Goal: Task Accomplishment & Management: Manage account settings

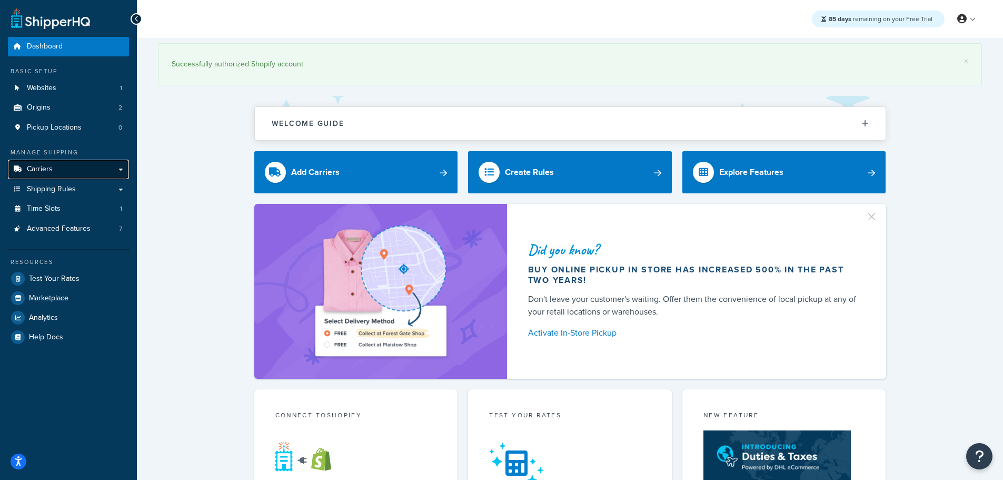
click at [48, 162] on link "Carriers" at bounding box center [68, 169] width 121 height 19
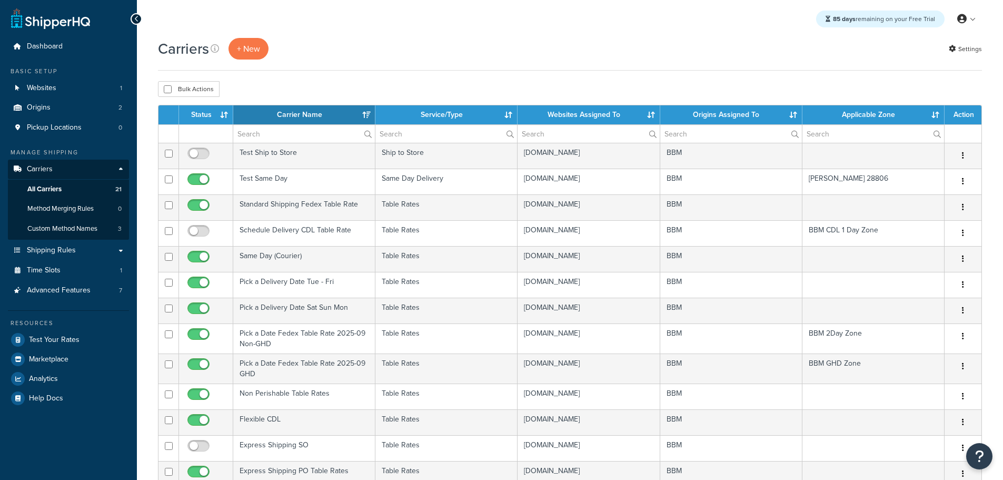
select select "15"
click at [213, 114] on th "Status" at bounding box center [206, 114] width 54 height 19
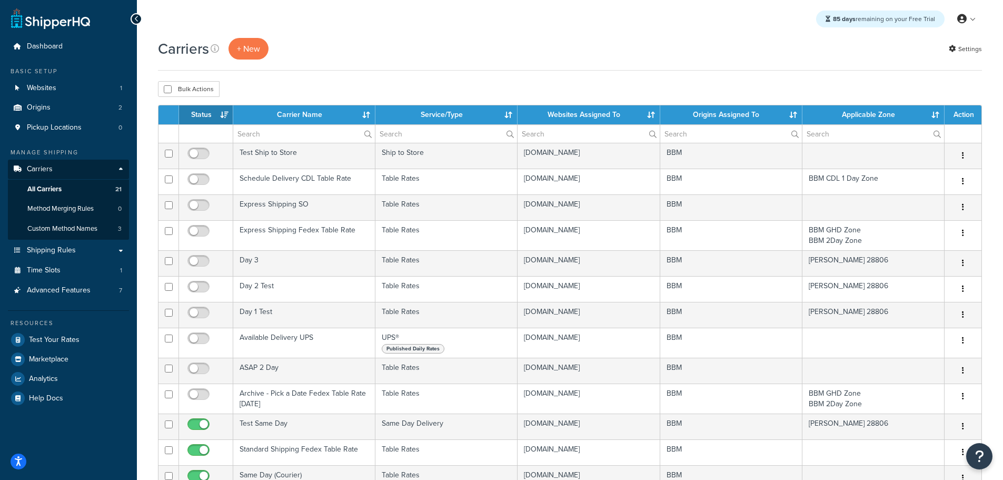
click at [212, 114] on th "Status" at bounding box center [206, 114] width 54 height 19
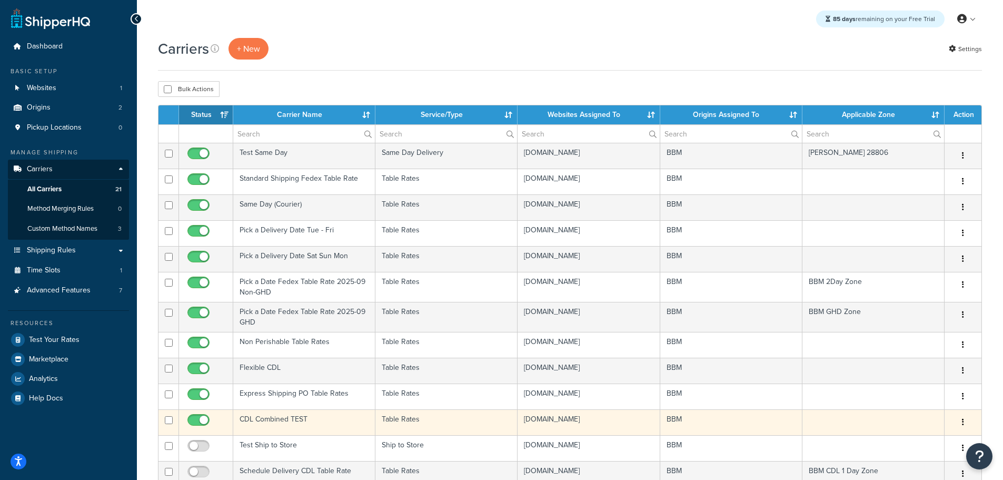
click at [275, 418] on td "CDL Combined TEST" at bounding box center [304, 422] width 142 height 26
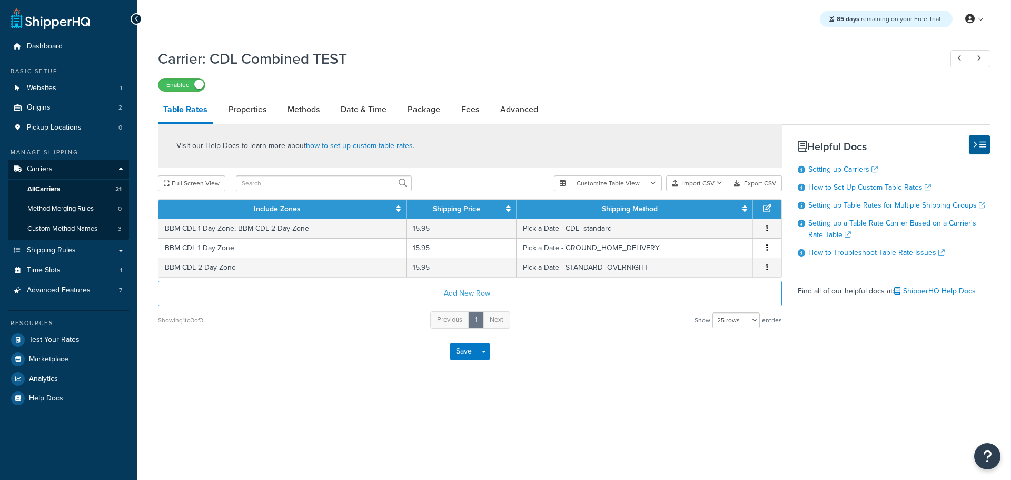
select select "25"
click at [302, 113] on link "Methods" at bounding box center [303, 109] width 43 height 25
select select "25"
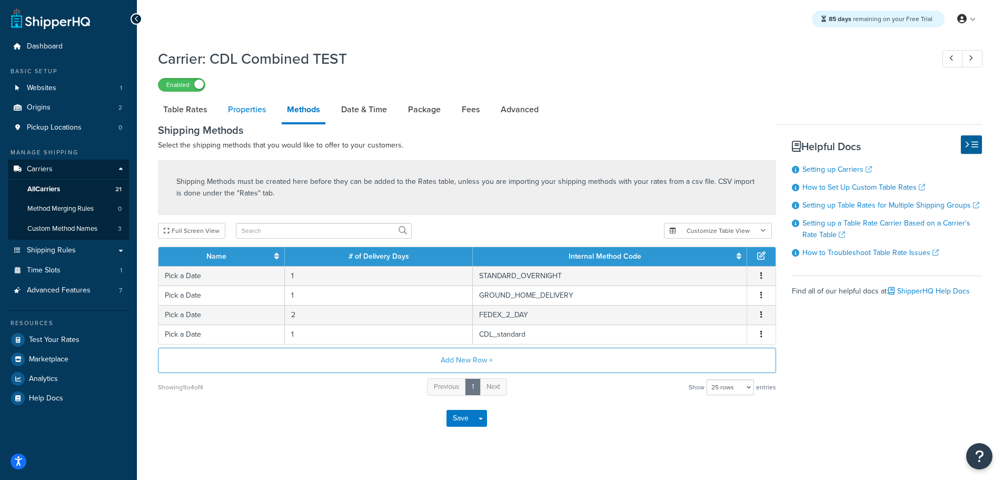
click at [252, 109] on link "Properties" at bounding box center [247, 109] width 48 height 25
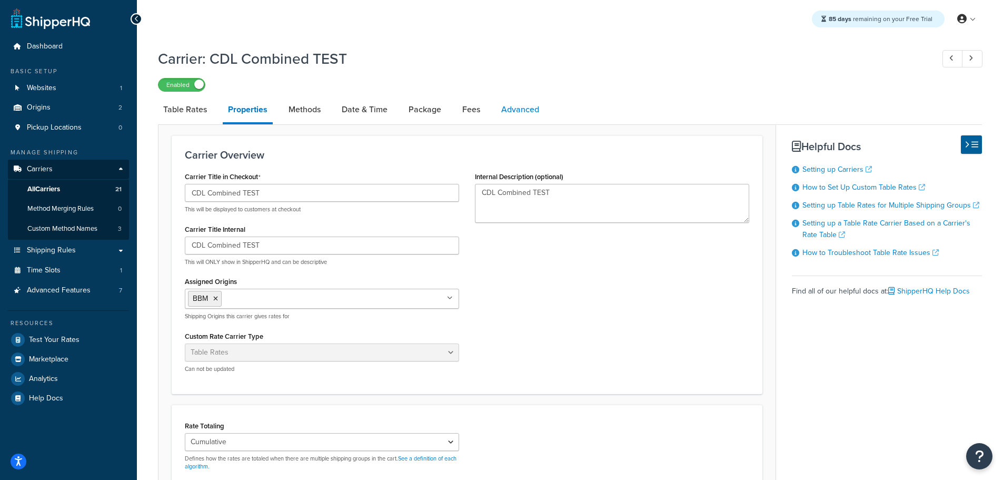
click at [511, 106] on link "Advanced" at bounding box center [520, 109] width 48 height 25
select select "false"
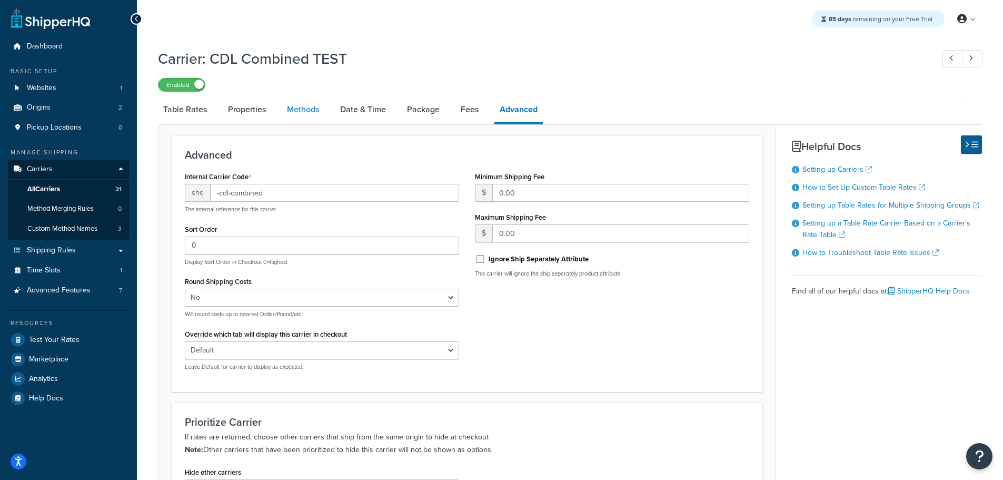
click at [308, 110] on link "Methods" at bounding box center [303, 109] width 43 height 25
select select "25"
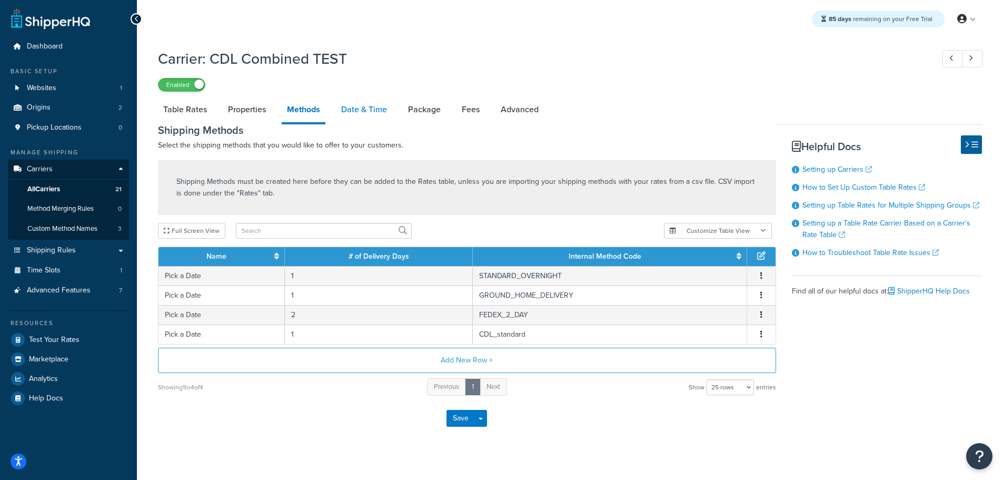
click at [365, 108] on link "Date & Time" at bounding box center [364, 109] width 56 height 25
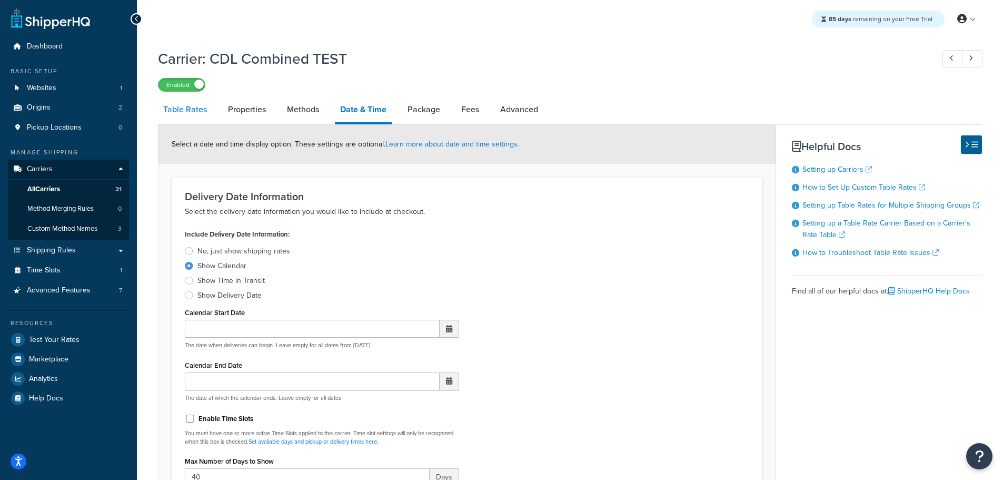
click at [182, 108] on link "Table Rates" at bounding box center [185, 109] width 54 height 25
select select "25"
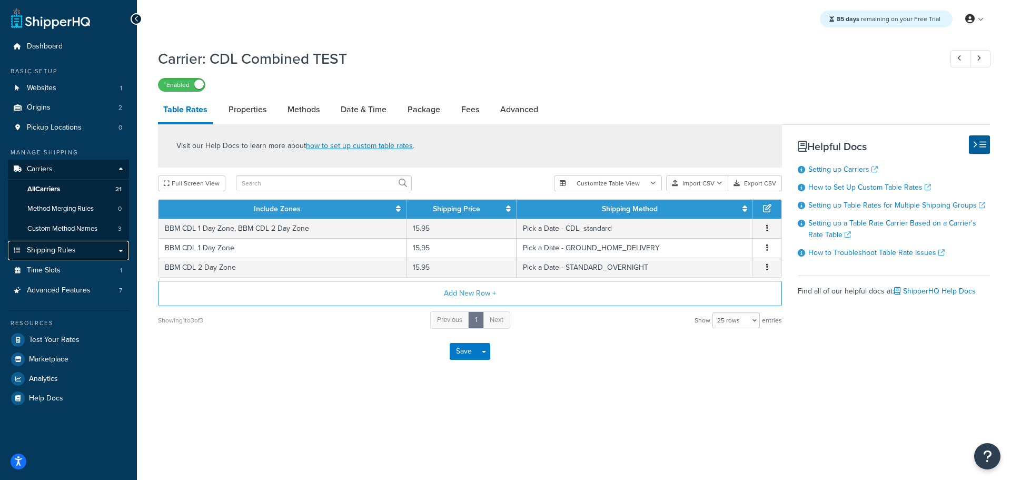
click at [57, 247] on span "Shipping Rules" at bounding box center [51, 250] width 49 height 9
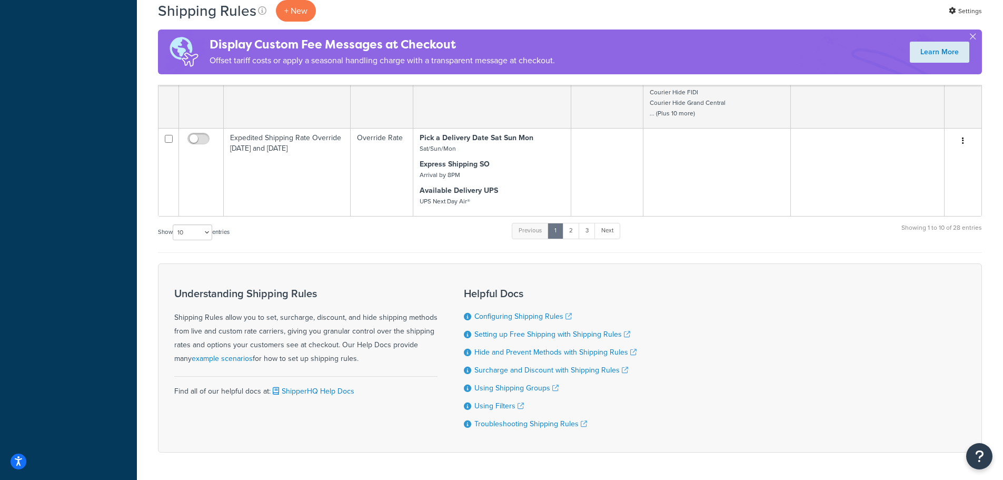
scroll to position [589, 0]
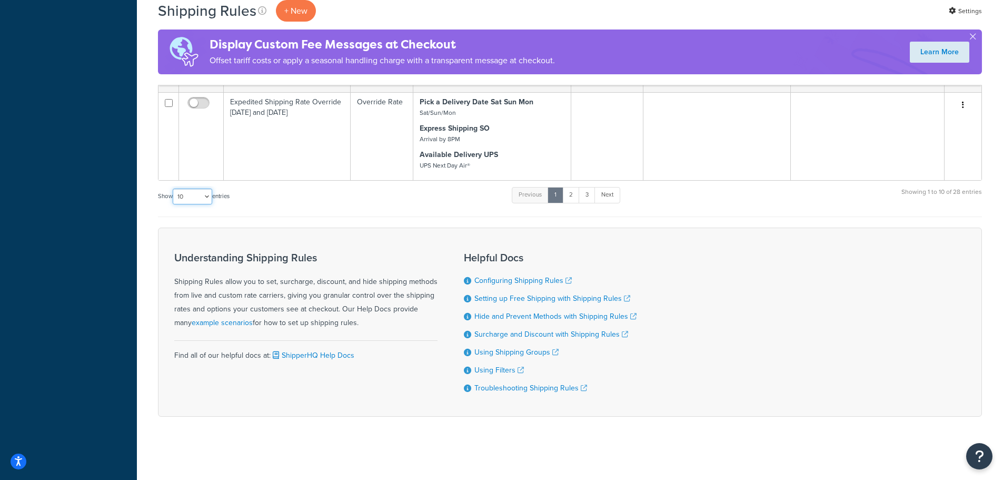
click at [210, 198] on select "10 15 25 50 100 1000" at bounding box center [192, 196] width 39 height 16
select select "50"
click at [174, 188] on select "10 15 25 50 100 1000" at bounding box center [192, 196] width 39 height 16
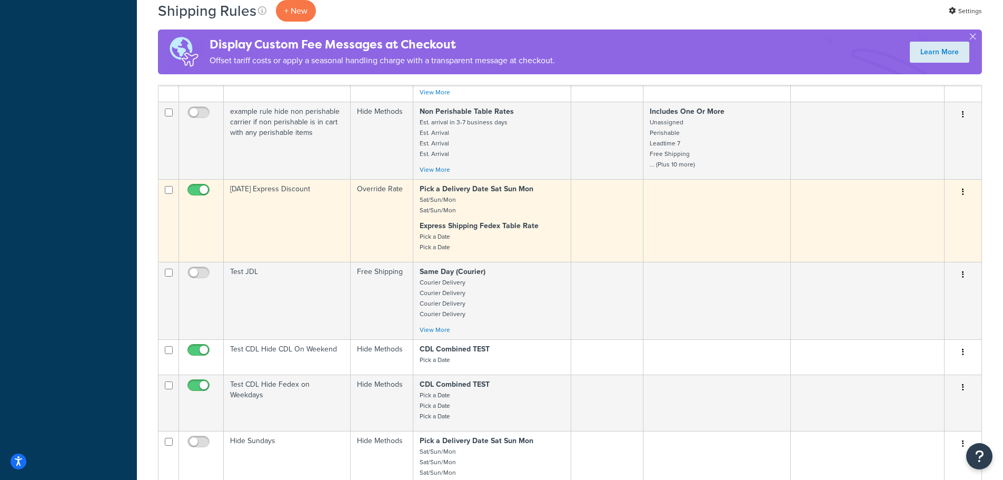
scroll to position [1537, 0]
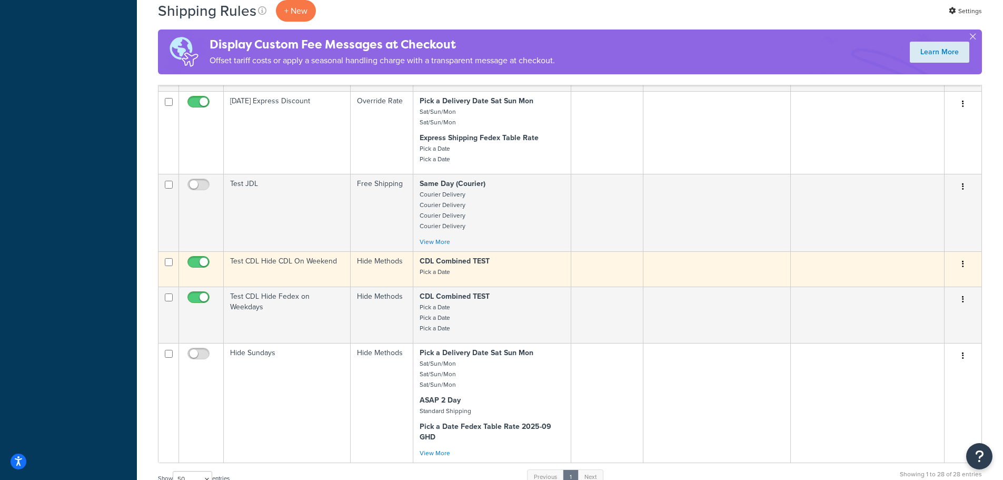
click at [272, 260] on td "Test CDL Hide CDL On Weekend" at bounding box center [287, 268] width 127 height 35
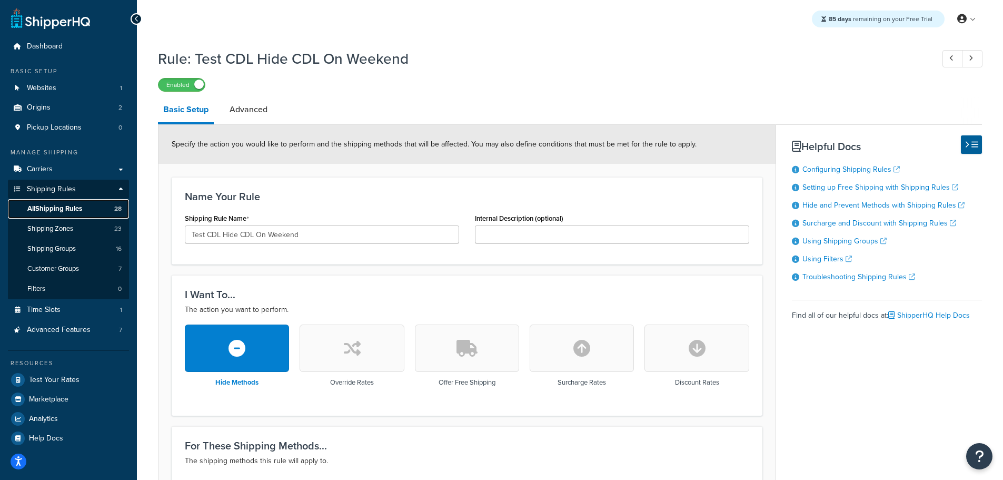
click at [74, 209] on span "All Shipping Rules" at bounding box center [54, 208] width 55 height 9
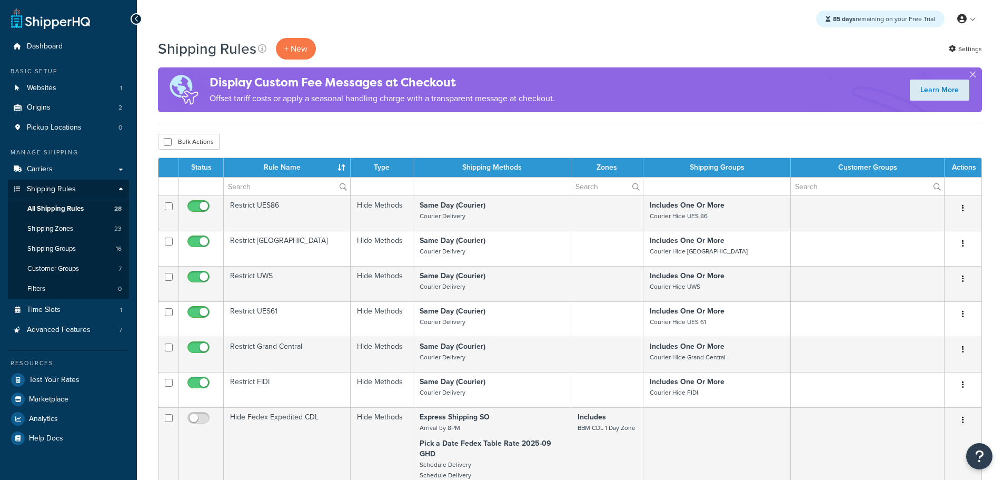
select select "50"
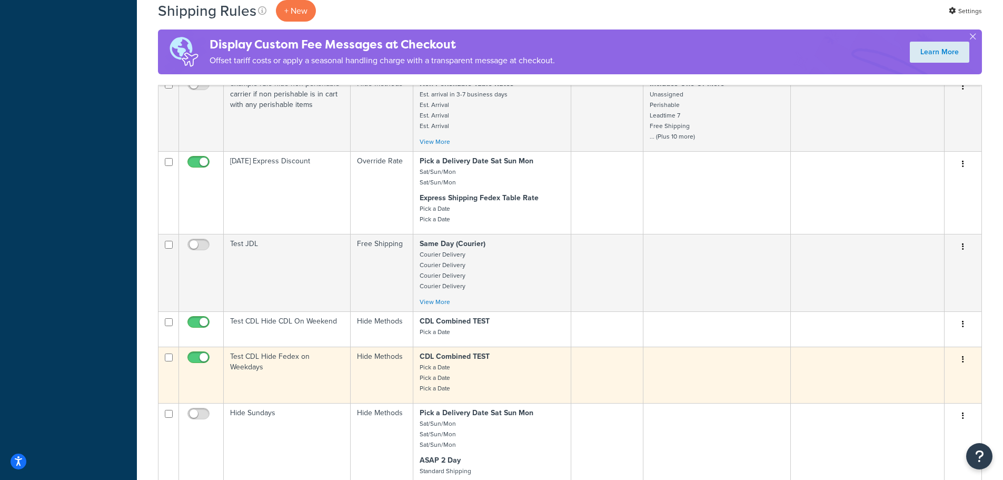
scroll to position [1632, 0]
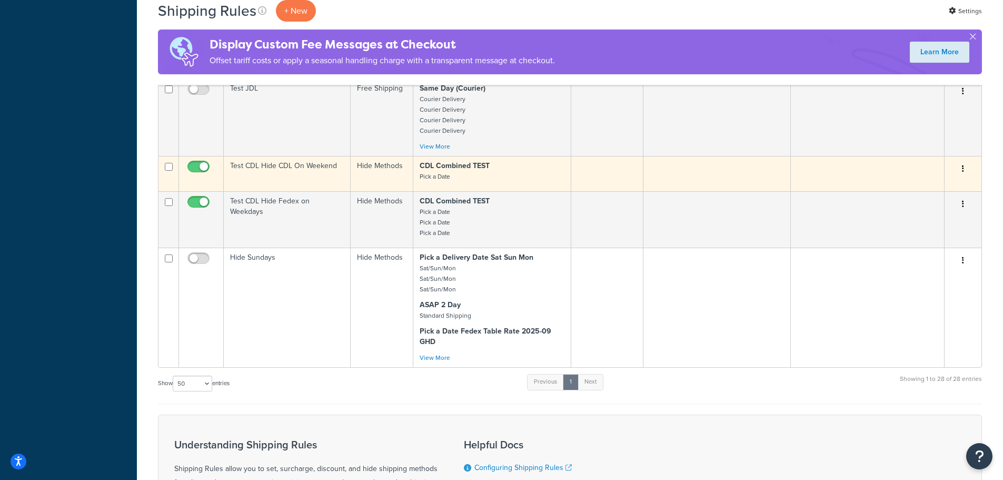
click at [267, 164] on td "Test CDL Hide CDL On Weekend" at bounding box center [287, 173] width 127 height 35
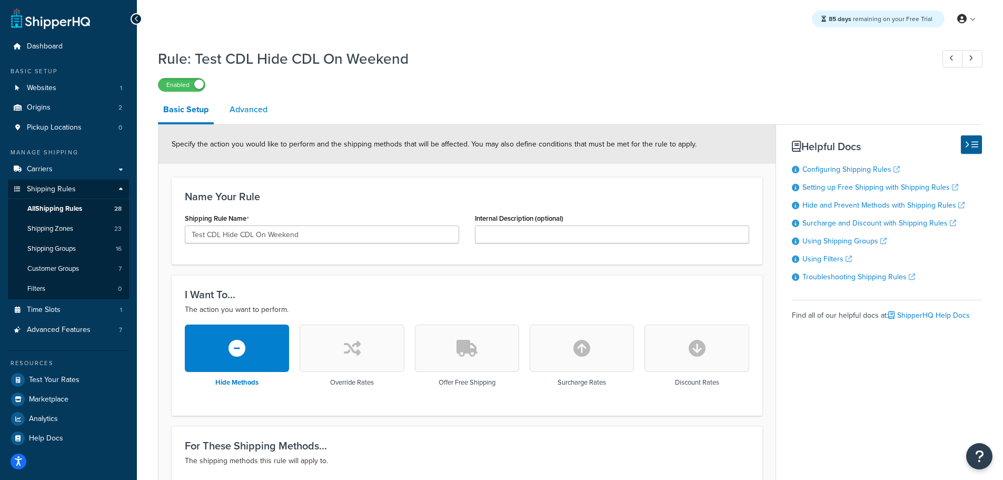
click at [268, 109] on link "Advanced" at bounding box center [248, 109] width 48 height 25
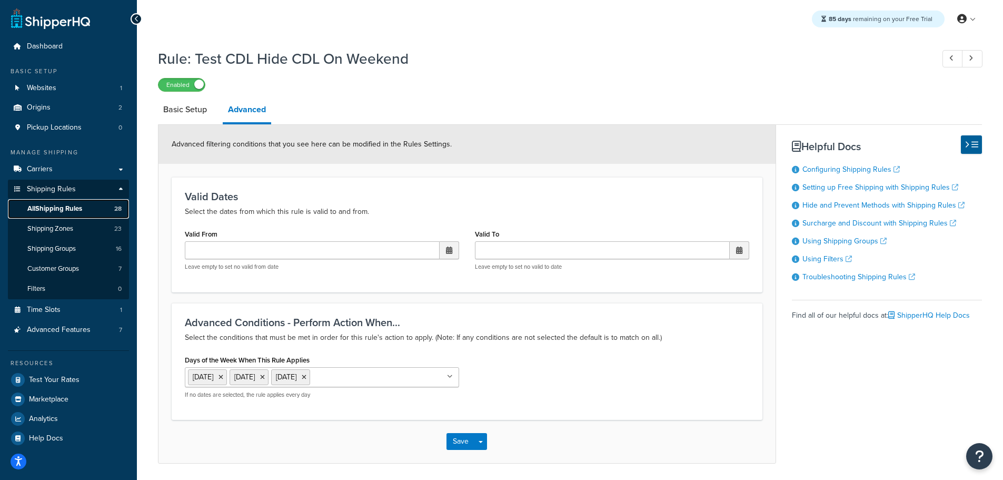
click at [75, 206] on span "All Shipping Rules" at bounding box center [54, 208] width 55 height 9
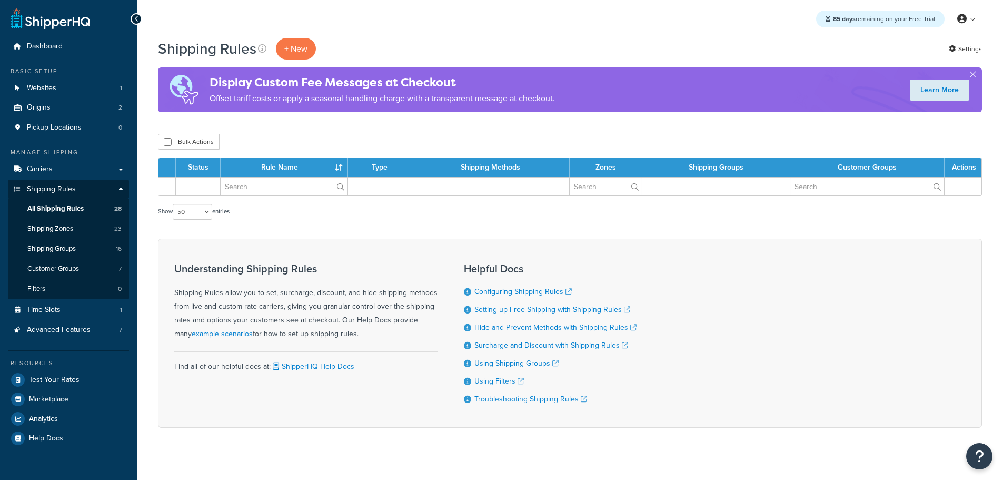
select select "50"
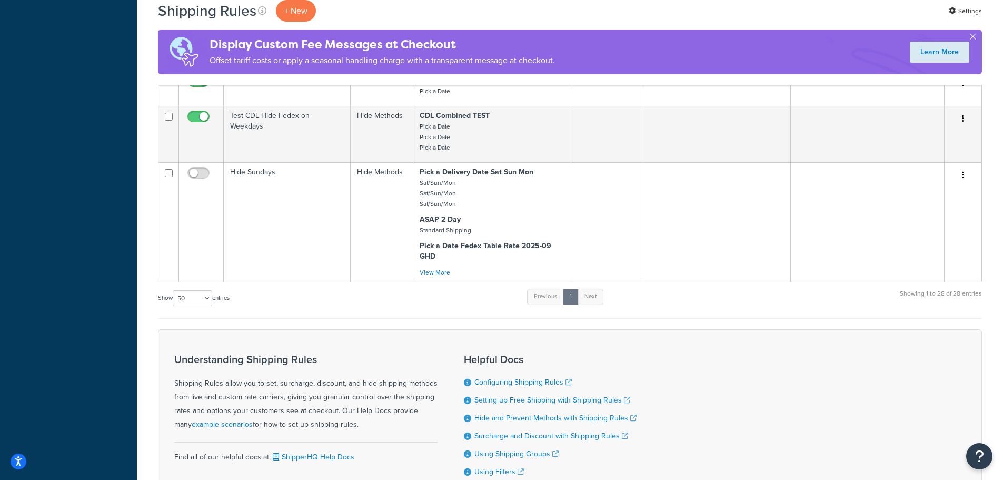
scroll to position [1556, 0]
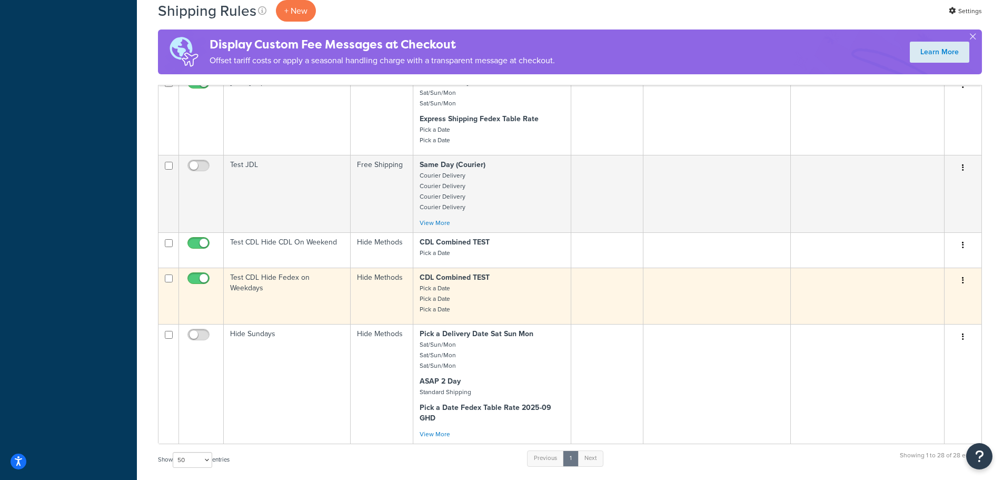
click at [274, 274] on td "Test CDL Hide Fedex on Weekdays" at bounding box center [287, 295] width 127 height 56
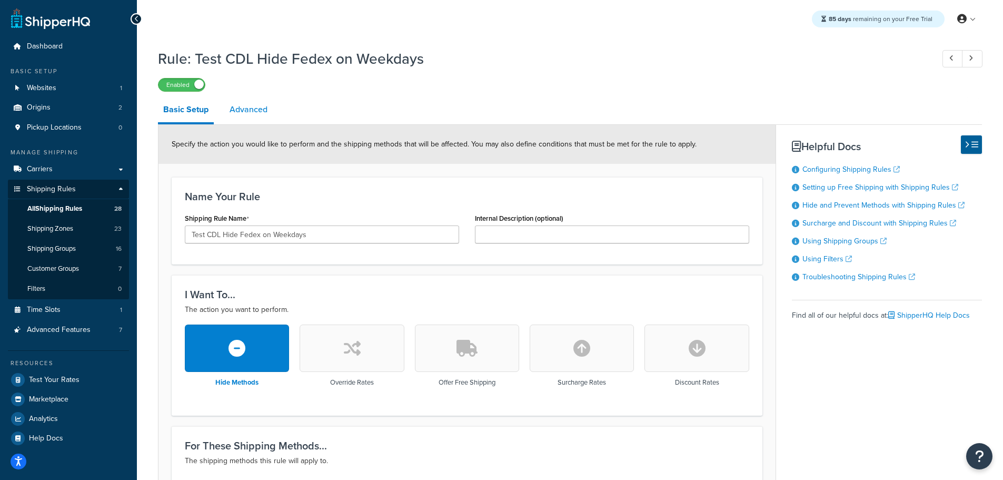
click at [254, 111] on link "Advanced" at bounding box center [248, 109] width 48 height 25
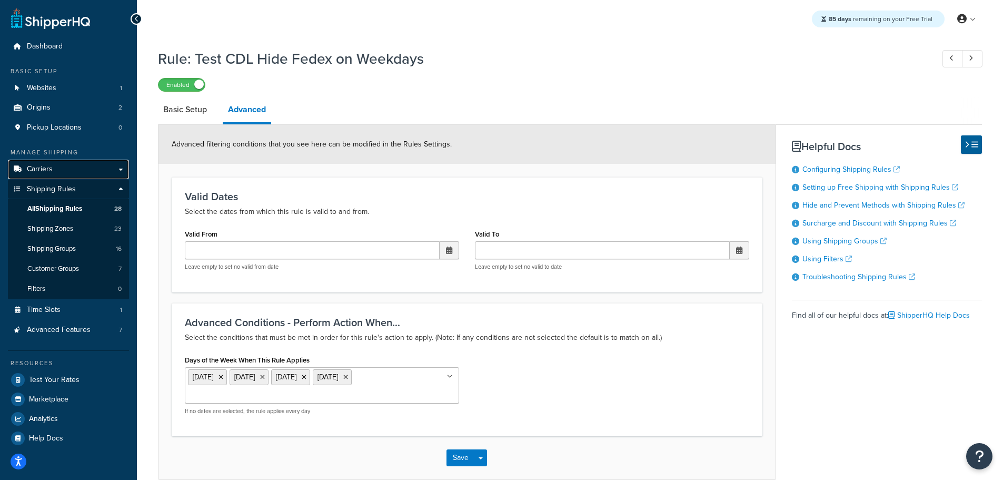
click at [38, 167] on span "Carriers" at bounding box center [40, 169] width 26 height 9
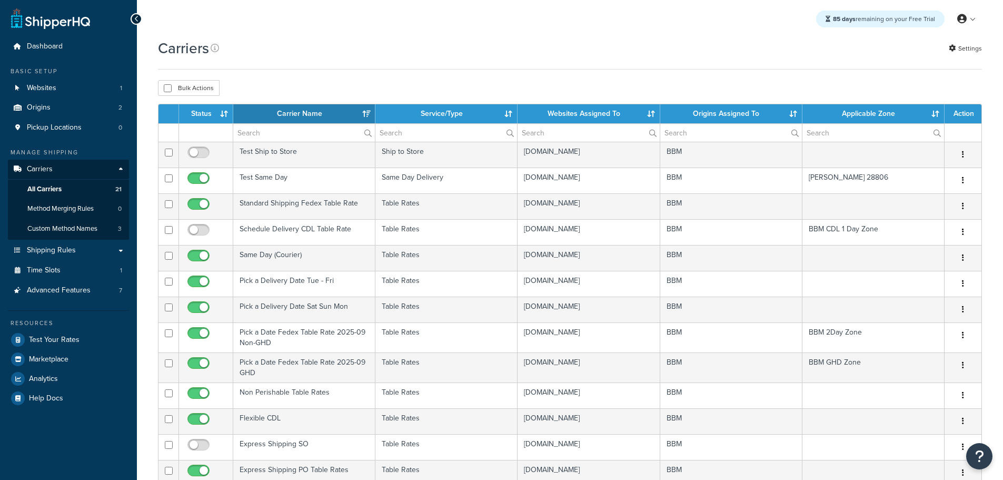
select select "15"
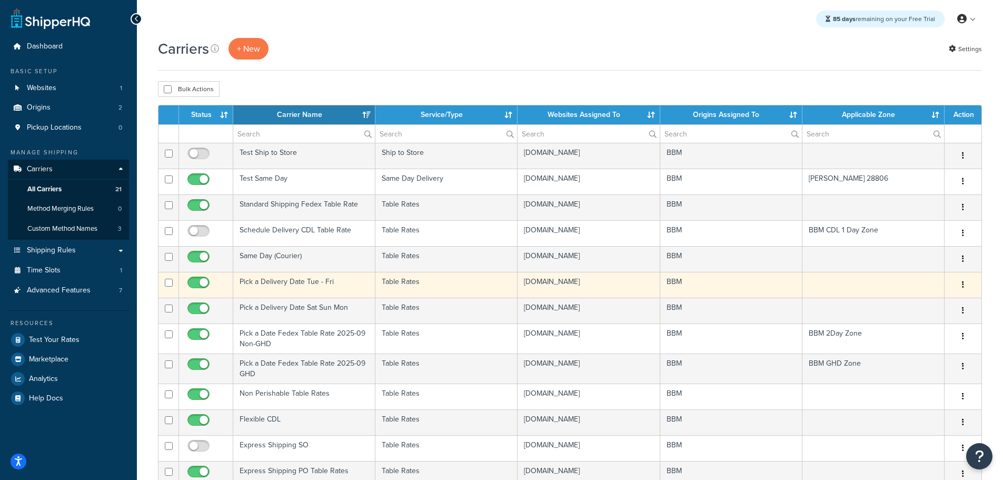
click at [200, 281] on input "checkbox" at bounding box center [199, 284] width 29 height 13
checkbox input "false"
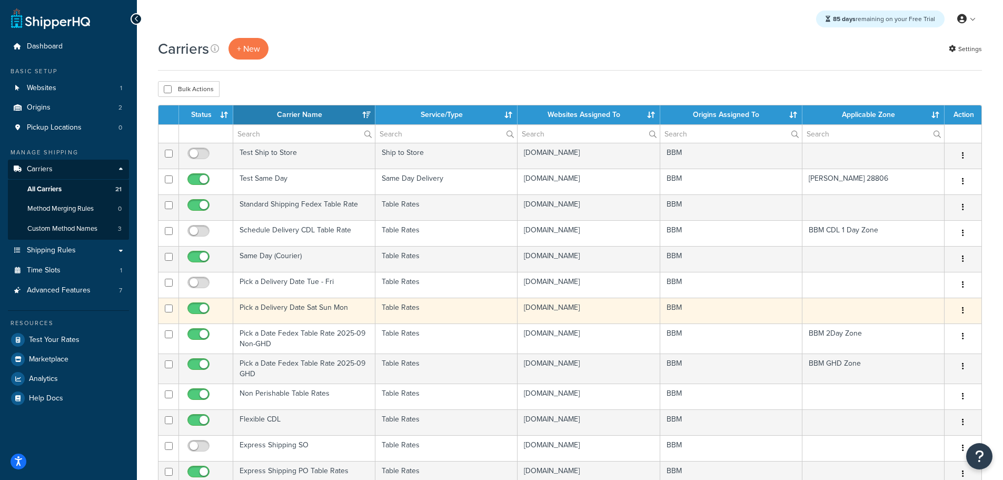
click at [199, 306] on input "checkbox" at bounding box center [199, 310] width 29 height 13
checkbox input "false"
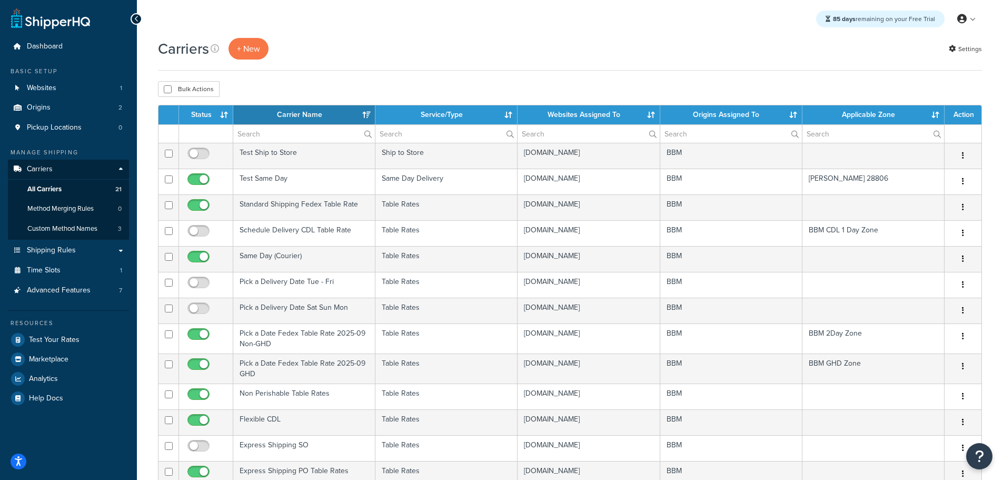
click at [215, 114] on th "Status" at bounding box center [206, 114] width 54 height 19
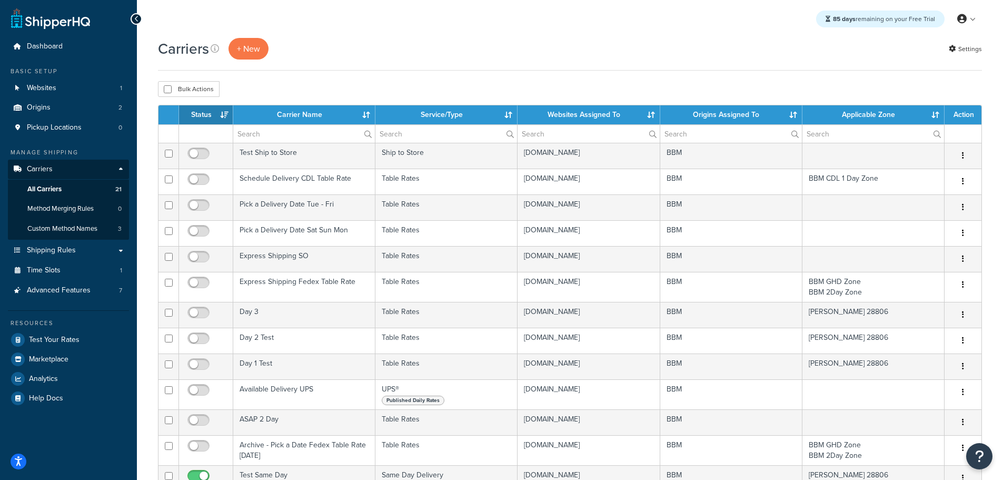
click at [212, 113] on th "Status" at bounding box center [206, 114] width 54 height 19
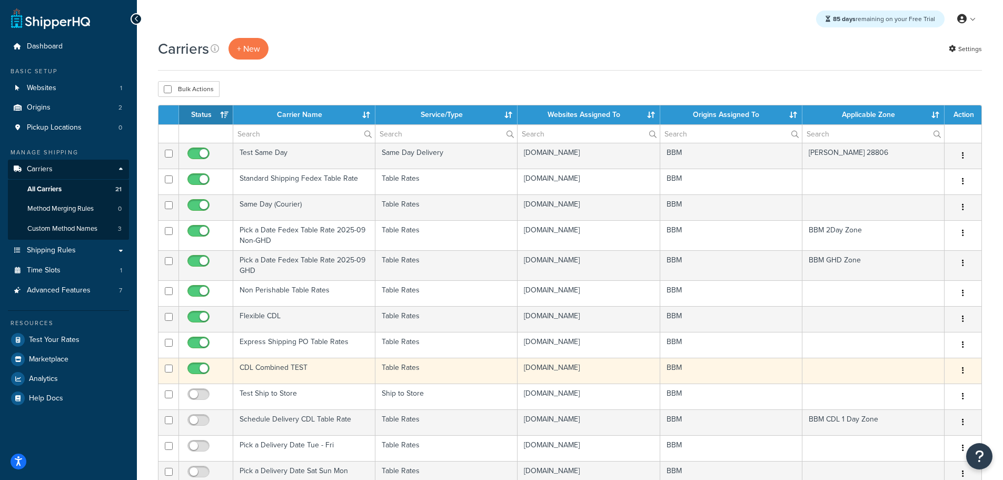
click at [268, 370] on td "CDL Combined TEST" at bounding box center [304, 370] width 142 height 26
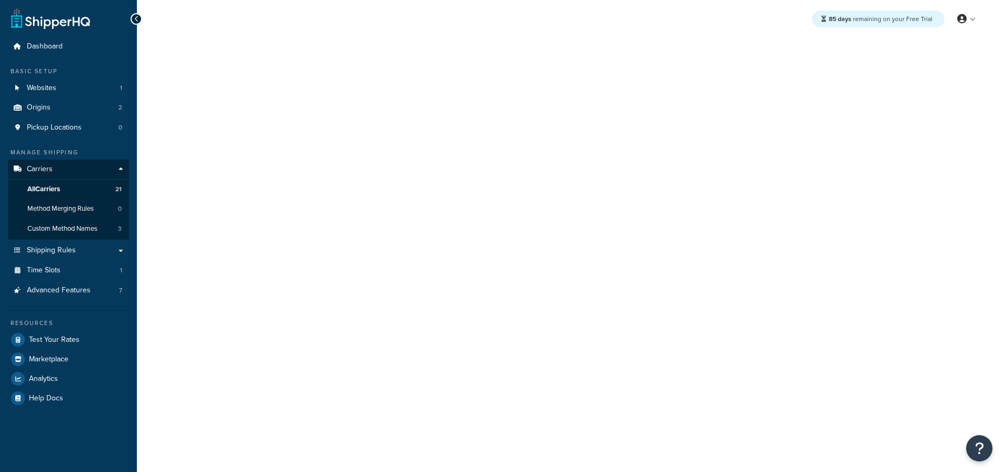
select select "25"
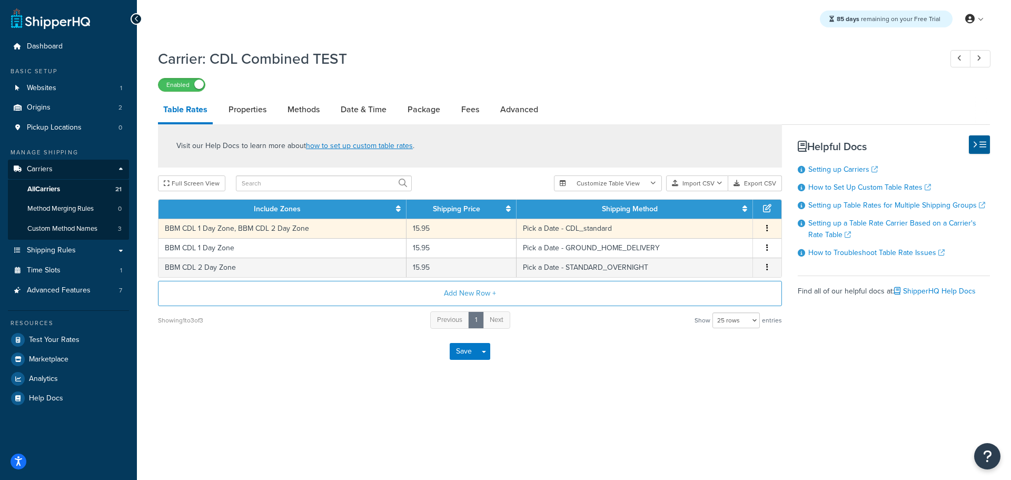
click at [267, 227] on td "BBM CDL 1 Day Zone, BBM CDL 2 Day Zone" at bounding box center [282, 227] width 248 height 19
select select "183280"
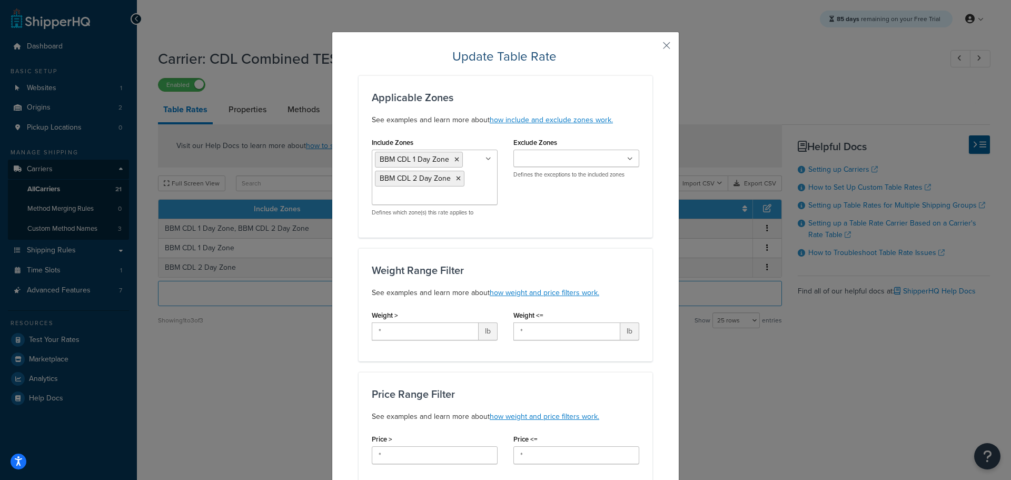
click at [576, 158] on input "Exclude Zones" at bounding box center [562, 159] width 93 height 12
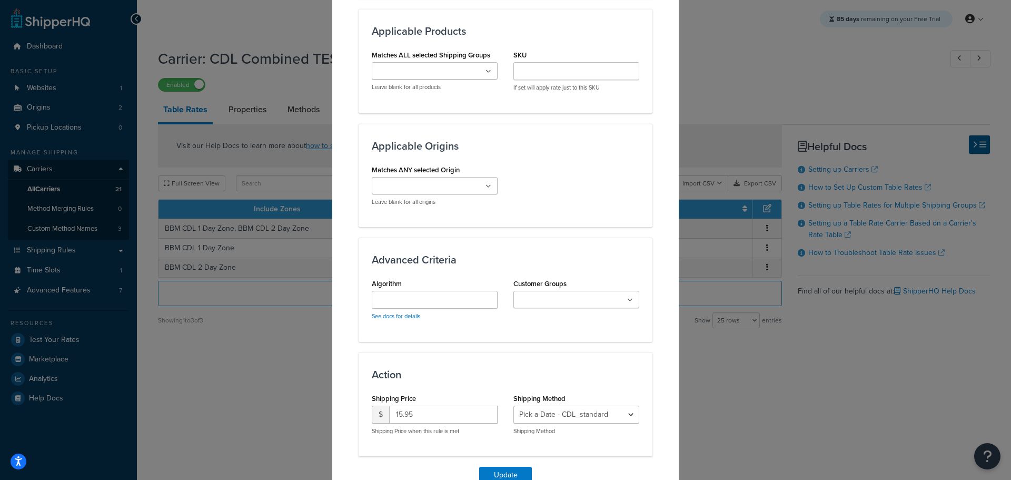
scroll to position [775, 0]
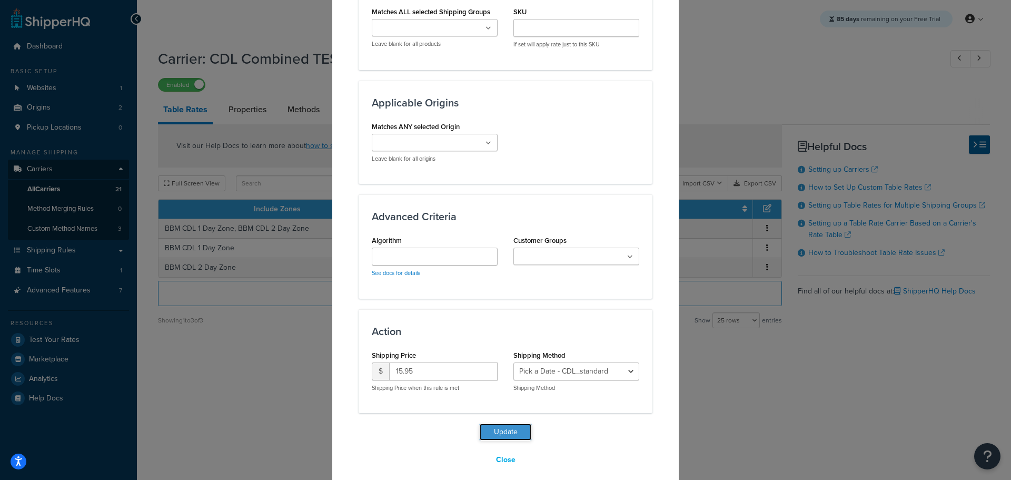
click at [501, 423] on button "Update" at bounding box center [505, 431] width 53 height 17
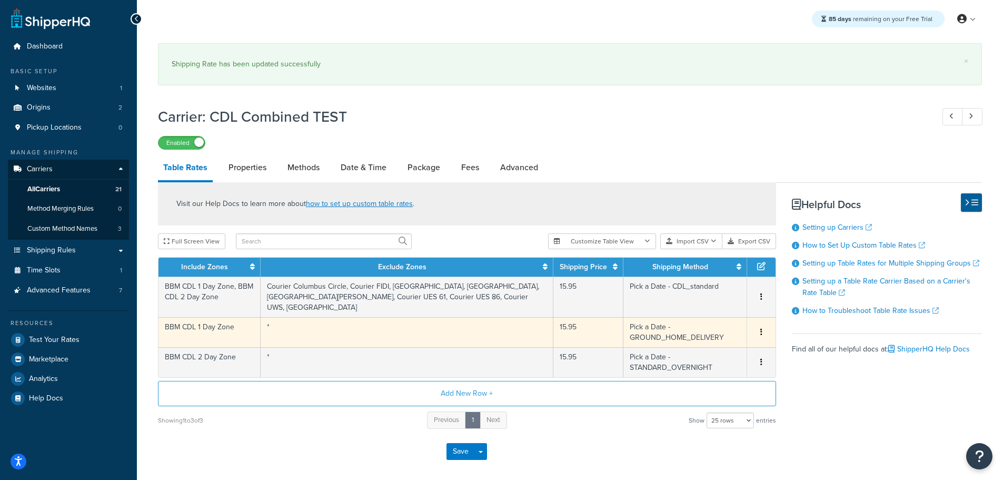
click at [233, 326] on td "BBM CDL 1 Day Zone" at bounding box center [209, 332] width 102 height 30
select select "183278"
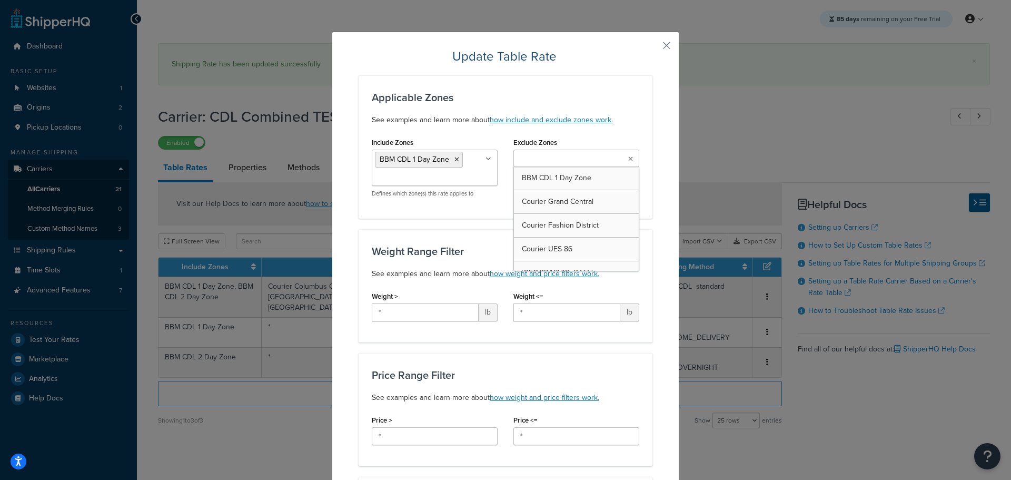
click at [592, 152] on ul at bounding box center [576, 157] width 126 height 17
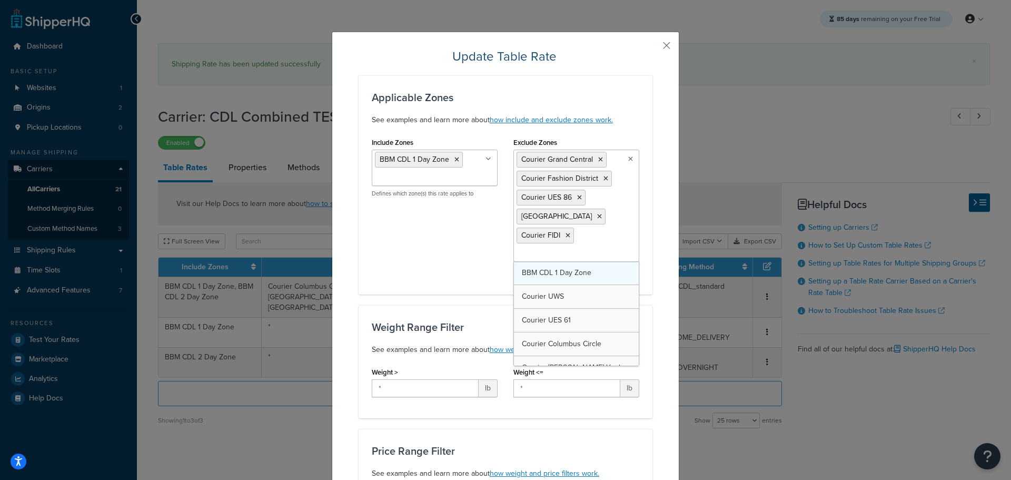
drag, startPoint x: 565, startPoint y: 290, endPoint x: 567, endPoint y: 301, distance: 11.3
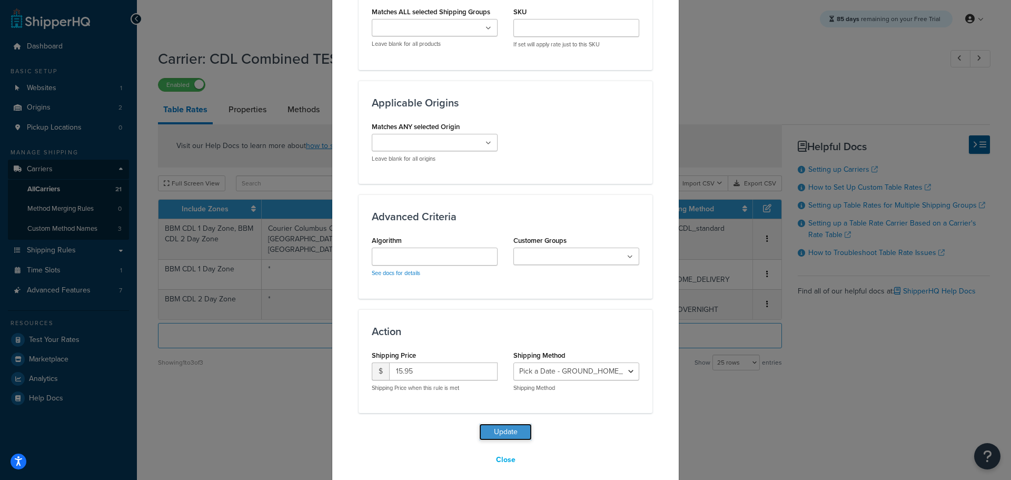
click at [502, 423] on button "Update" at bounding box center [505, 431] width 53 height 17
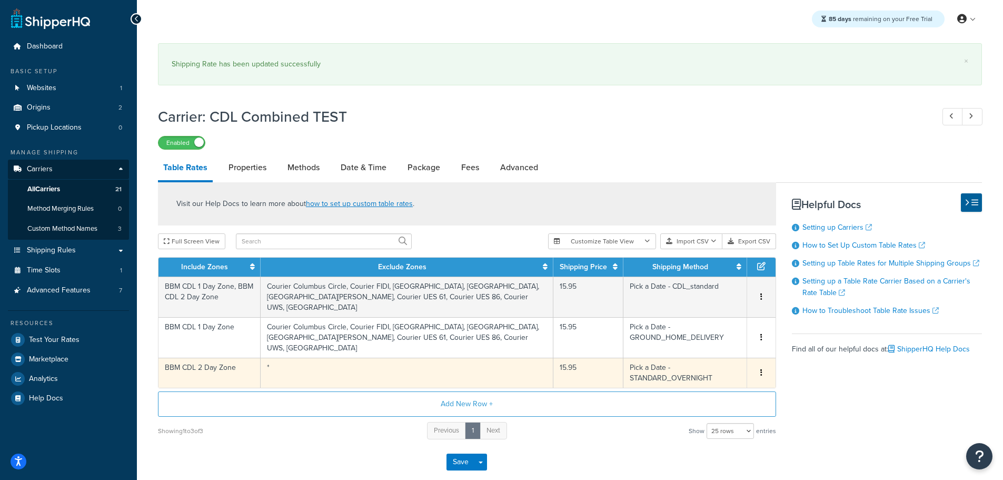
click at [291, 374] on td "*" at bounding box center [407, 372] width 293 height 30
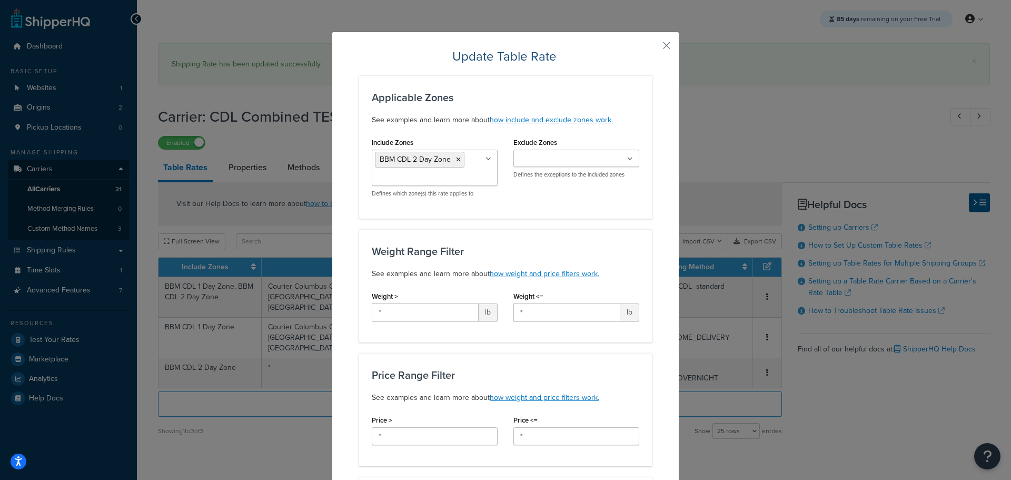
click at [591, 156] on input "Exclude Zones" at bounding box center [562, 159] width 93 height 12
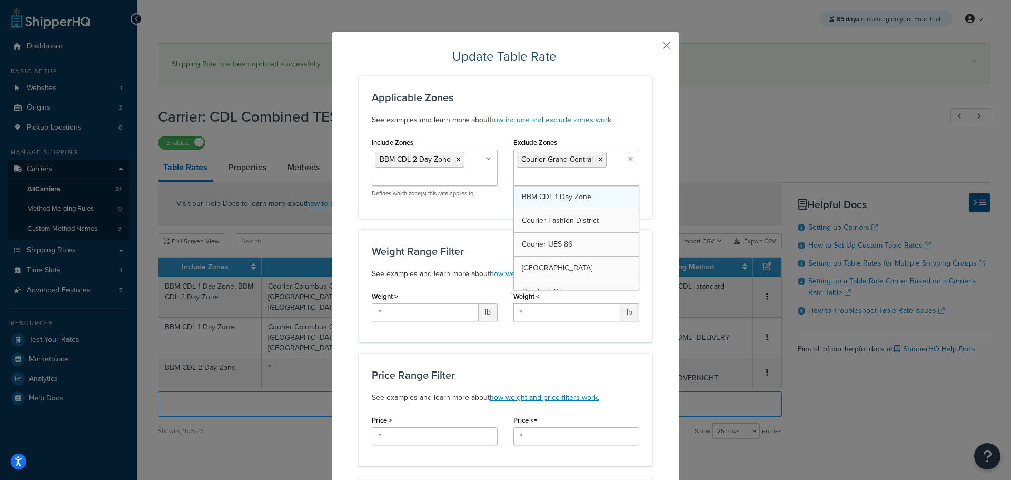
drag, startPoint x: 580, startPoint y: 199, endPoint x: 580, endPoint y: 206, distance: 7.4
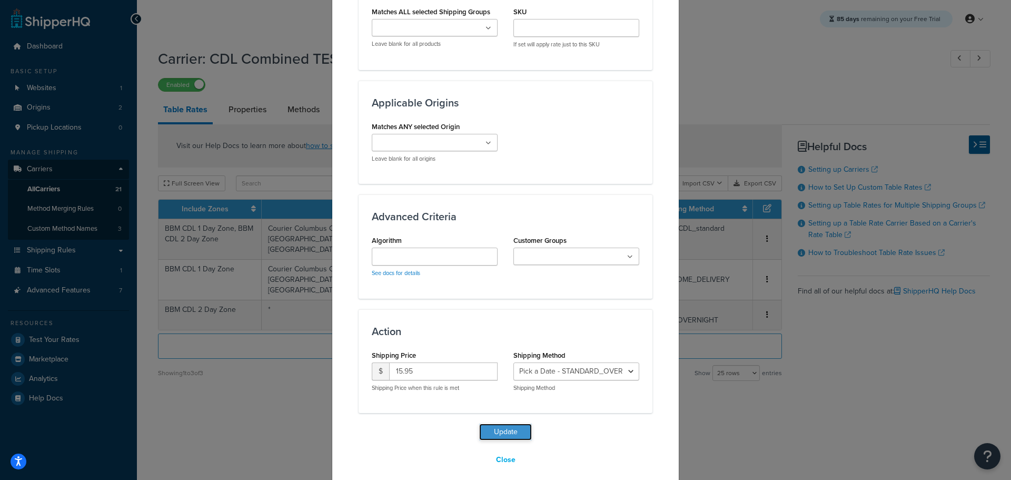
click at [502, 423] on button "Update" at bounding box center [505, 431] width 53 height 17
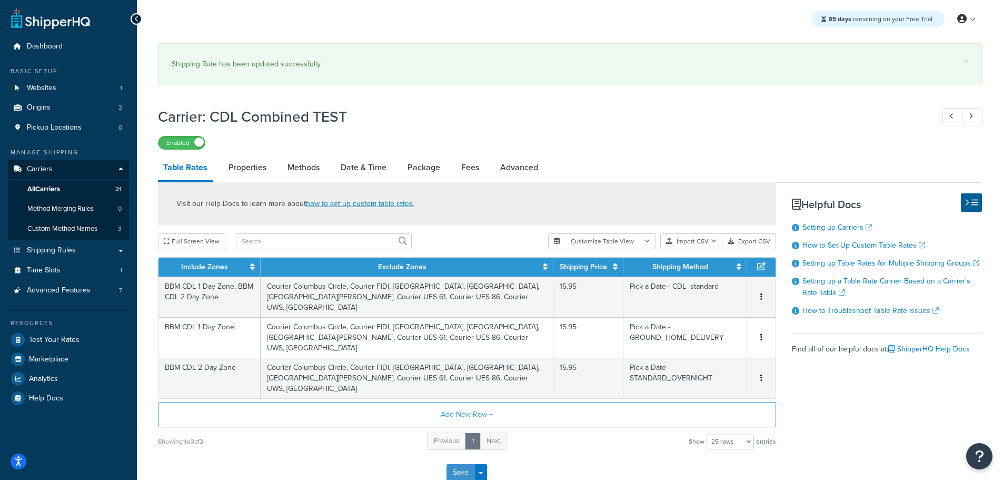
drag, startPoint x: 459, startPoint y: 475, endPoint x: 456, endPoint y: 468, distance: 7.2
click at [459, 474] on button "Save" at bounding box center [460, 472] width 28 height 17
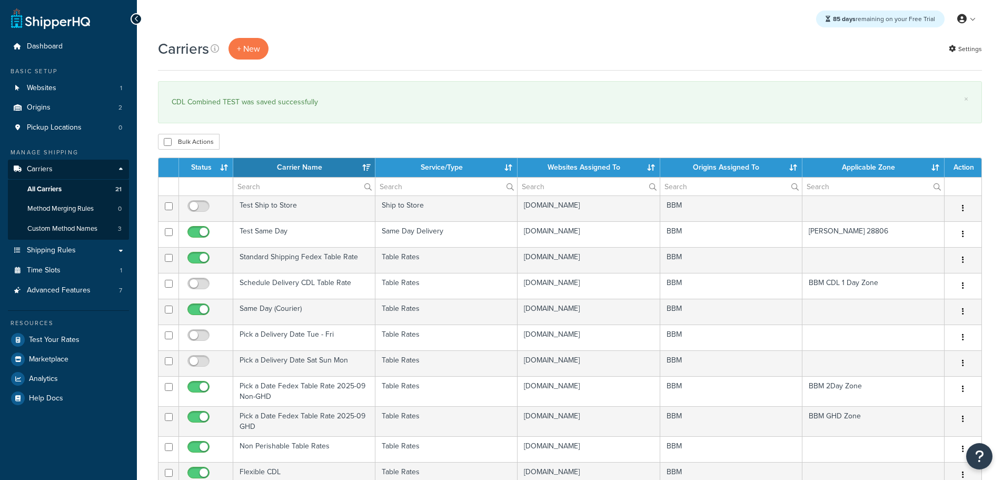
select select "15"
click at [204, 165] on th "Status" at bounding box center [206, 167] width 54 height 19
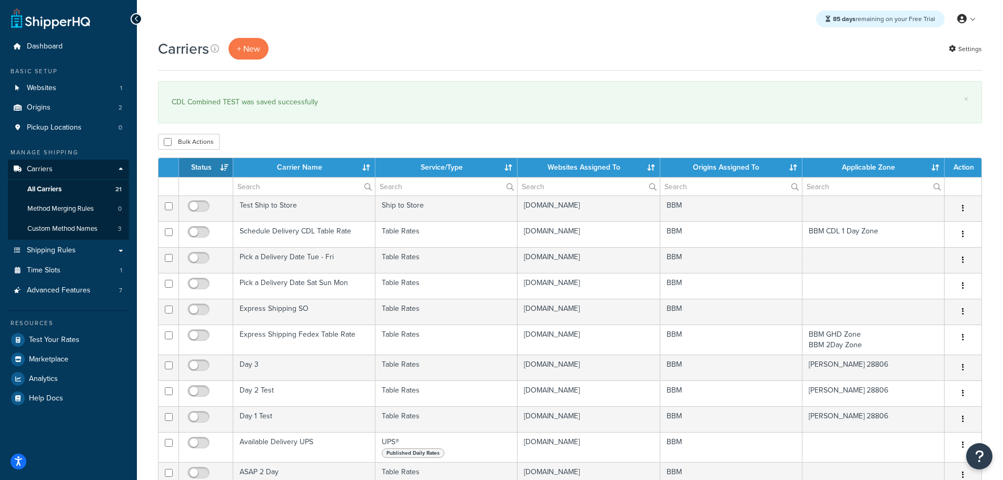
click at [205, 164] on th "Status" at bounding box center [206, 167] width 54 height 19
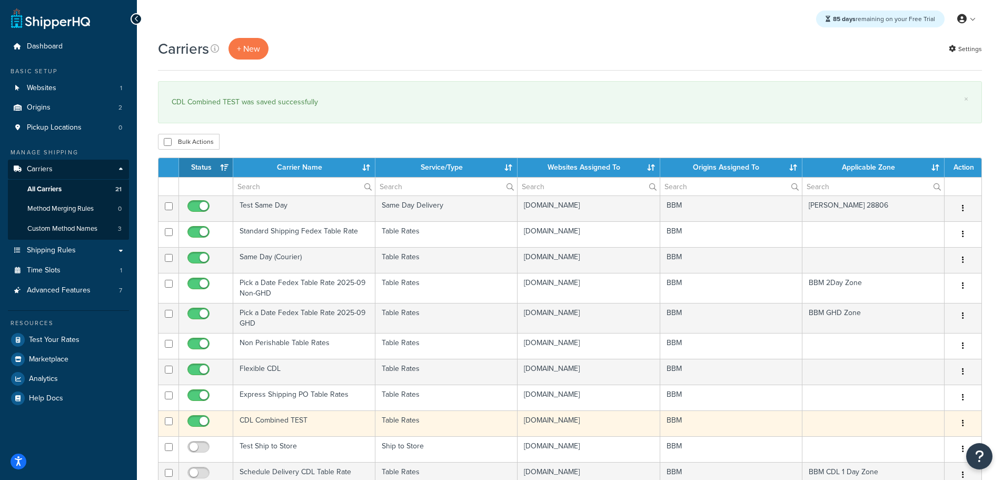
click at [287, 421] on td "CDL Combined TEST" at bounding box center [304, 423] width 142 height 26
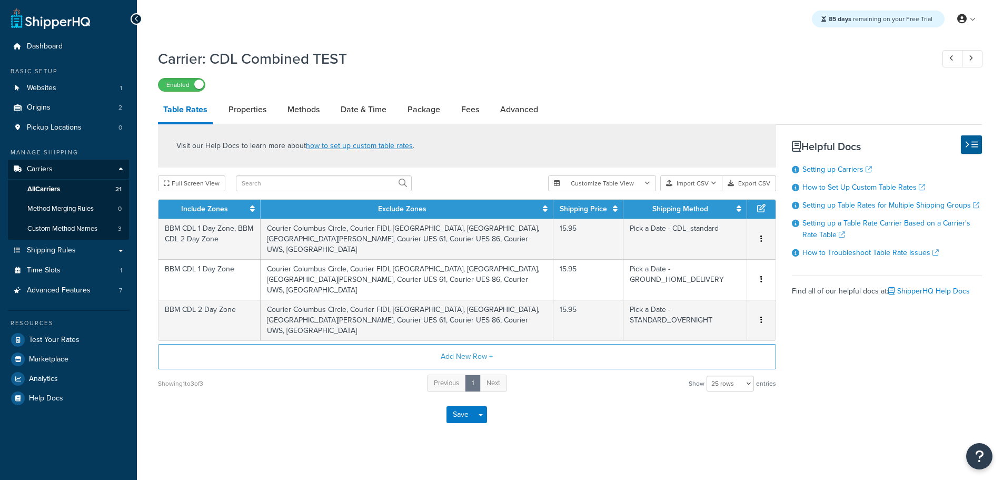
select select "25"
click at [71, 251] on span "Shipping Rules" at bounding box center [51, 250] width 49 height 9
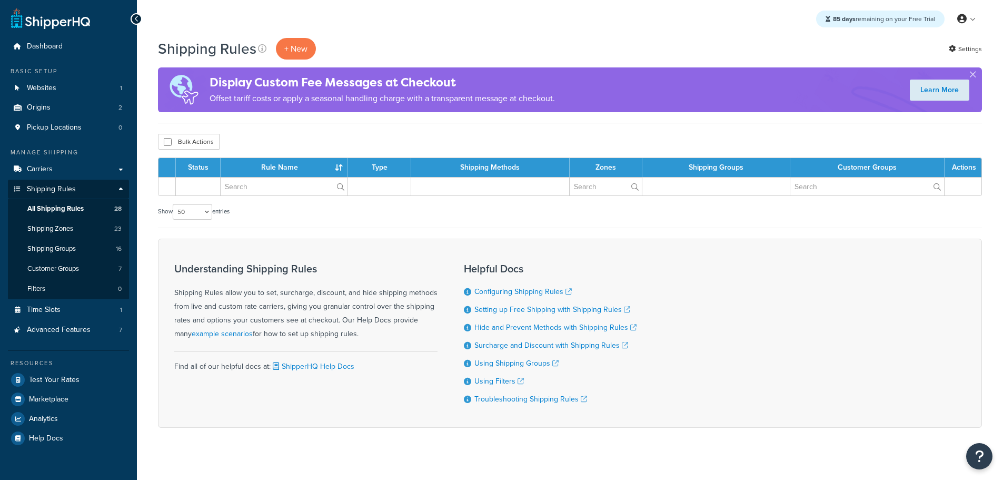
select select "50"
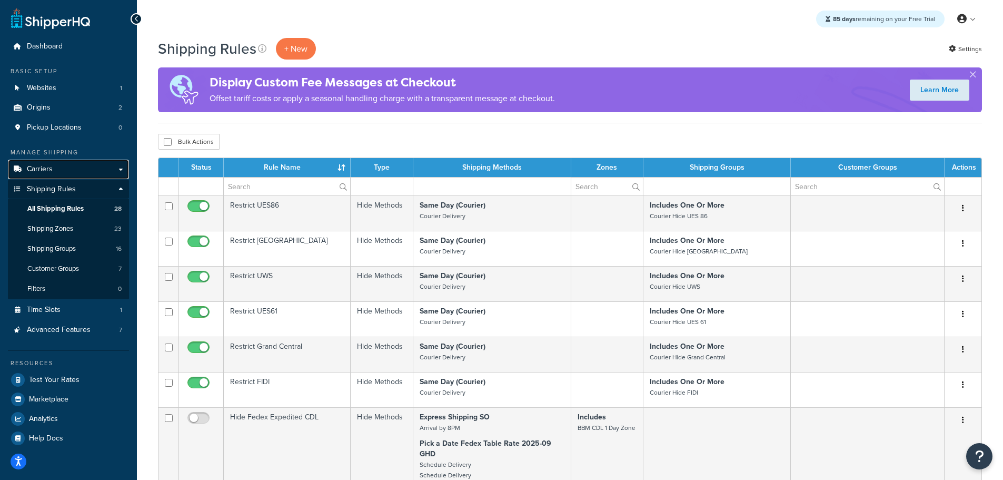
click at [45, 168] on span "Carriers" at bounding box center [40, 169] width 26 height 9
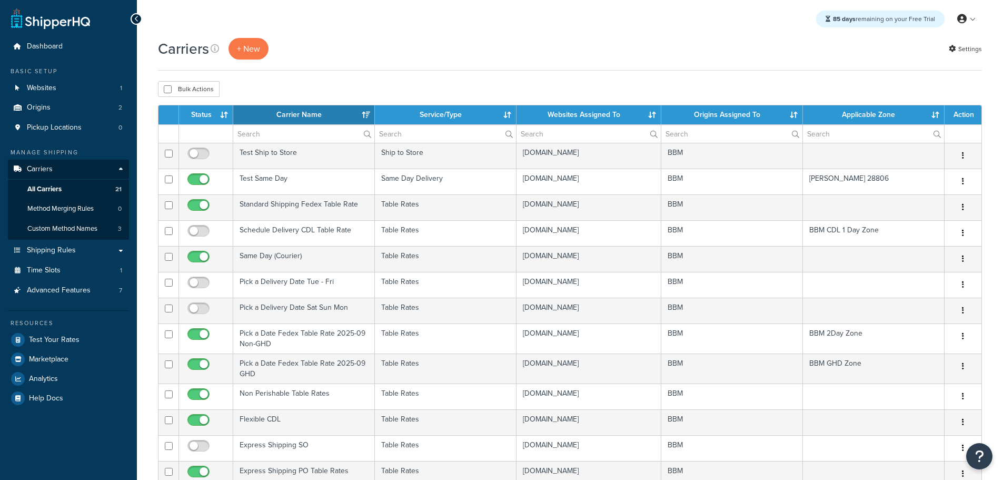
select select "15"
click at [211, 116] on th "Status" at bounding box center [206, 114] width 54 height 19
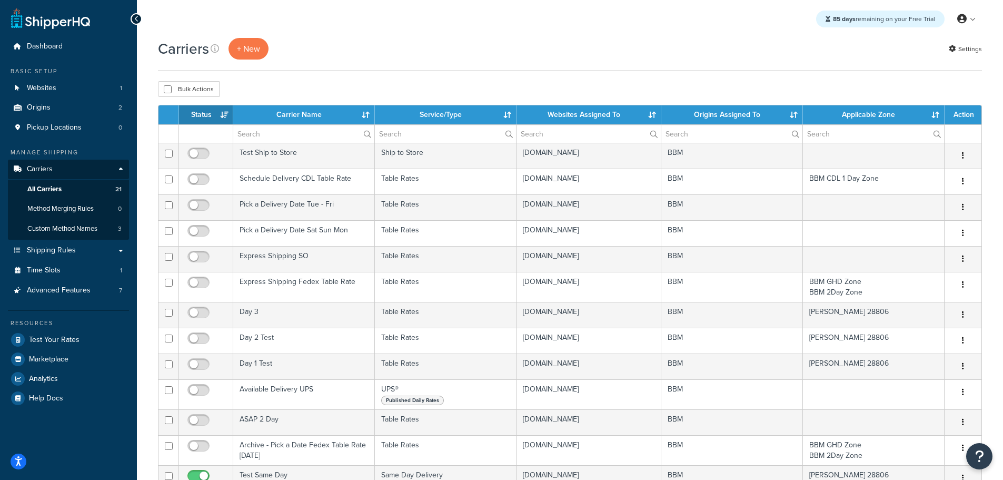
click at [210, 116] on th "Status" at bounding box center [206, 114] width 54 height 19
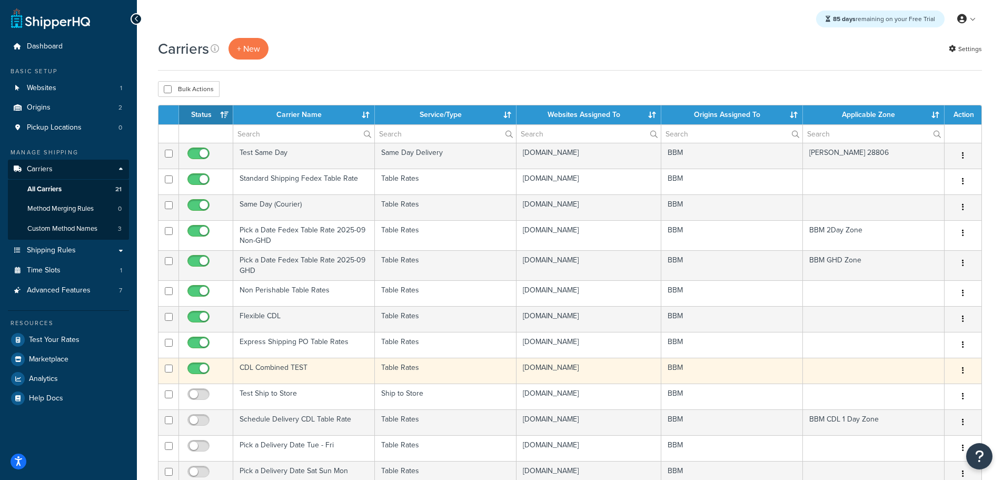
click at [273, 368] on td "CDL Combined TEST" at bounding box center [304, 370] width 142 height 26
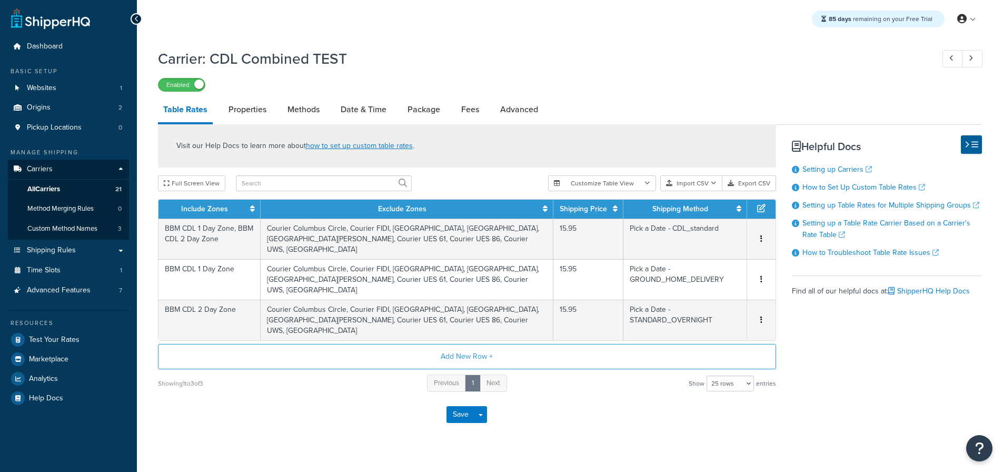
select select "25"
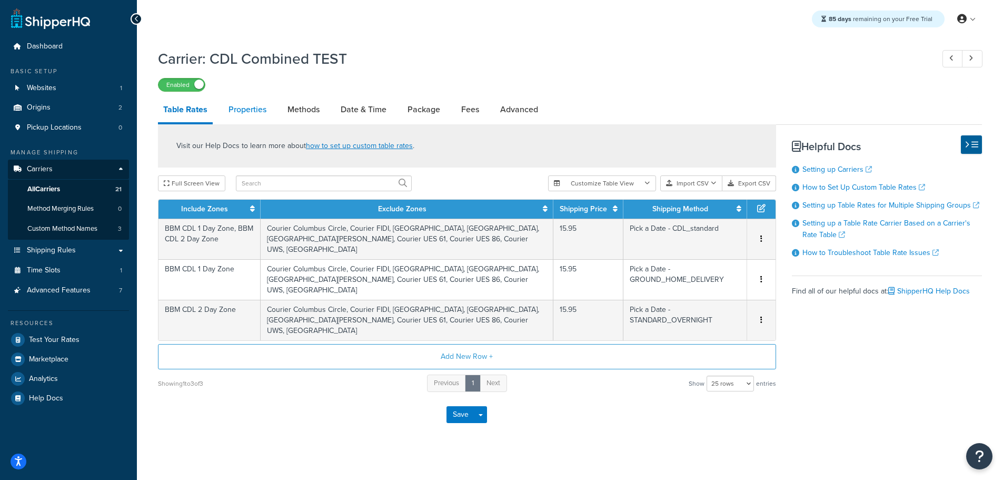
click at [246, 110] on link "Properties" at bounding box center [247, 109] width 48 height 25
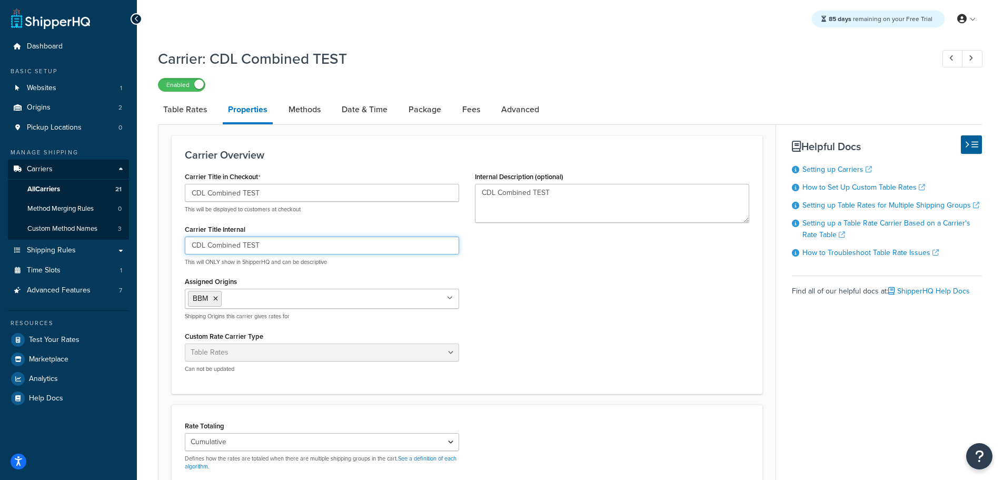
drag, startPoint x: 316, startPoint y: 247, endPoint x: 344, endPoint y: 241, distance: 29.1
click at [343, 244] on input "CDL Combined TEST" at bounding box center [322, 245] width 274 height 18
type input "CDL Combined Pick a Date"
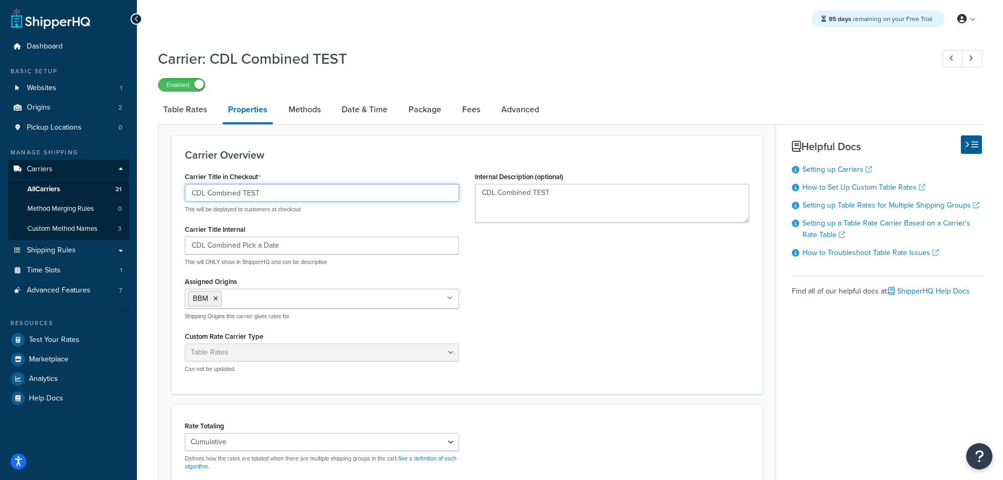
drag, startPoint x: 282, startPoint y: 190, endPoint x: 145, endPoint y: 198, distance: 137.1
click at [146, 198] on div "Carrier: CDL Combined TEST Enabled Table Rates Properties Methods Date & Time P…" at bounding box center [570, 361] width 866 height 636
type input "Pick a Date"
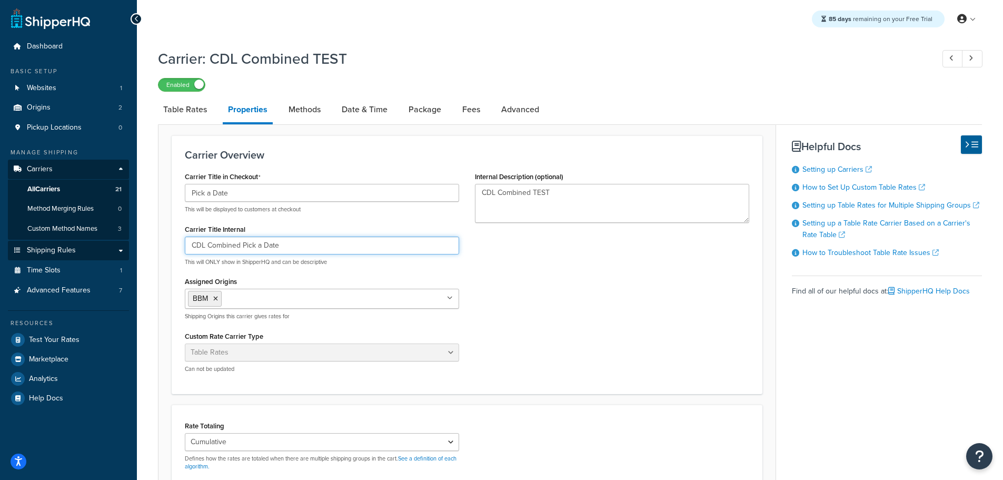
drag, startPoint x: 302, startPoint y: 245, endPoint x: 84, endPoint y: 245, distance: 218.5
click at [84, 245] on div "Dashboard Basic Setup Websites 1 Origins 2 Pickup Locations 0 Manage Shipping C…" at bounding box center [501, 352] width 1003 height 705
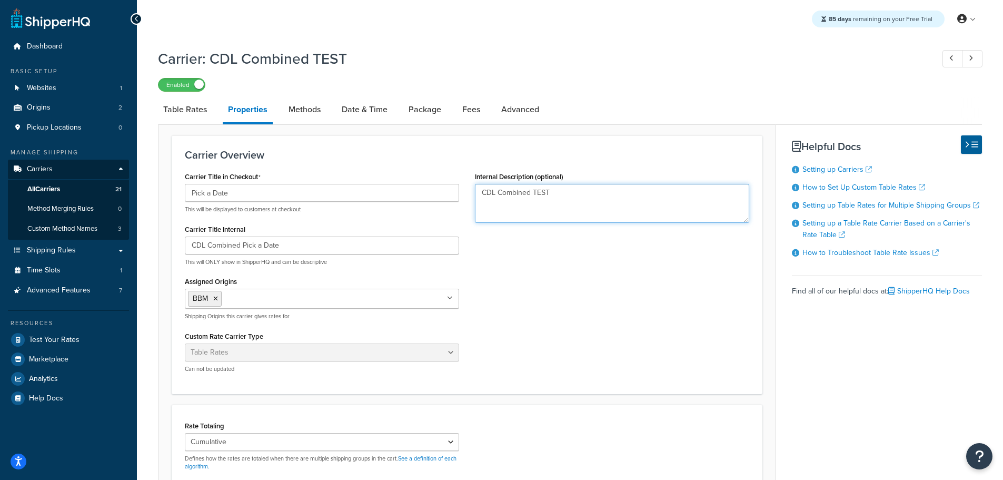
drag, startPoint x: 572, startPoint y: 195, endPoint x: 396, endPoint y: 198, distance: 175.8
click at [397, 198] on div "Carrier Title in Checkout Pick a Date This will be displayed to customers at ch…" at bounding box center [467, 275] width 580 height 212
paste textarea "Pick a Date"
type textarea "CDL Combined Pick a Date"
click at [312, 111] on link "Methods" at bounding box center [304, 109] width 43 height 25
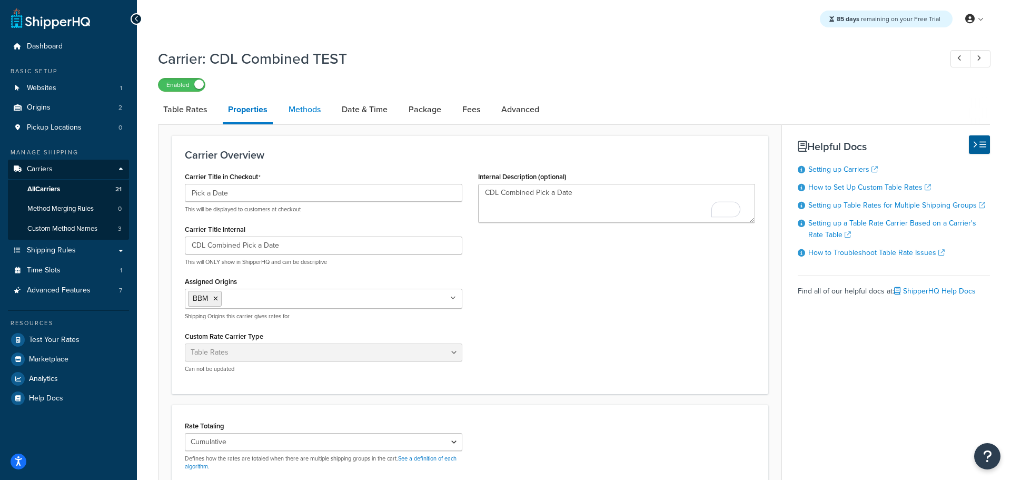
select select "25"
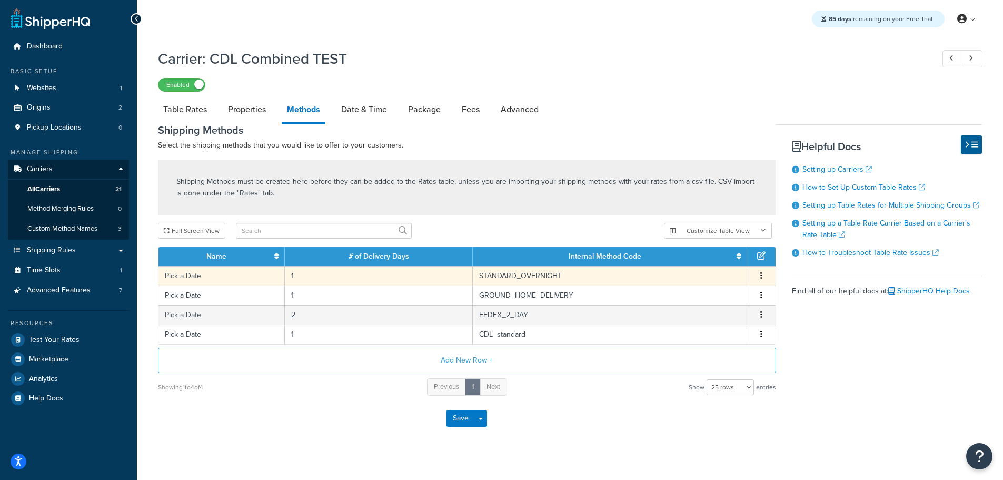
click at [188, 278] on td "Pick a Date" at bounding box center [221, 275] width 126 height 19
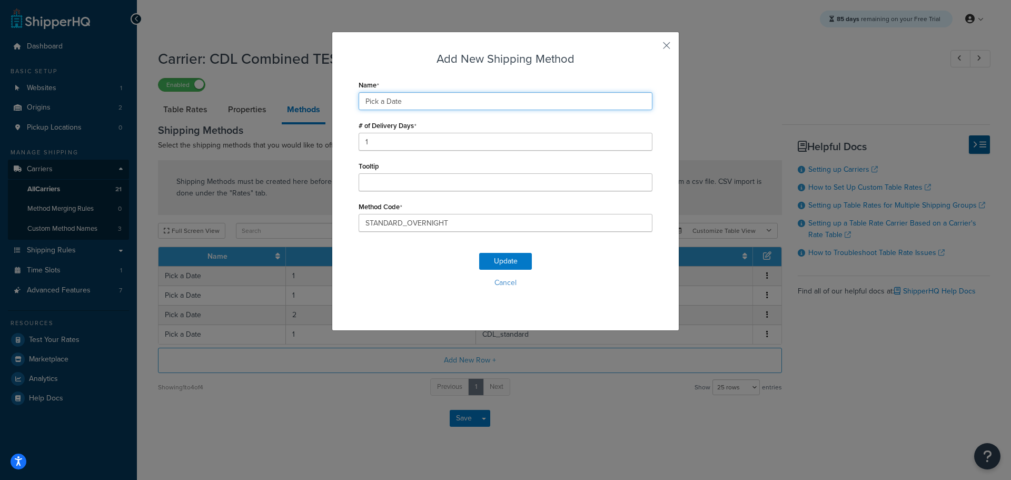
drag, startPoint x: 413, startPoint y: 101, endPoint x: 283, endPoint y: 101, distance: 130.5
click at [286, 101] on div "Add New Shipping Method Name Pick a Date # of Delivery Days 1 Tooltip Method Co…" at bounding box center [505, 240] width 1011 height 480
type input "Schedule Delivery"
drag, startPoint x: 338, startPoint y: 95, endPoint x: 252, endPoint y: 95, distance: 86.3
click at [252, 95] on div "Add New Shipping Method Name Schedule Delivery # of Delivery Days 1 Tooltip Met…" at bounding box center [505, 240] width 1011 height 480
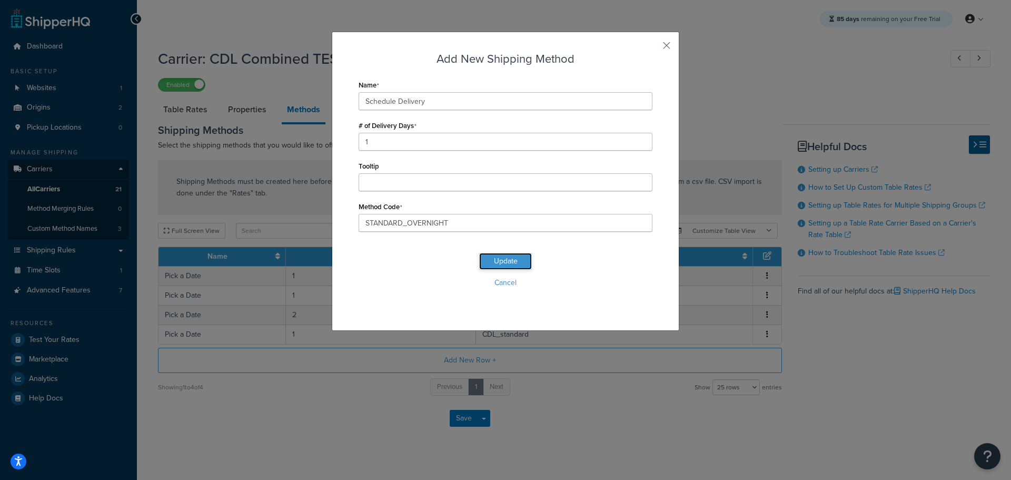
click at [490, 260] on button "Update" at bounding box center [505, 261] width 53 height 17
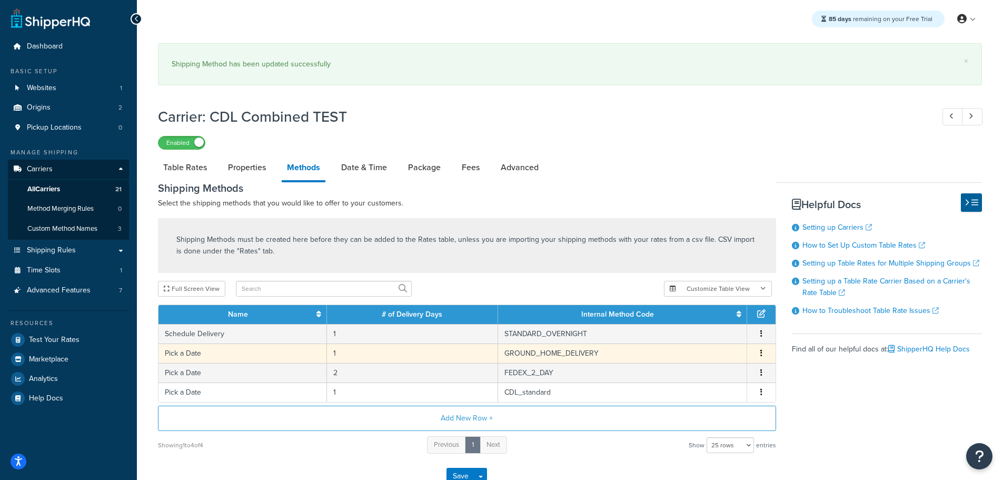
click at [198, 354] on td "Pick a Date" at bounding box center [242, 352] width 168 height 19
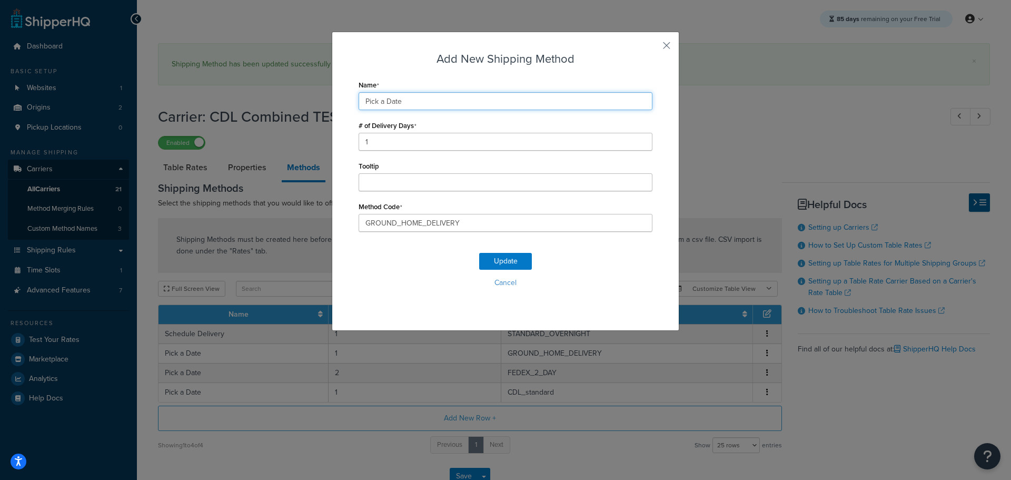
drag, startPoint x: 285, startPoint y: 101, endPoint x: 277, endPoint y: 103, distance: 8.2
click at [271, 101] on div "Add New Shipping Method Name Pick a Date # of Delivery Days 1 Tooltip Method Co…" at bounding box center [505, 240] width 1011 height 480
paste input "Schedule Delivery"
type input "Schedule Delivery"
click at [494, 257] on button "Update" at bounding box center [505, 261] width 53 height 17
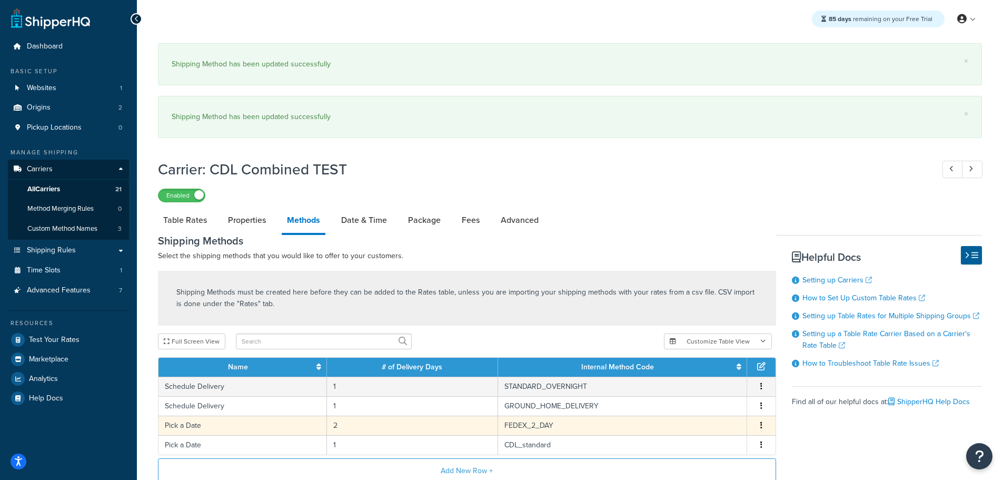
click at [192, 422] on td "Pick a Date" at bounding box center [242, 424] width 168 height 19
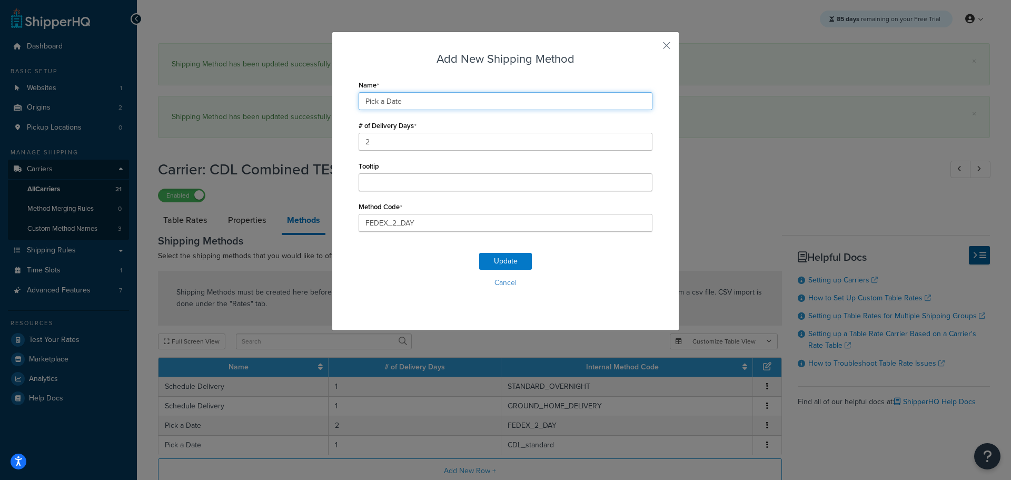
drag, startPoint x: 290, startPoint y: 102, endPoint x: 275, endPoint y: 107, distance: 15.3
click at [277, 103] on div "Add New Shipping Method Name Pick a Date # of Delivery Days 2 Tooltip Method Co…" at bounding box center [505, 240] width 1011 height 480
paste input "Schedule Delivery"
type input "Schedule Delivery"
click at [489, 258] on button "Update" at bounding box center [505, 261] width 53 height 17
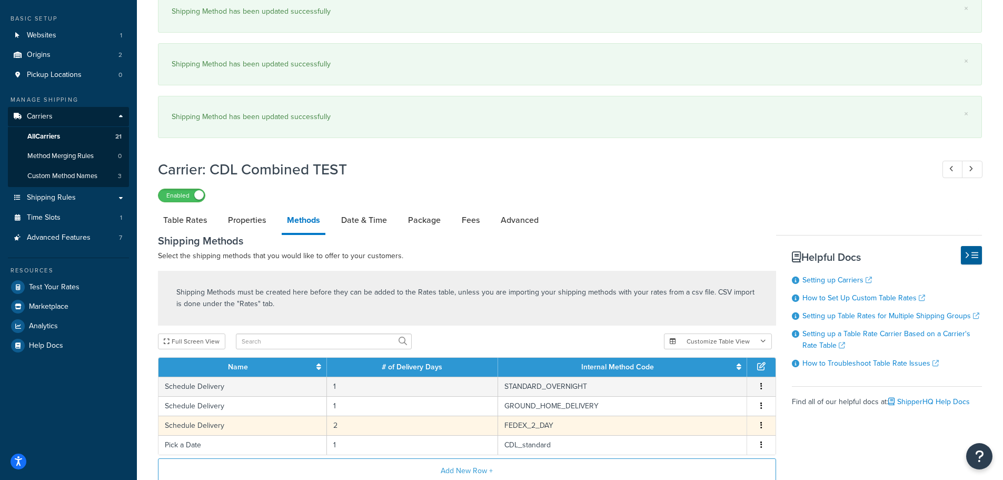
scroll to position [105, 0]
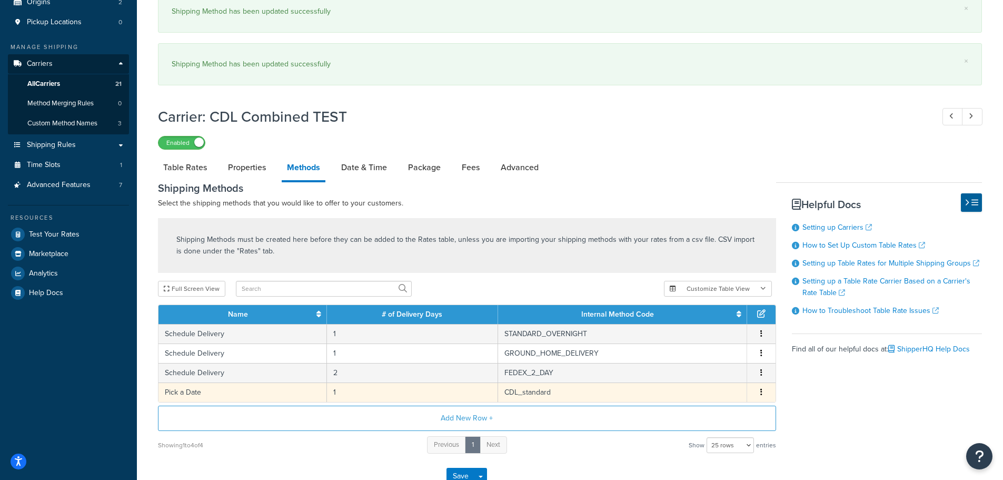
click at [202, 391] on td "Pick a Date" at bounding box center [242, 391] width 168 height 19
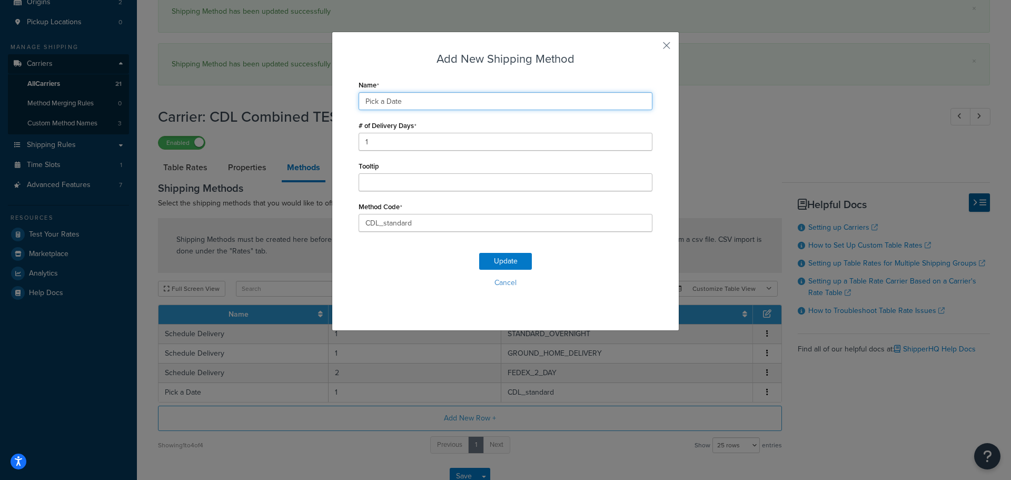
drag, startPoint x: 427, startPoint y: 104, endPoint x: 303, endPoint y: 100, distance: 124.3
click at [306, 100] on div "Add New Shipping Method Name Pick a Date # of Delivery Days 1 Tooltip Method Co…" at bounding box center [505, 240] width 1011 height 480
paste input "Schedule Delivery"
type input "Schedule Delivery"
click at [501, 263] on button "Update" at bounding box center [505, 261] width 53 height 17
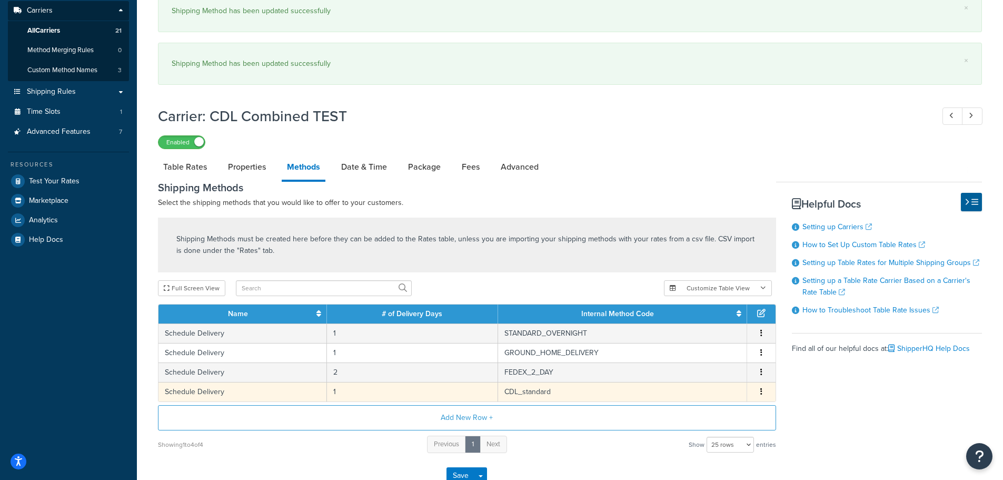
scroll to position [224, 0]
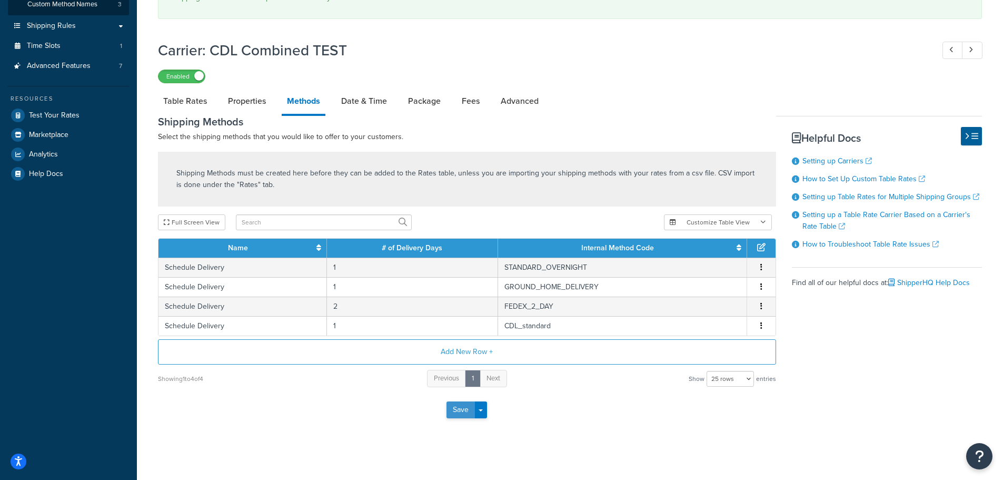
click at [459, 408] on button "Save" at bounding box center [460, 409] width 28 height 17
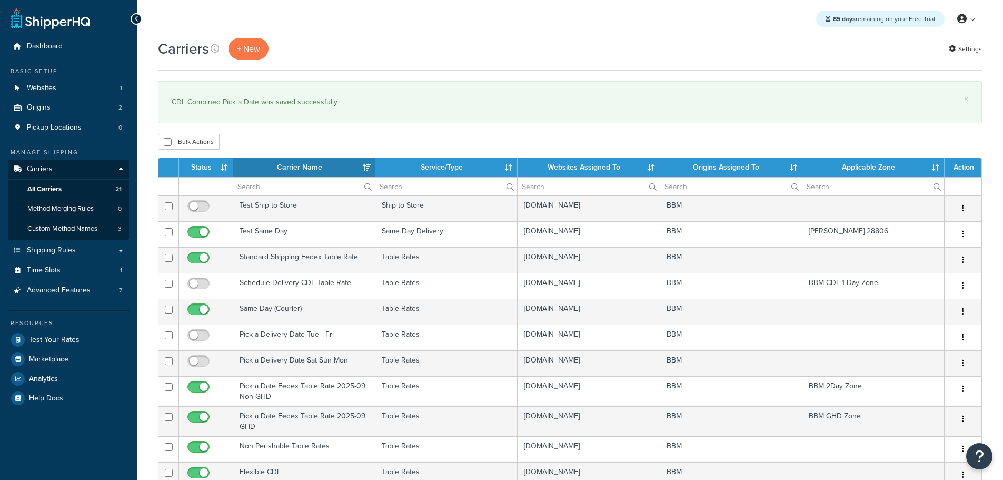
select select "15"
click at [208, 169] on th "Status" at bounding box center [206, 167] width 54 height 19
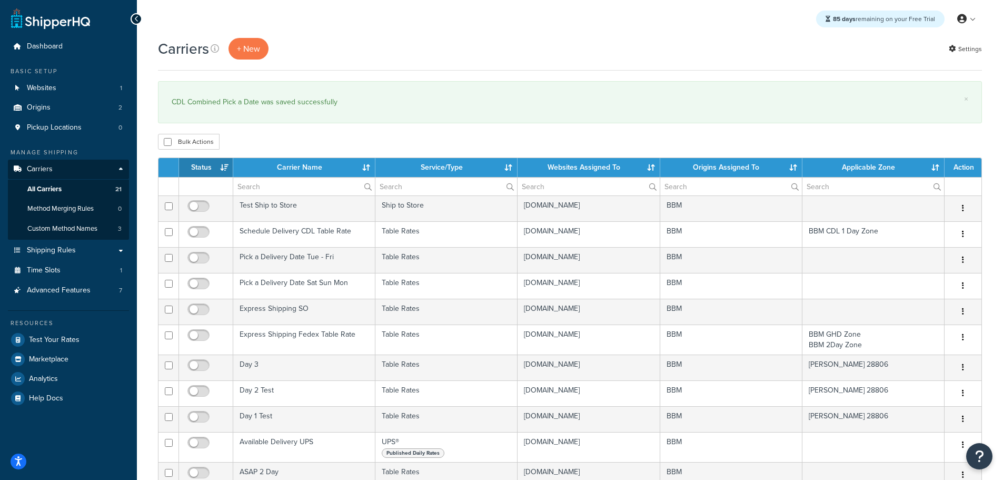
click at [208, 168] on th "Status" at bounding box center [206, 167] width 54 height 19
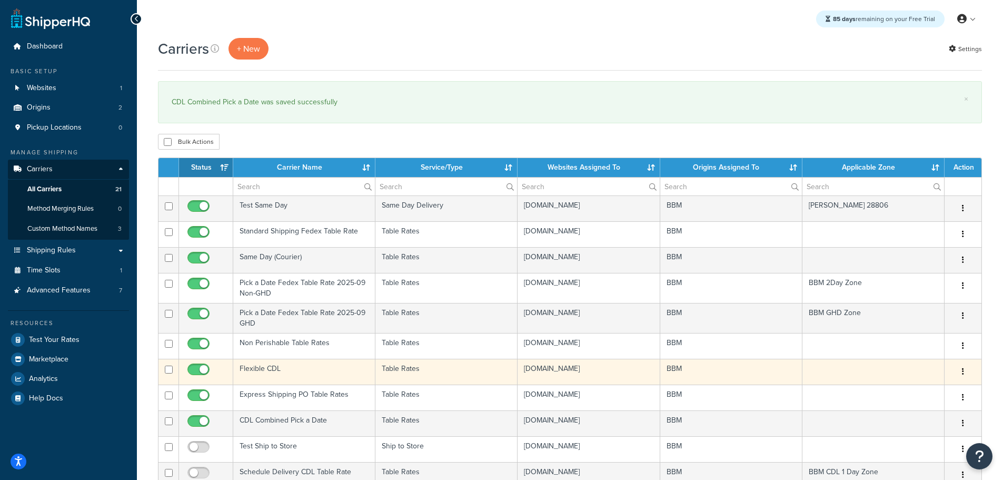
click at [260, 370] on td "Flexible CDL" at bounding box center [304, 371] width 142 height 26
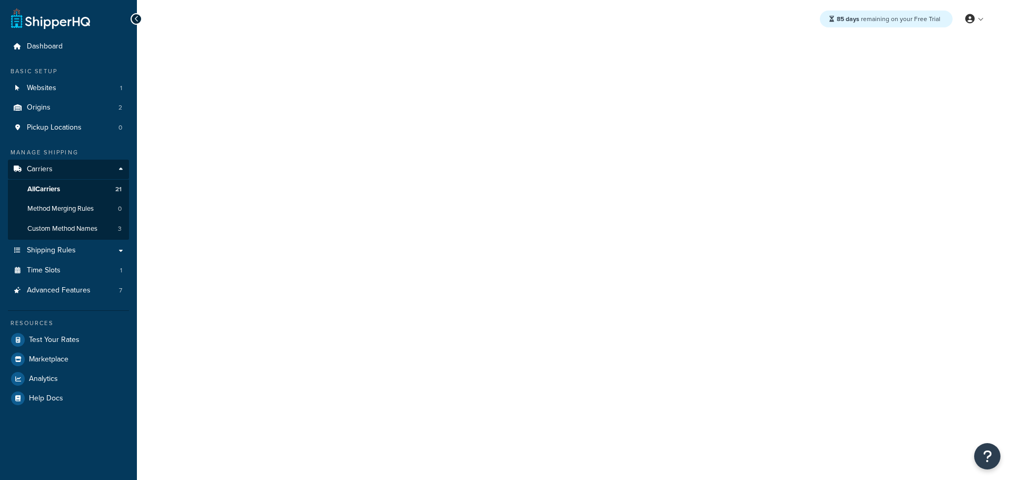
select select "25"
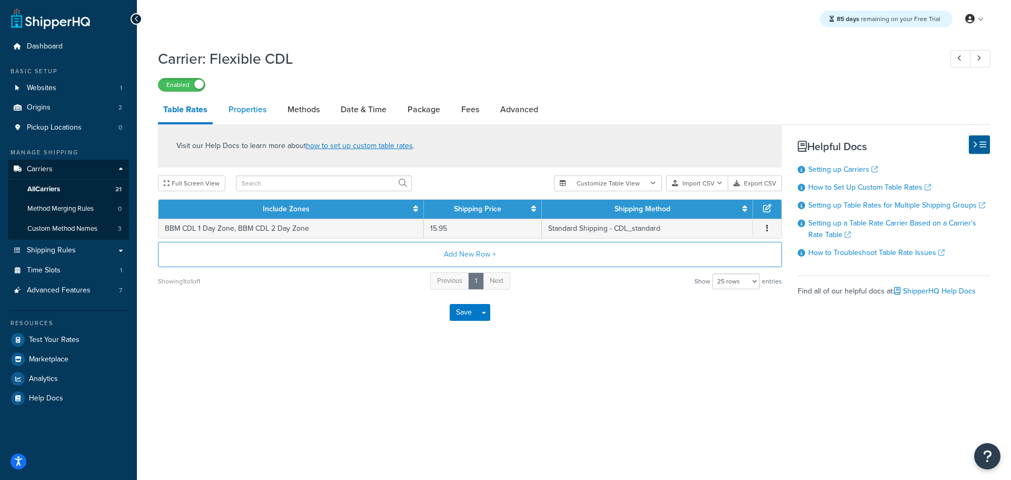
click at [255, 113] on link "Properties" at bounding box center [247, 109] width 48 height 25
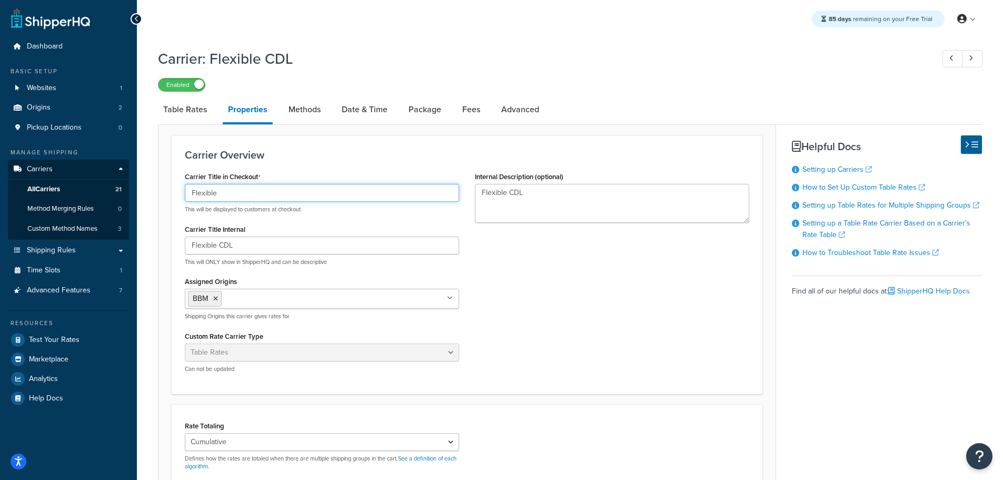
drag, startPoint x: 226, startPoint y: 192, endPoint x: 108, endPoint y: 183, distance: 118.8
click at [109, 186] on div "Dashboard Basic Setup Websites 1 Origins 2 Pickup Locations 0 Manage Shipping C…" at bounding box center [501, 352] width 1003 height 705
type input "Standard Shipping"
drag, startPoint x: 254, startPoint y: 191, endPoint x: 116, endPoint y: 190, distance: 138.5
click at [116, 189] on div "Dashboard Basic Setup Websites 1 Origins 2 Pickup Locations 0 Manage Shipping C…" at bounding box center [501, 352] width 1003 height 705
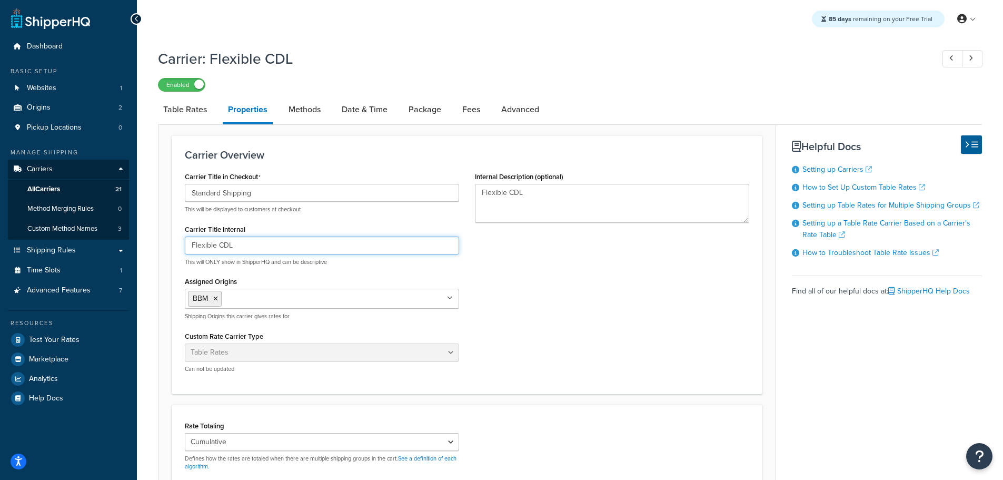
click at [207, 245] on input "Flexible CDL" at bounding box center [322, 245] width 274 height 18
paste input "Standard Shipping"
type input "Standard Shipping CDL"
click at [493, 193] on textarea "Flexible CDL" at bounding box center [612, 203] width 274 height 39
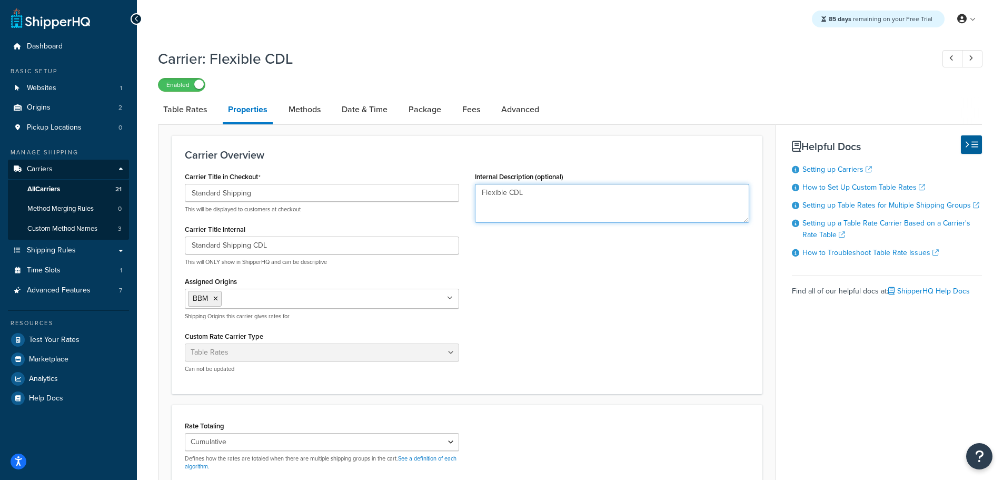
click at [493, 193] on textarea "Flexible CDL" at bounding box center [612, 203] width 274 height 39
paste textarea "Standard Shipping"
type textarea "Standard Shipping CDL"
click at [361, 108] on link "Date & Time" at bounding box center [364, 109] width 56 height 25
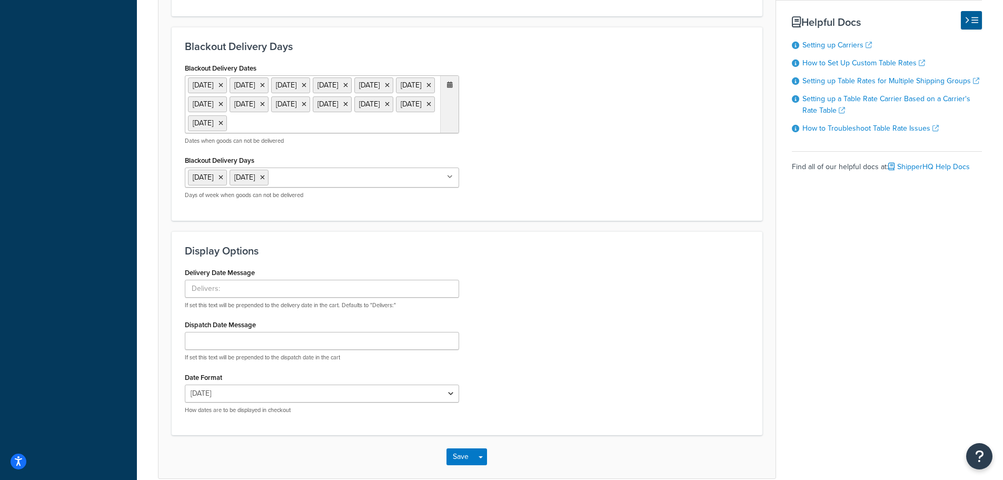
scroll to position [667, 0]
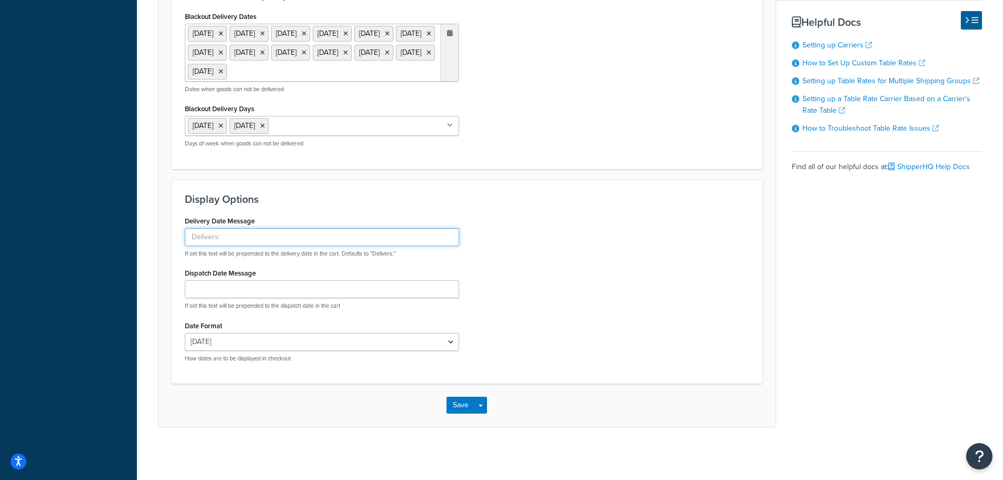
click at [210, 235] on input "Delivery Date Message" at bounding box center [322, 237] width 274 height 18
type input "Arrival Date"
click at [460, 405] on button "Save" at bounding box center [460, 404] width 28 height 17
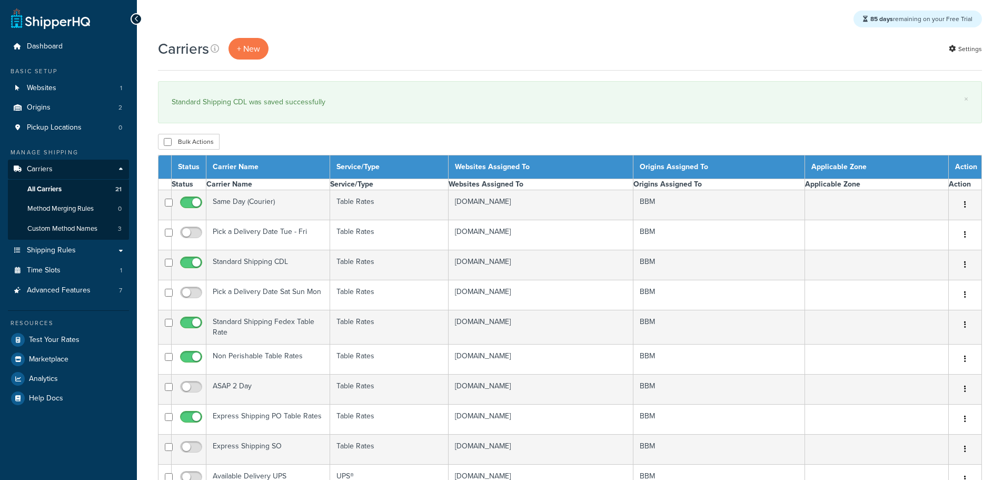
select select "15"
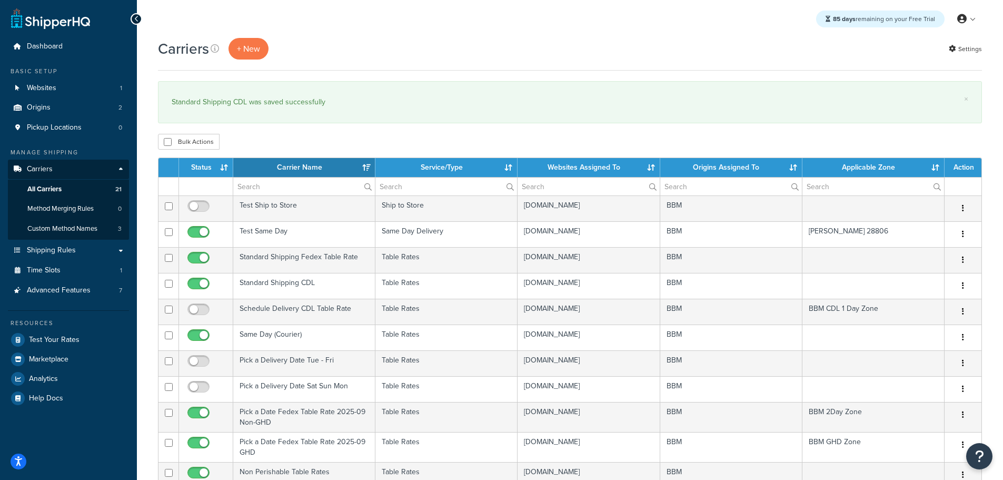
click at [200, 165] on th "Status" at bounding box center [206, 167] width 54 height 19
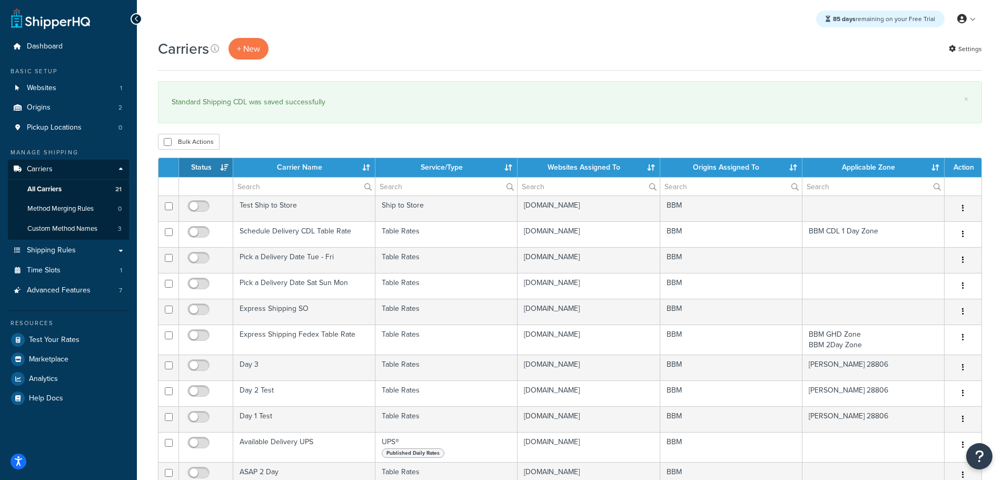
click at [200, 162] on th "Status" at bounding box center [206, 167] width 54 height 19
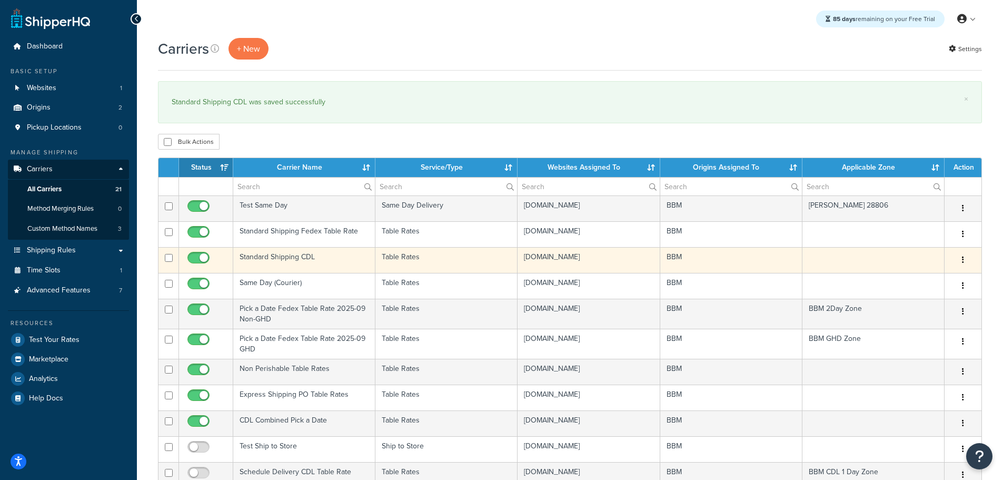
click at [275, 253] on td "Standard Shipping CDL" at bounding box center [304, 260] width 142 height 26
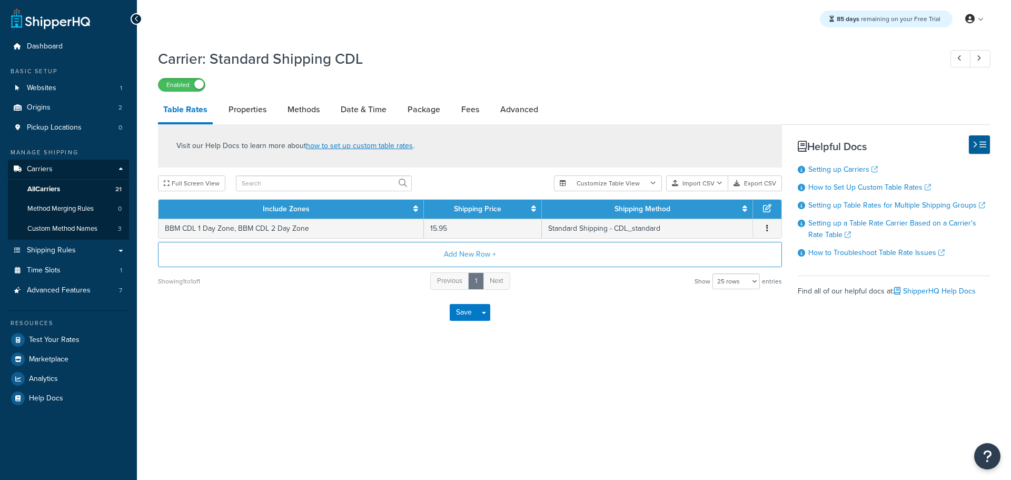
select select "25"
click at [356, 103] on link "Date & Time" at bounding box center [363, 109] width 56 height 25
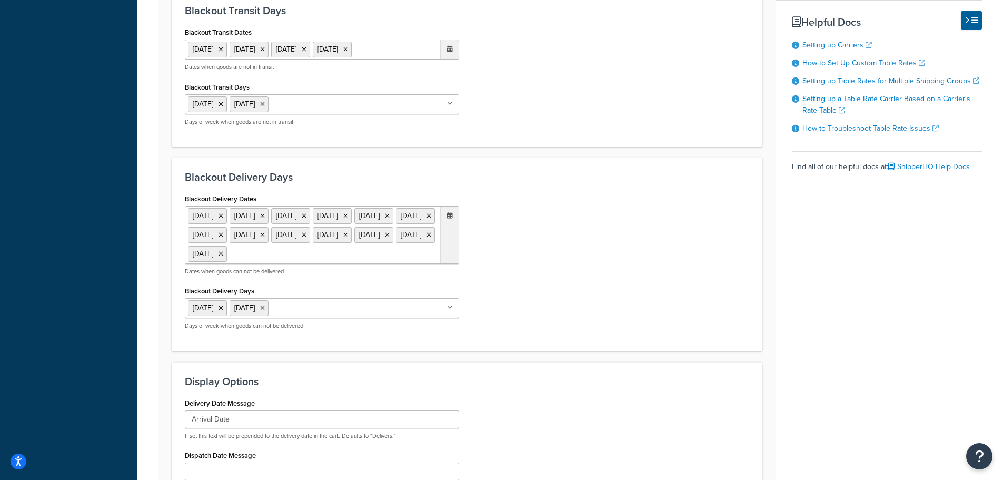
scroll to position [632, 0]
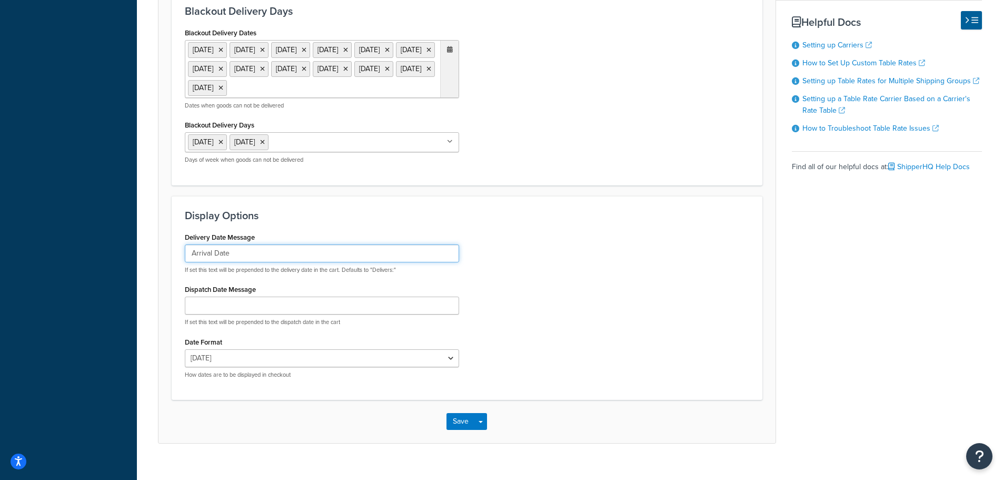
drag, startPoint x: 157, startPoint y: 268, endPoint x: 118, endPoint y: 269, distance: 39.0
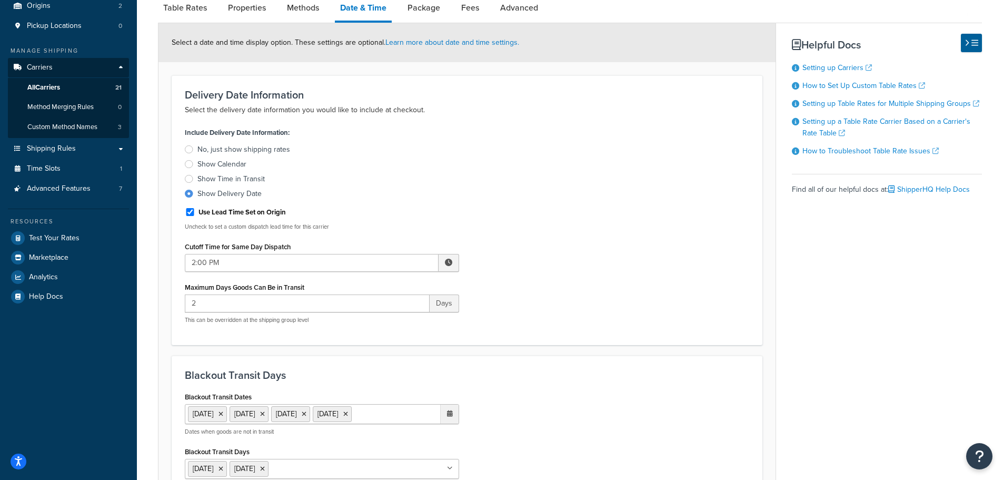
scroll to position [0, 0]
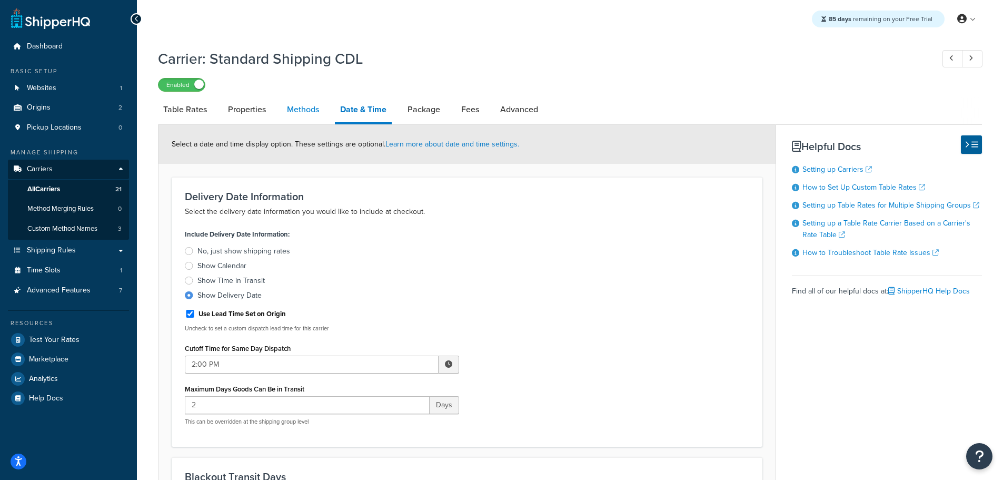
click at [300, 108] on link "Methods" at bounding box center [303, 109] width 43 height 25
select select "25"
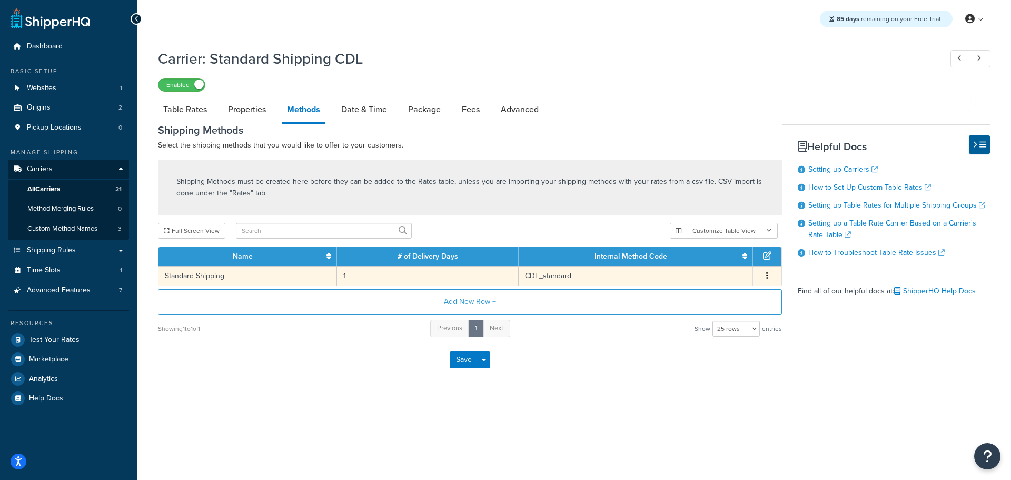
click at [208, 275] on td "Standard Shipping" at bounding box center [247, 275] width 178 height 19
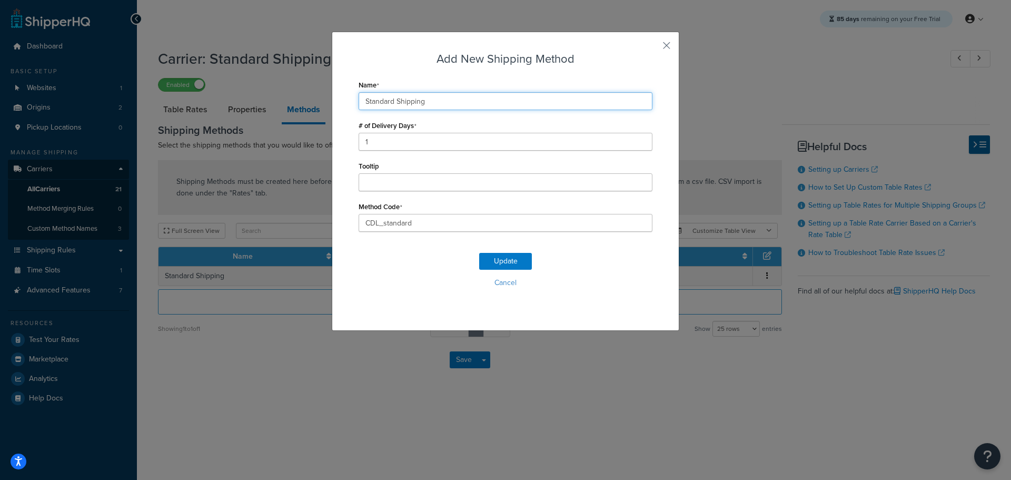
drag, startPoint x: 345, startPoint y: 98, endPoint x: 277, endPoint y: 98, distance: 67.9
click at [277, 98] on div "Add New Shipping Method Name Standard Shipping # of Delivery Days 1 Tooltip Met…" at bounding box center [505, 240] width 1011 height 480
type input "Q"
type input "Arrival Date"
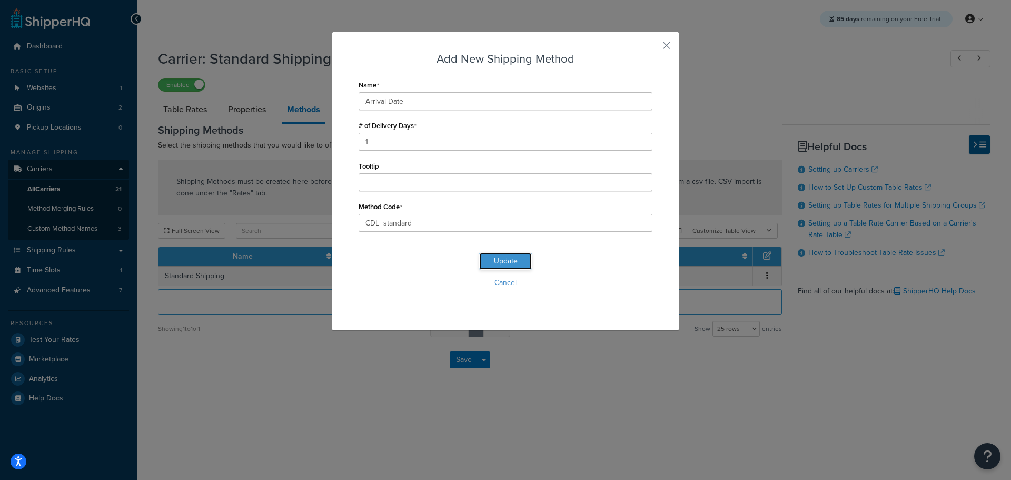
click at [502, 262] on button "Update" at bounding box center [505, 261] width 53 height 17
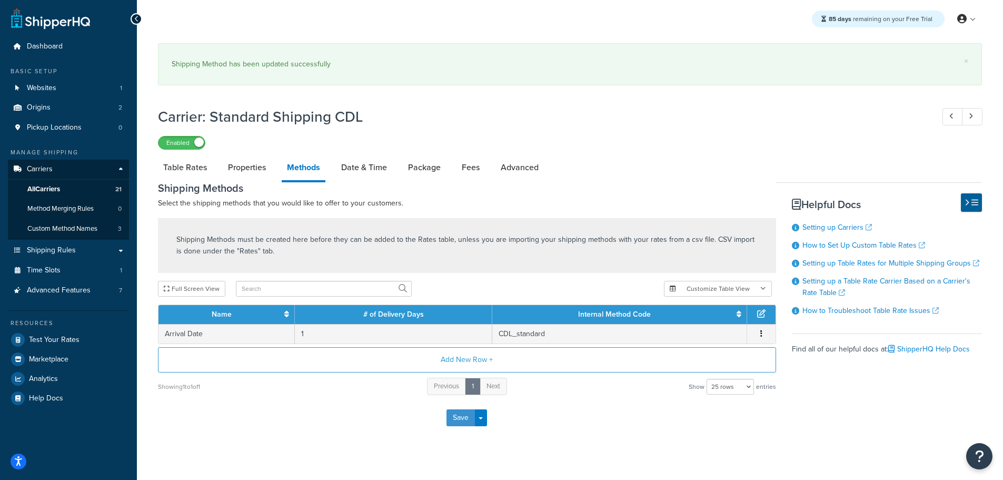
click at [461, 416] on button "Save" at bounding box center [460, 417] width 28 height 17
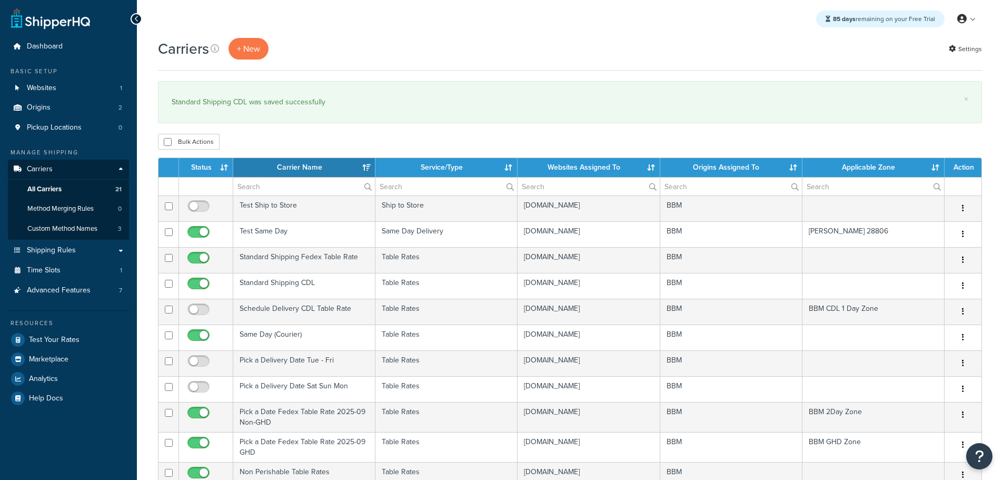
select select "15"
click at [201, 168] on th "Status" at bounding box center [206, 167] width 54 height 19
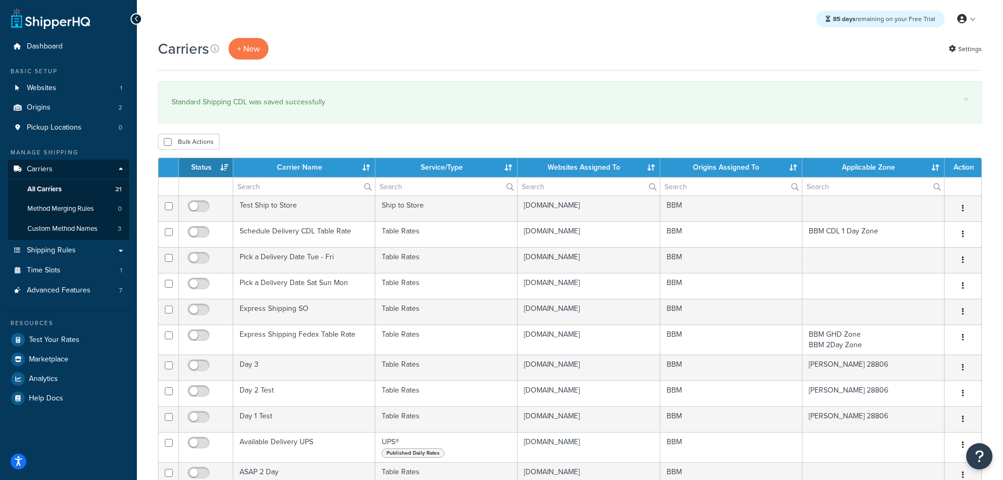
click at [203, 163] on th "Status" at bounding box center [206, 167] width 54 height 19
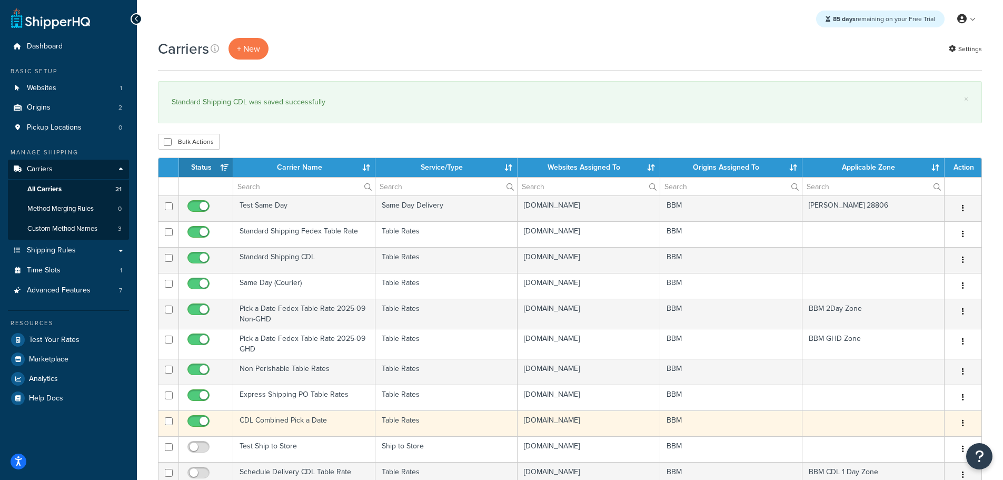
click at [265, 418] on td "CDL Combined Pick a Date" at bounding box center [304, 423] width 142 height 26
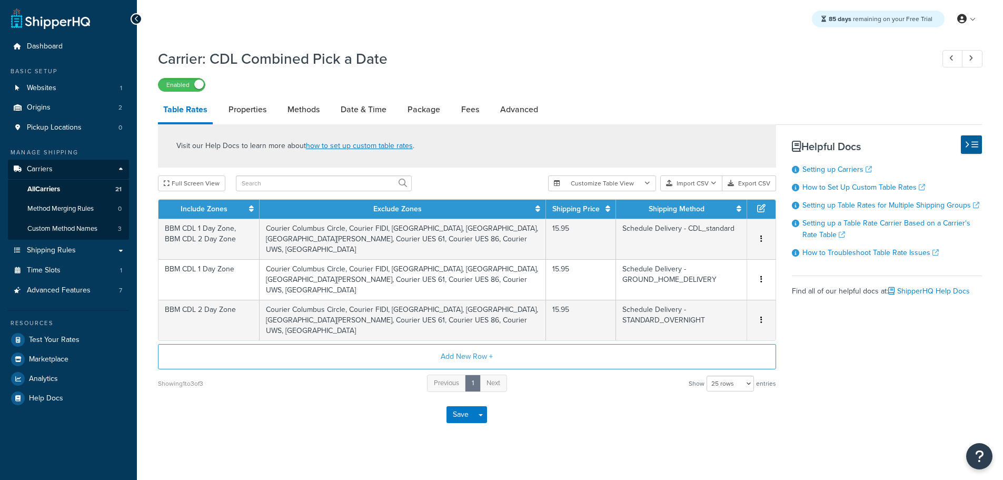
select select "25"
click at [365, 104] on link "Date & Time" at bounding box center [363, 109] width 56 height 25
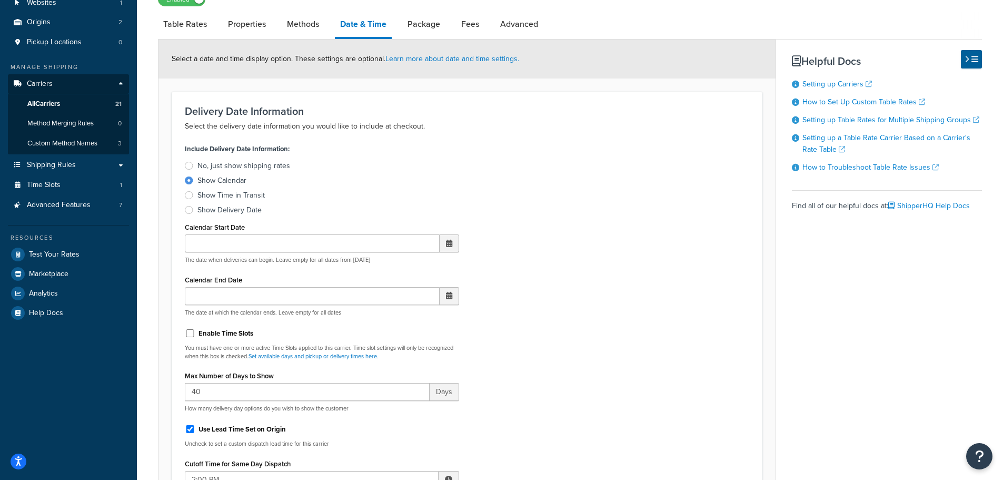
scroll to position [211, 0]
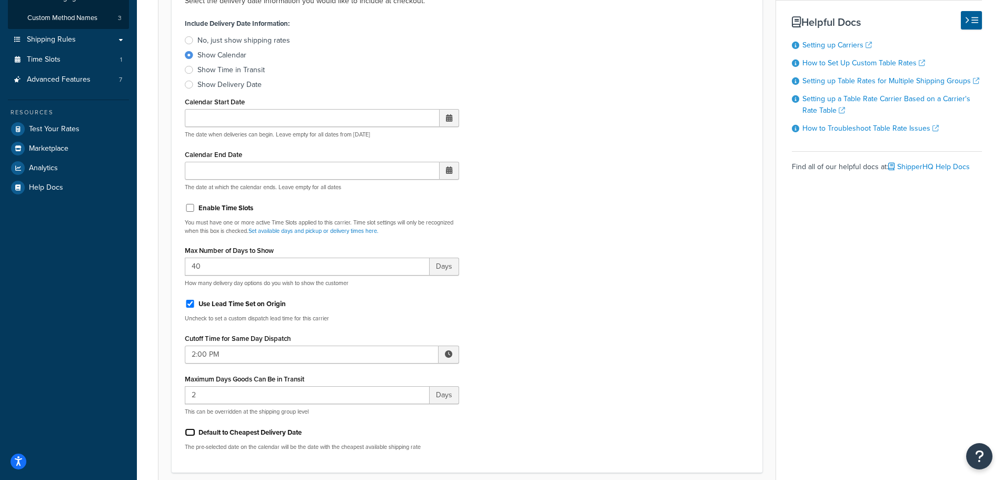
click at [190, 431] on input "Default to Cheapest Delivery Date" at bounding box center [190, 432] width 11 height 8
checkbox input "true"
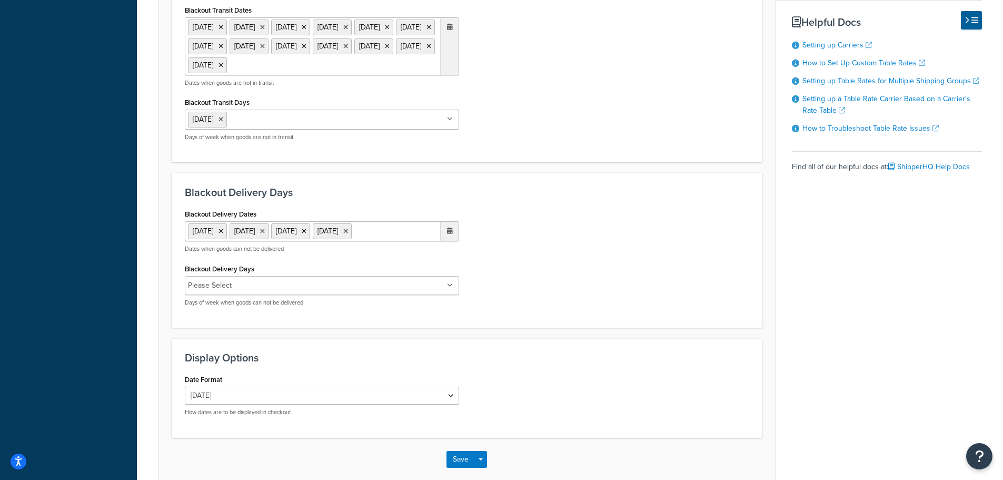
scroll to position [798, 0]
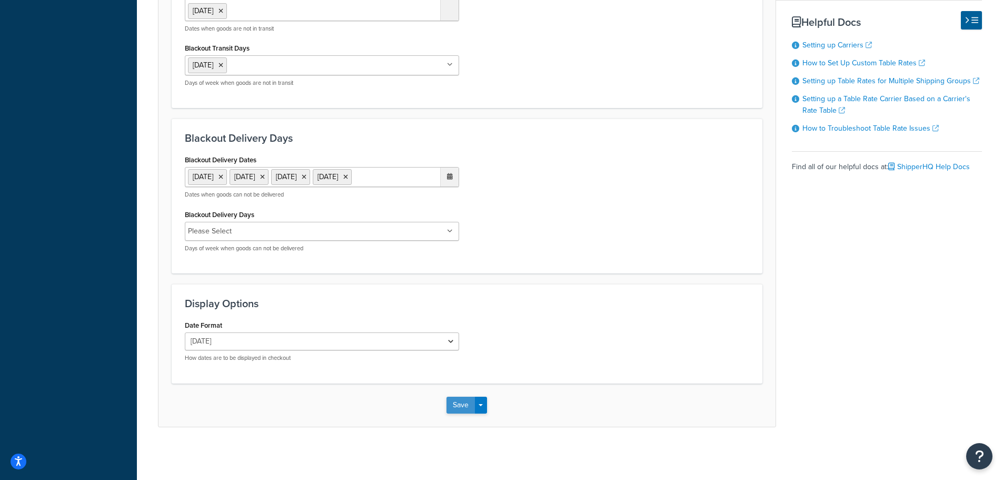
click at [459, 407] on button "Save" at bounding box center [460, 404] width 28 height 17
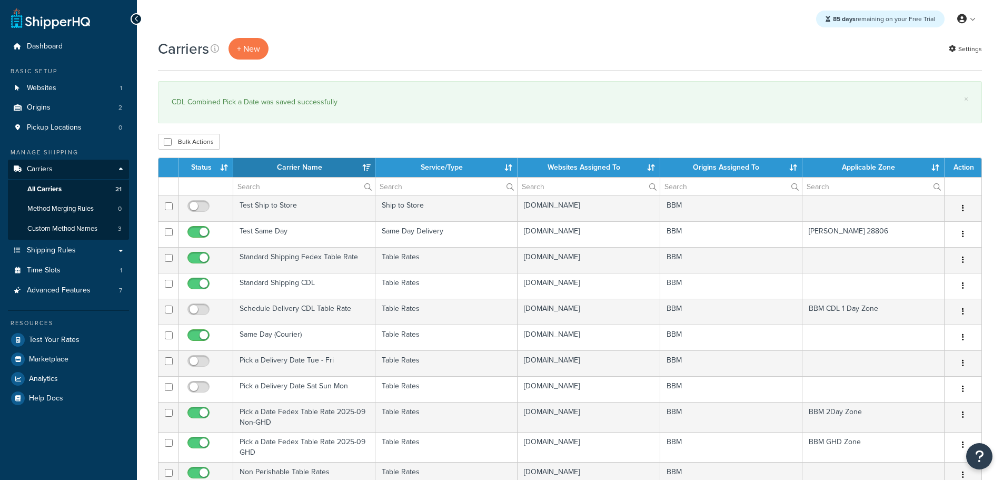
select select "15"
click at [200, 166] on th "Status" at bounding box center [206, 167] width 54 height 19
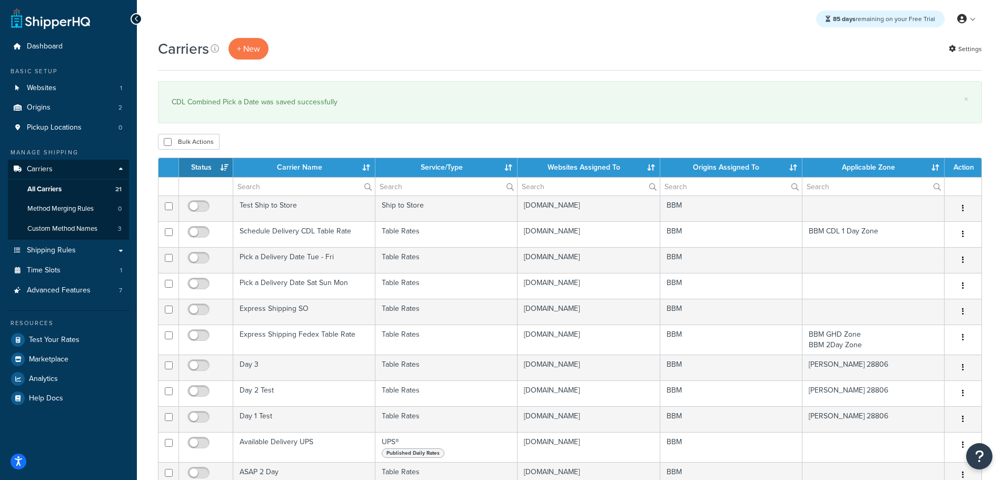
click at [199, 166] on th "Status" at bounding box center [206, 167] width 54 height 19
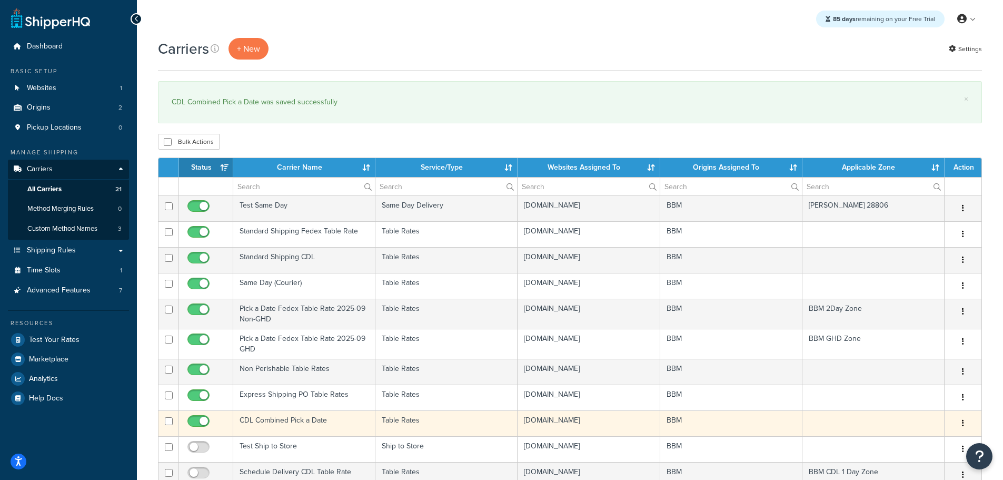
click at [270, 421] on td "CDL Combined Pick a Date" at bounding box center [304, 423] width 142 height 26
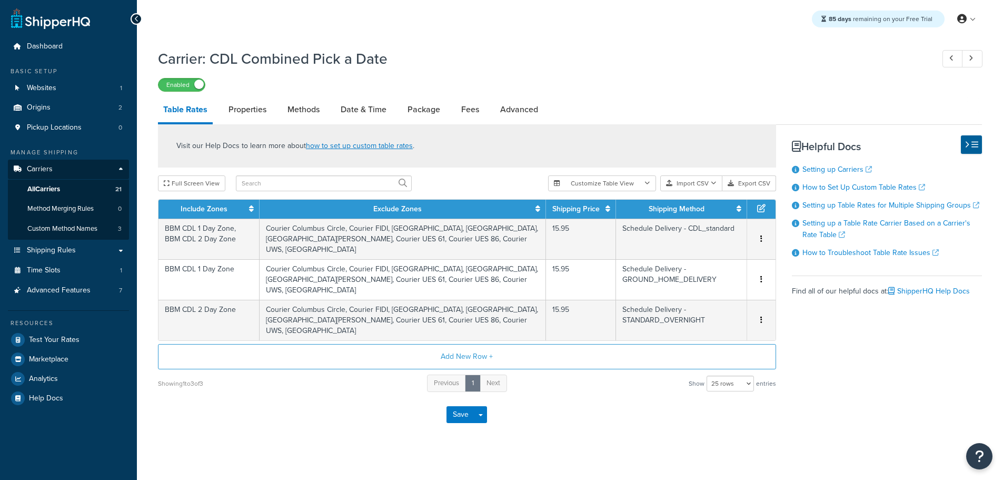
select select "25"
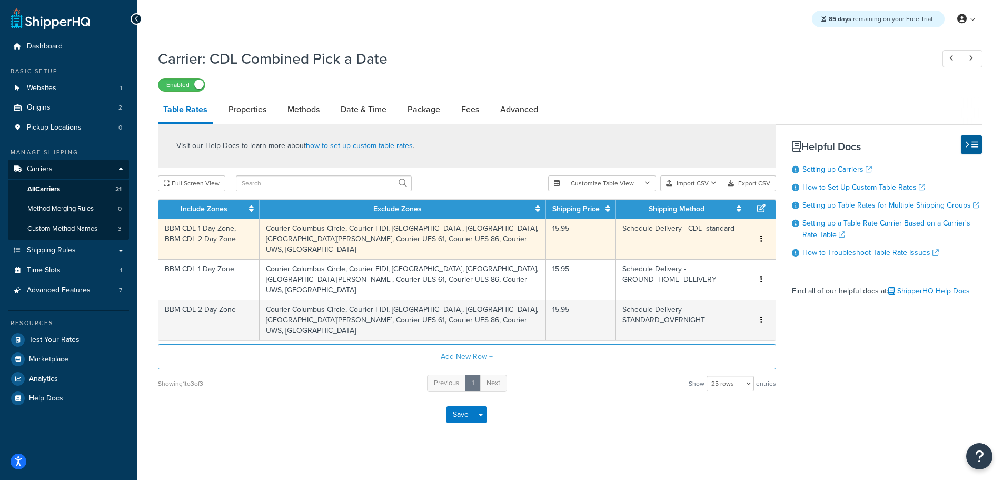
drag, startPoint x: 760, startPoint y: 240, endPoint x: 761, endPoint y: 253, distance: 13.2
click at [761, 253] on td "Edit Duplicate Delete" at bounding box center [761, 238] width 28 height 41
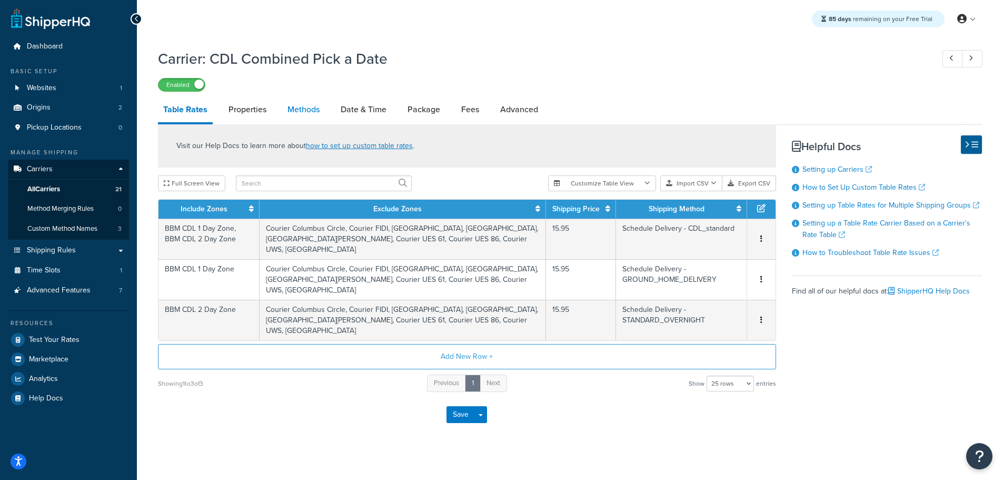
click at [306, 107] on link "Methods" at bounding box center [303, 109] width 43 height 25
select select "25"
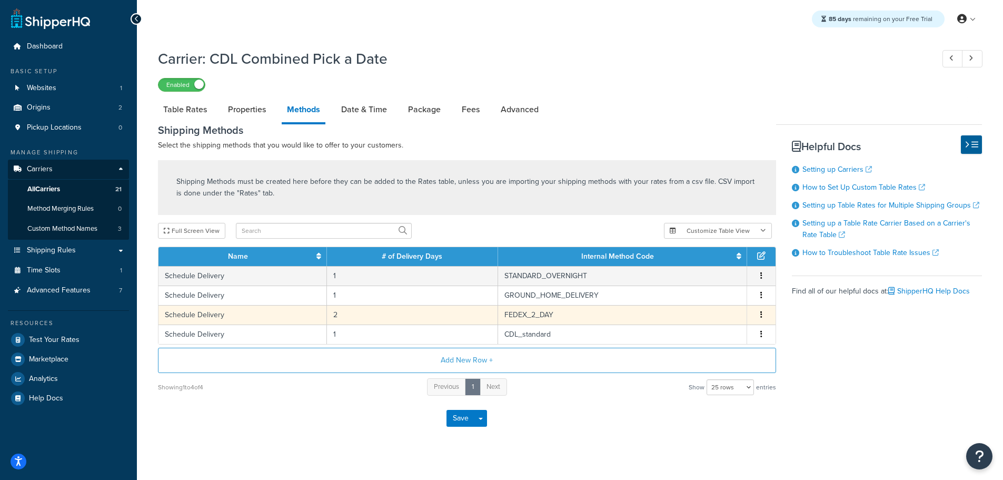
drag, startPoint x: 763, startPoint y: 275, endPoint x: 760, endPoint y: 317, distance: 42.2
click at [760, 317] on tbody "Schedule Delivery 1 STANDARD_OVERNIGHT Edit Delete Schedule Delivery 1 GROUND_H…" at bounding box center [466, 305] width 617 height 78
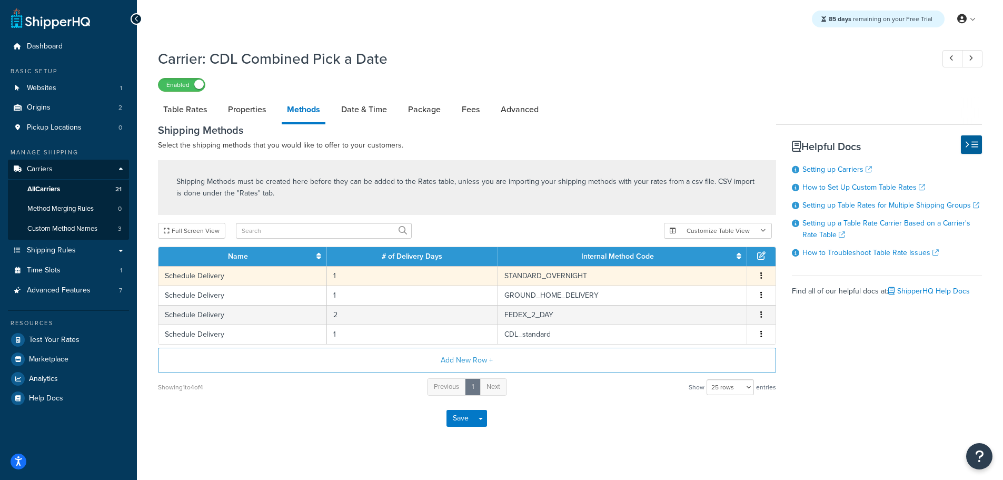
click at [550, 272] on td "STANDARD_OVERNIGHT" at bounding box center [622, 275] width 249 height 19
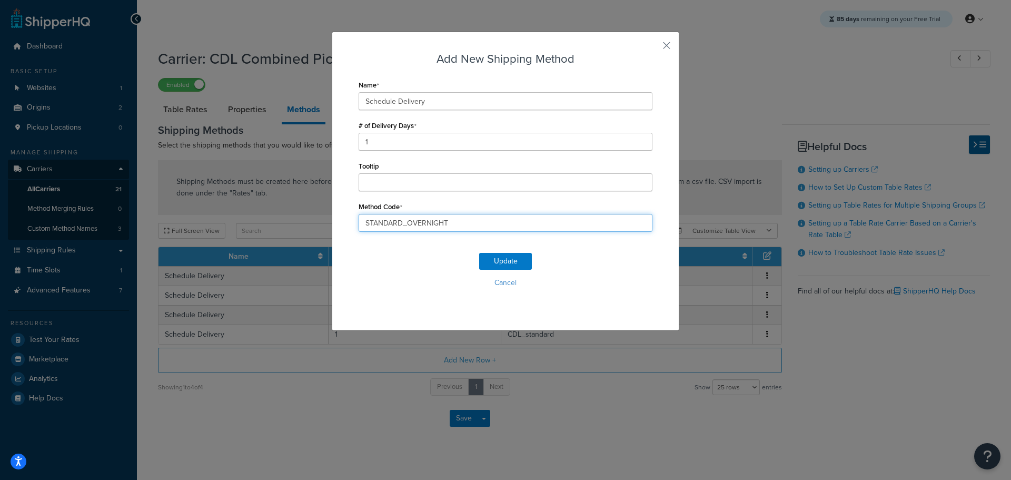
drag, startPoint x: 467, startPoint y: 224, endPoint x: 272, endPoint y: 224, distance: 195.3
click at [273, 224] on div "Add New Shipping Method Name Schedule Delivery # of Delivery Days 1 Tooltip Met…" at bounding box center [505, 240] width 1011 height 480
type input "CDL_standard1"
click at [501, 255] on button "Update" at bounding box center [505, 261] width 53 height 17
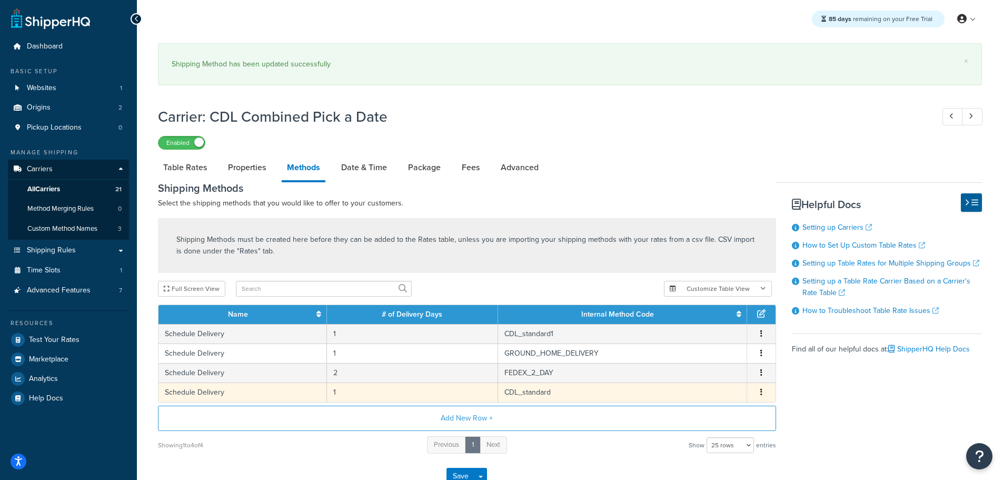
click at [529, 392] on td "CDL_standard" at bounding box center [622, 391] width 249 height 19
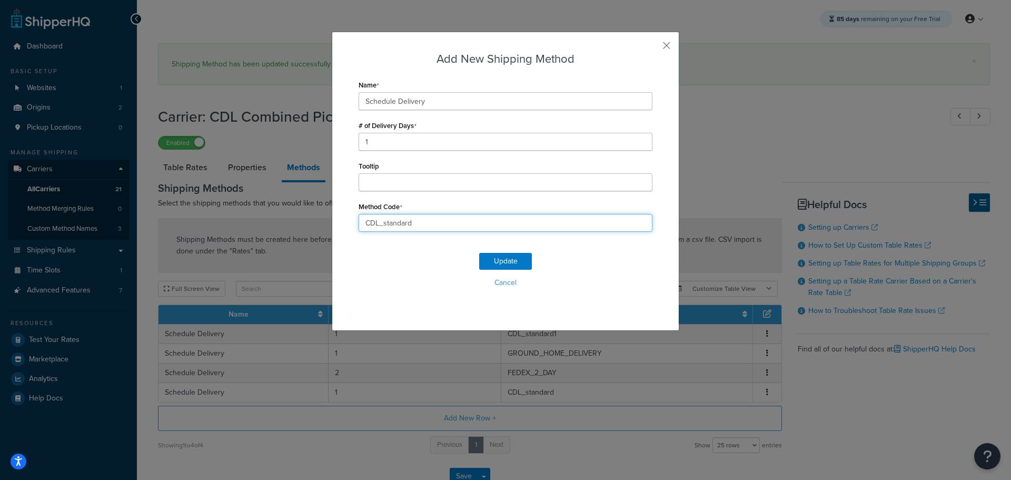
drag, startPoint x: 427, startPoint y: 220, endPoint x: 172, endPoint y: 192, distance: 257.3
click at [174, 192] on div "Add New Shipping Method Name Schedule Delivery # of Delivery Days 1 Tooltip Met…" at bounding box center [505, 240] width 1011 height 480
type input "STANDARD_OVERNIGHT"
click at [504, 255] on button "Update" at bounding box center [505, 261] width 53 height 17
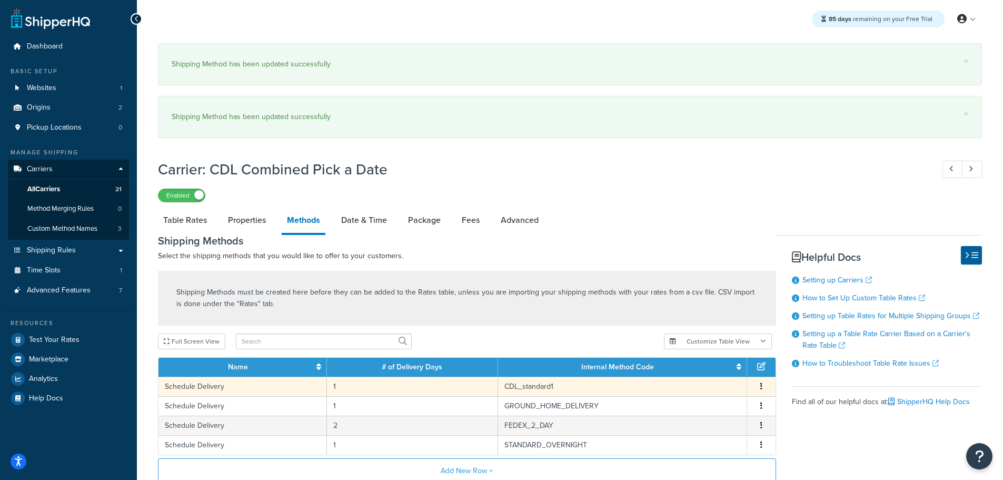
click at [558, 384] on td "CDL_standard1" at bounding box center [622, 385] width 249 height 19
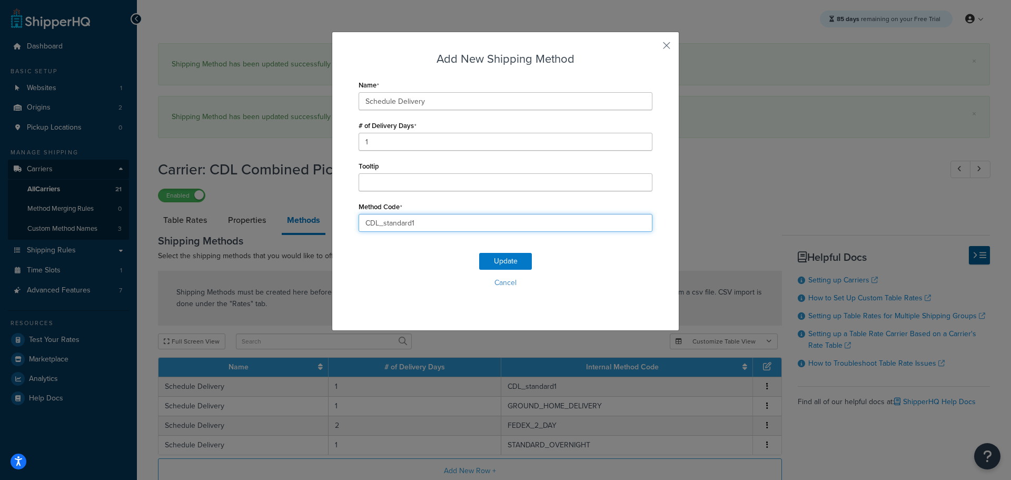
click at [466, 222] on input "CDL_standard1" at bounding box center [505, 223] width 294 height 18
type input "CDL_standard"
click at [503, 256] on button "Update" at bounding box center [505, 261] width 53 height 17
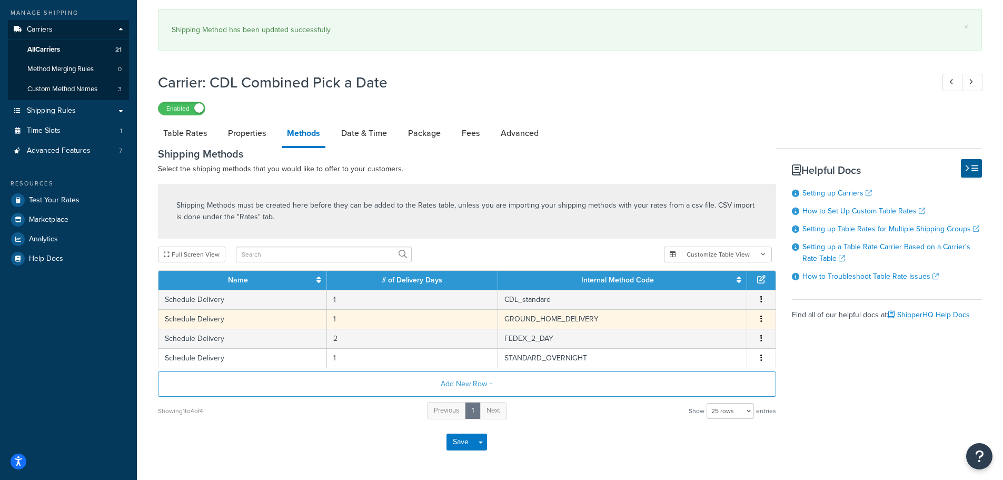
scroll to position [158, 0]
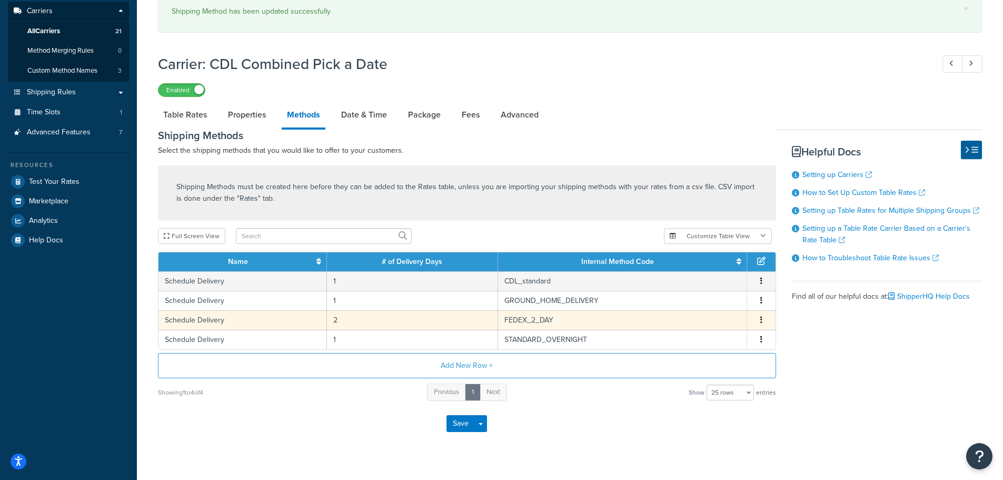
click at [762, 321] on icon "button" at bounding box center [761, 319] width 2 height 7
click at [712, 328] on div "Delete" at bounding box center [707, 331] width 75 height 22
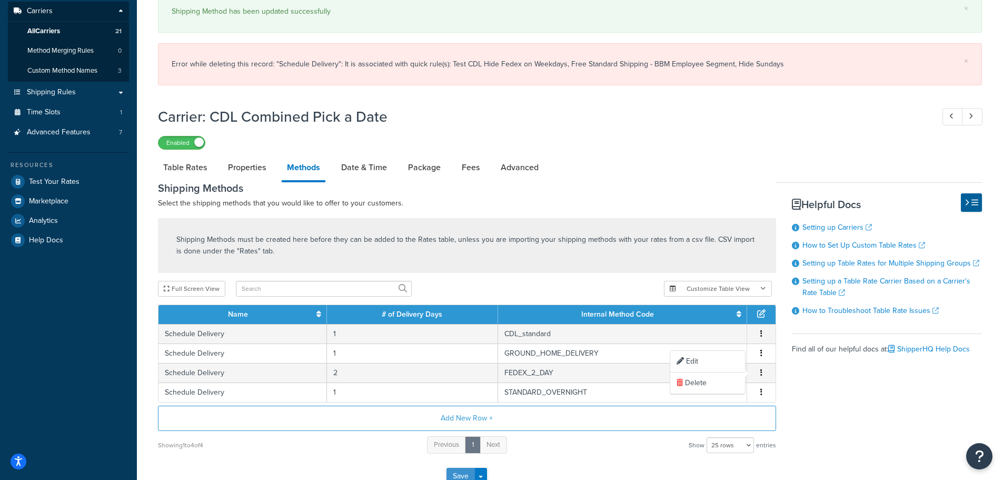
click at [454, 469] on button "Save" at bounding box center [460, 475] width 28 height 17
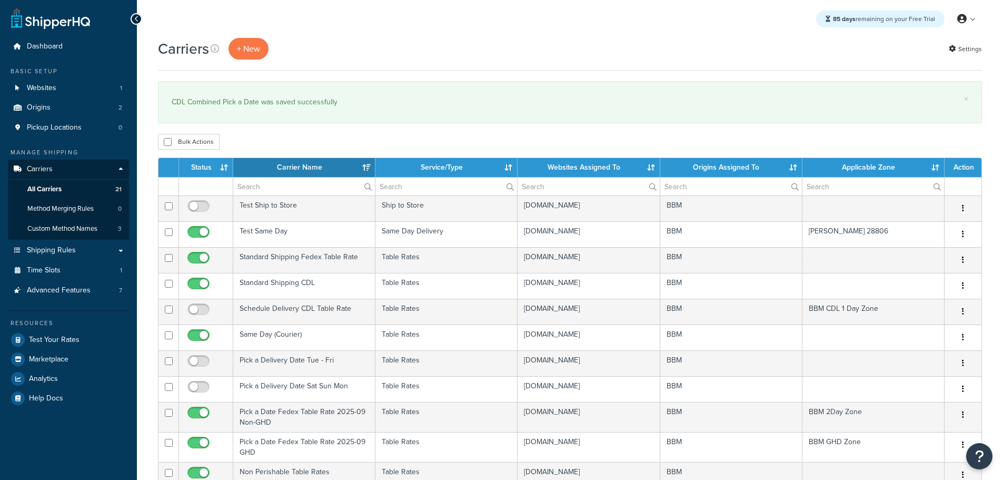
select select "15"
click at [201, 166] on th "Status" at bounding box center [206, 167] width 54 height 19
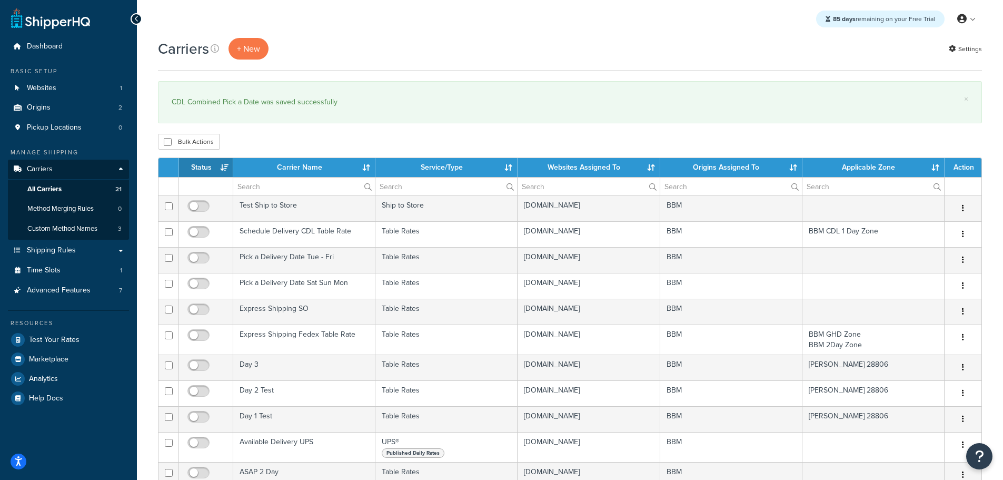
click at [200, 166] on th "Status" at bounding box center [206, 167] width 54 height 19
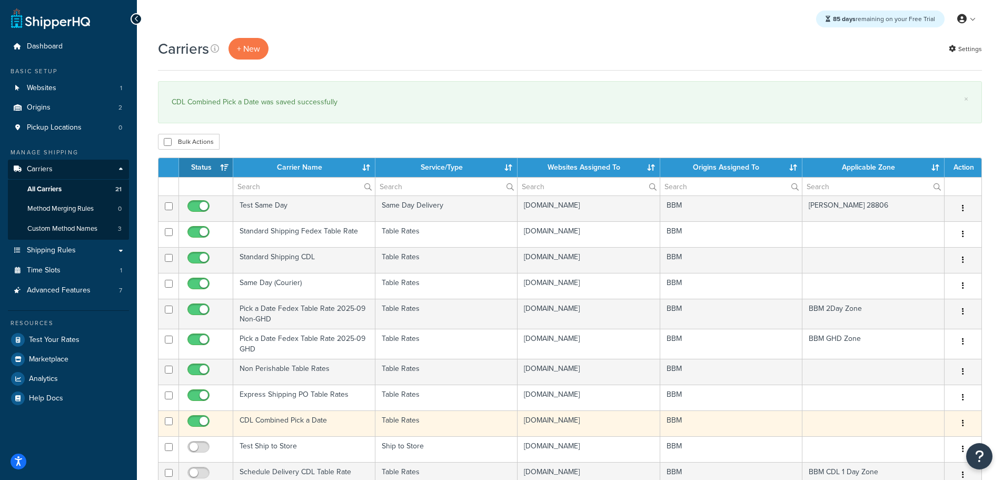
click at [289, 418] on td "CDL Combined Pick a Date" at bounding box center [304, 423] width 142 height 26
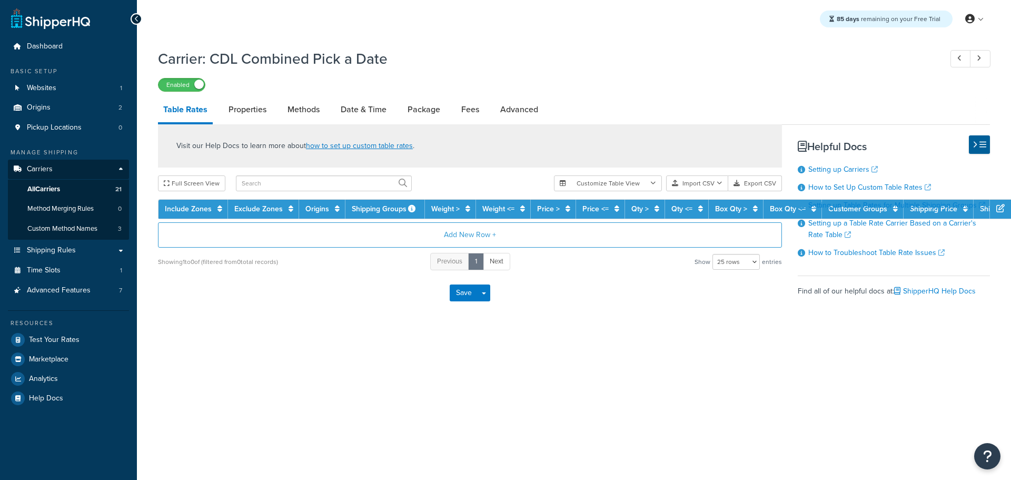
select select "25"
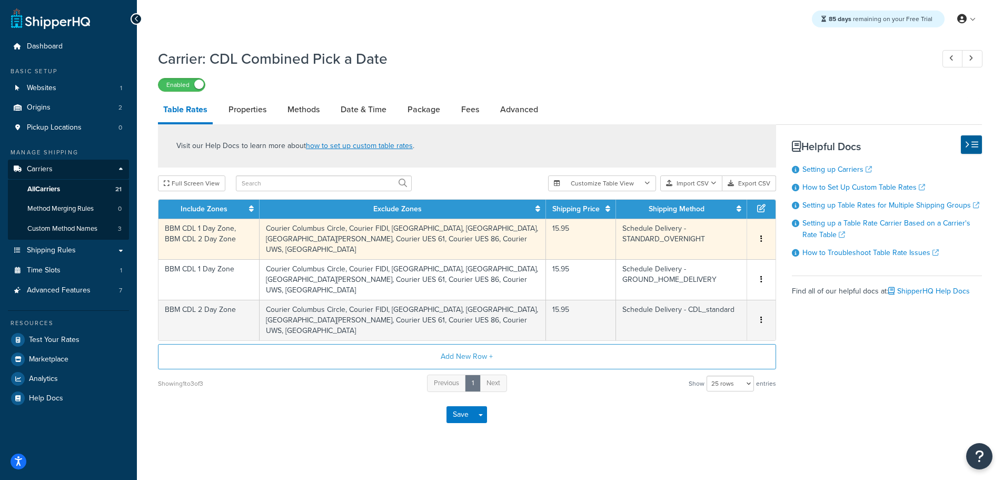
click at [355, 233] on td "Courier Columbus Circle, Courier FIDI, [GEOGRAPHIC_DATA], [GEOGRAPHIC_DATA], [G…" at bounding box center [403, 238] width 286 height 41
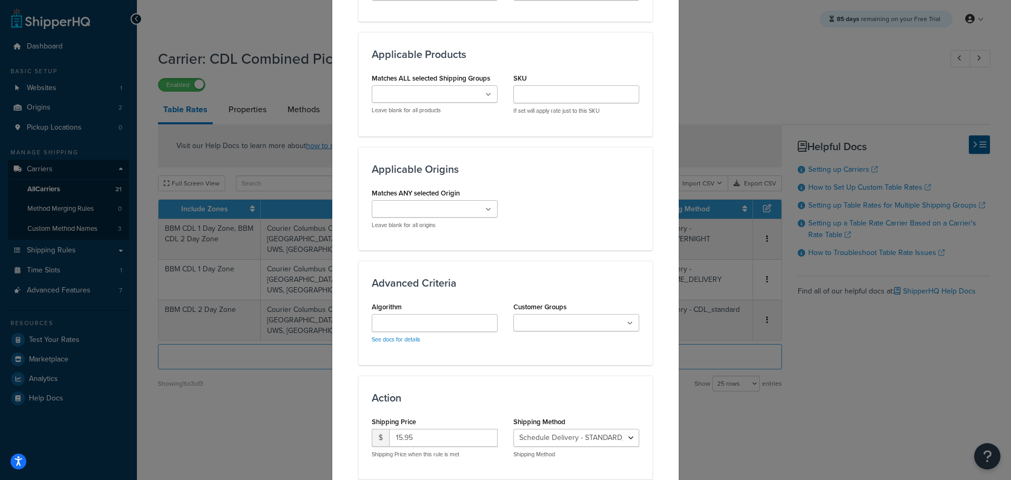
scroll to position [775, 0]
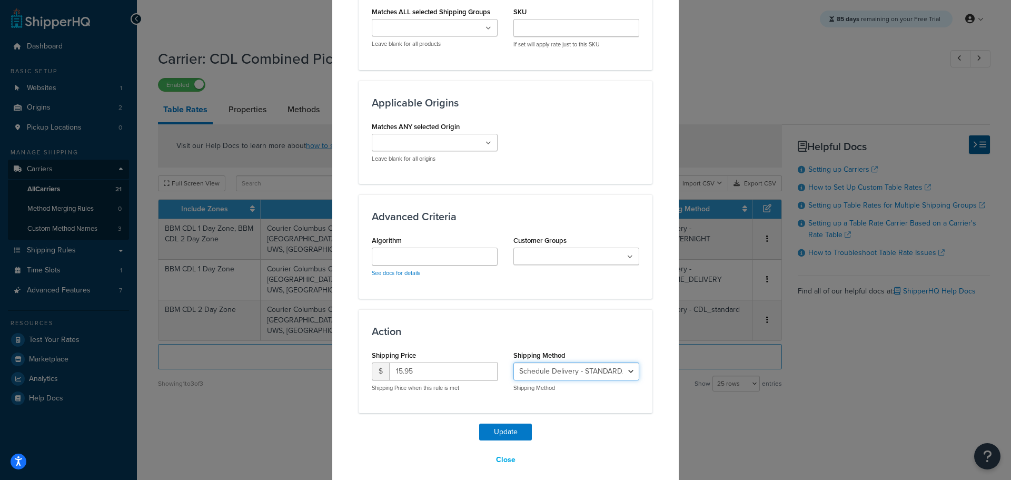
click at [616, 362] on select "Schedule Delivery - CDL_standard Schedule Delivery - GROUND_HOME_DELIVERY Sched…" at bounding box center [576, 371] width 126 height 18
select select "183277"
click at [513, 362] on select "Schedule Delivery - CDL_standard Schedule Delivery - GROUND_HOME_DELIVERY Sched…" at bounding box center [576, 371] width 126 height 18
click at [511, 423] on button "Update" at bounding box center [505, 431] width 53 height 17
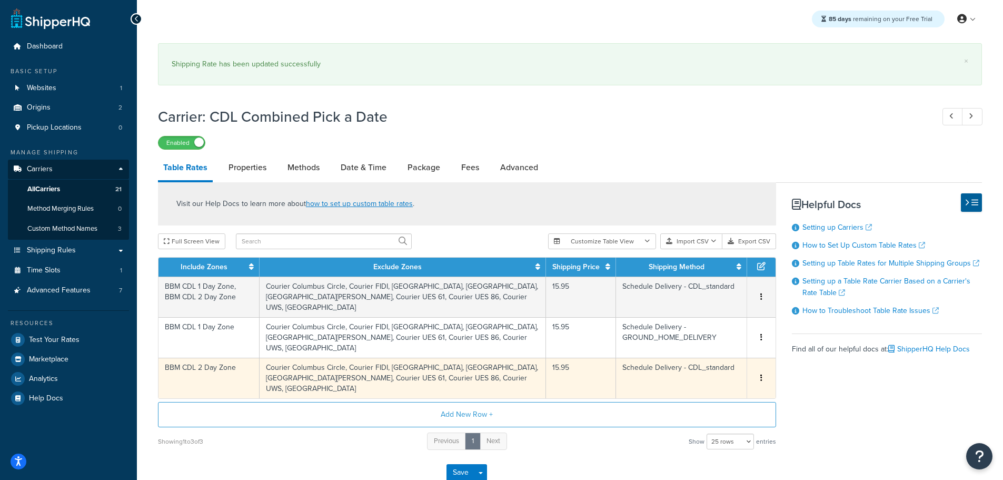
click at [684, 374] on td "Schedule Delivery - CDL_standard" at bounding box center [681, 377] width 131 height 41
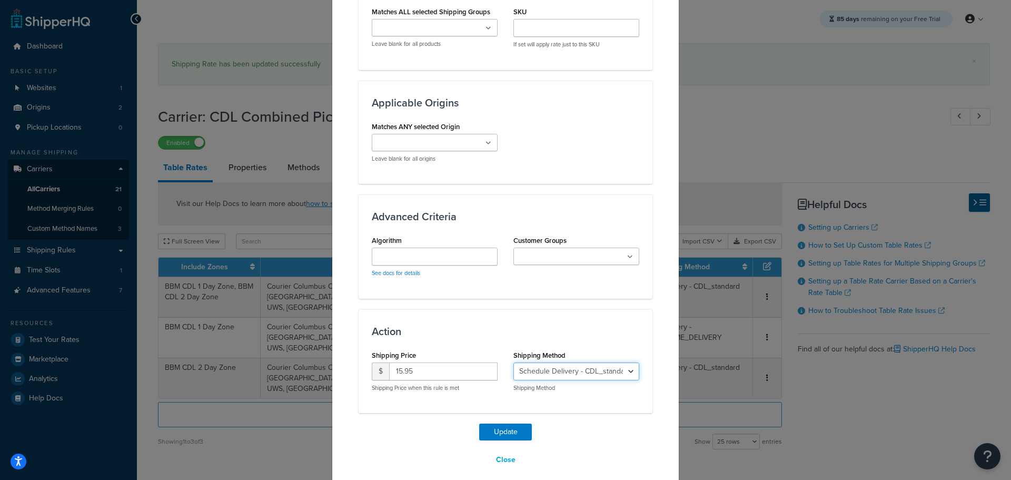
click at [576, 362] on select "Schedule Delivery - CDL_standard Schedule Delivery - GROUND_HOME_DELIVERY Sched…" at bounding box center [576, 371] width 126 height 18
select select "183280"
click at [513, 362] on select "Schedule Delivery - CDL_standard Schedule Delivery - GROUND_HOME_DELIVERY Sched…" at bounding box center [576, 371] width 126 height 18
click at [511, 423] on button "Update" at bounding box center [505, 431] width 53 height 17
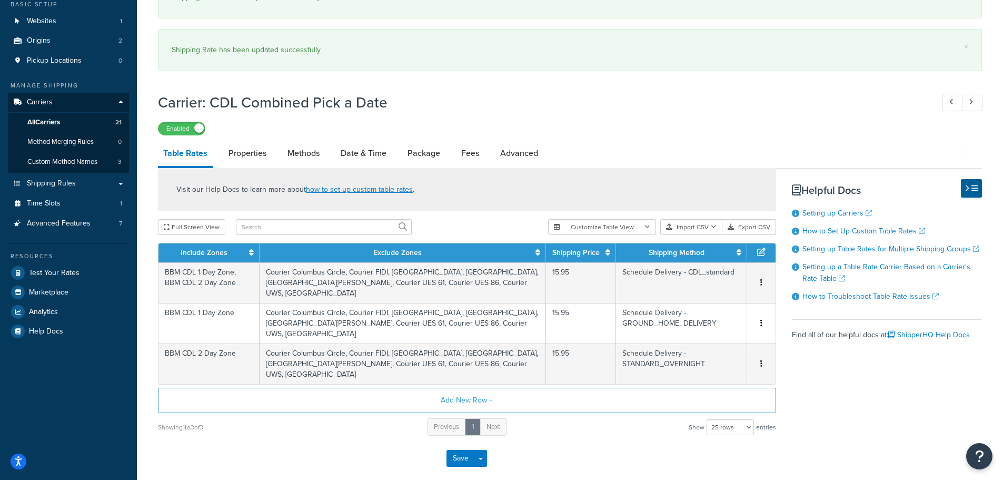
scroll to position [119, 0]
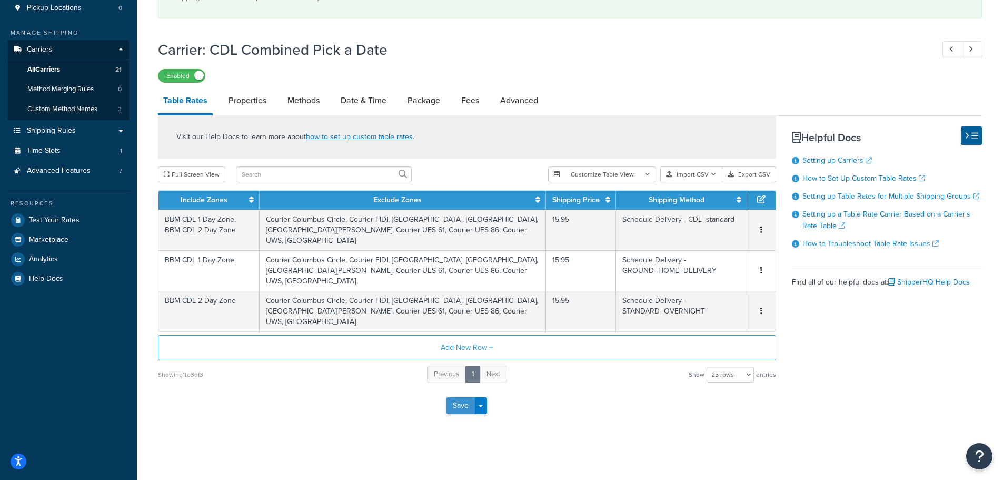
click at [460, 405] on button "Save" at bounding box center [460, 405] width 28 height 17
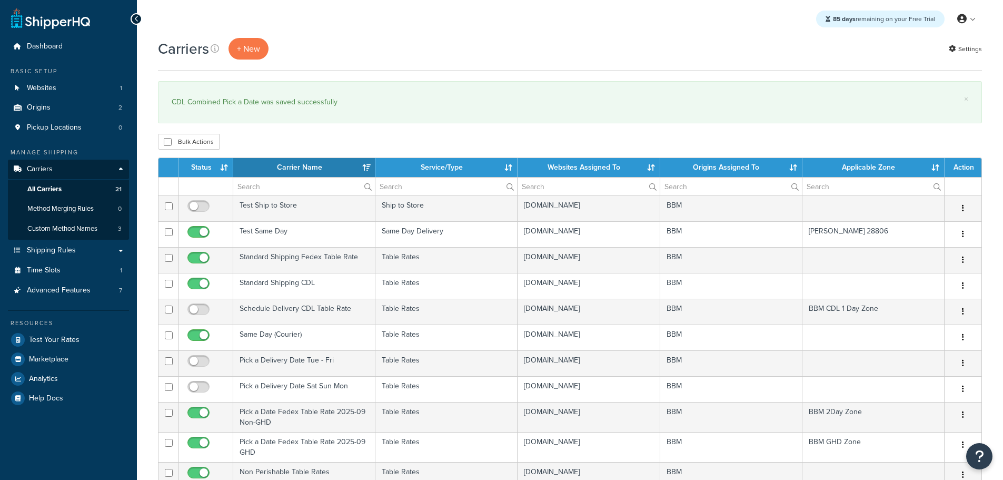
select select "15"
click at [202, 169] on th "Status" at bounding box center [206, 167] width 54 height 19
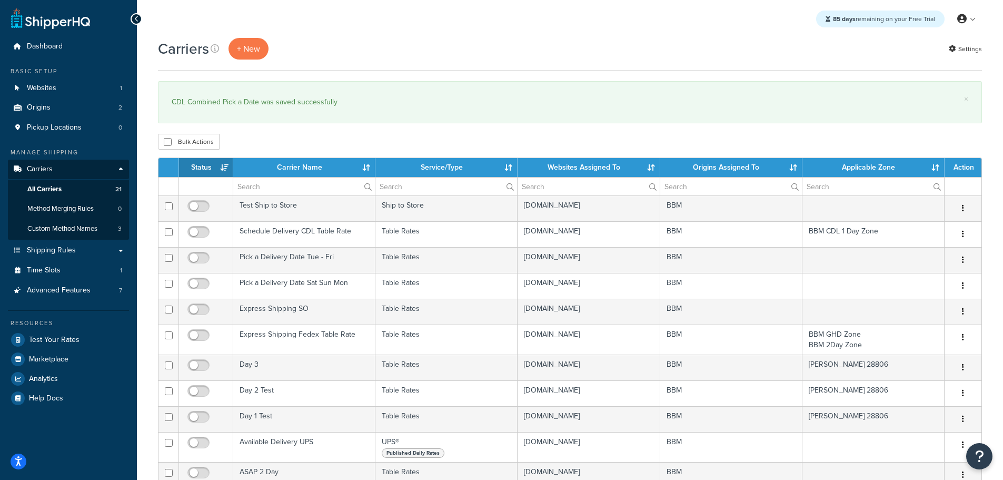
click at [203, 166] on th "Status" at bounding box center [206, 167] width 54 height 19
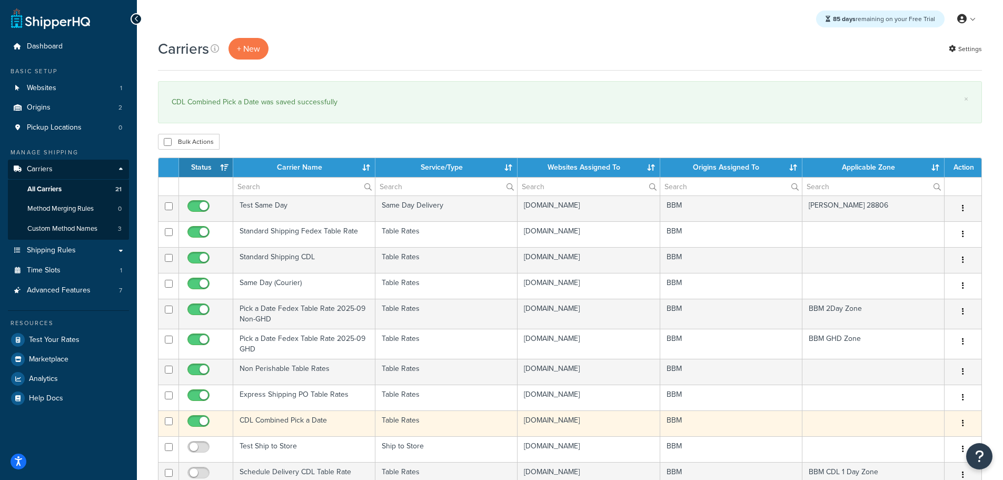
click at [292, 423] on td "CDL Combined Pick a Date" at bounding box center [304, 423] width 142 height 26
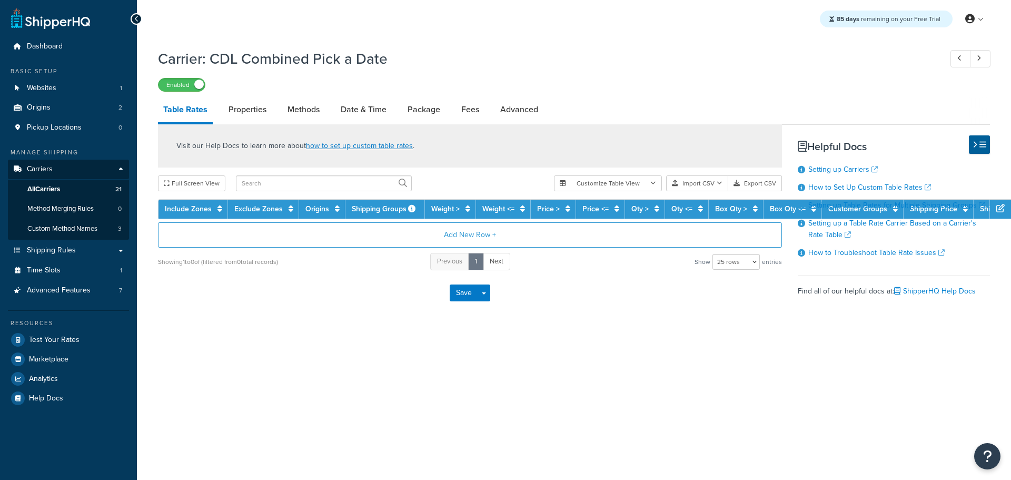
select select "25"
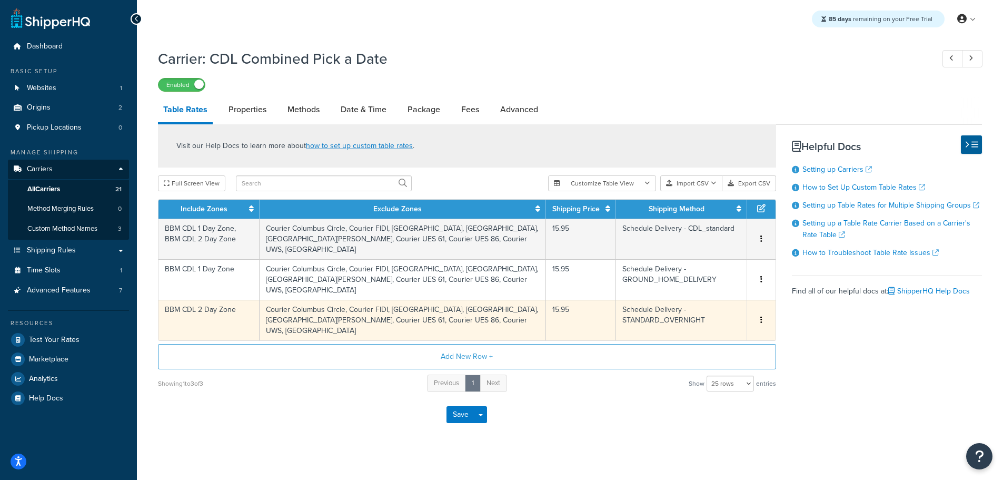
click at [763, 320] on button "button" at bounding box center [761, 320] width 8 height 12
click at [709, 338] on div "Delete" at bounding box center [707, 342] width 75 height 22
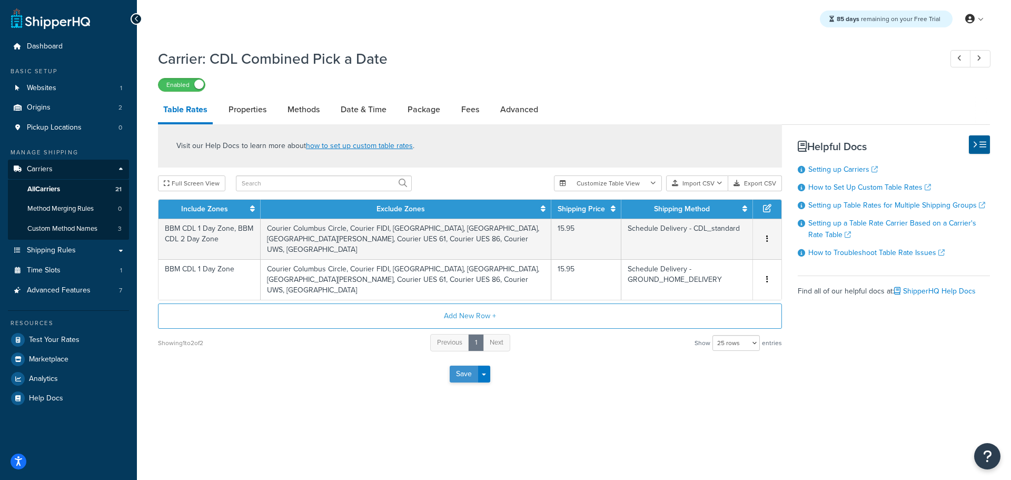
click at [467, 373] on button "Save" at bounding box center [464, 373] width 28 height 17
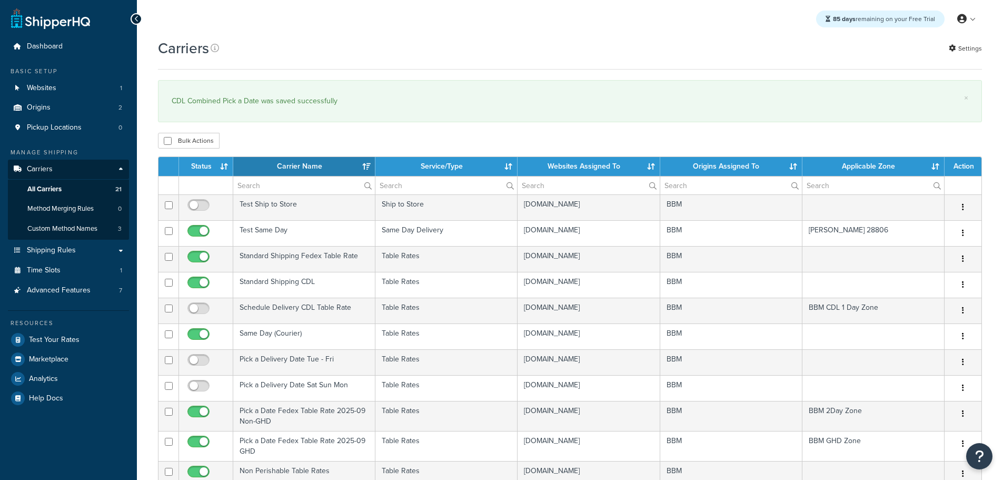
select select "15"
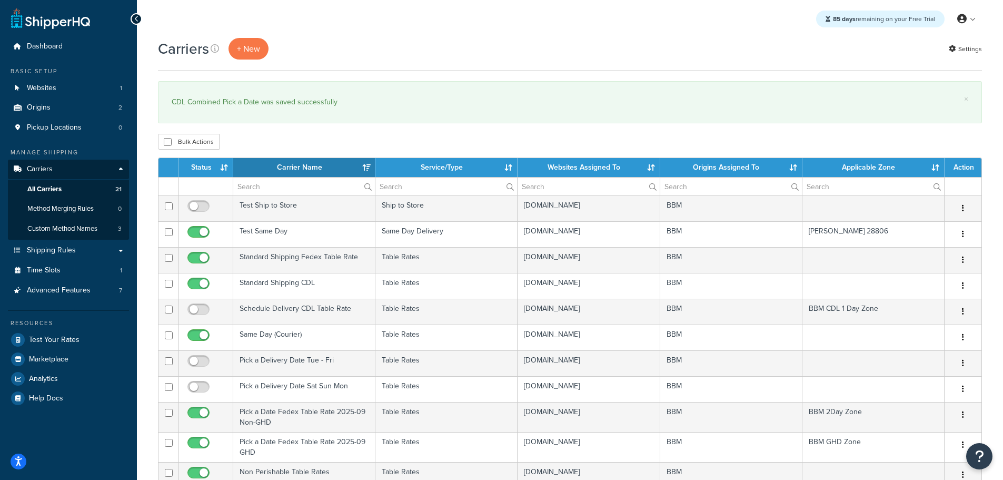
click at [203, 168] on th "Status" at bounding box center [206, 167] width 54 height 19
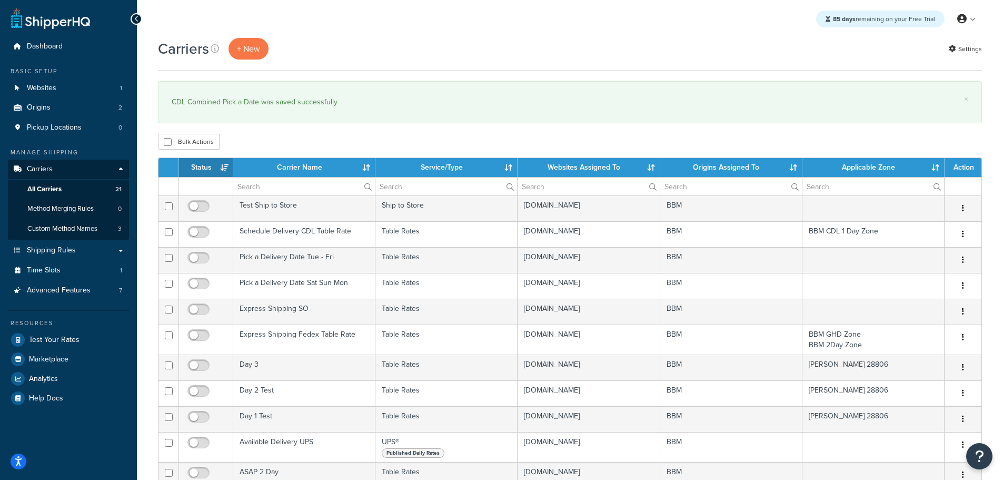
click at [203, 168] on th "Status" at bounding box center [206, 167] width 54 height 19
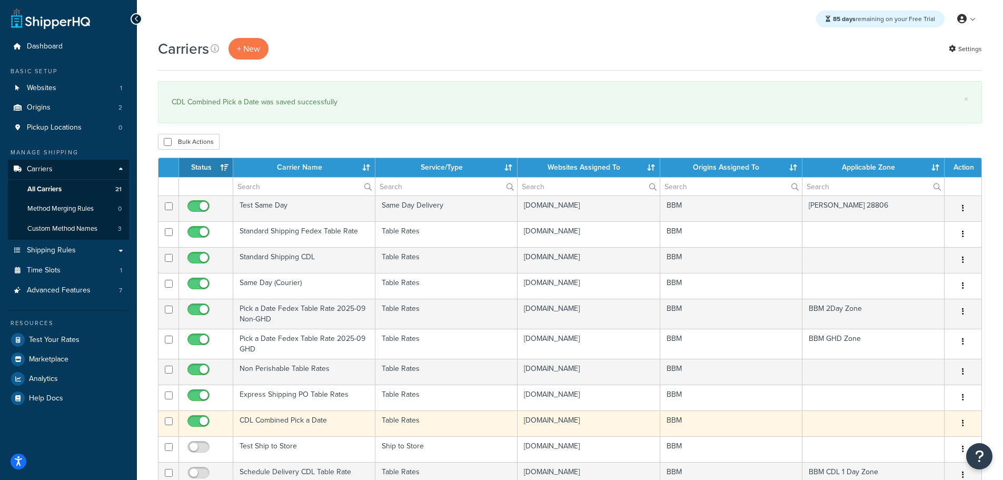
click at [284, 419] on td "CDL Combined Pick a Date" at bounding box center [304, 423] width 142 height 26
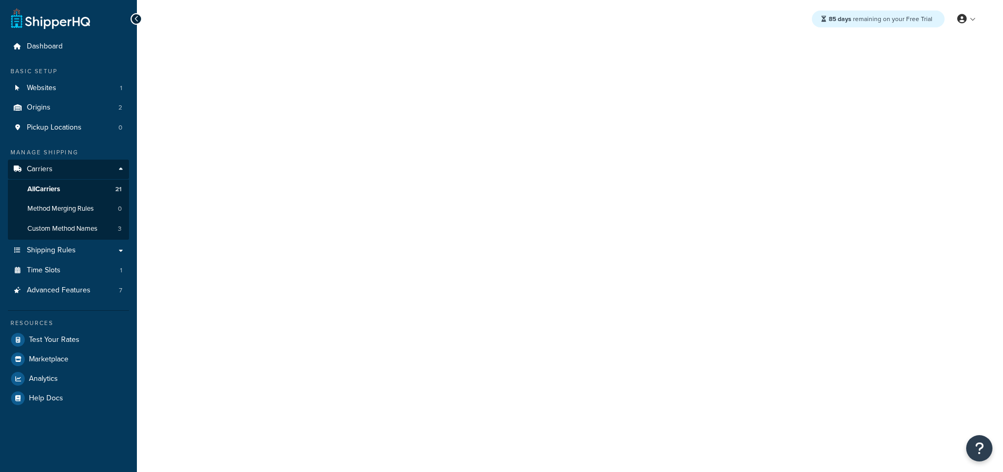
select select "25"
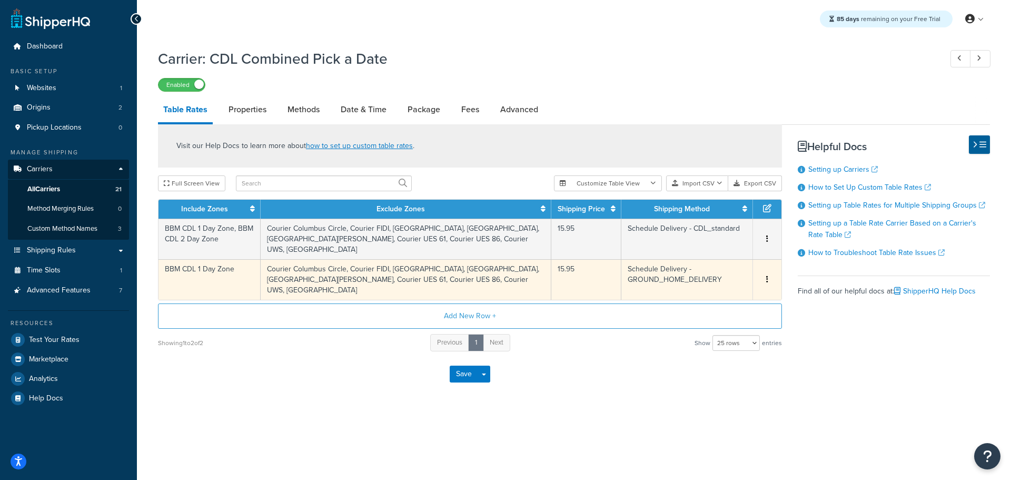
click at [326, 276] on td "Courier Columbus Circle, Courier FIDI, [GEOGRAPHIC_DATA], [GEOGRAPHIC_DATA], [G…" at bounding box center [406, 279] width 291 height 41
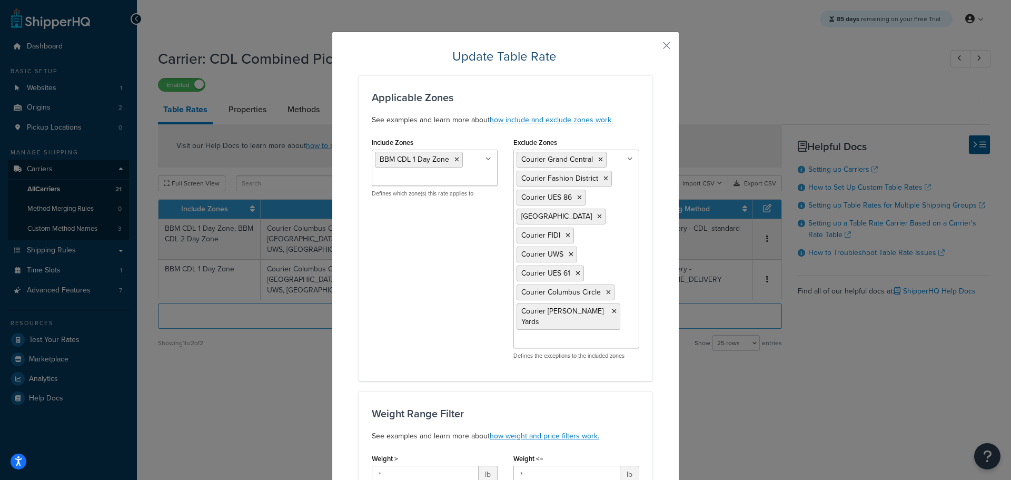
click at [468, 171] on ul "BBM CDL 1 Day Zone" at bounding box center [435, 167] width 126 height 36
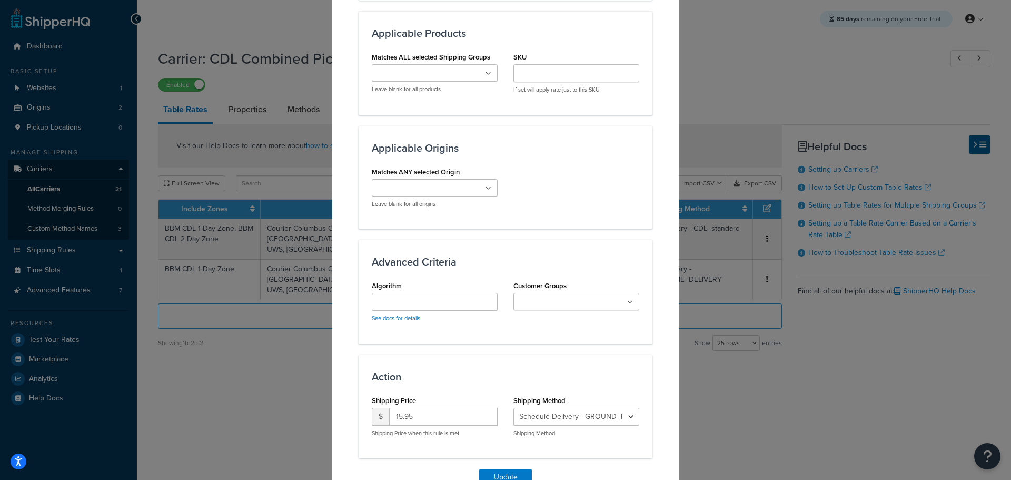
scroll to position [775, 0]
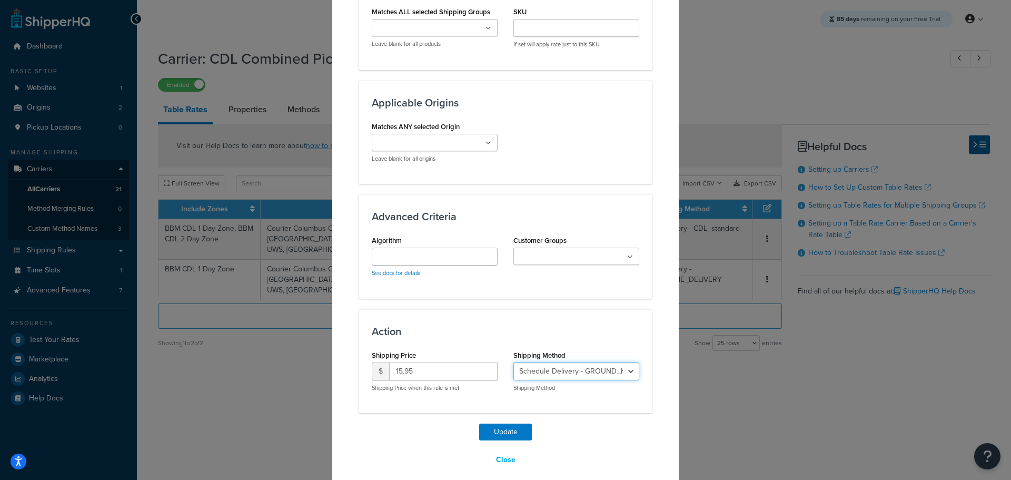
click at [615, 362] on select "Schedule Delivery - CDL_standard Schedule Delivery - GROUND_HOME_DELIVERY Sched…" at bounding box center [576, 371] width 126 height 18
select select "183277"
click at [513, 362] on select "Schedule Delivery - CDL_standard Schedule Delivery - GROUND_HOME_DELIVERY Sched…" at bounding box center [576, 371] width 126 height 18
click at [510, 423] on button "Update" at bounding box center [505, 431] width 53 height 17
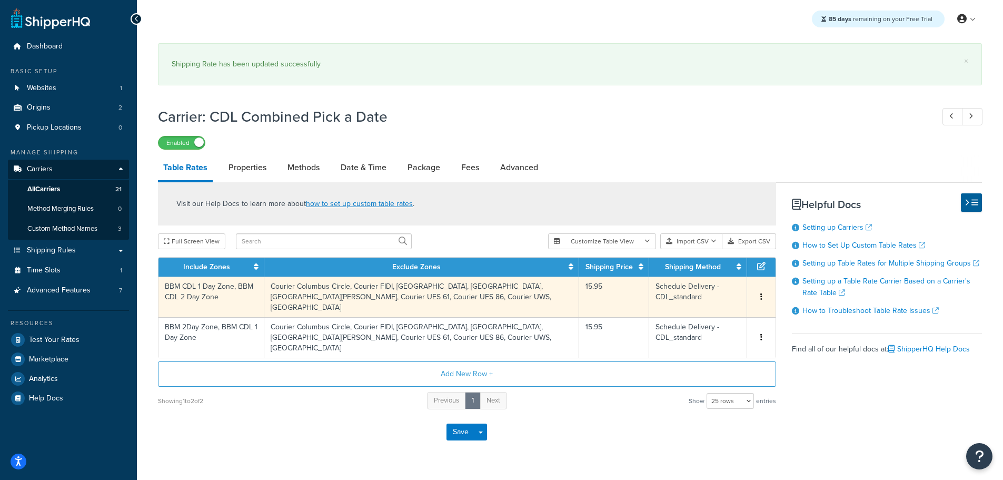
click at [223, 288] on td "BBM CDL 1 Day Zone, BBM CDL 2 Day Zone" at bounding box center [211, 296] width 106 height 41
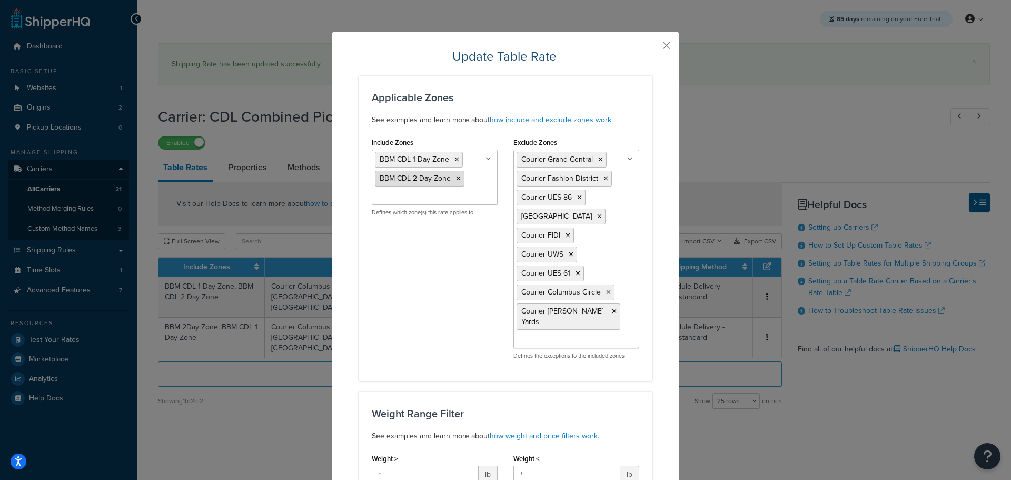
click at [456, 178] on icon at bounding box center [458, 178] width 5 height 6
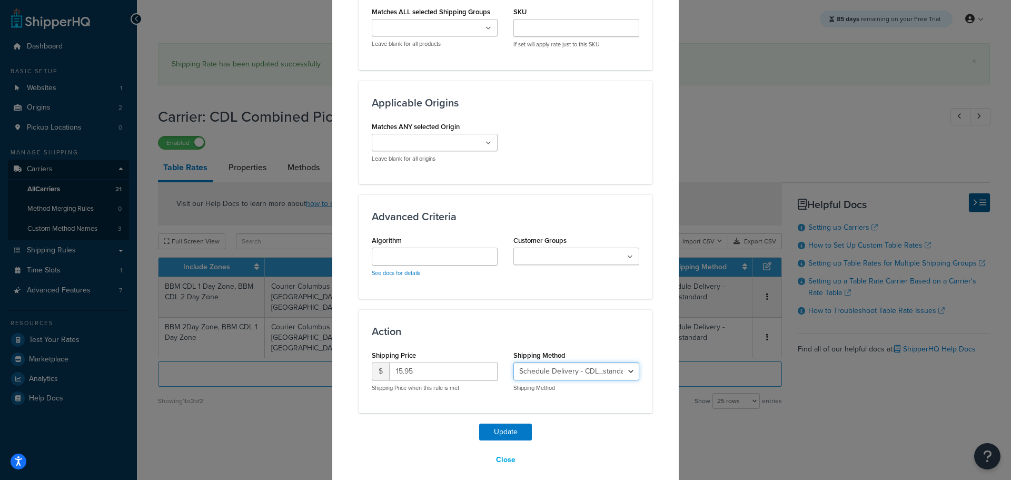
click at [607, 362] on select "Schedule Delivery - CDL_standard Schedule Delivery - GROUND_HOME_DELIVERY Sched…" at bounding box center [576, 371] width 126 height 18
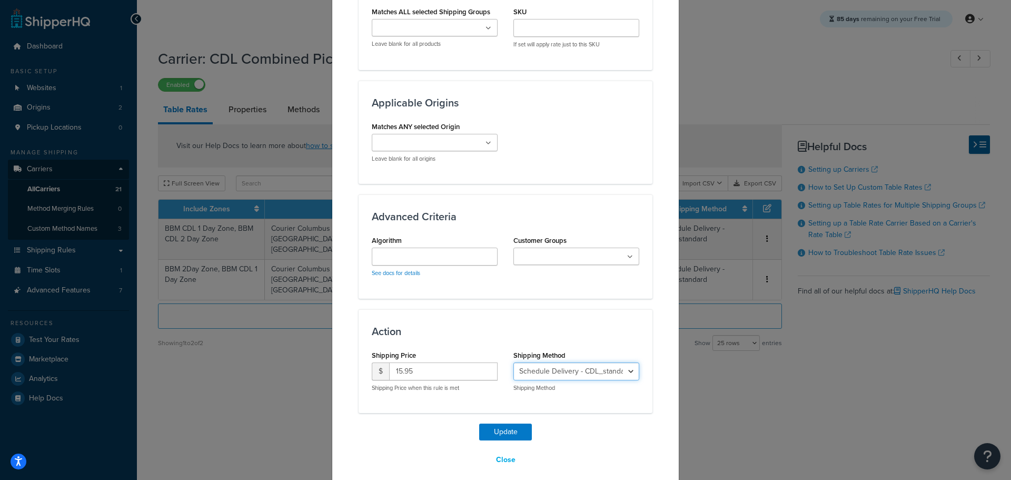
select select "183278"
click at [513, 362] on select "Schedule Delivery - CDL_standard Schedule Delivery - GROUND_HOME_DELIVERY Sched…" at bounding box center [576, 371] width 126 height 18
click at [504, 423] on button "Update" at bounding box center [505, 431] width 53 height 17
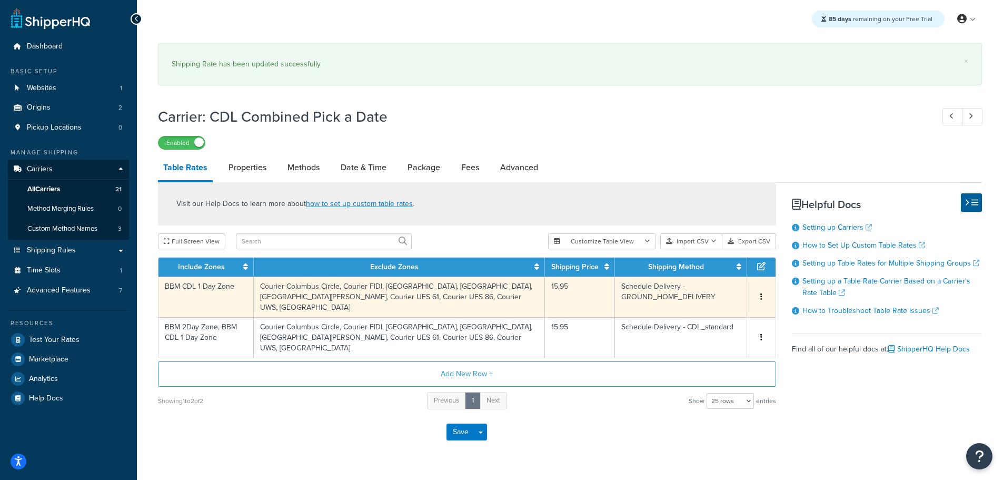
click at [216, 297] on td "BBM CDL 1 Day Zone" at bounding box center [205, 296] width 95 height 41
select select "183278"
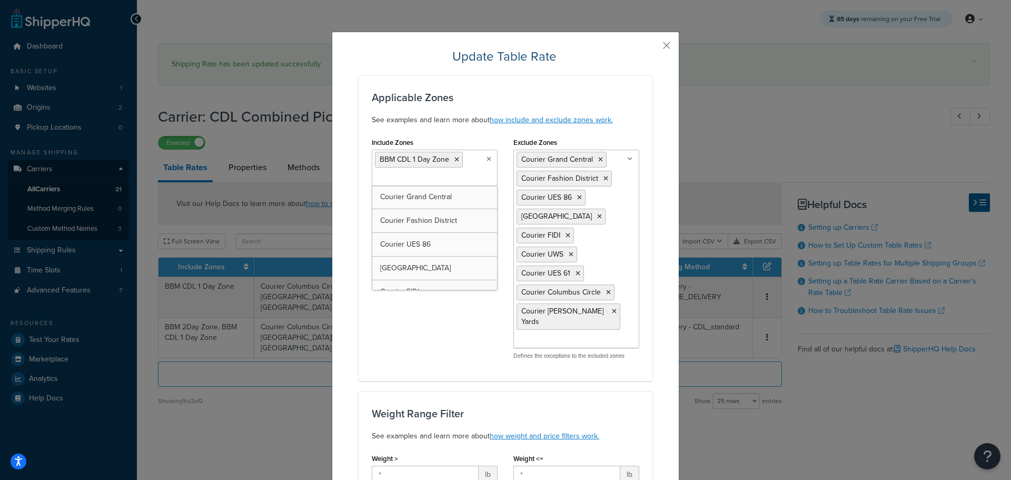
click at [470, 172] on ul "BBM CDL 1 Day Zone" at bounding box center [435, 167] width 126 height 36
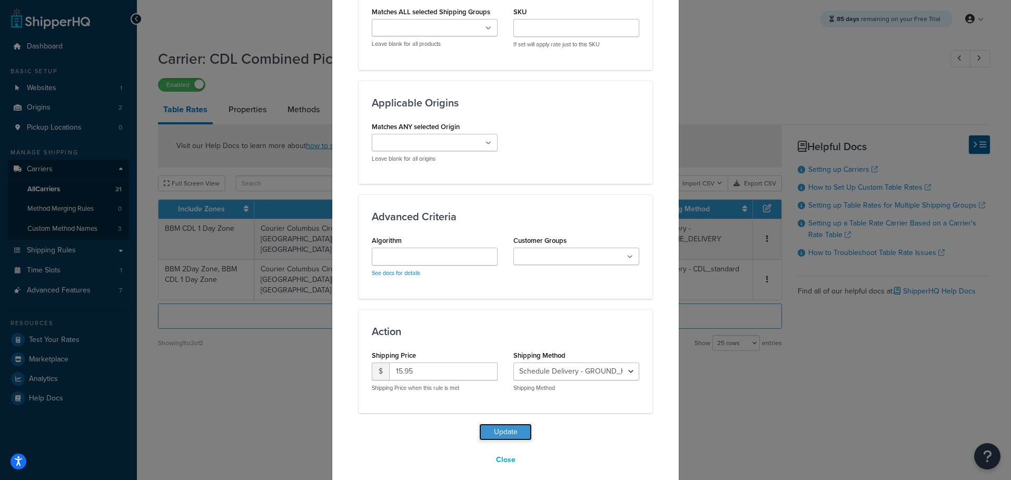
click at [514, 423] on button "Update" at bounding box center [505, 431] width 53 height 17
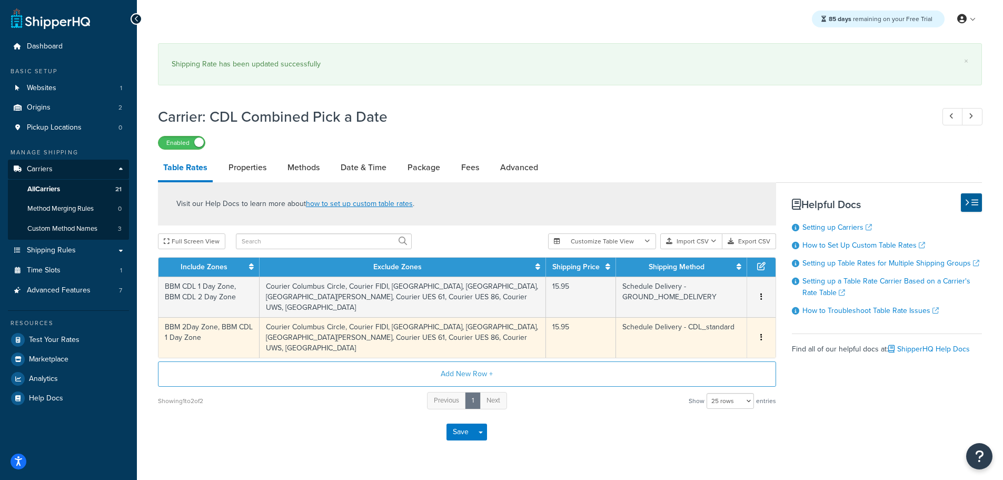
click at [466, 333] on td "Courier Columbus Circle, Courier FIDI, Courier Fashion District, Courier Grand …" at bounding box center [403, 337] width 286 height 41
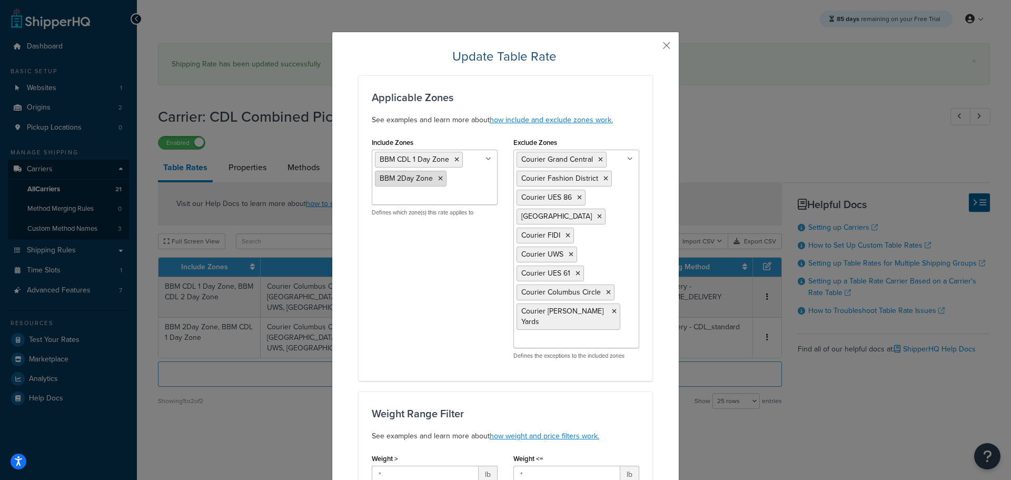
click at [438, 179] on icon at bounding box center [440, 178] width 5 height 6
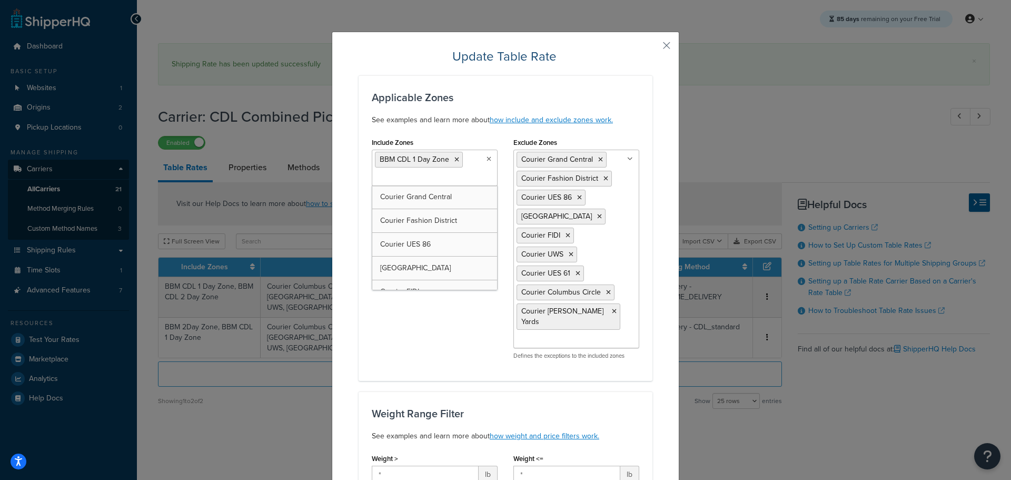
click at [436, 181] on input "Include Zones" at bounding box center [421, 178] width 93 height 12
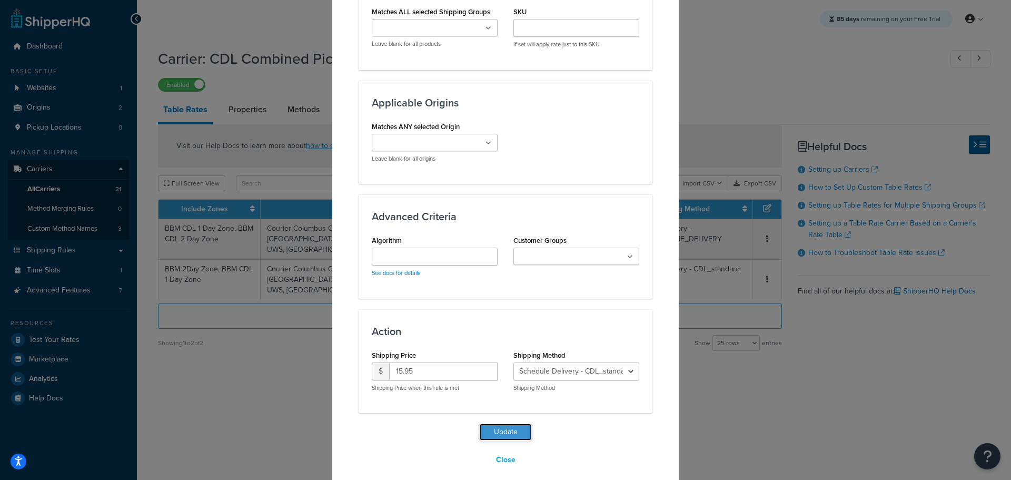
click at [502, 423] on button "Update" at bounding box center [505, 431] width 53 height 17
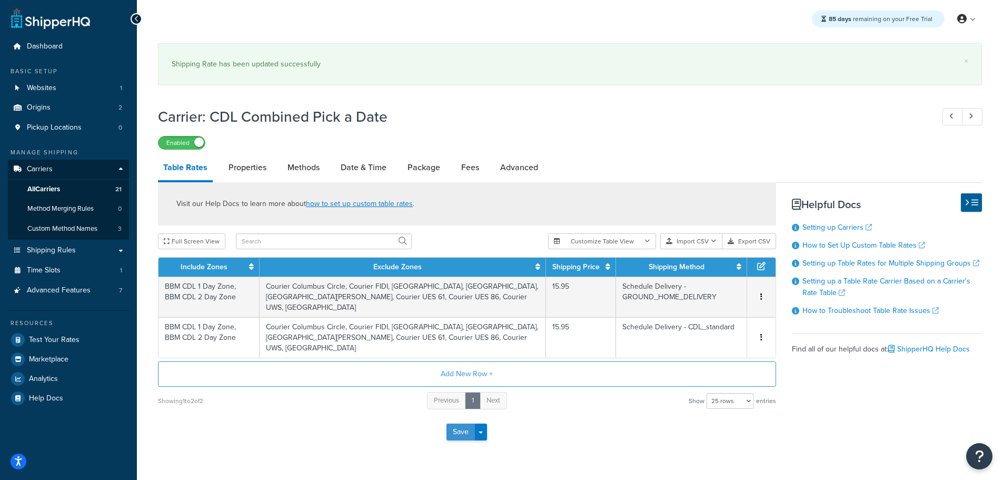
click at [463, 433] on button "Save" at bounding box center [460, 431] width 28 height 17
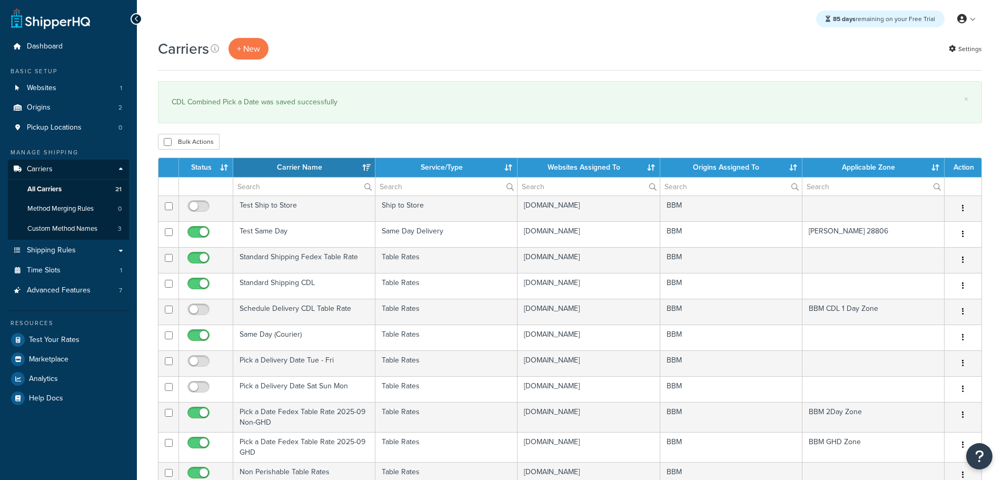
select select "15"
click at [207, 165] on th "Status" at bounding box center [206, 167] width 54 height 19
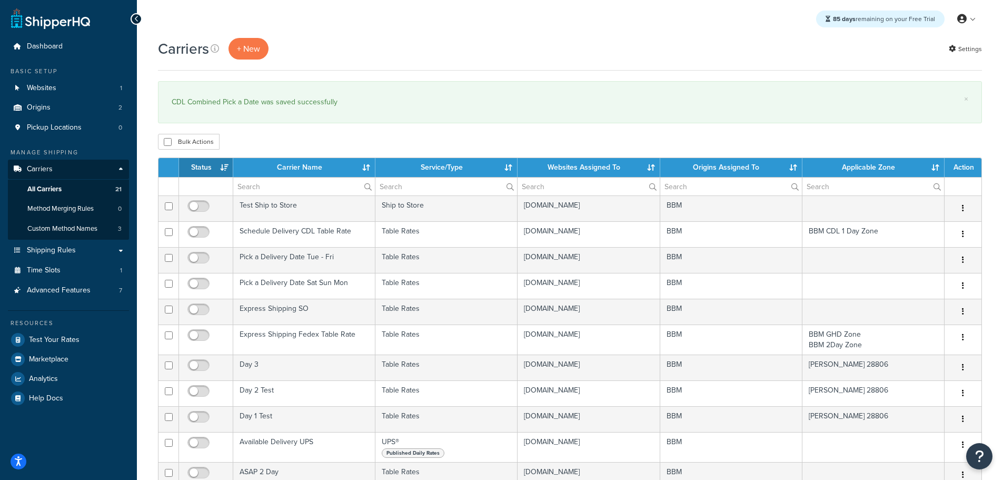
click at [206, 164] on th "Status" at bounding box center [206, 167] width 54 height 19
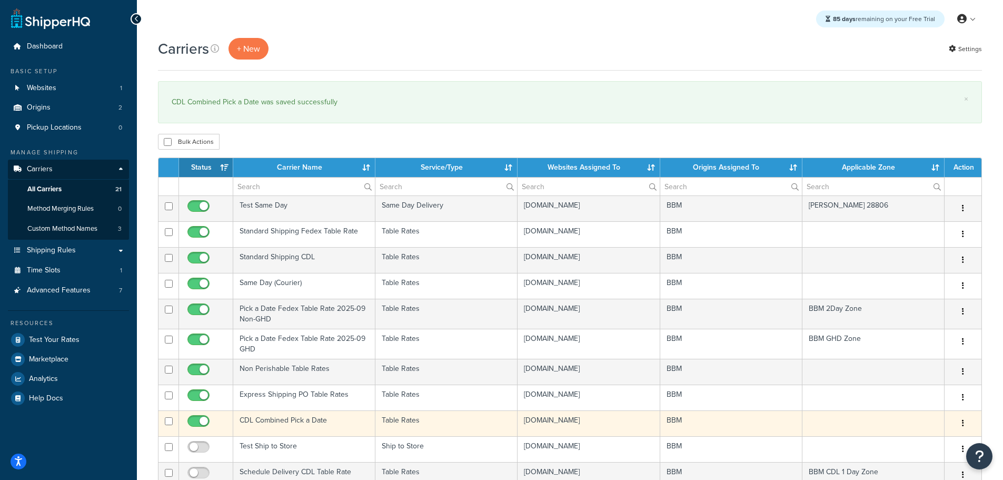
click at [275, 421] on td "CDL Combined Pick a Date" at bounding box center [304, 423] width 142 height 26
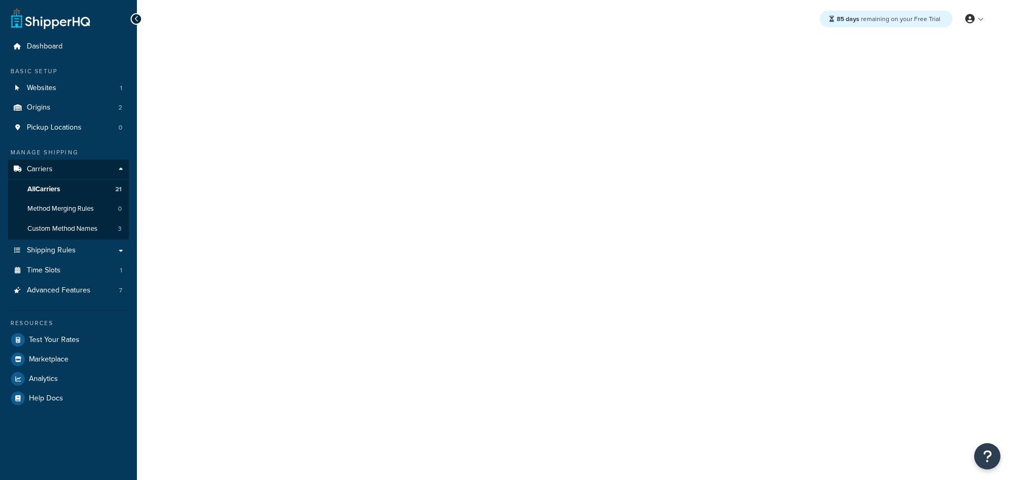
select select "25"
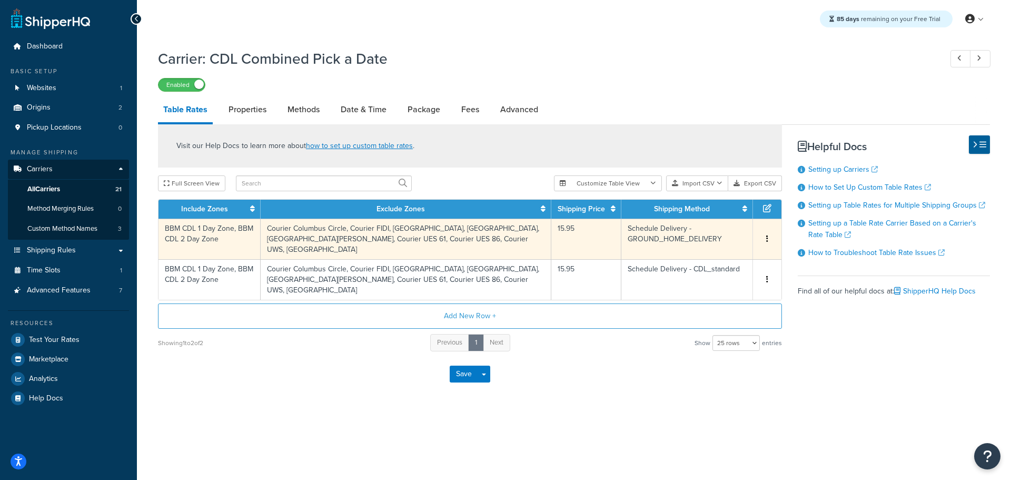
click at [228, 232] on td "BBM CDL 1 Day Zone, BBM CDL 2 Day Zone" at bounding box center [209, 238] width 102 height 41
select select "183278"
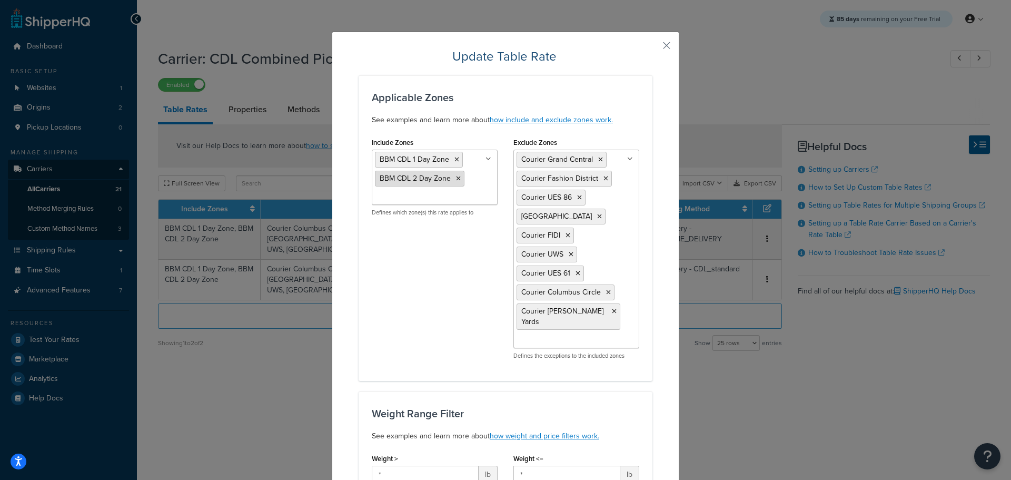
click at [456, 177] on icon at bounding box center [458, 178] width 5 height 6
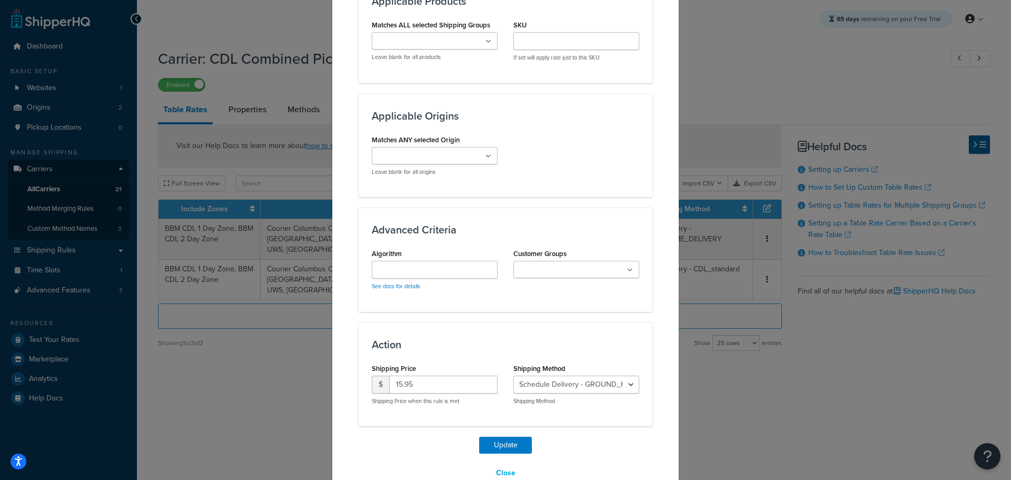
scroll to position [775, 0]
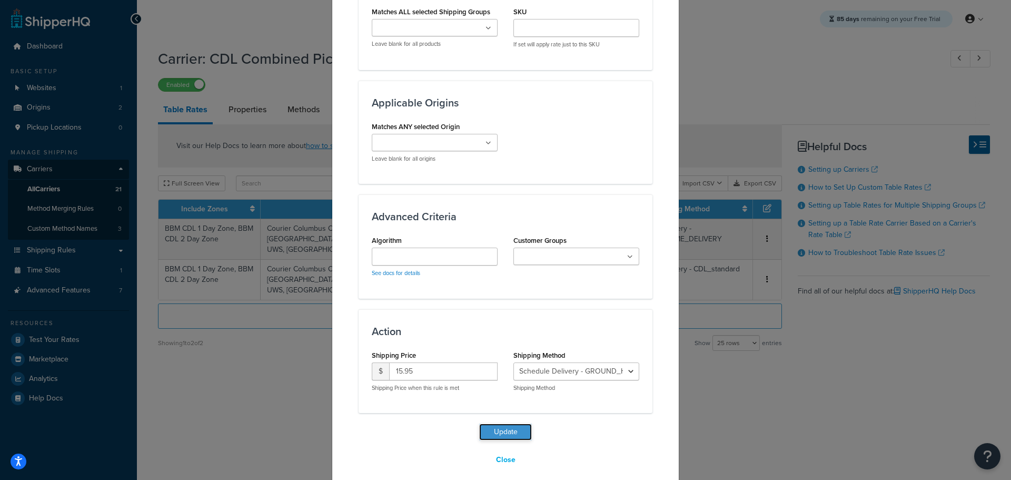
click at [497, 423] on button "Update" at bounding box center [505, 431] width 53 height 17
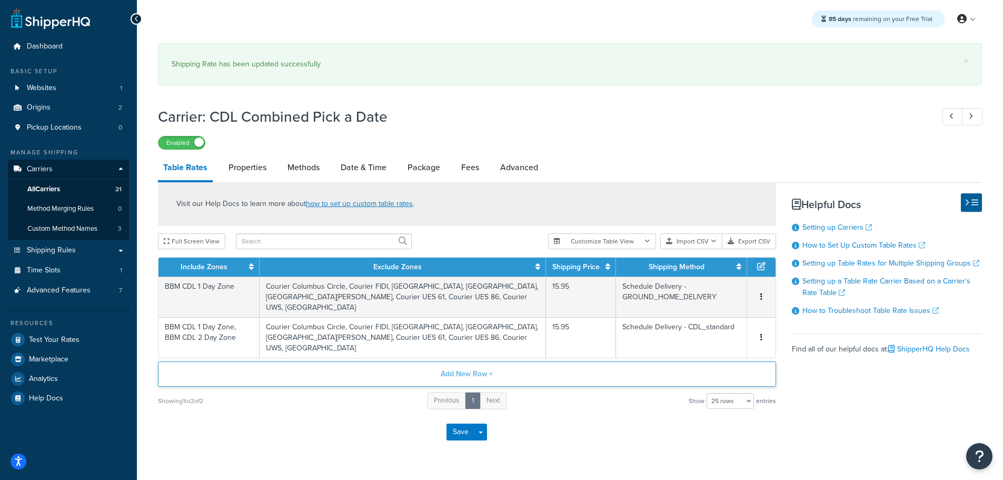
click at [467, 368] on button "Add New Row +" at bounding box center [467, 373] width 618 height 25
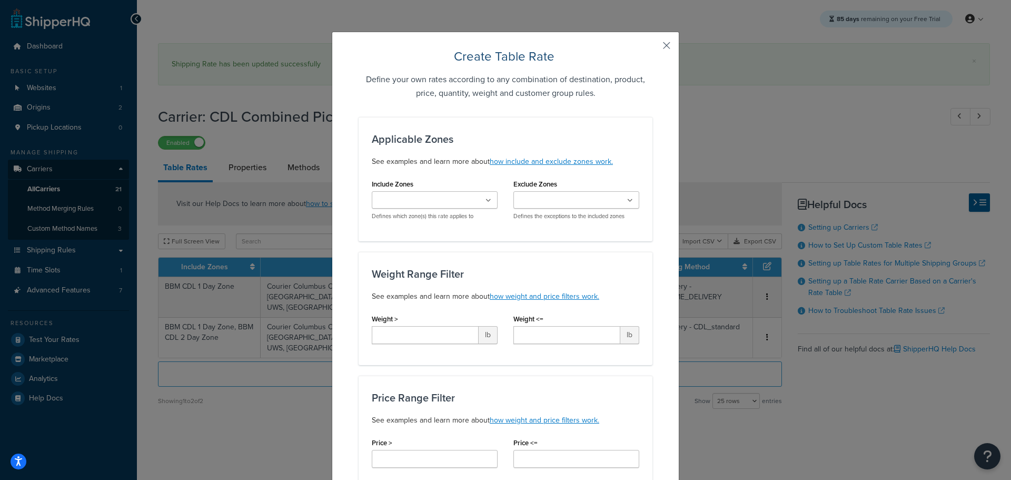
click at [652, 48] on button "button" at bounding box center [651, 49] width 3 height 3
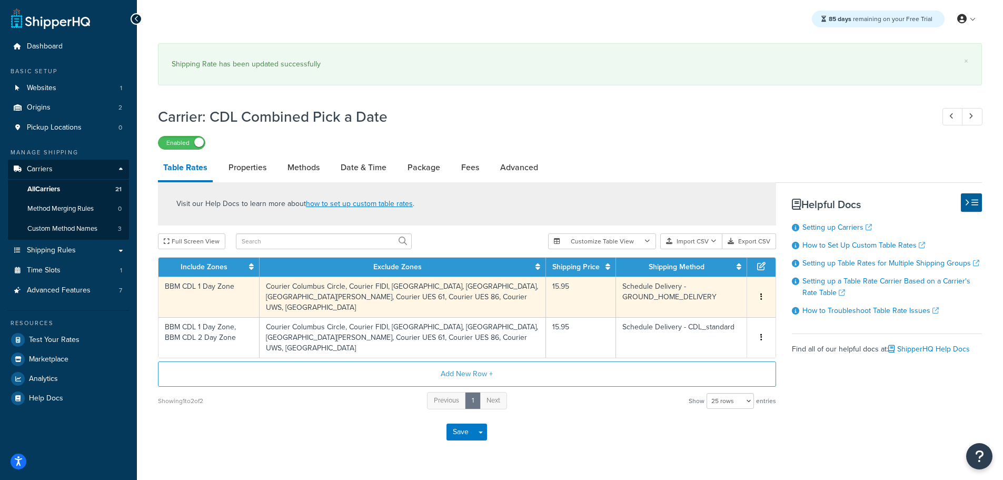
click at [755, 295] on span "Edit Duplicate Delete" at bounding box center [761, 297] width 16 height 12
click at [761, 295] on icon "button" at bounding box center [761, 296] width 2 height 7
click at [726, 295] on div "Duplicate" at bounding box center [707, 297] width 75 height 22
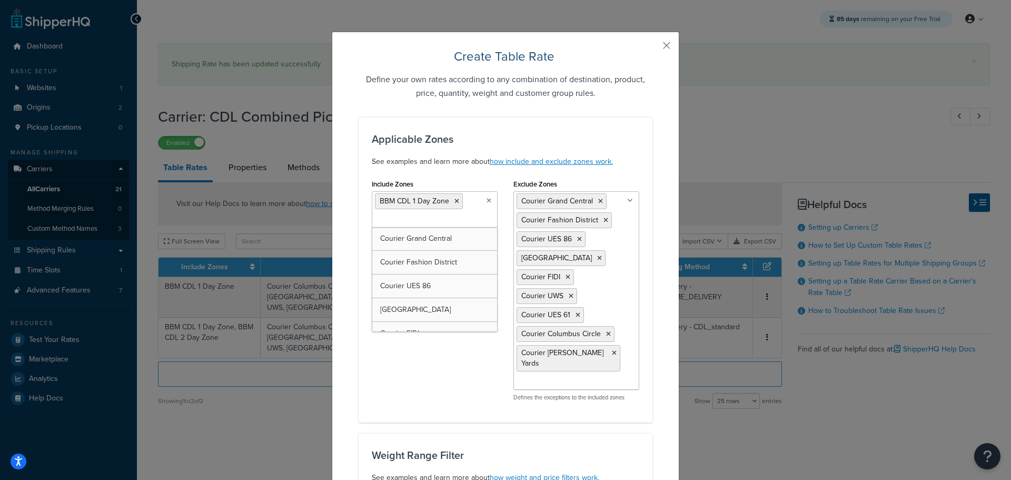
click at [464, 220] on ul "BBM CDL 1 Day Zone" at bounding box center [435, 209] width 126 height 36
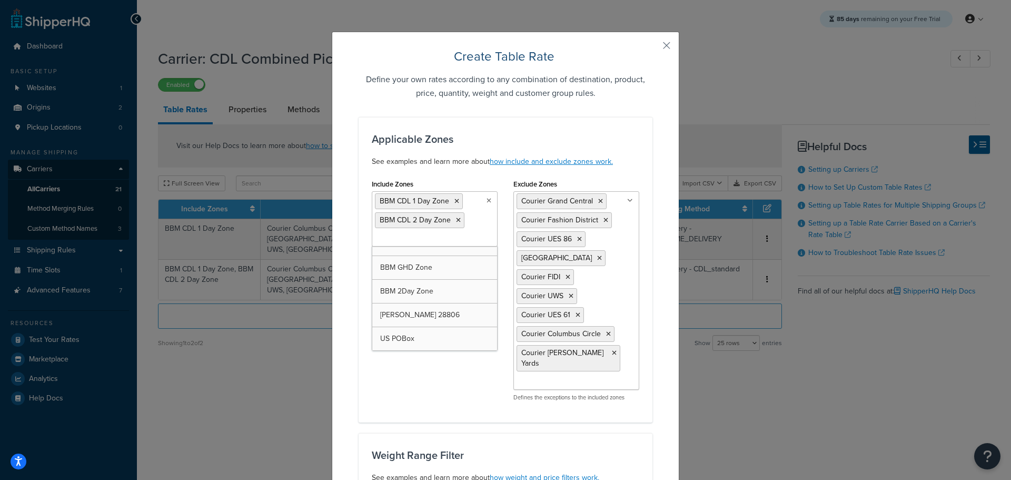
scroll to position [393, 0]
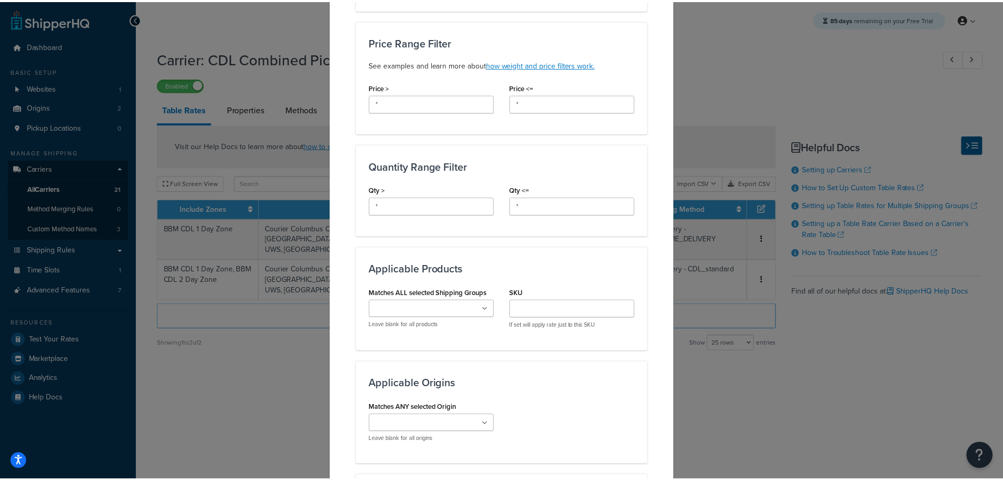
scroll to position [817, 0]
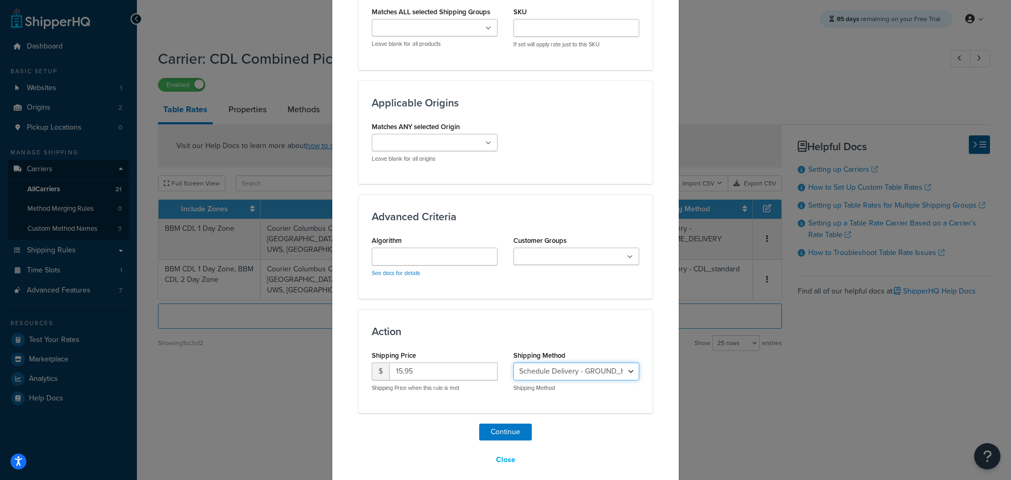
click at [615, 362] on select "Schedule Delivery - CDL_standard Schedule Delivery - GROUND_HOME_DELIVERY Sched…" at bounding box center [576, 371] width 126 height 18
select select "183280"
click at [513, 362] on select "Schedule Delivery - CDL_standard Schedule Delivery - GROUND_HOME_DELIVERY Sched…" at bounding box center [576, 371] width 126 height 18
click at [505, 423] on button "Continue" at bounding box center [505, 431] width 53 height 17
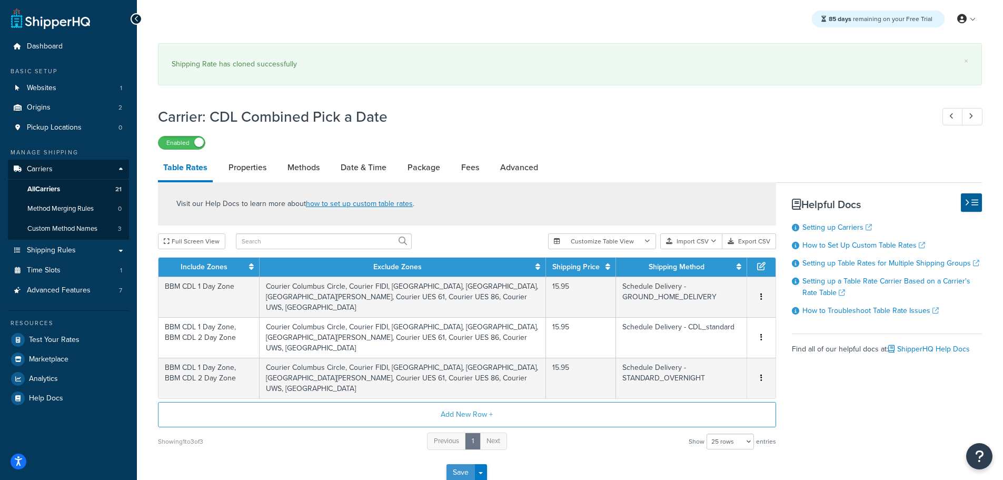
click at [456, 474] on button "Save" at bounding box center [460, 472] width 28 height 17
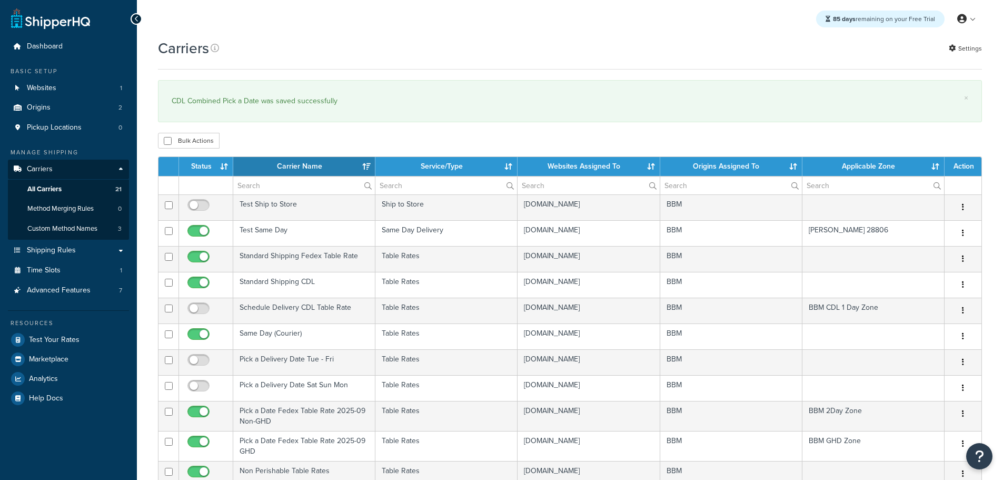
select select "15"
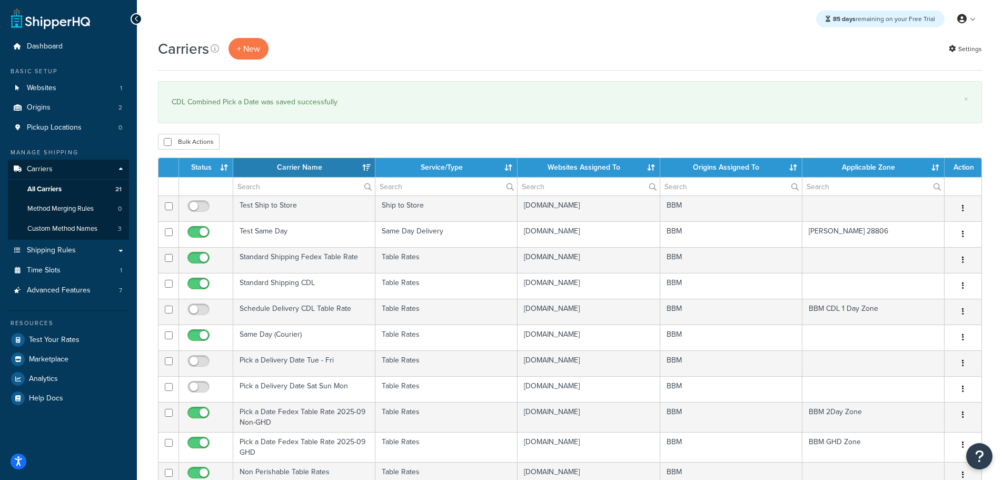
click at [207, 169] on th "Status" at bounding box center [206, 167] width 54 height 19
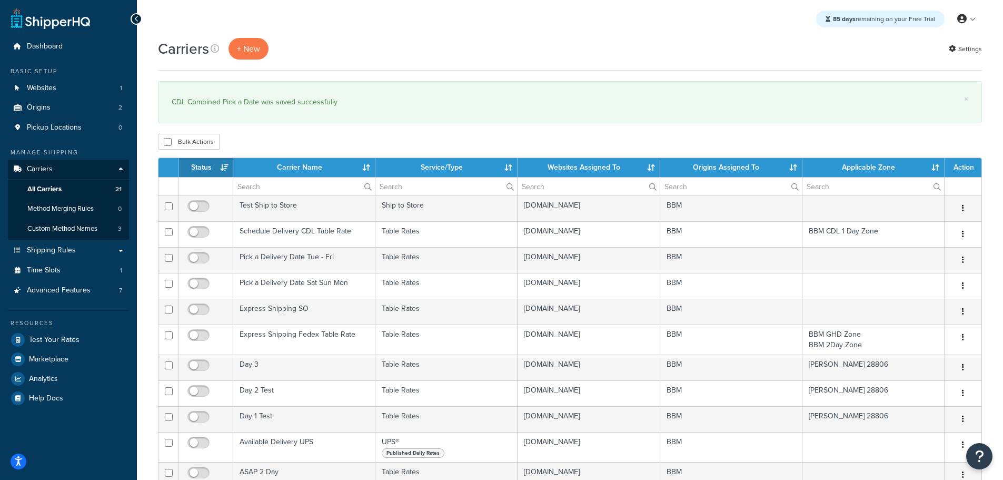
click at [208, 167] on th "Status" at bounding box center [206, 167] width 54 height 19
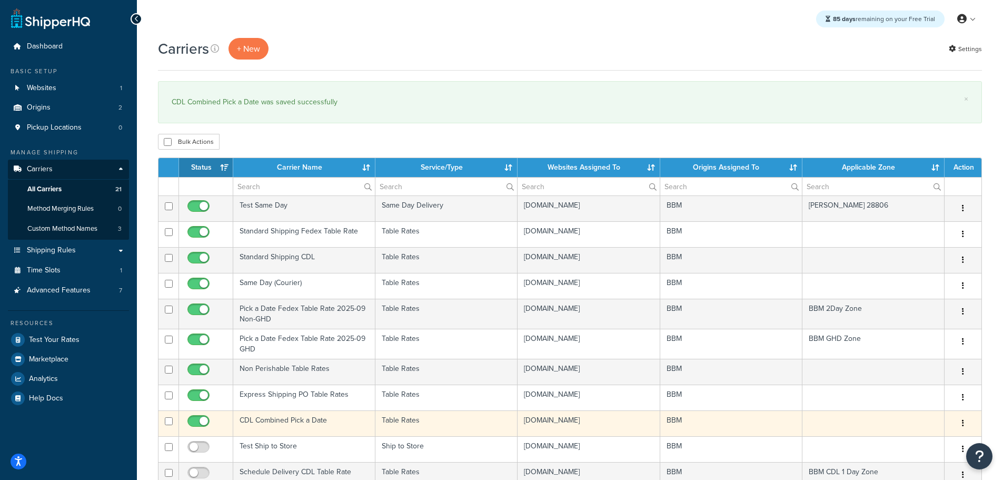
click at [252, 420] on td "CDL Combined Pick a Date" at bounding box center [304, 423] width 142 height 26
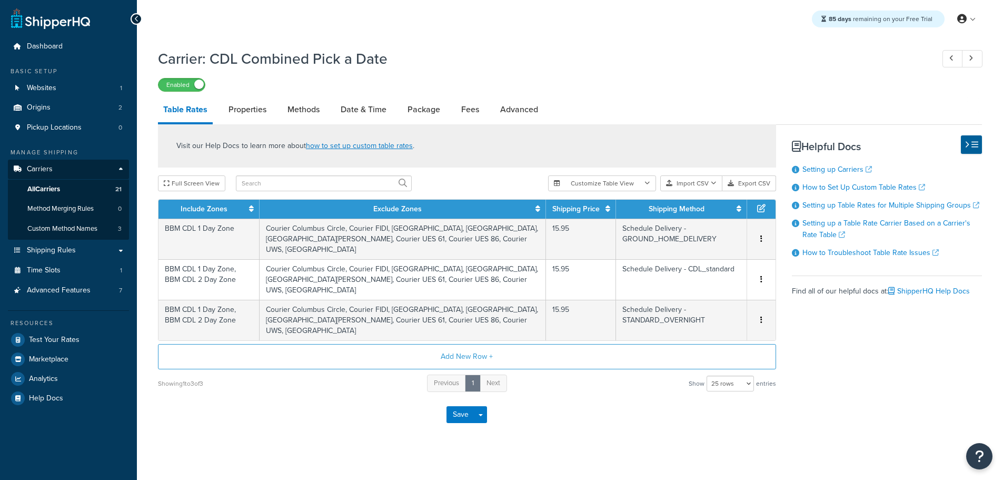
select select "25"
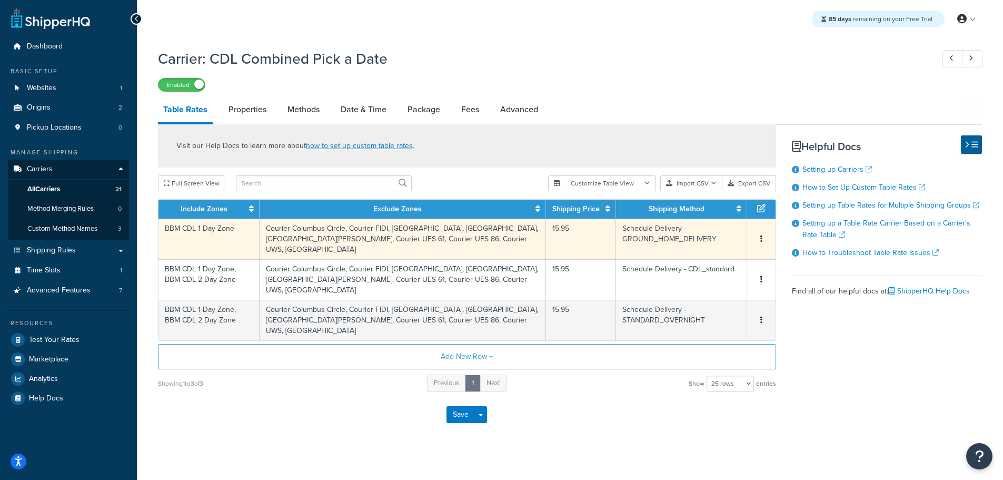
click at [762, 235] on icon "button" at bounding box center [761, 238] width 2 height 7
click at [718, 261] on div "Delete" at bounding box center [707, 261] width 75 height 22
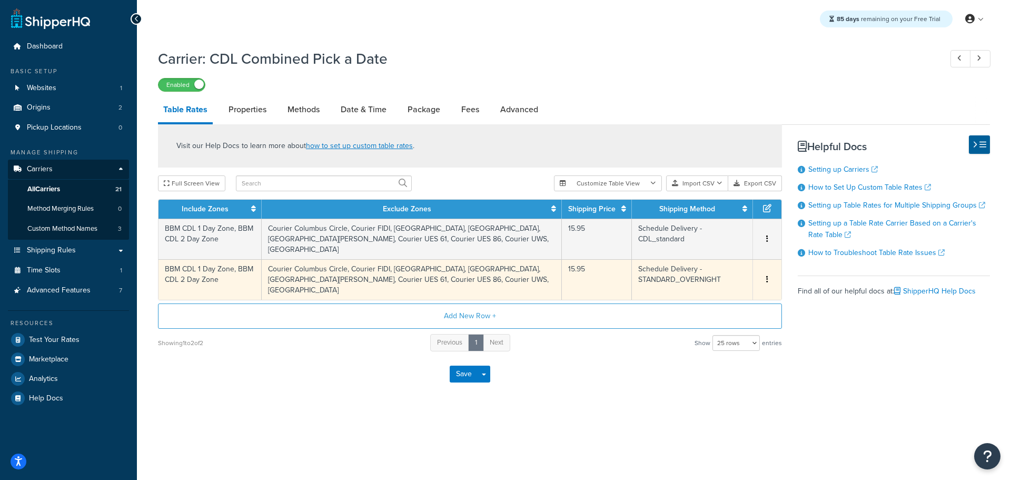
click at [761, 275] on span "Edit Duplicate Delete" at bounding box center [767, 280] width 16 height 12
click at [767, 278] on icon "button" at bounding box center [767, 278] width 2 height 7
click at [719, 296] on div "Delete" at bounding box center [713, 302] width 75 height 22
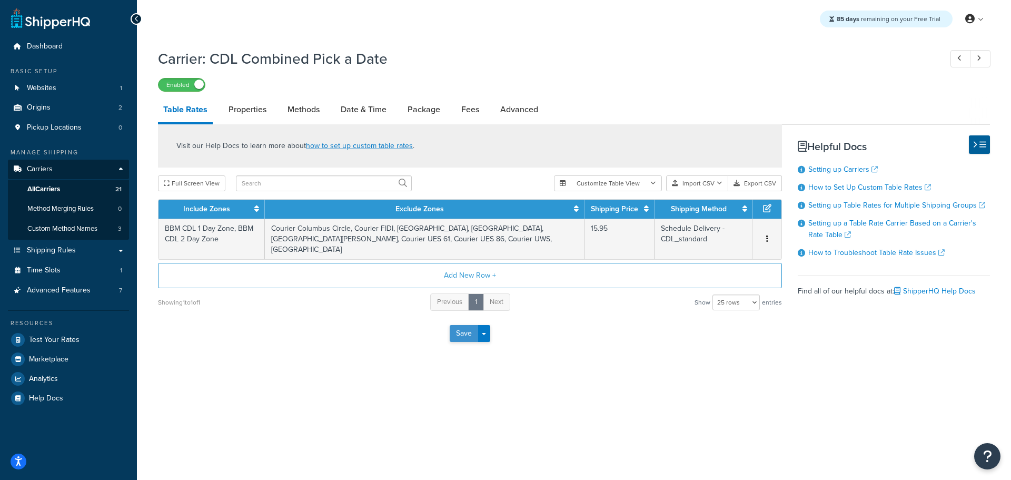
click at [464, 325] on button "Save" at bounding box center [464, 333] width 28 height 17
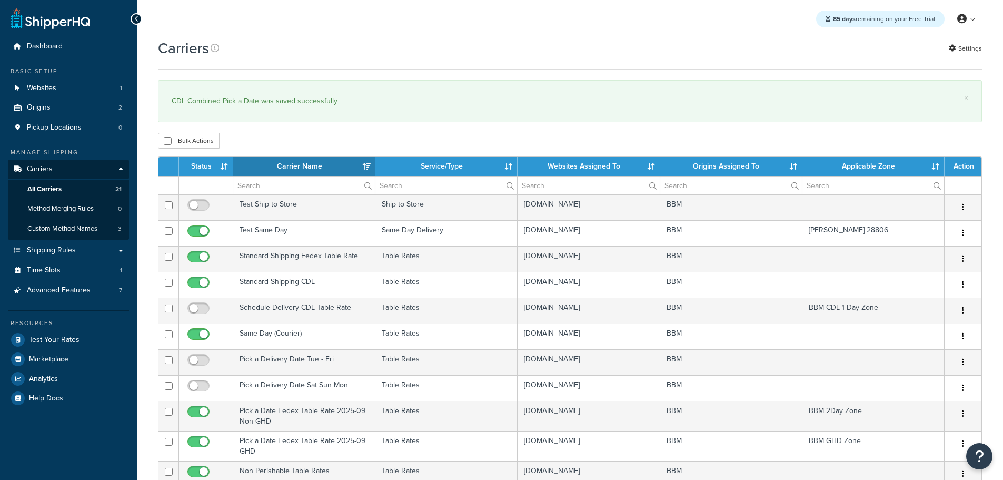
select select "15"
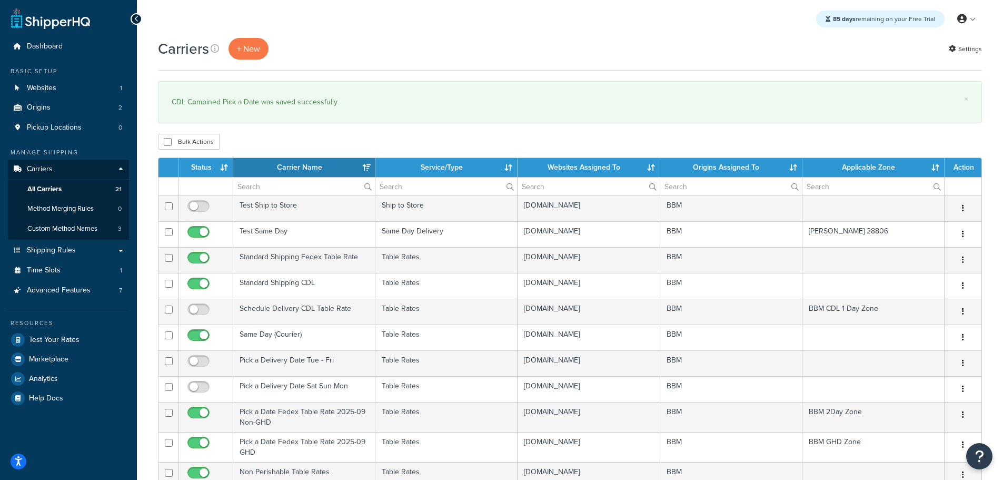
click at [202, 165] on th "Status" at bounding box center [206, 167] width 54 height 19
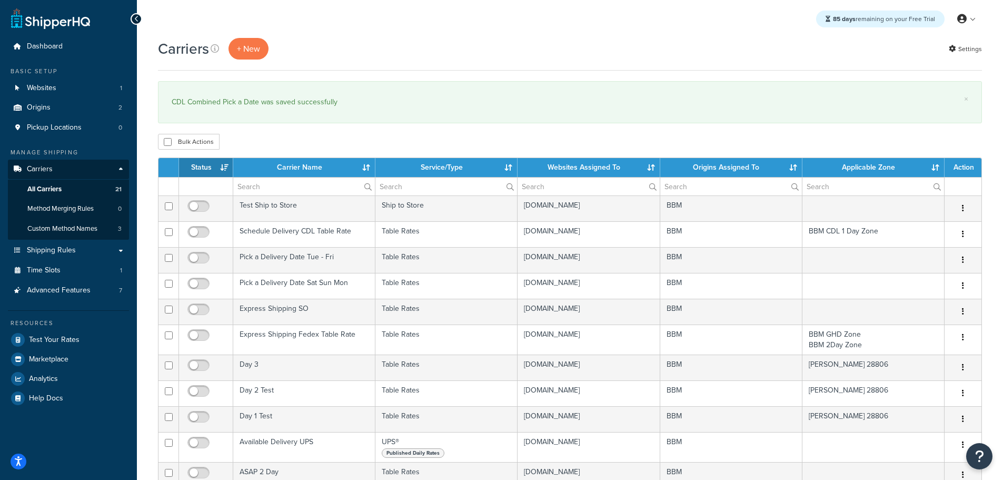
click at [204, 167] on th "Status" at bounding box center [206, 167] width 54 height 19
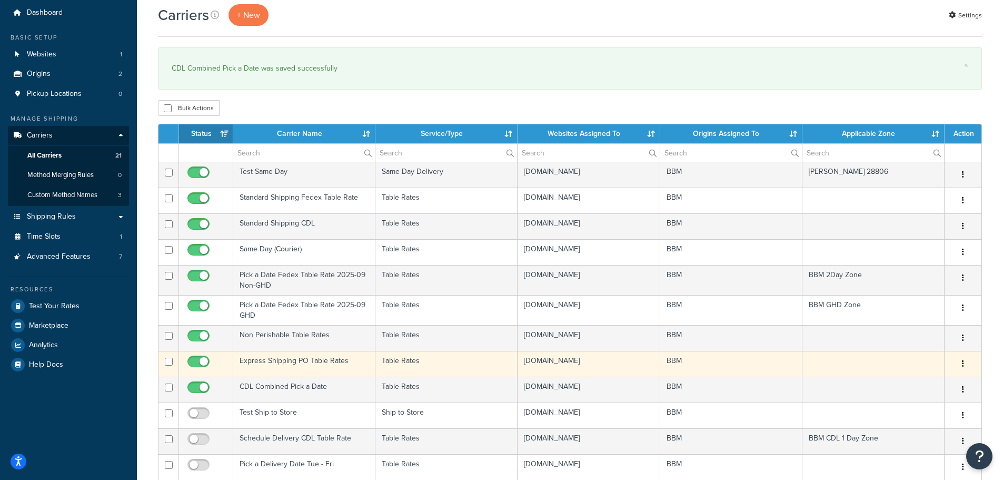
scroll to position [53, 0]
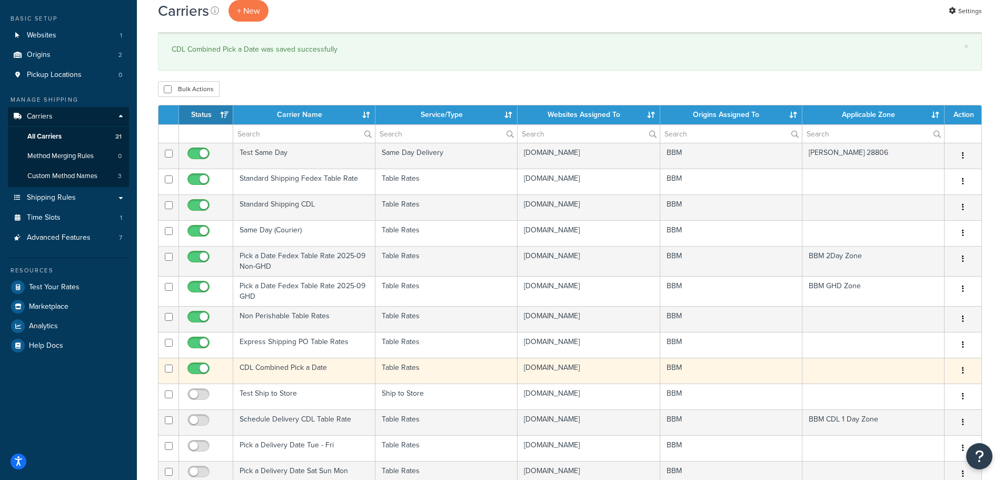
click at [270, 365] on td "CDL Combined Pick a Date" at bounding box center [304, 370] width 142 height 26
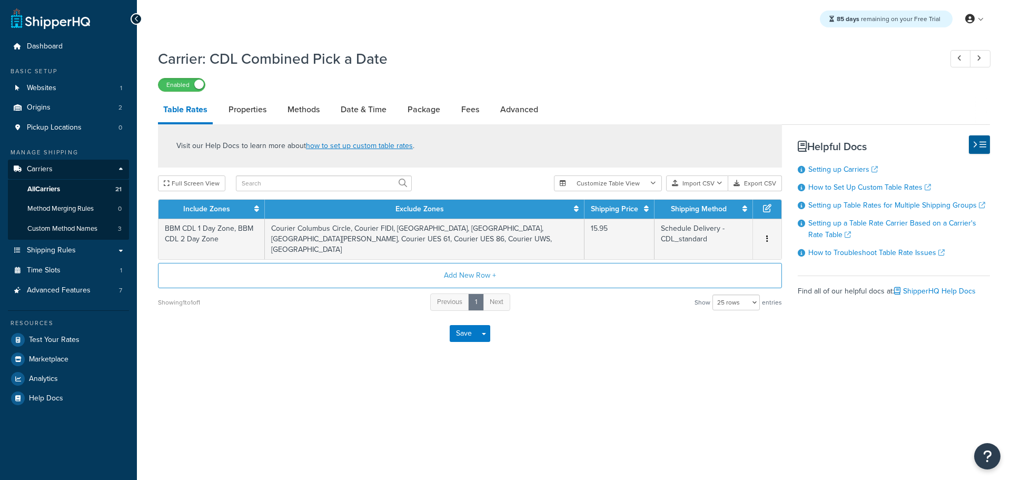
select select "25"
drag, startPoint x: 253, startPoint y: 103, endPoint x: 248, endPoint y: 108, distance: 6.7
click at [252, 103] on link "Properties" at bounding box center [247, 109] width 48 height 25
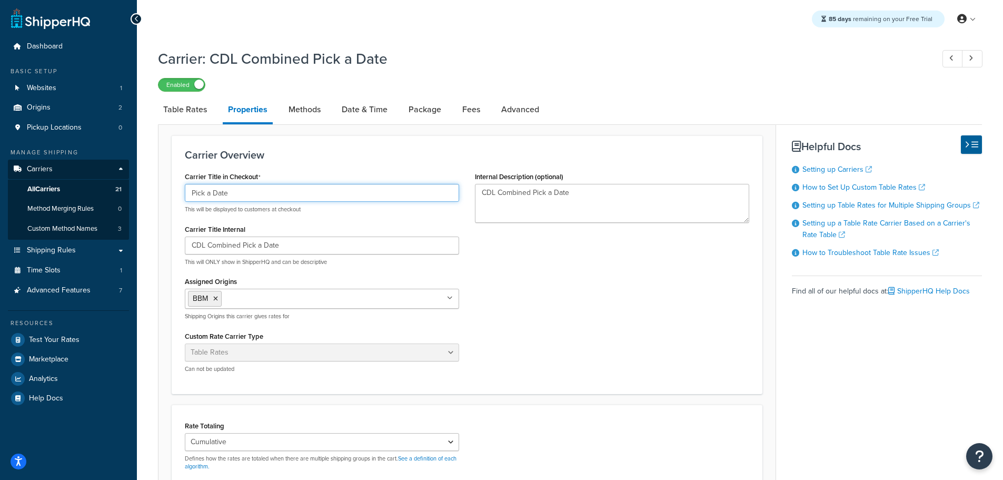
click at [257, 193] on input "Pick a Date" at bounding box center [322, 193] width 274 height 18
type input "Pick a Date CDL"
click at [180, 106] on link "Table Rates" at bounding box center [185, 109] width 54 height 25
select select "25"
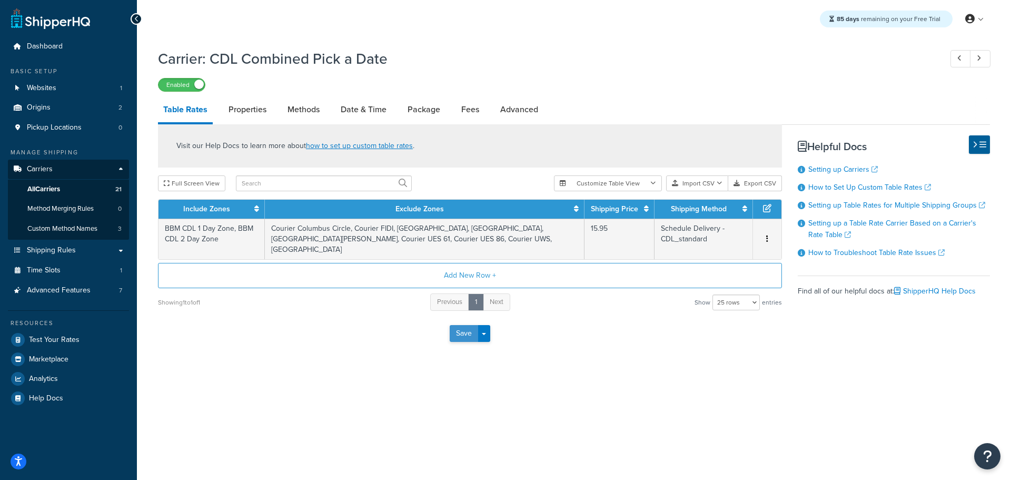
click at [465, 325] on button "Save" at bounding box center [464, 333] width 28 height 17
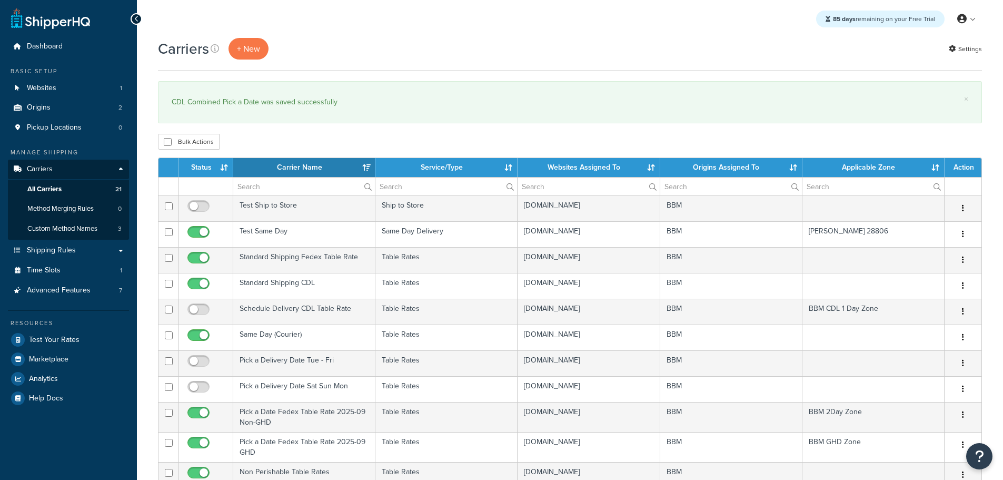
select select "15"
click at [210, 163] on th "Status" at bounding box center [206, 167] width 54 height 19
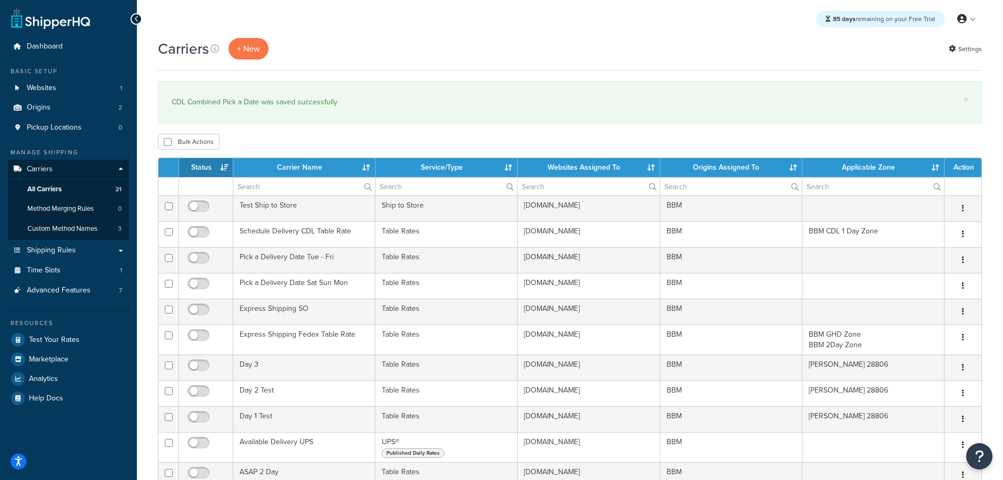
click at [210, 163] on th "Status" at bounding box center [206, 167] width 54 height 19
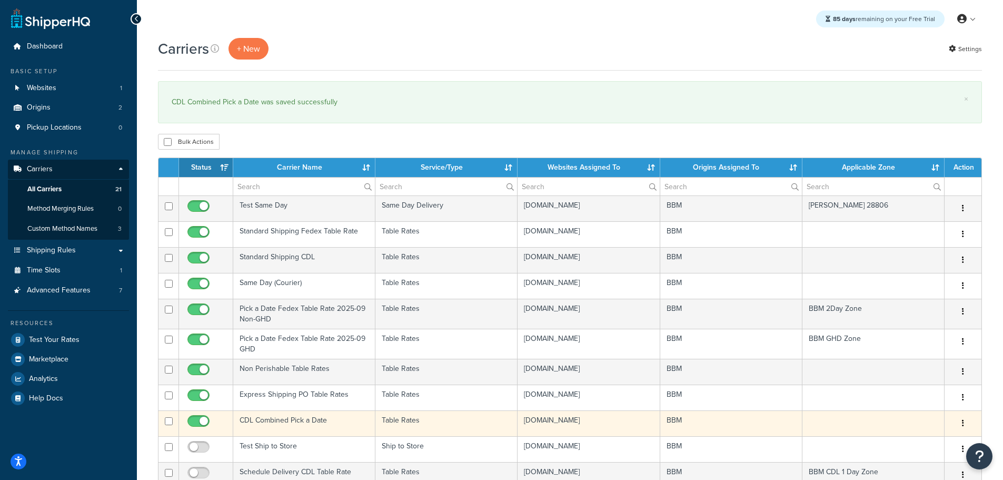
click at [262, 421] on td "CDL Combined Pick a Date" at bounding box center [304, 423] width 142 height 26
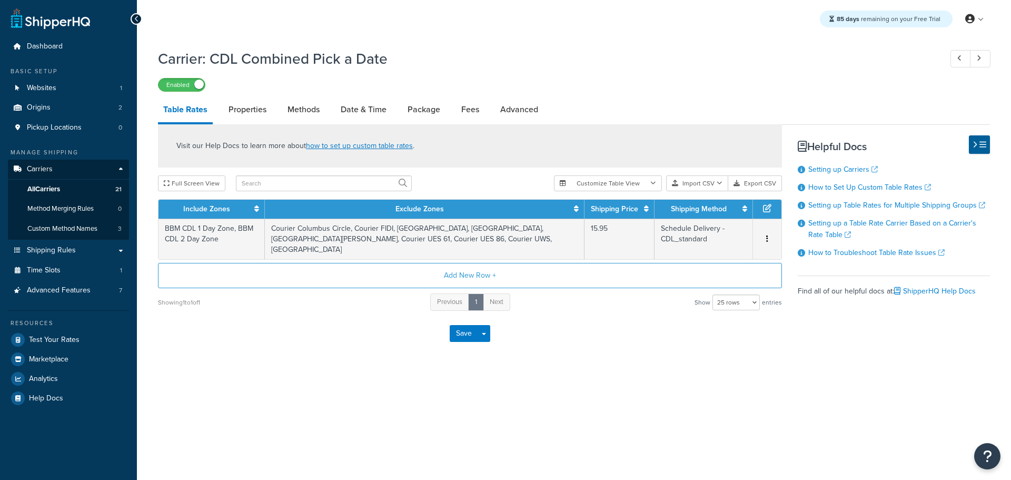
select select "25"
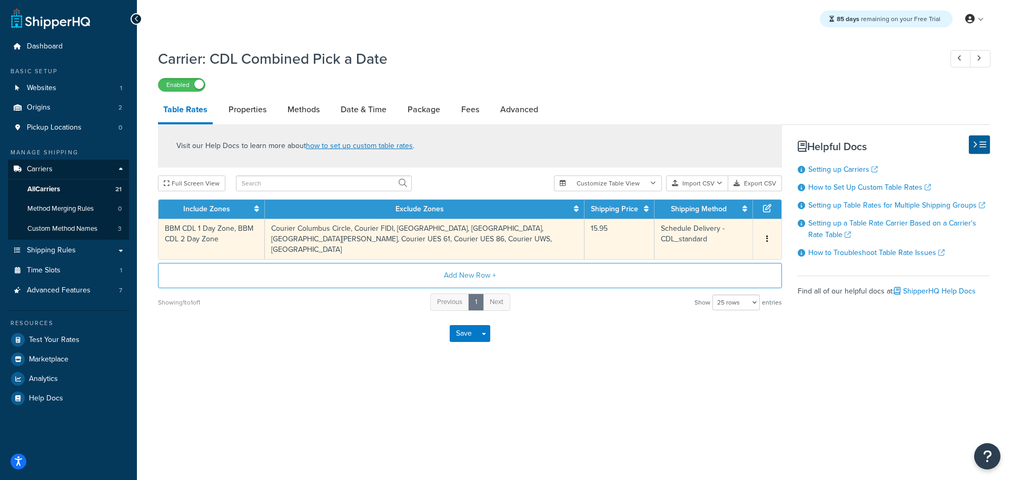
click at [764, 233] on button "button" at bounding box center [767, 239] width 8 height 12
click at [712, 255] on div "Delete" at bounding box center [713, 256] width 75 height 22
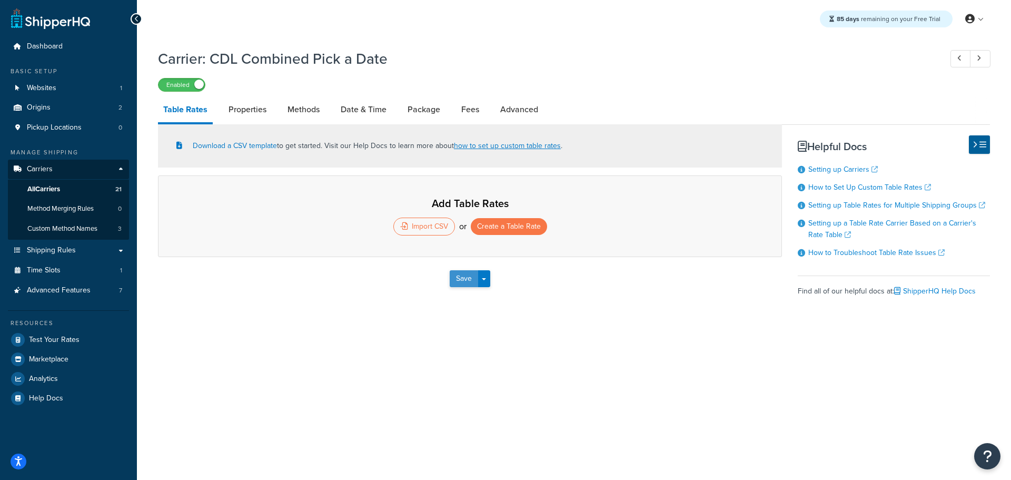
click at [460, 284] on button "Save" at bounding box center [464, 278] width 28 height 17
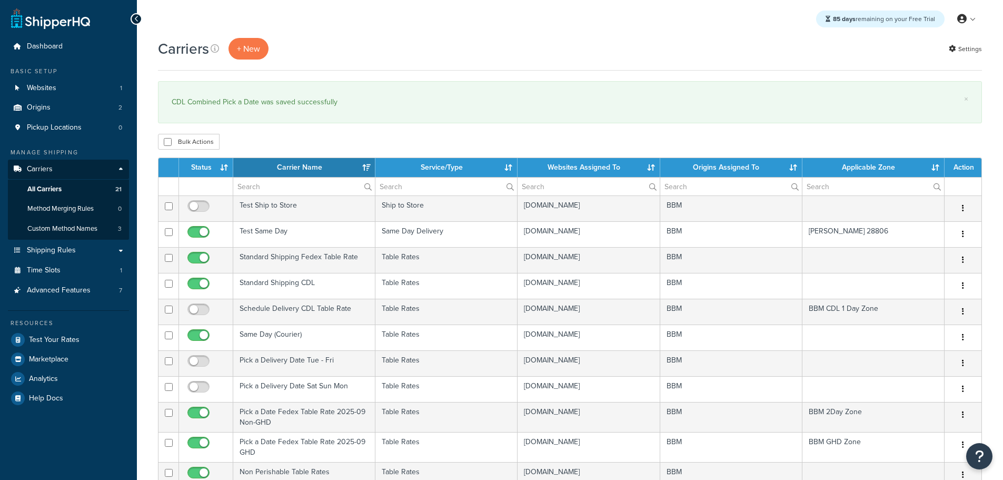
select select "15"
click at [194, 168] on th "Status" at bounding box center [206, 167] width 54 height 19
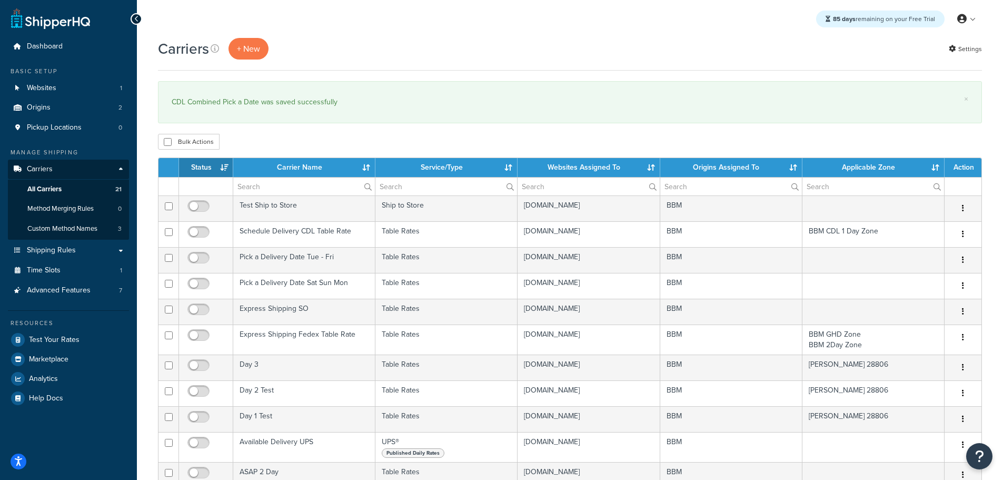
click at [195, 167] on th "Status" at bounding box center [206, 167] width 54 height 19
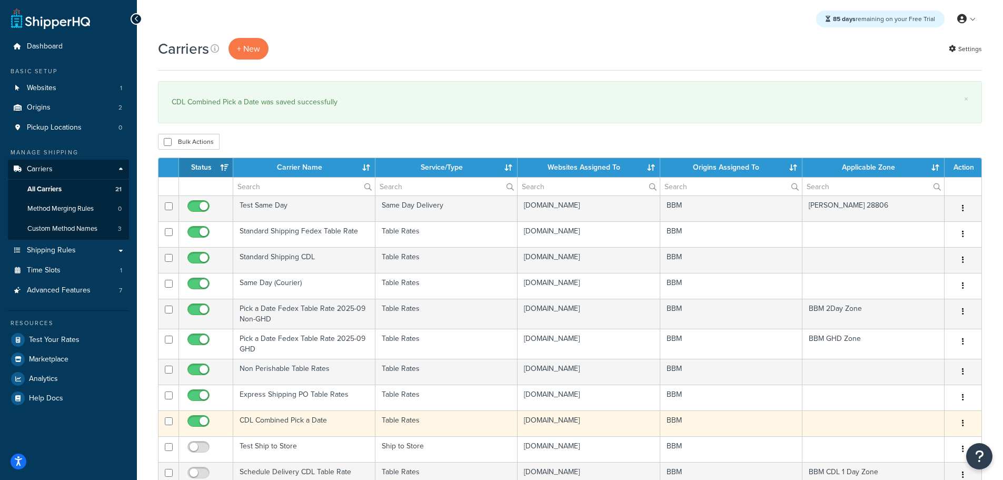
click at [287, 422] on td "CDL Combined Pick a Date" at bounding box center [304, 423] width 142 height 26
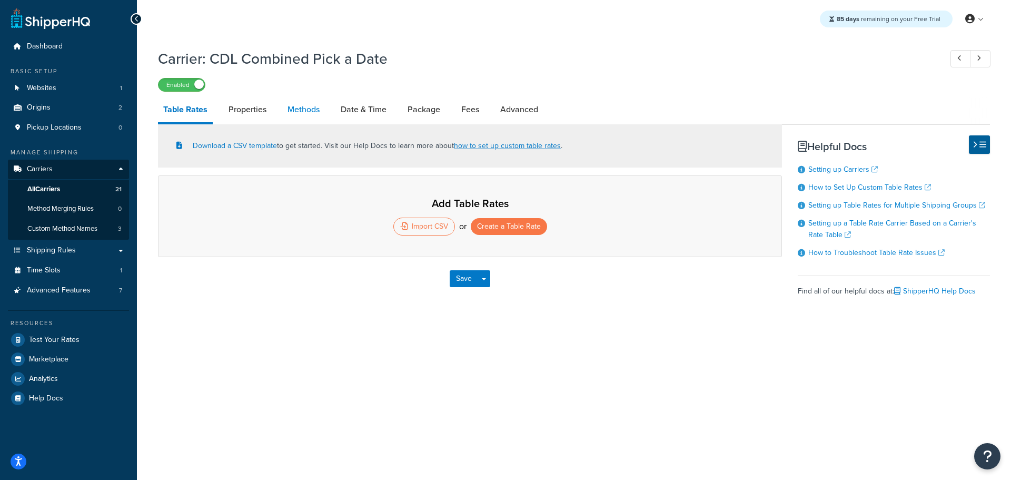
click at [307, 112] on link "Methods" at bounding box center [303, 109] width 43 height 25
select select "25"
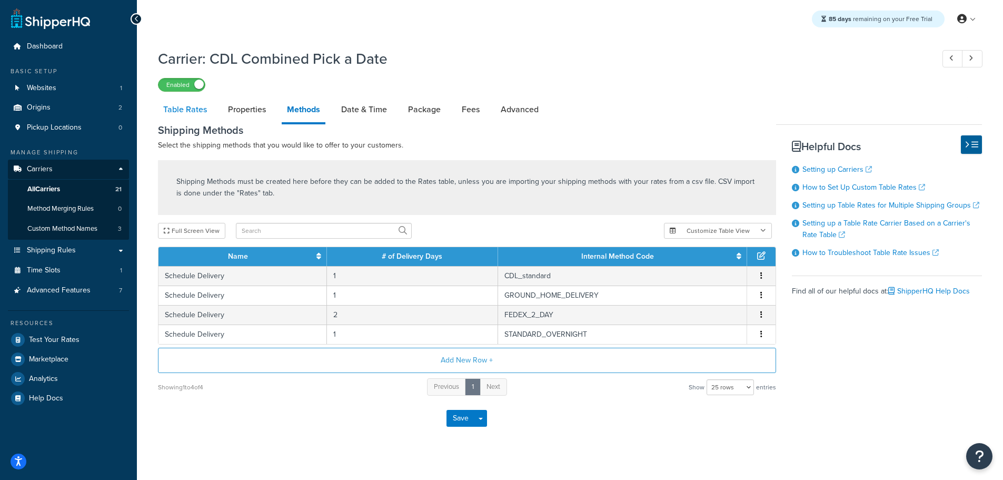
click at [194, 111] on link "Table Rates" at bounding box center [185, 109] width 54 height 25
select select "25"
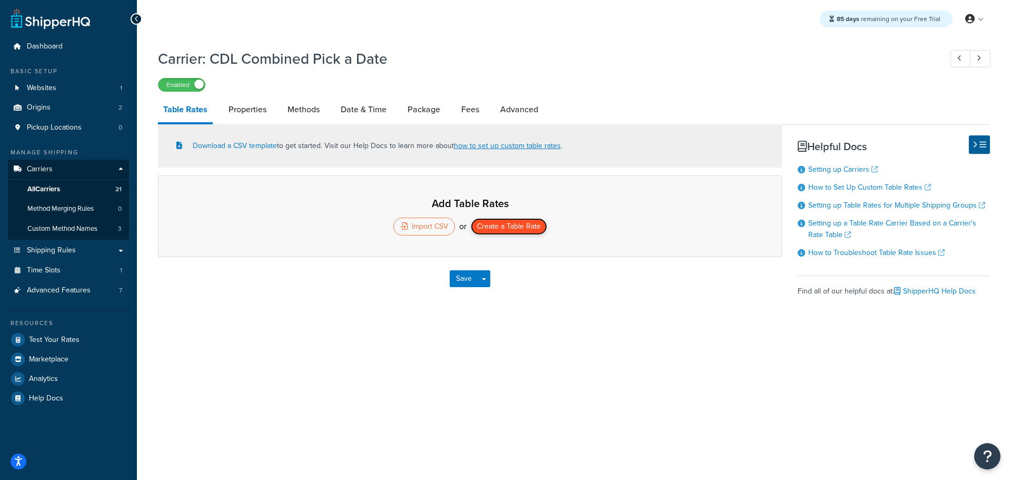
click at [503, 230] on button "Create a Table Rate" at bounding box center [509, 226] width 76 height 17
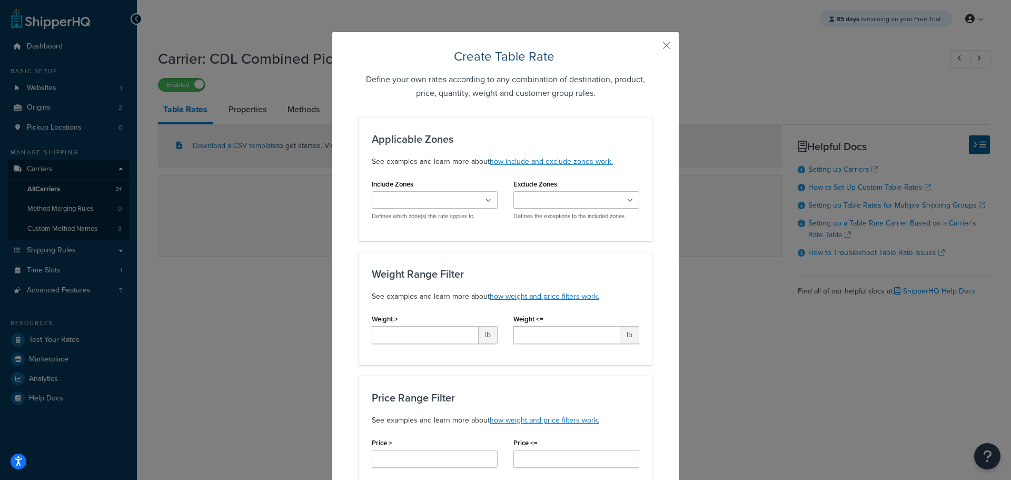
click at [479, 198] on ul at bounding box center [435, 199] width 126 height 17
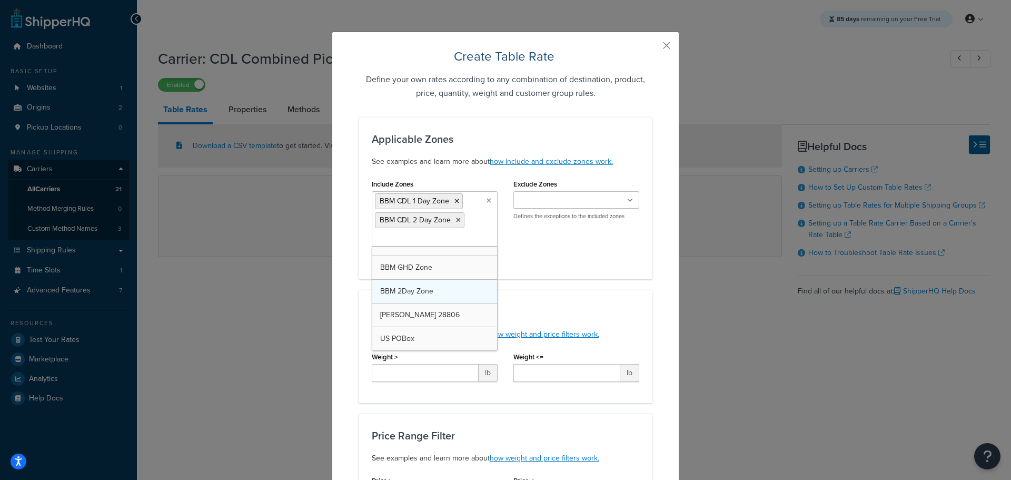
scroll to position [393, 0]
click at [586, 199] on input "Exclude Zones" at bounding box center [562, 201] width 93 height 12
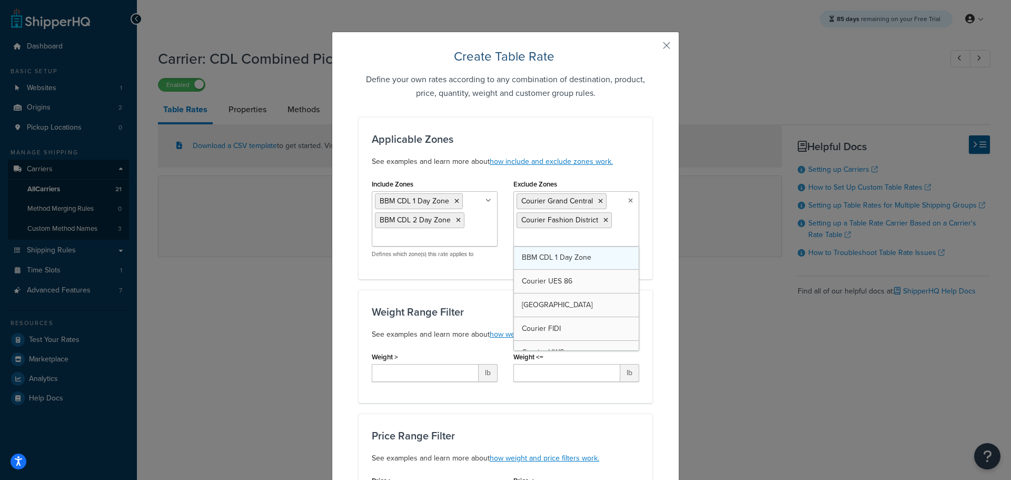
drag, startPoint x: 574, startPoint y: 260, endPoint x: 574, endPoint y: 265, distance: 5.8
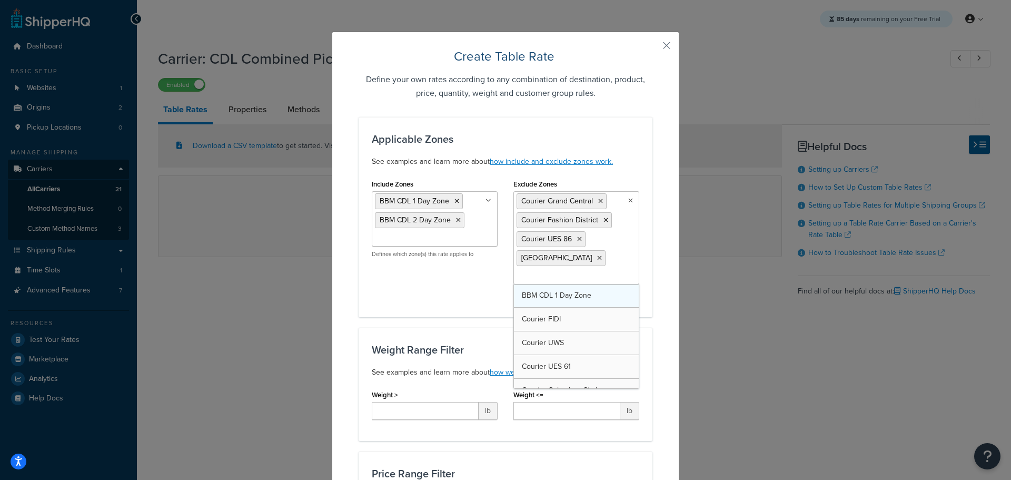
drag, startPoint x: 561, startPoint y: 316, endPoint x: 561, endPoint y: 323, distance: 6.8
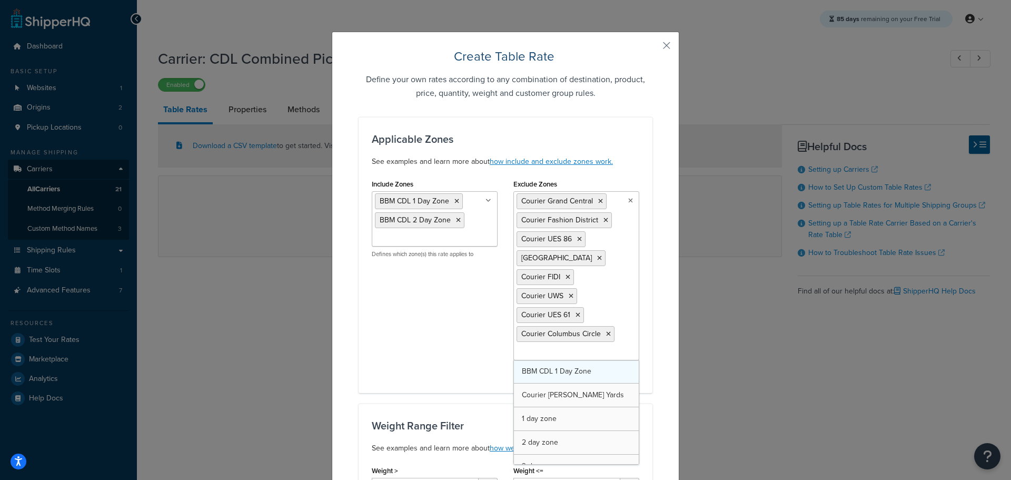
drag, startPoint x: 563, startPoint y: 392, endPoint x: 578, endPoint y: 392, distance: 15.3
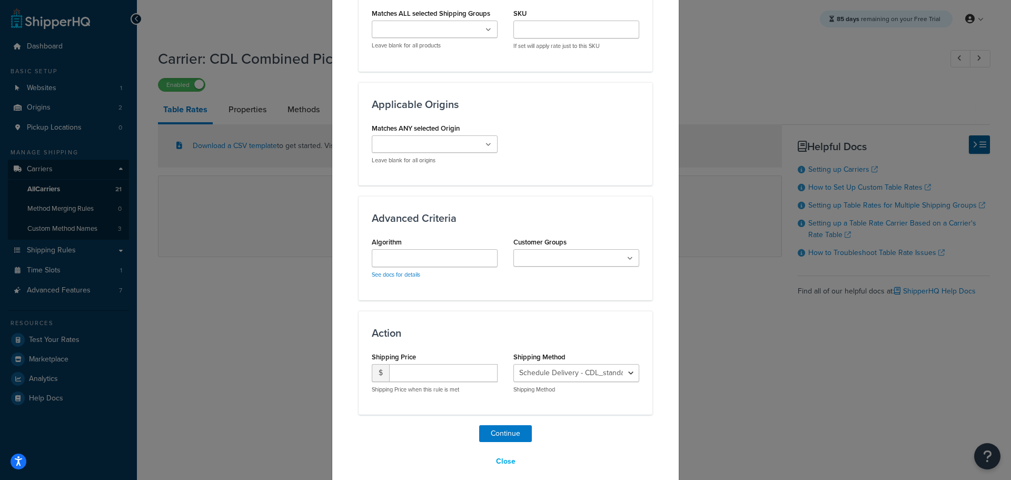
scroll to position [817, 0]
click at [404, 362] on input "number" at bounding box center [443, 371] width 108 height 18
type input "15.95"
click at [509, 423] on button "Continue" at bounding box center [505, 431] width 53 height 17
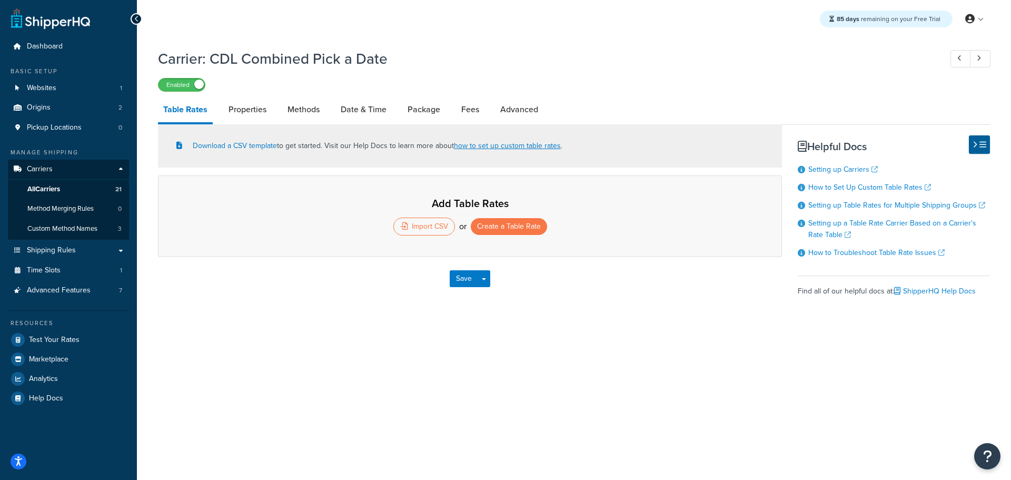
select select "25"
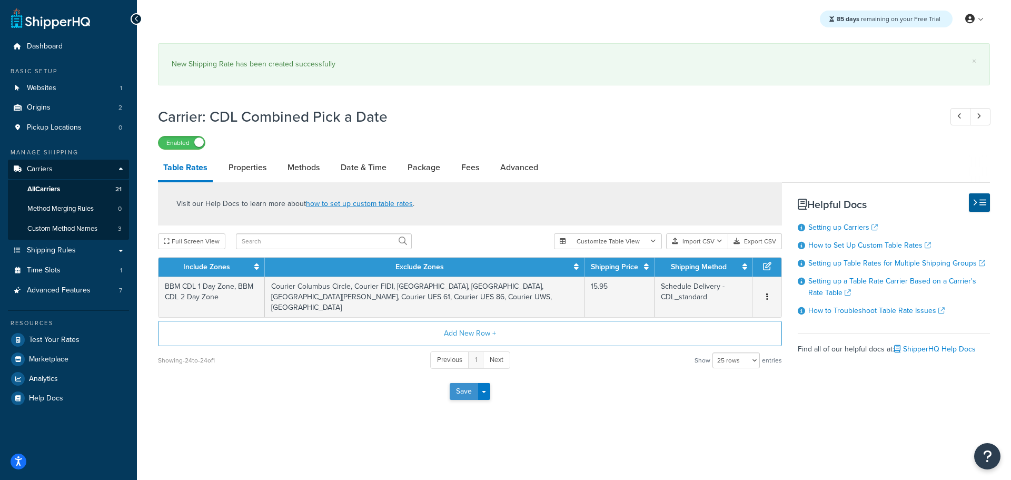
click at [459, 388] on button "Save" at bounding box center [464, 391] width 28 height 17
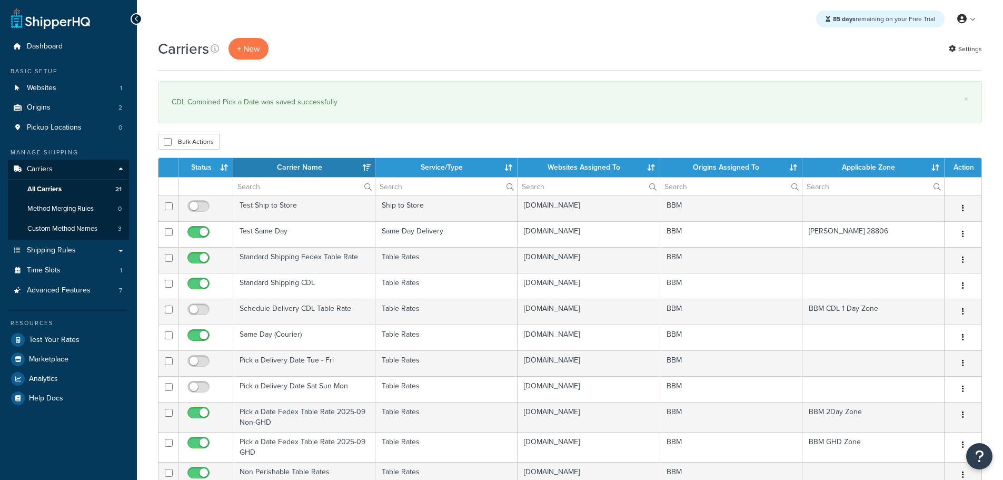
select select "15"
click at [208, 168] on th "Status" at bounding box center [206, 167] width 54 height 19
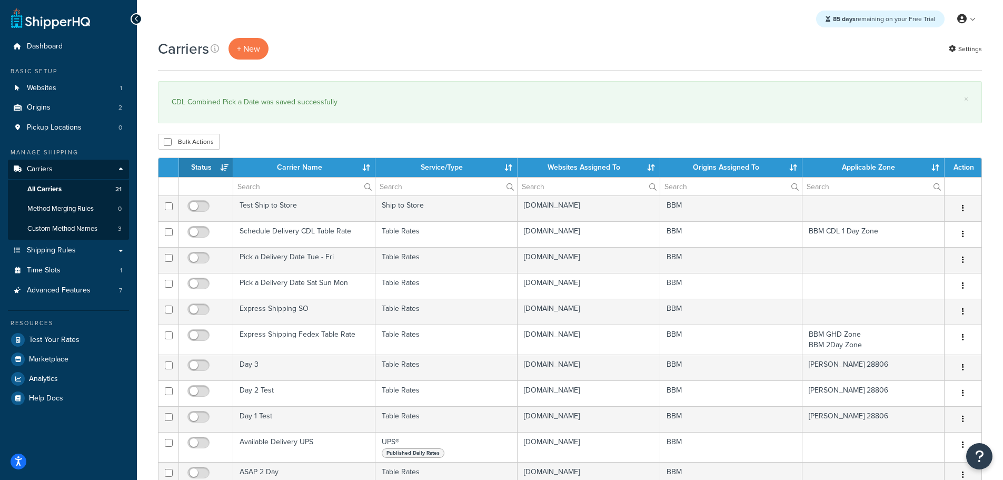
click at [208, 167] on th "Status" at bounding box center [206, 167] width 54 height 19
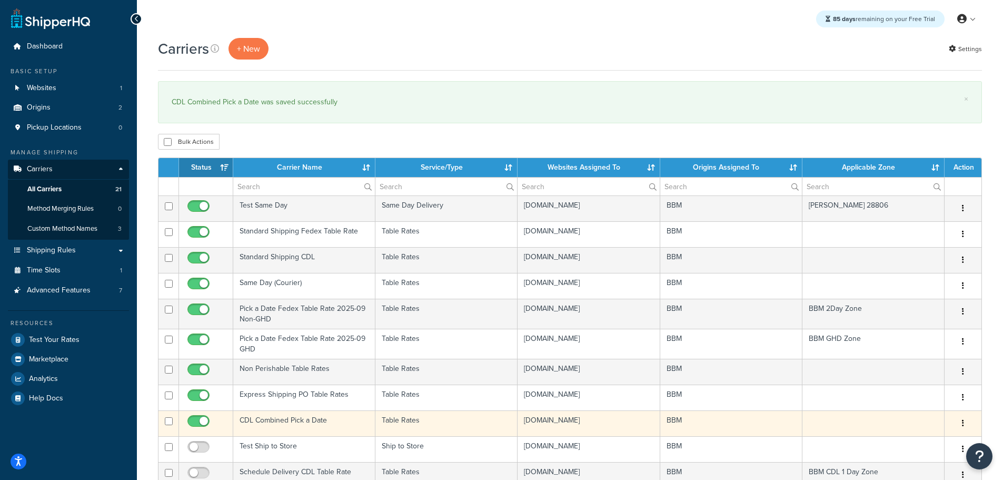
click at [265, 417] on td "CDL Combined Pick a Date" at bounding box center [304, 423] width 142 height 26
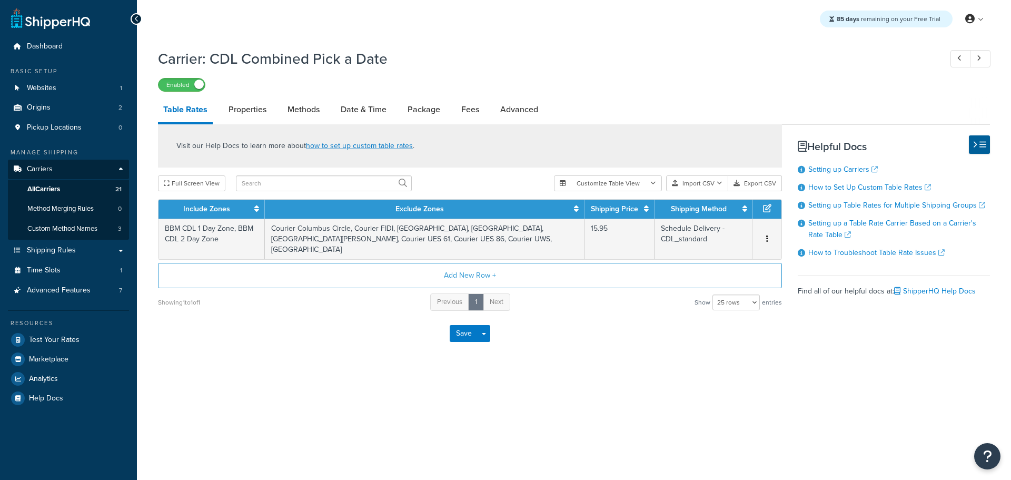
select select "25"
click at [309, 110] on link "Methods" at bounding box center [303, 109] width 43 height 25
select select "25"
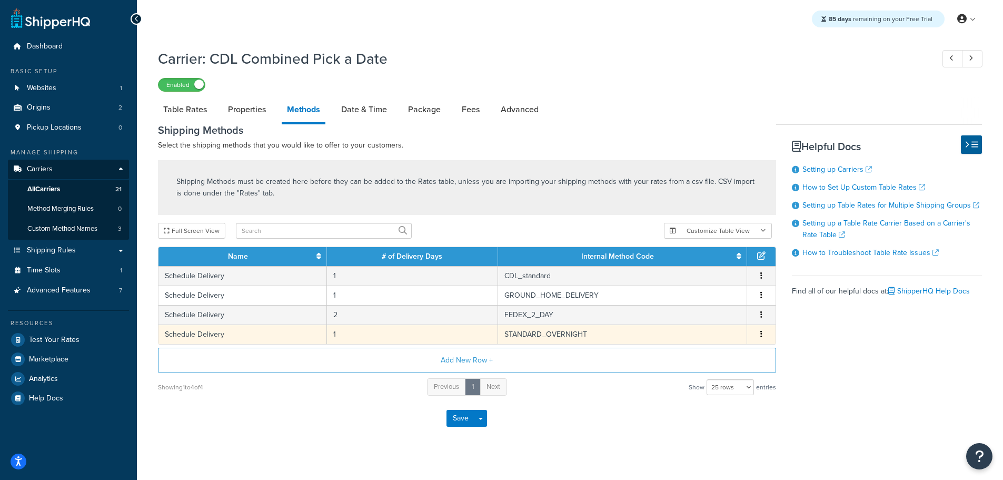
click at [529, 338] on td "STANDARD_OVERNIGHT" at bounding box center [622, 333] width 249 height 19
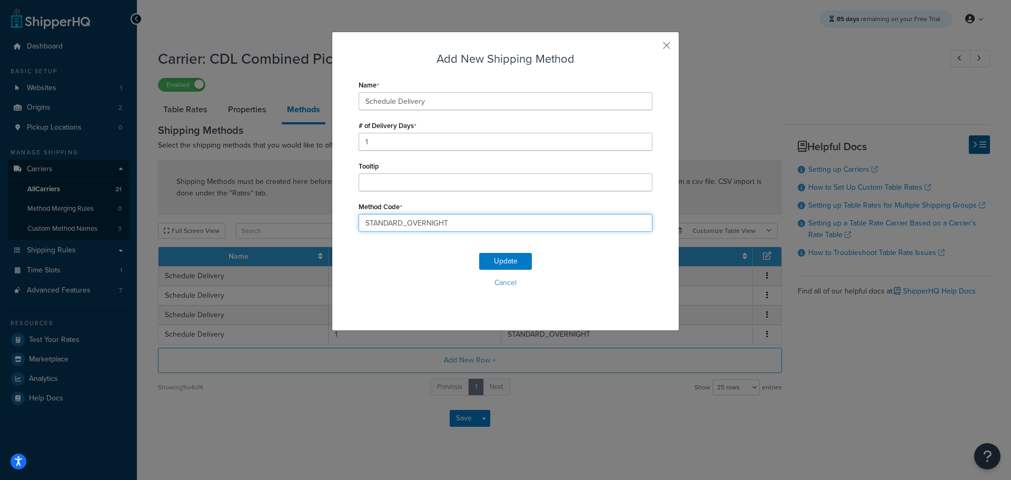
drag, startPoint x: 210, startPoint y: 213, endPoint x: 131, endPoint y: 215, distance: 78.5
click at [131, 214] on div "Add New Shipping Method Name Schedule Delivery # of Delivery Days 1 Tooltip Met…" at bounding box center [505, 240] width 1011 height 480
click at [509, 258] on div "Update Cancel" at bounding box center [505, 274] width 294 height 69
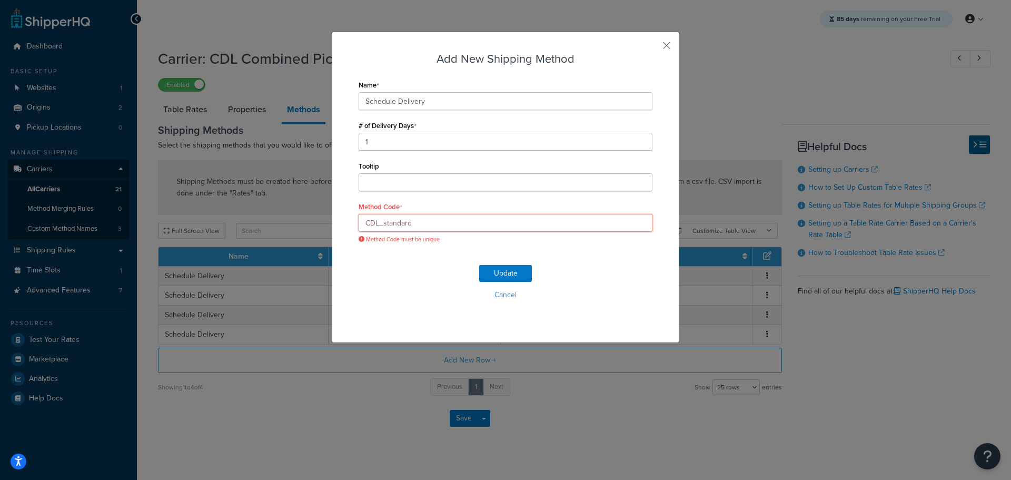
drag, startPoint x: 467, startPoint y: 221, endPoint x: 467, endPoint y: 228, distance: 6.9
click at [466, 222] on input "CDL_standard" at bounding box center [505, 223] width 294 height 18
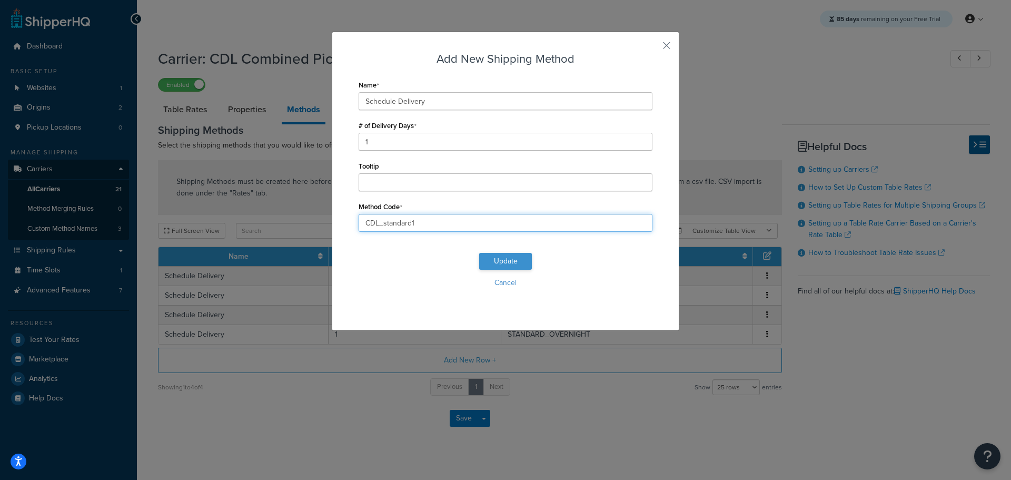
type input "CDL_standard1"
click at [502, 257] on button "Update" at bounding box center [505, 261] width 53 height 17
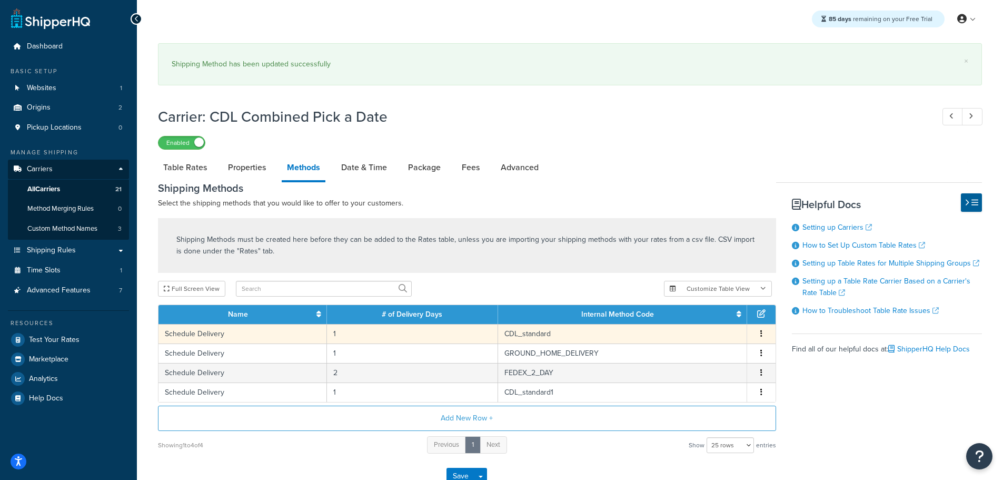
click at [533, 333] on td "CDL_standard" at bounding box center [622, 333] width 249 height 19
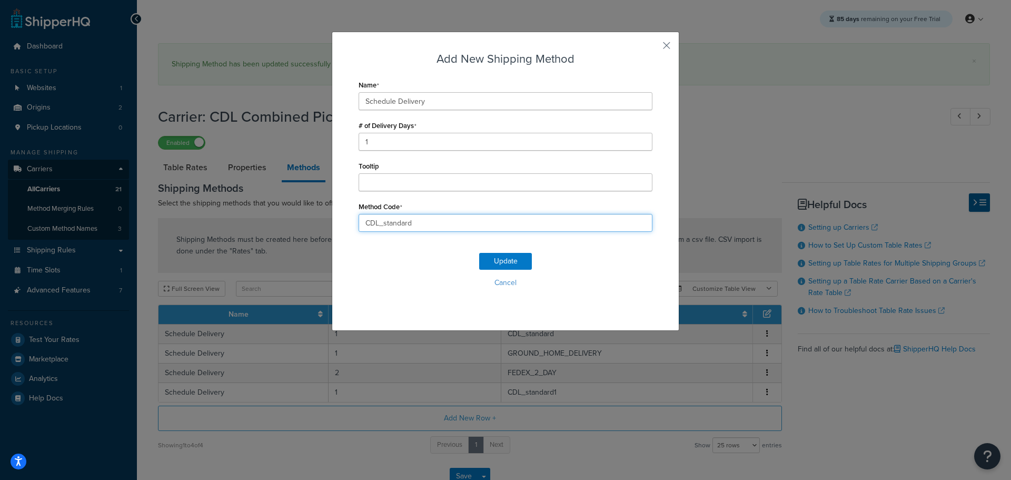
drag, startPoint x: 425, startPoint y: 226, endPoint x: 294, endPoint y: 225, distance: 131.1
click at [295, 226] on div "Add New Shipping Method Name Schedule Delivery # of Delivery Days 1 Tooltip Met…" at bounding box center [505, 240] width 1011 height 480
type input "STANDARD_OVERNIGHT"
click at [498, 258] on button "Update" at bounding box center [505, 261] width 53 height 17
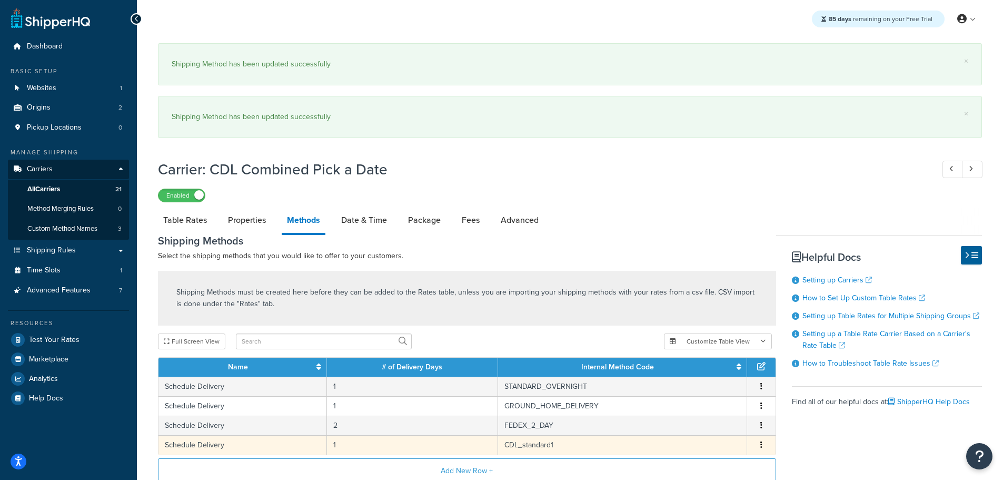
drag, startPoint x: 579, startPoint y: 441, endPoint x: 581, endPoint y: 447, distance: 6.2
click at [580, 444] on td "CDL_standard1" at bounding box center [622, 444] width 249 height 19
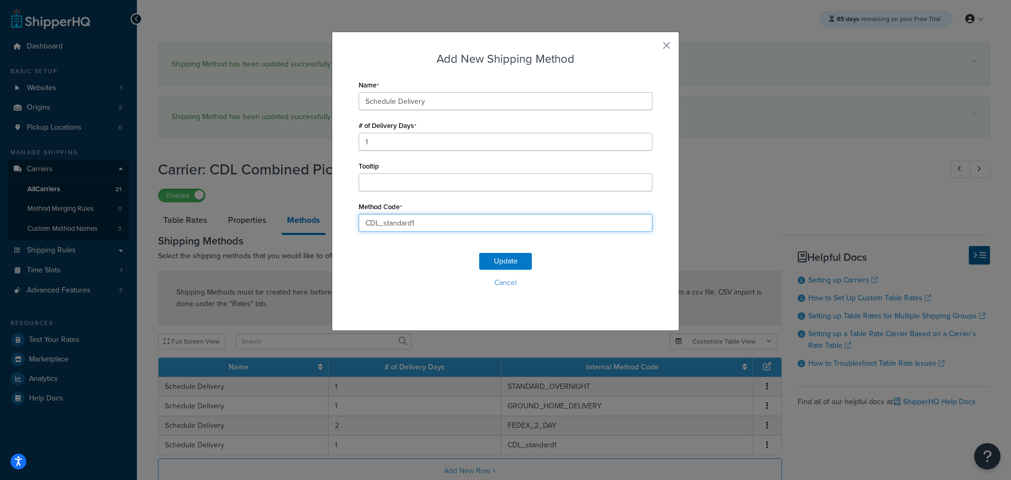
click at [445, 224] on input "CDL_standard1" at bounding box center [505, 223] width 294 height 18
type input "CDL_standard"
click at [493, 262] on button "Update" at bounding box center [505, 261] width 53 height 17
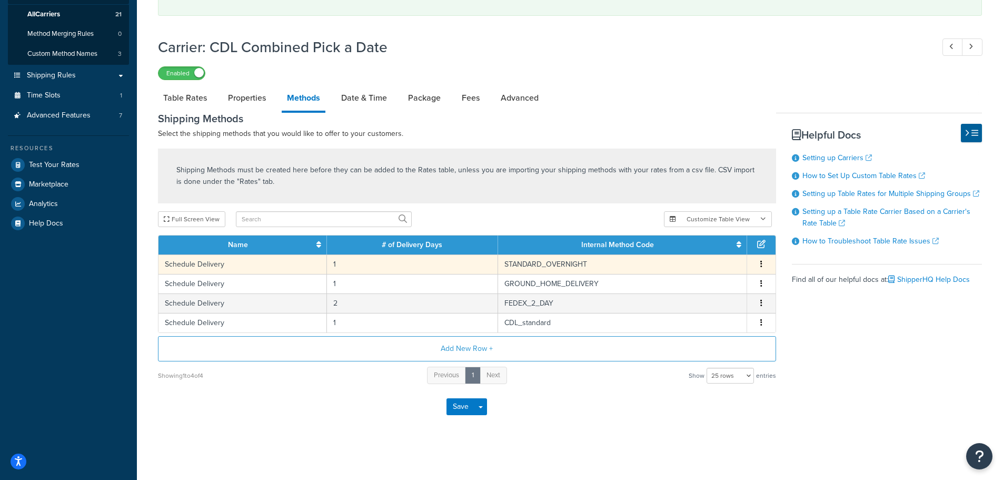
scroll to position [176, 0]
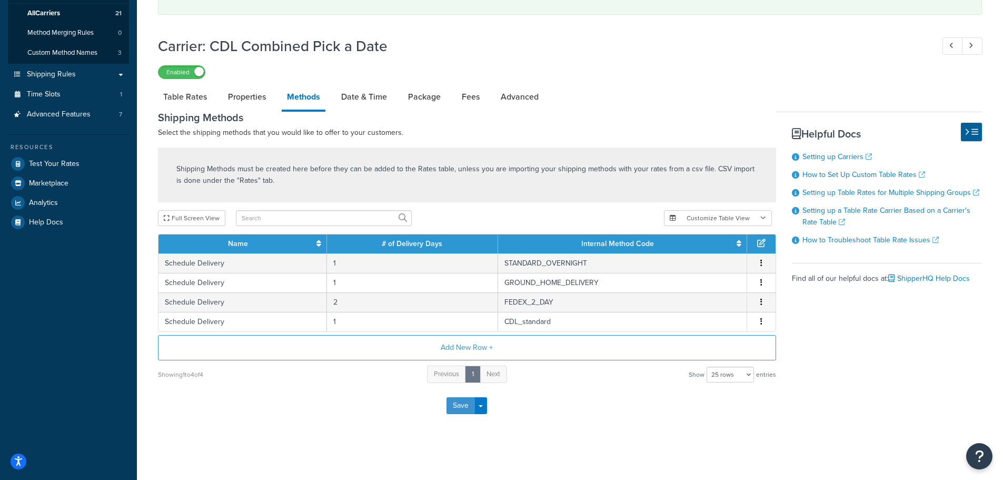
click at [460, 409] on button "Save" at bounding box center [460, 405] width 28 height 17
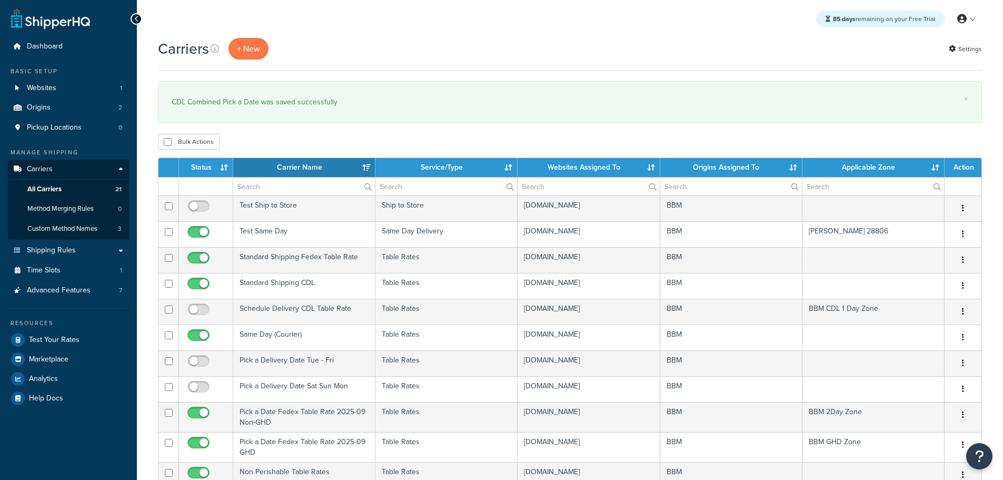
select select "15"
click at [200, 170] on th "Status" at bounding box center [206, 167] width 54 height 19
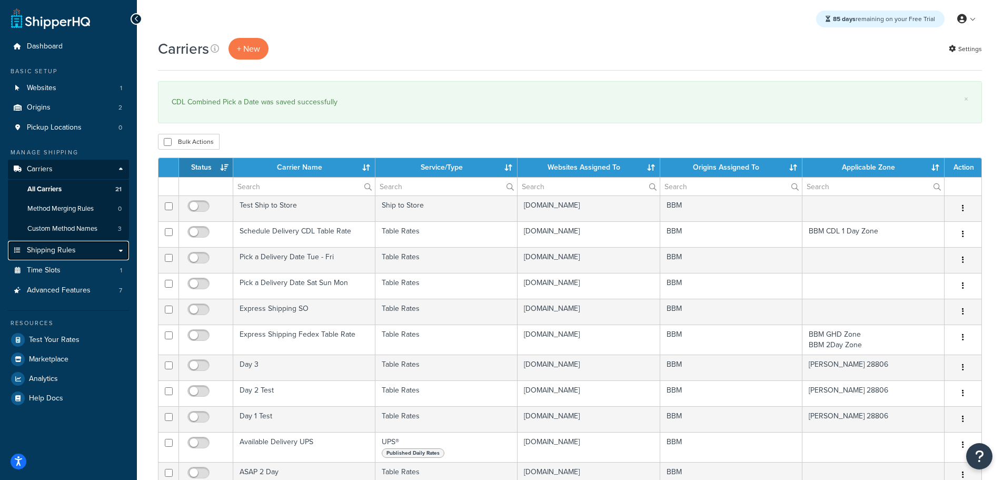
click at [79, 247] on link "Shipping Rules" at bounding box center [68, 250] width 121 height 19
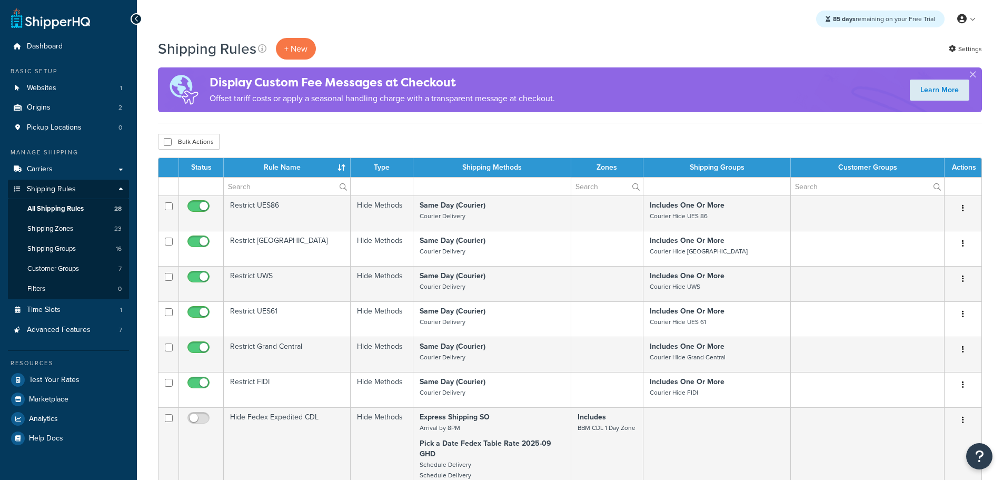
select select "50"
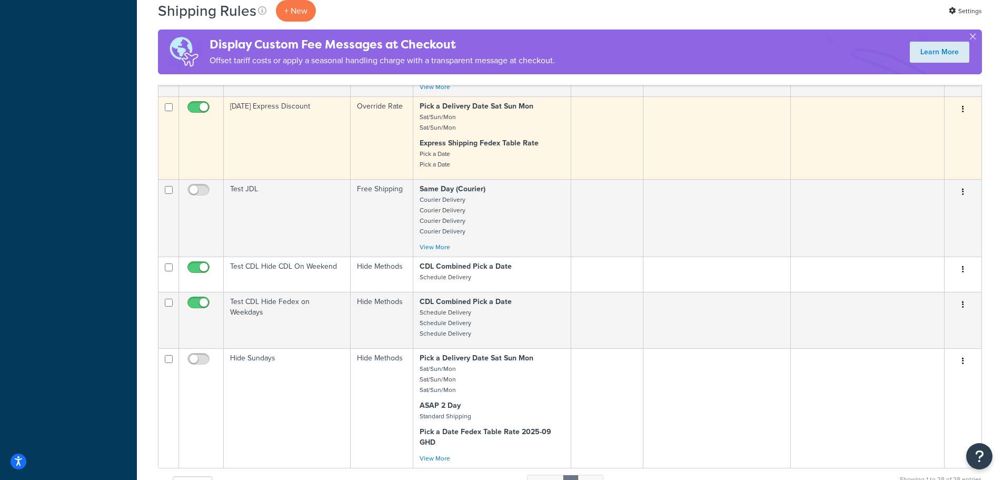
scroll to position [1685, 0]
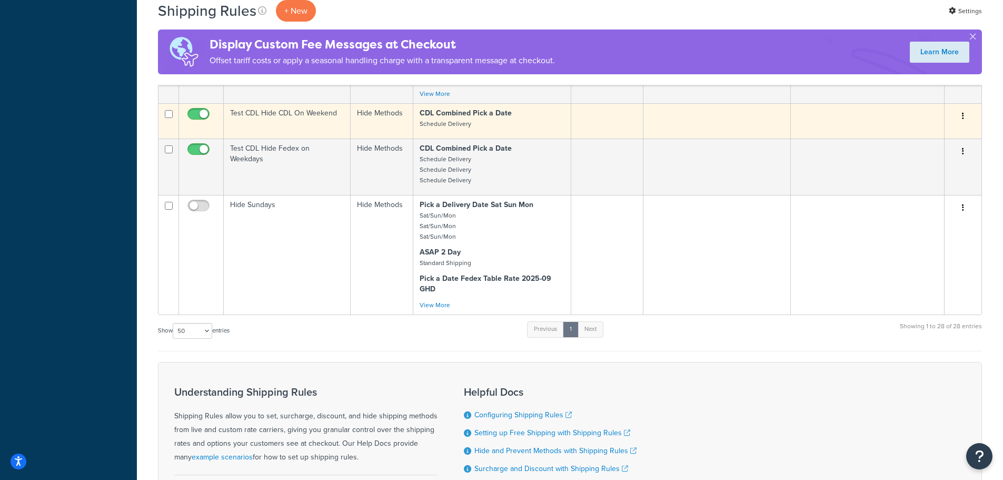
click at [275, 110] on td "Test CDL Hide CDL On Weekend" at bounding box center [287, 120] width 127 height 35
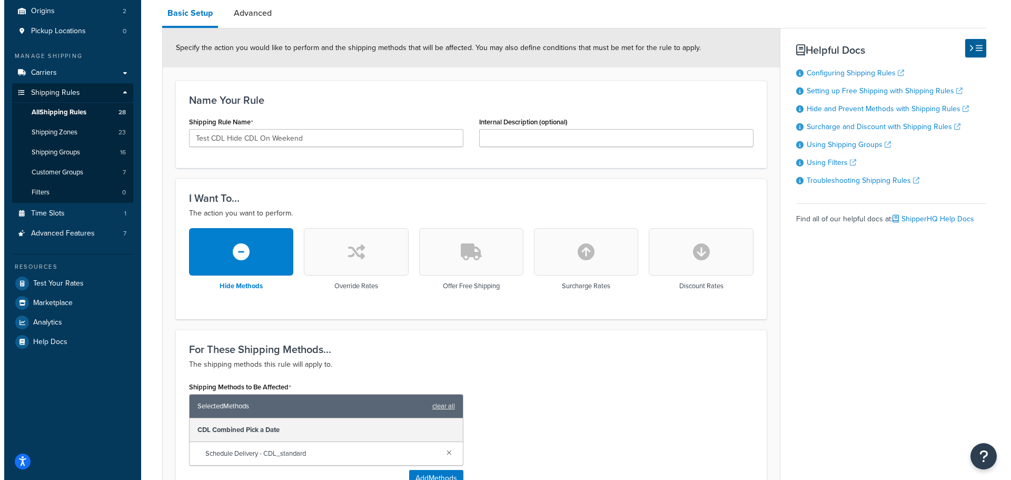
scroll to position [211, 0]
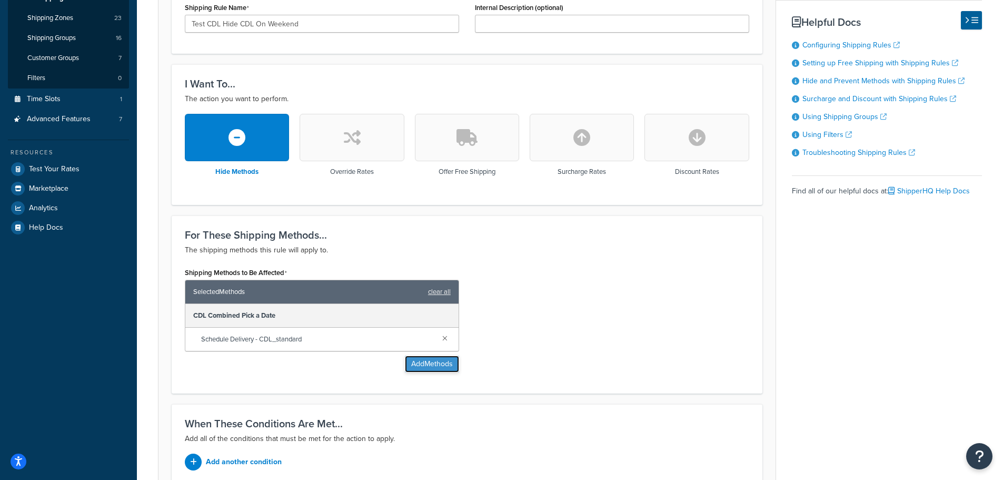
click at [444, 363] on button "Add Methods" at bounding box center [432, 363] width 54 height 17
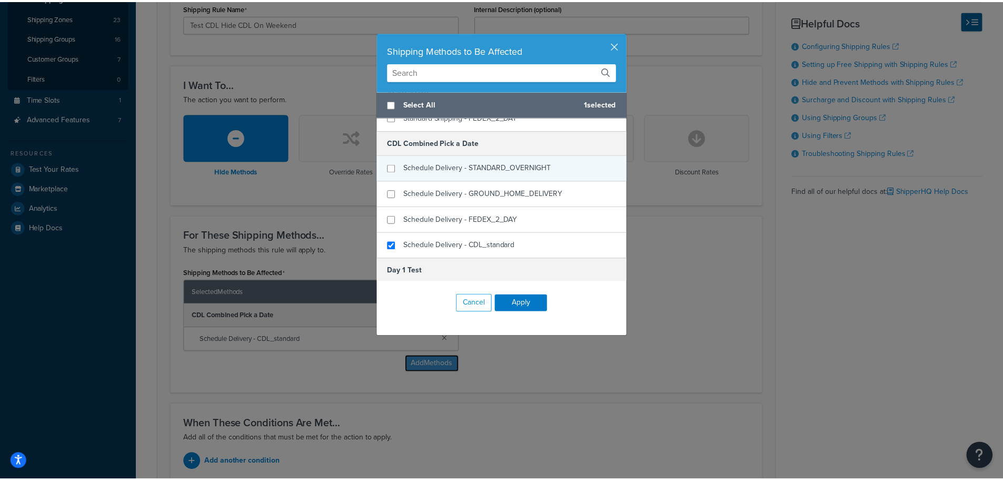
scroll to position [157, 0]
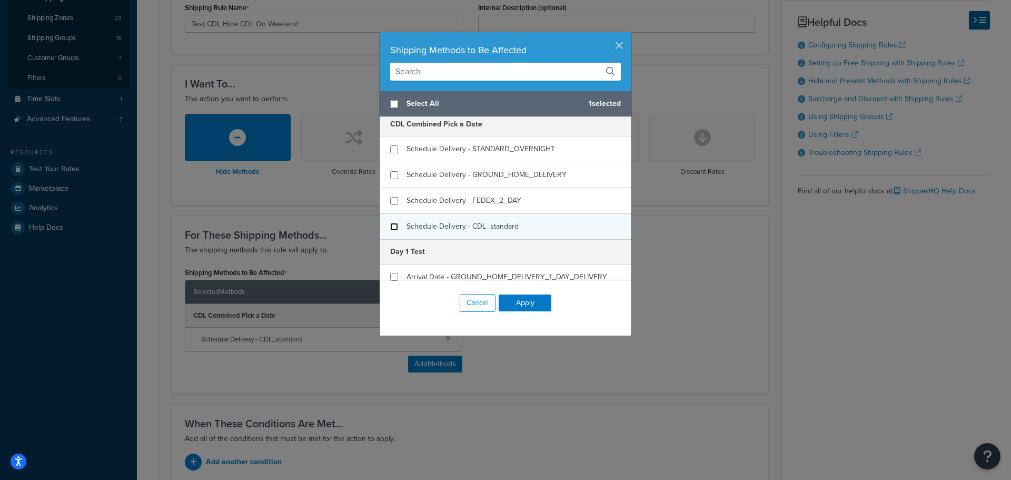
click at [392, 227] on input "checkbox" at bounding box center [394, 227] width 8 height 8
checkbox input "false"
click at [523, 303] on button "Apply" at bounding box center [525, 302] width 53 height 17
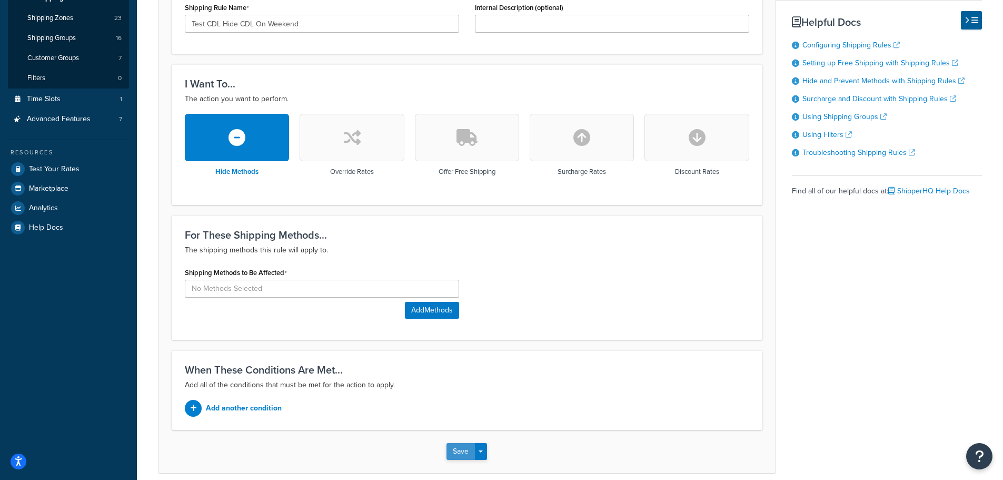
click at [450, 451] on button "Save" at bounding box center [460, 451] width 28 height 17
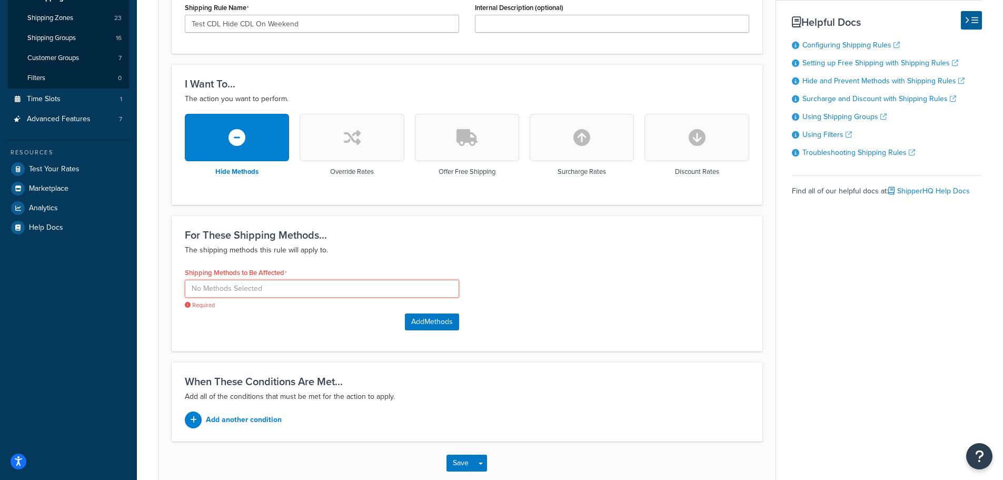
click at [402, 288] on input at bounding box center [322, 289] width 274 height 18
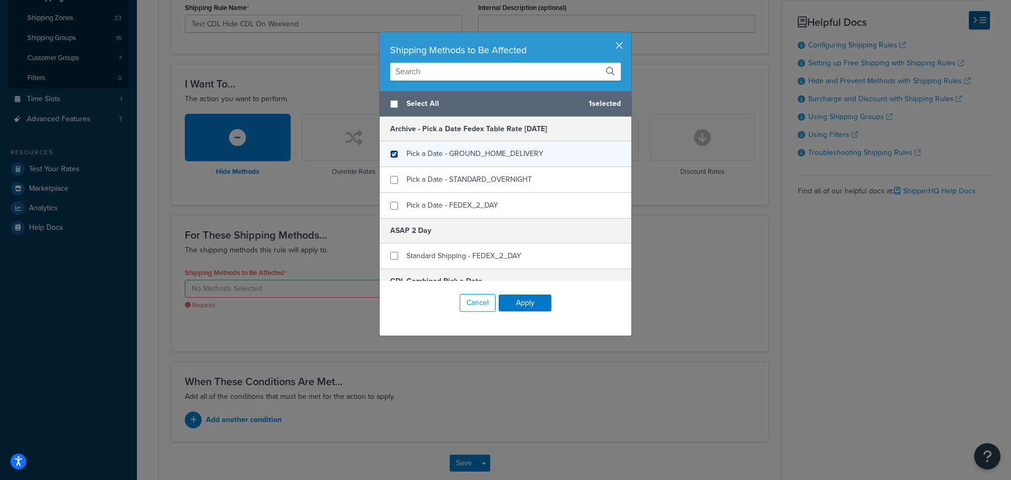
click at [392, 153] on input "checkbox" at bounding box center [394, 154] width 8 height 8
checkbox input "true"
click at [528, 307] on button "Apply" at bounding box center [525, 302] width 53 height 17
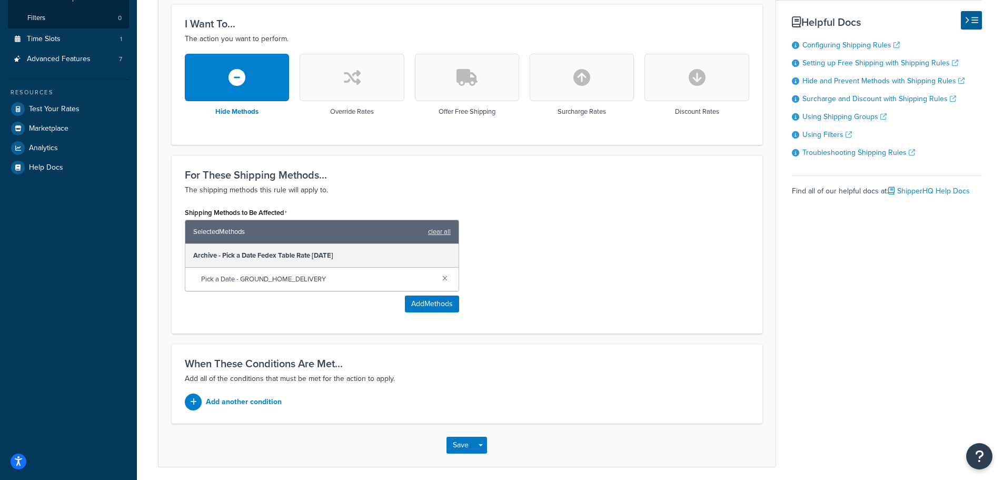
scroll to position [311, 0]
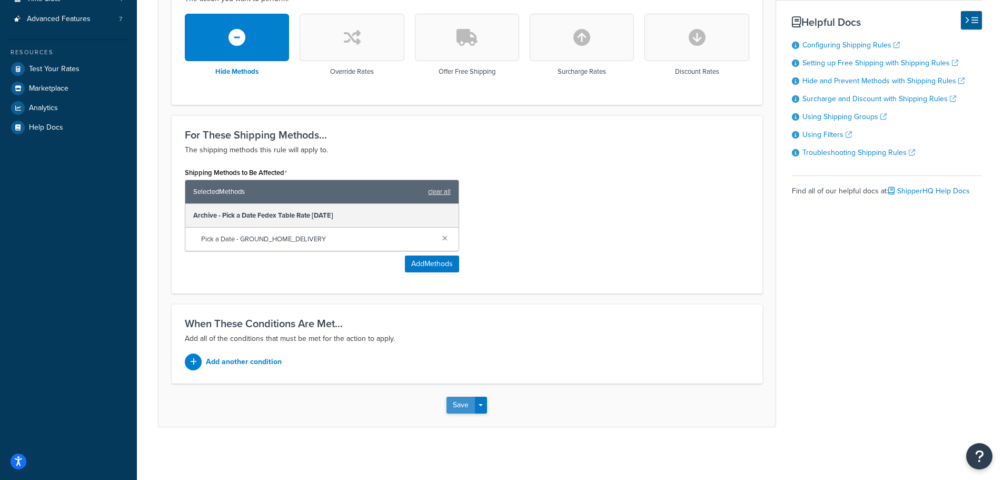
click at [462, 405] on button "Save" at bounding box center [460, 404] width 28 height 17
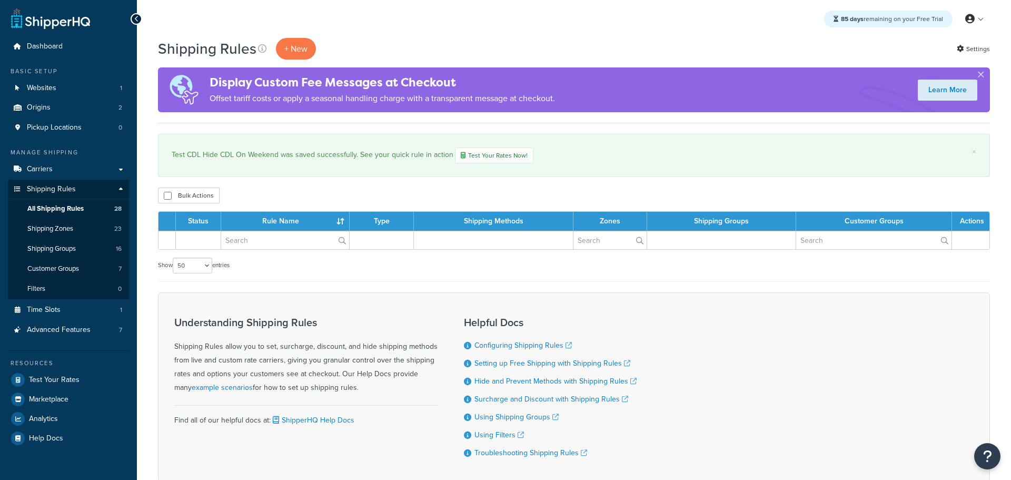
select select "50"
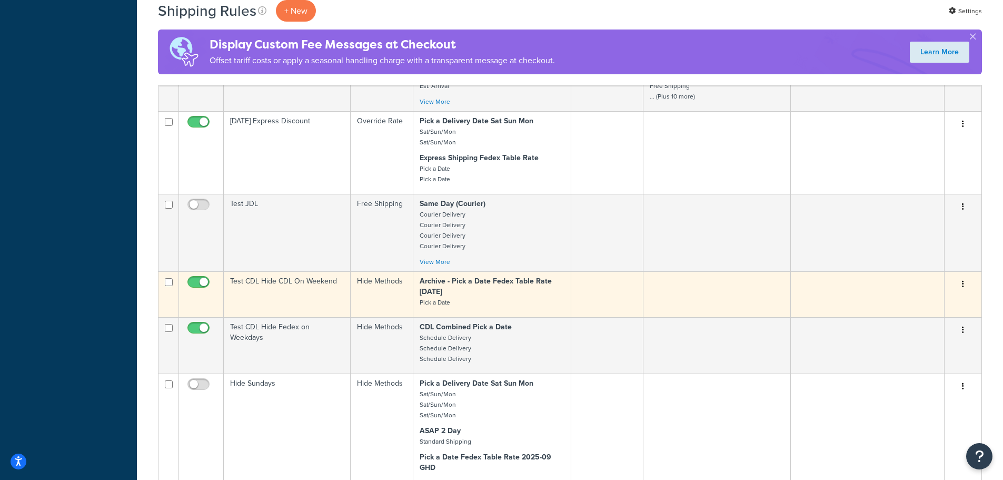
scroll to position [1567, 0]
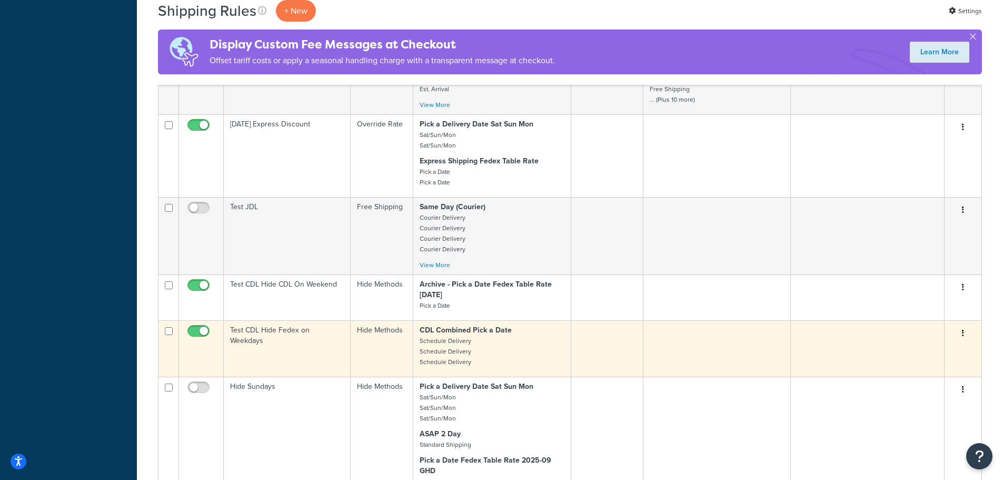
click at [202, 331] on input "checkbox" at bounding box center [199, 333] width 29 height 13
checkbox input "false"
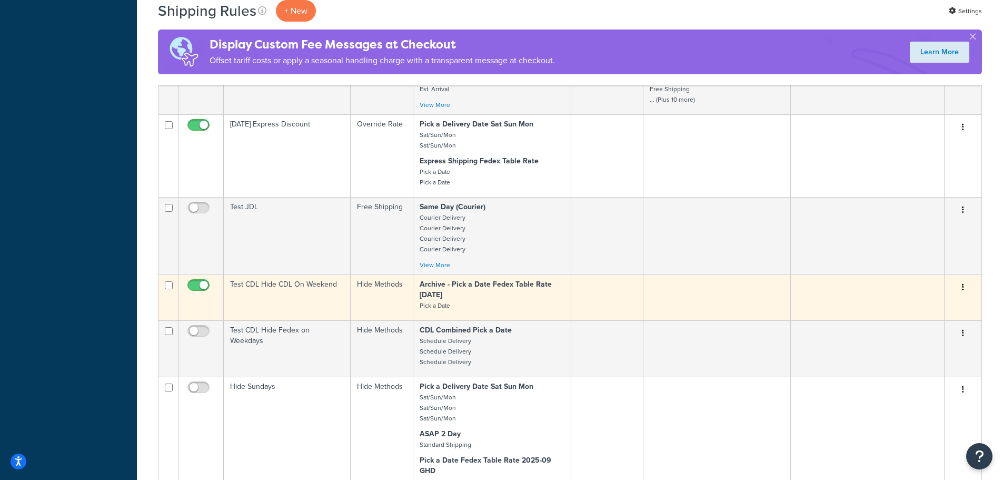
click at [203, 284] on input "checkbox" at bounding box center [199, 287] width 29 height 13
checkbox input "false"
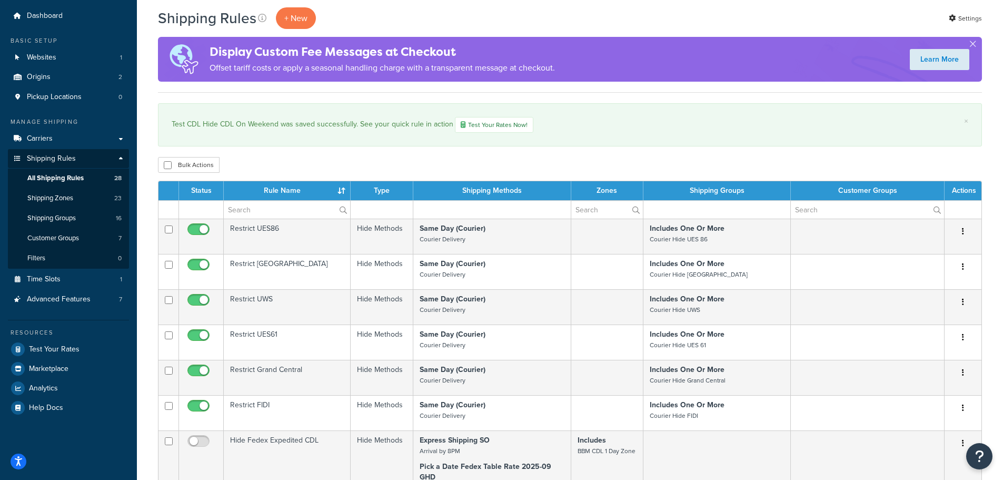
scroll to position [0, 0]
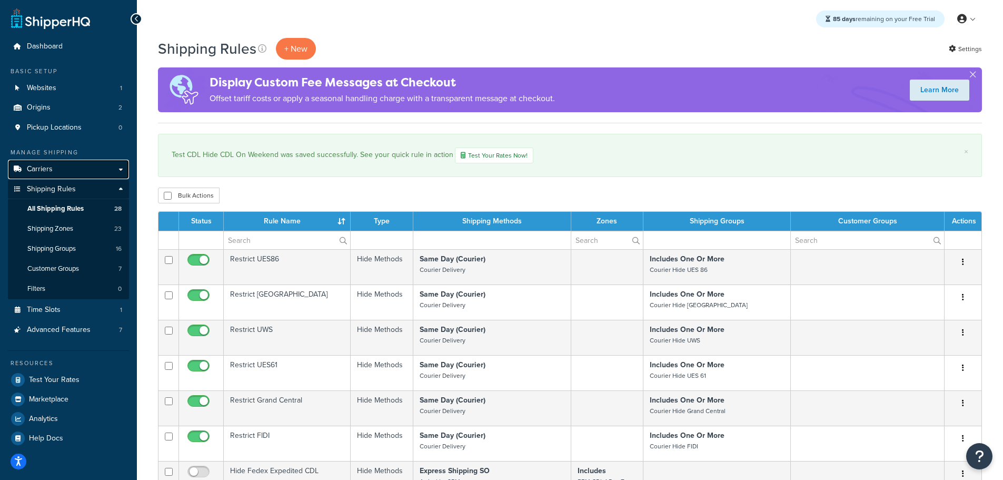
click at [55, 170] on link "Carriers" at bounding box center [68, 169] width 121 height 19
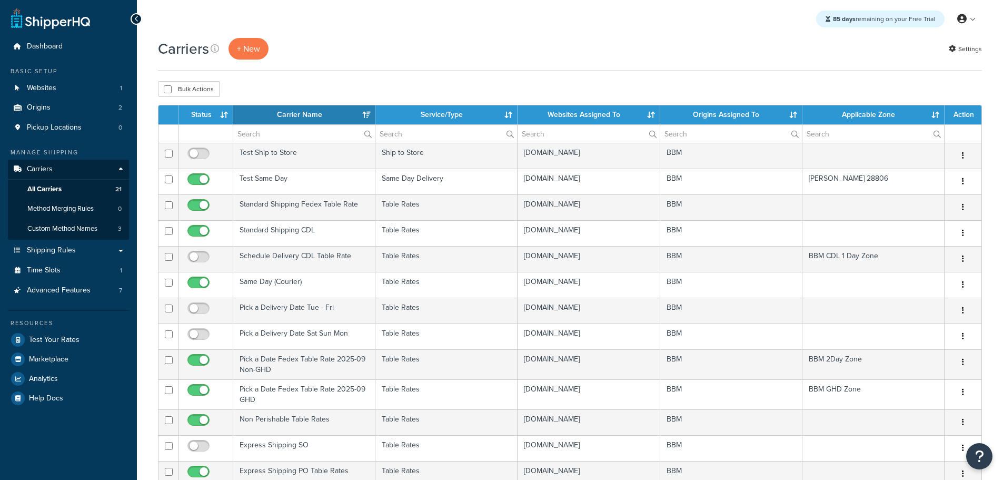
select select "15"
click at [202, 113] on th "Status" at bounding box center [206, 114] width 54 height 19
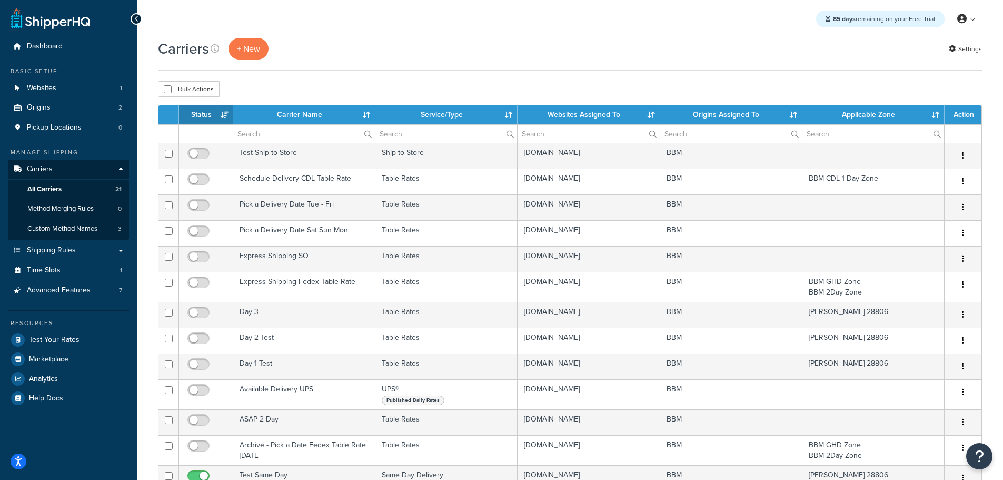
click at [204, 114] on th "Status" at bounding box center [206, 114] width 54 height 19
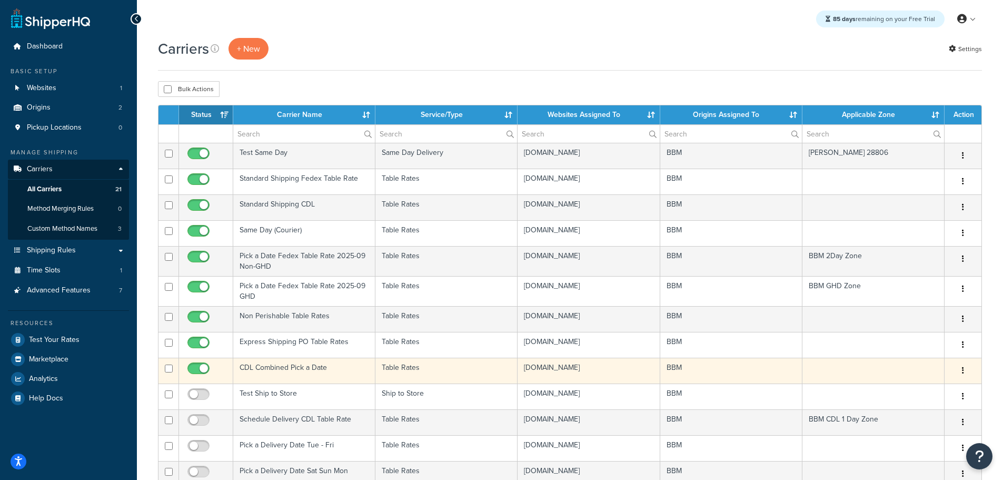
click at [288, 365] on td "CDL Combined Pick a Date" at bounding box center [304, 370] width 142 height 26
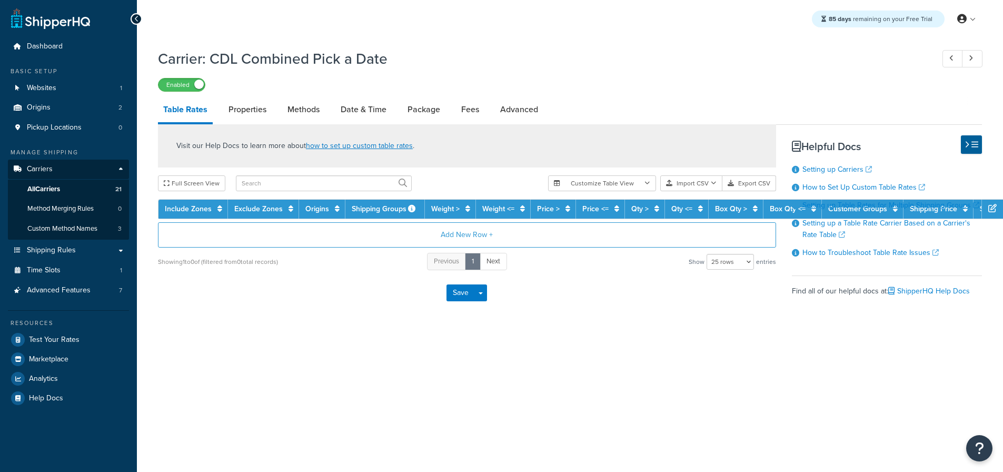
select select "25"
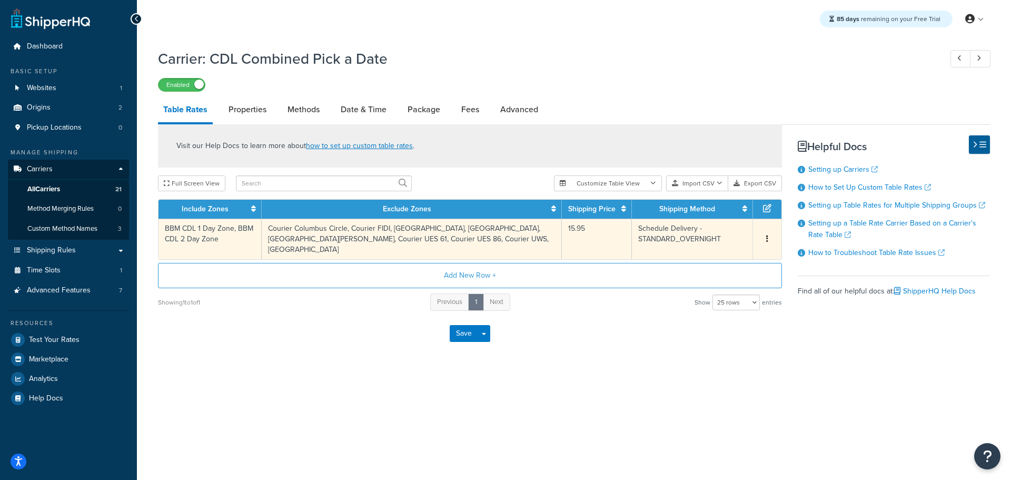
click at [770, 240] on button "button" at bounding box center [767, 239] width 8 height 12
click at [714, 256] on div "Delete" at bounding box center [713, 261] width 75 height 22
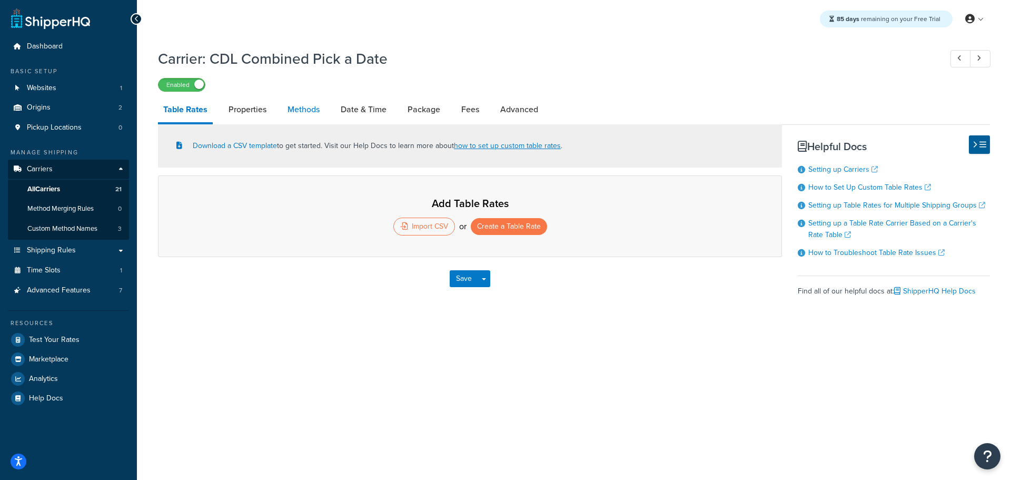
click at [316, 113] on link "Methods" at bounding box center [303, 109] width 43 height 25
select select "25"
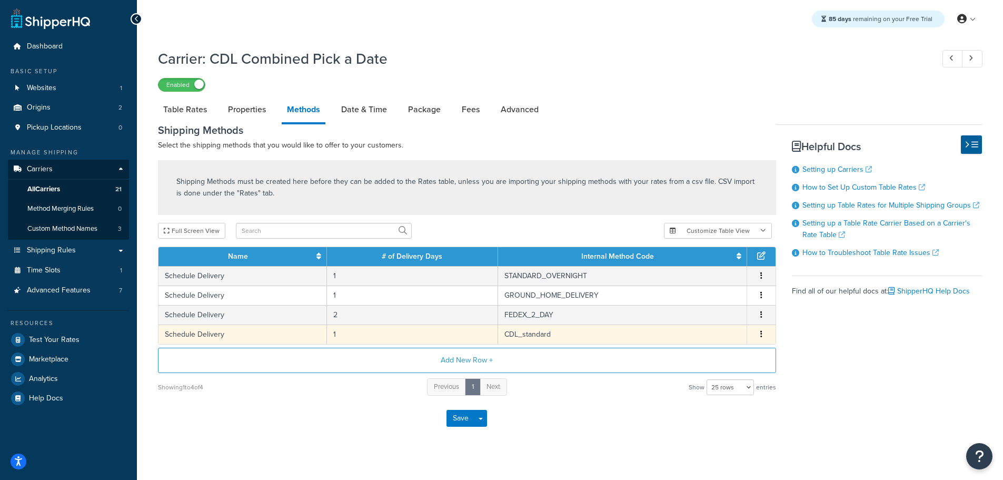
click at [759, 332] on button "button" at bounding box center [761, 334] width 8 height 12
click at [712, 342] on div "Delete" at bounding box center [707, 345] width 75 height 22
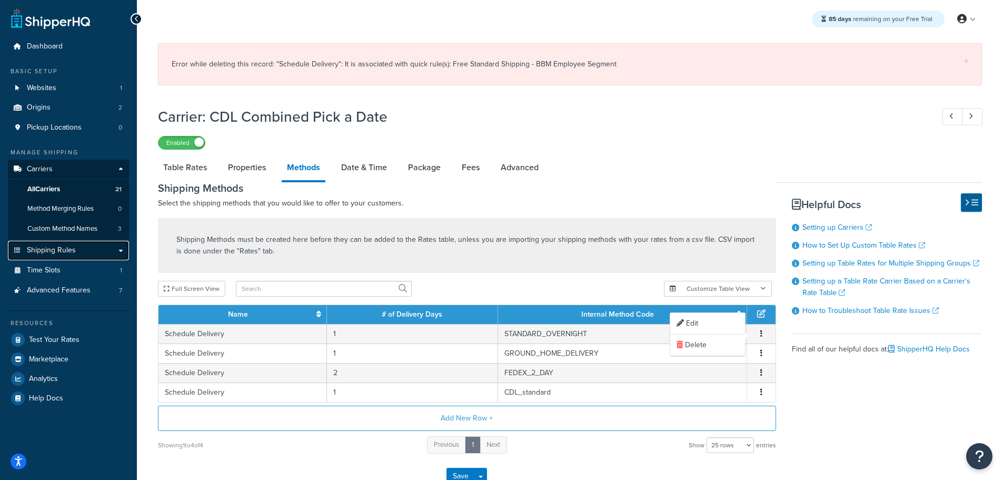
click at [57, 246] on span "Shipping Rules" at bounding box center [51, 250] width 49 height 9
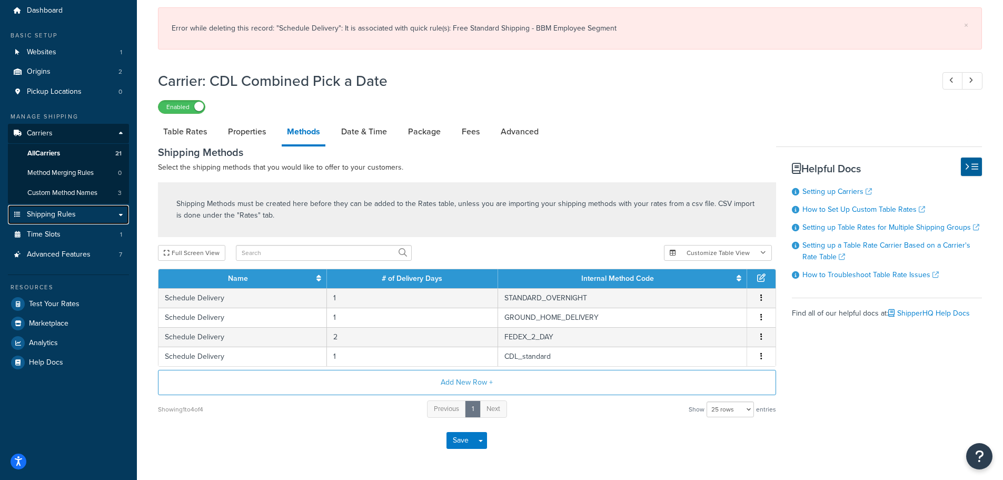
scroll to position [71, 0]
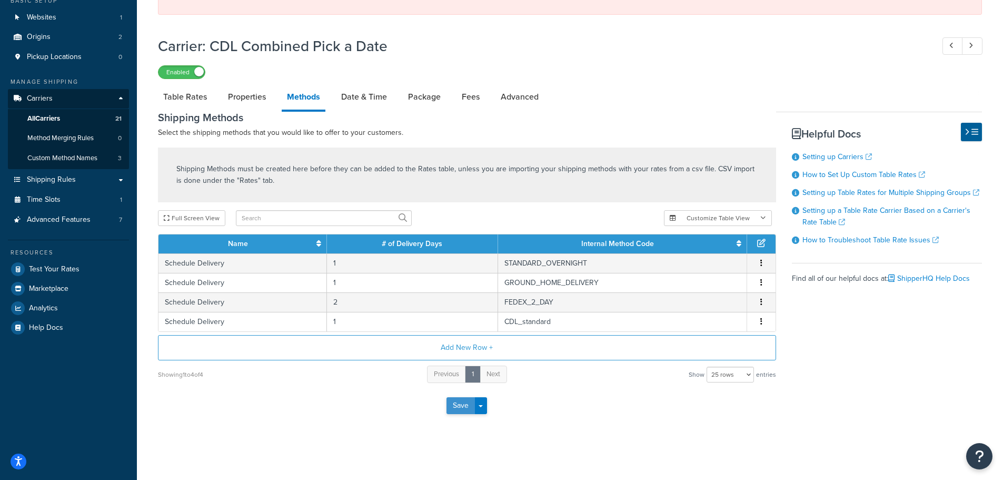
click at [465, 402] on button "Save" at bounding box center [460, 405] width 28 height 17
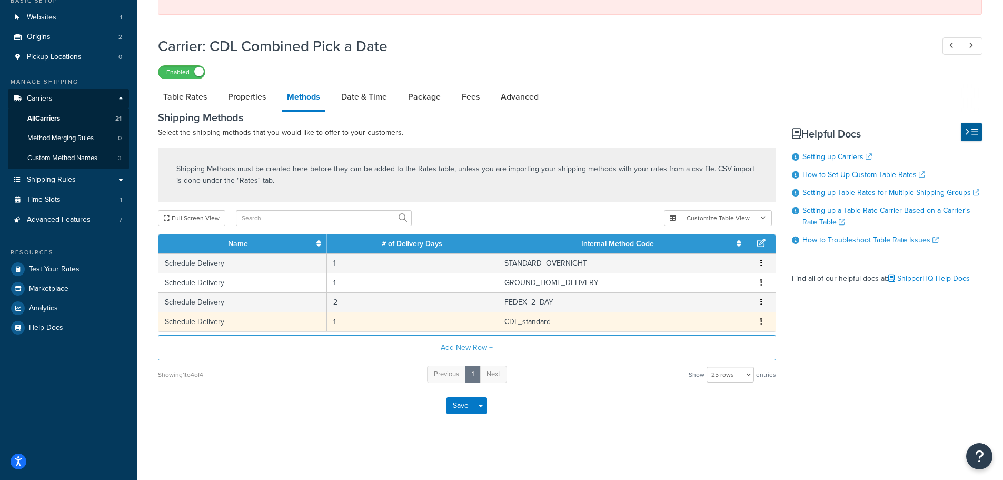
scroll to position [0, 0]
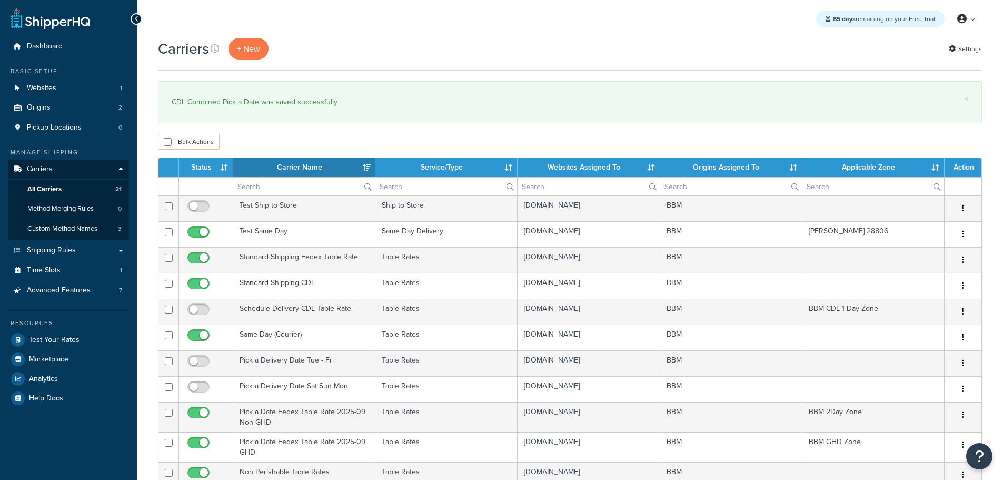
select select "15"
click at [58, 253] on span "Shipping Rules" at bounding box center [51, 250] width 49 height 9
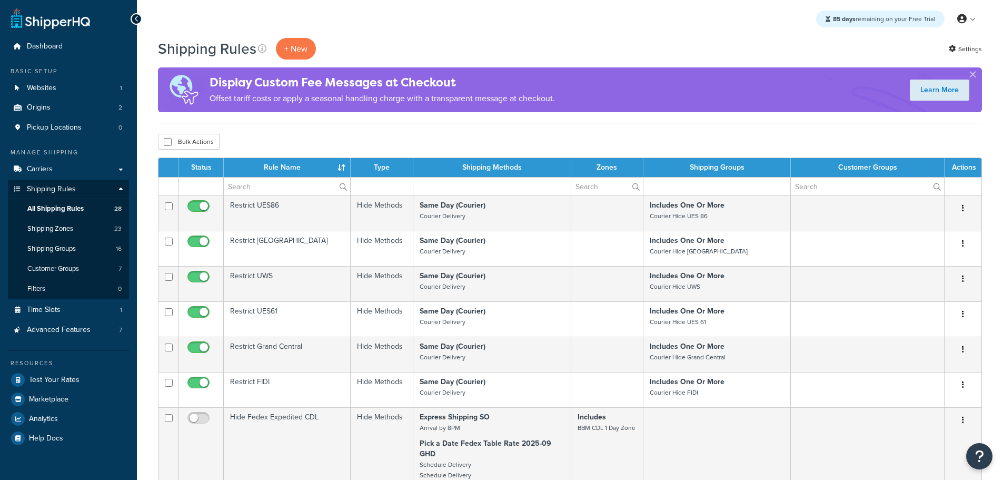
select select "50"
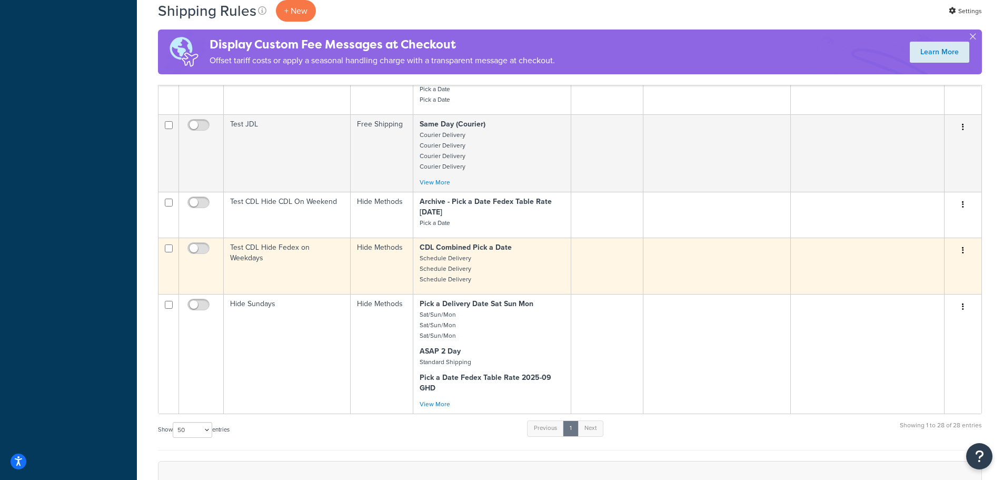
scroll to position [1685, 0]
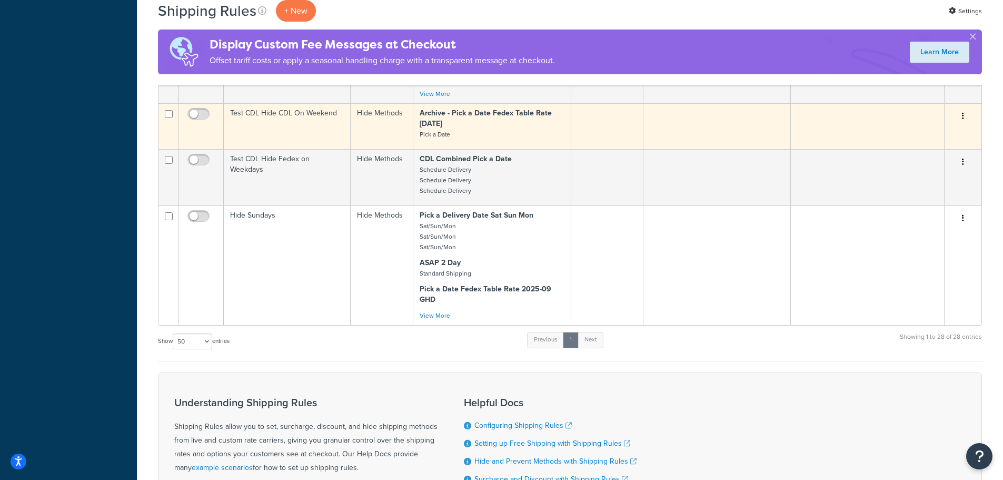
click at [168, 115] on input "checkbox" at bounding box center [169, 114] width 8 height 8
checkbox input "true"
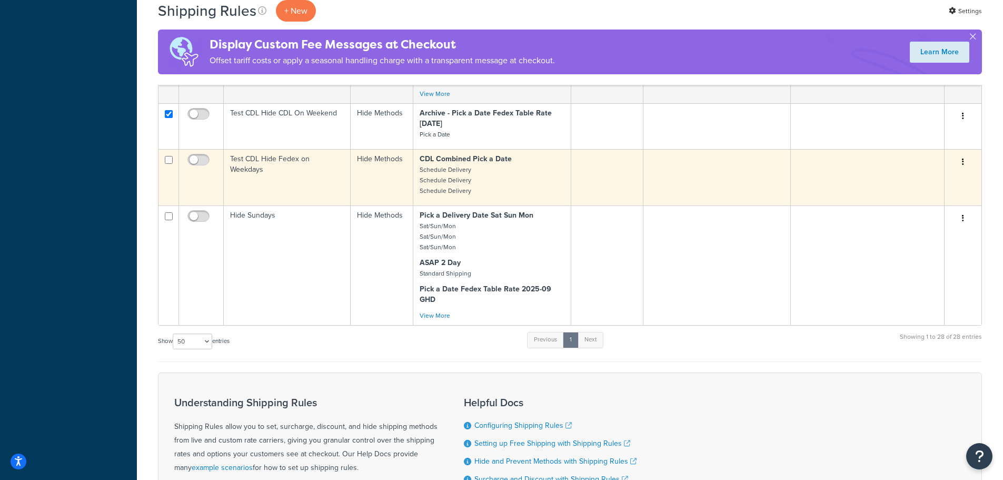
click at [170, 158] on input "checkbox" at bounding box center [169, 160] width 8 height 8
checkbox input "true"
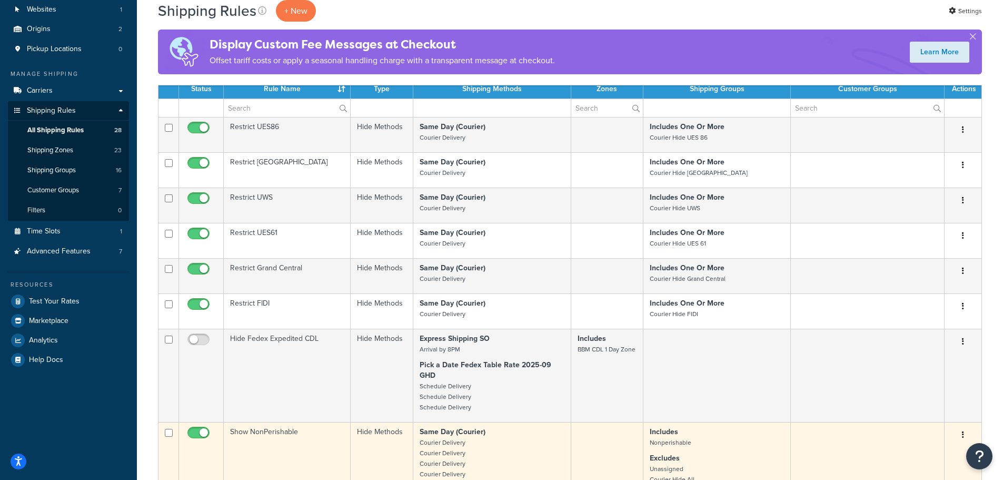
scroll to position [0, 0]
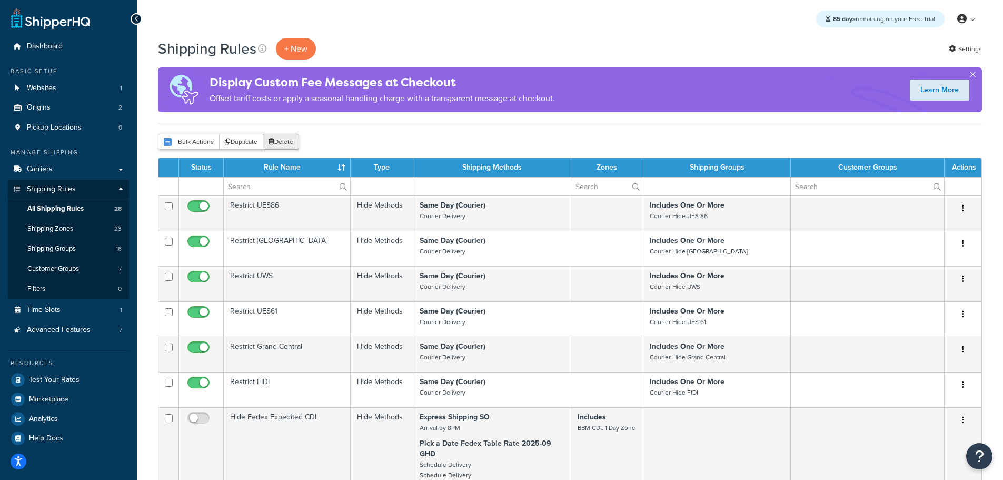
click at [290, 136] on button "Delete" at bounding box center [281, 142] width 36 height 16
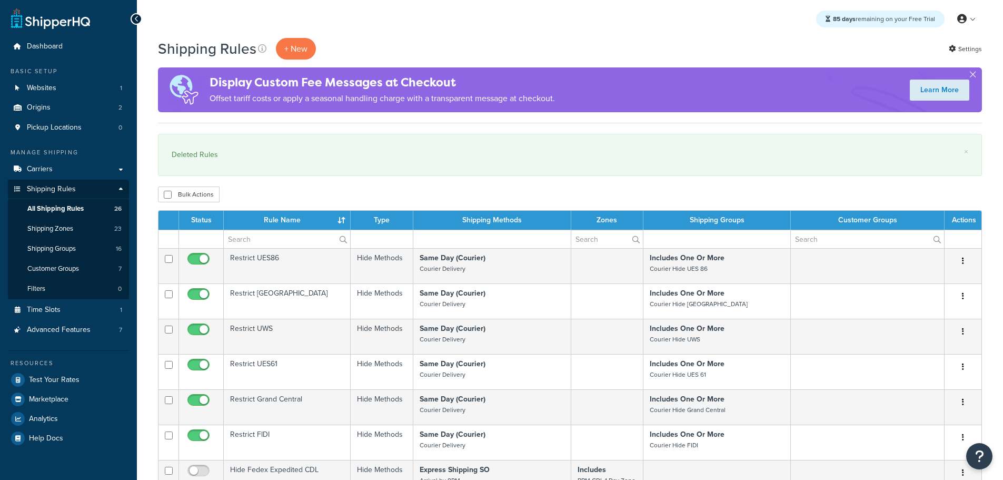
select select "50"
click at [51, 171] on span "Carriers" at bounding box center [40, 169] width 26 height 9
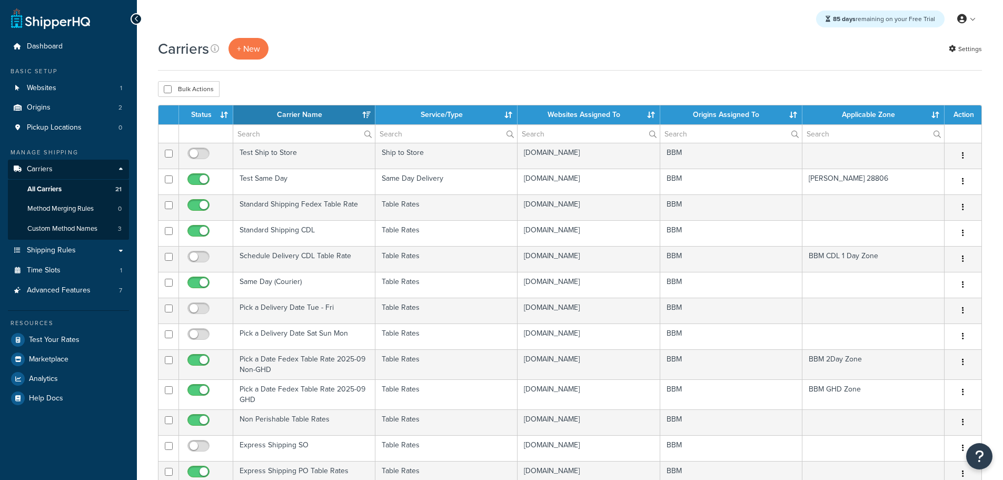
select select "15"
click at [203, 113] on th "Status" at bounding box center [206, 114] width 54 height 19
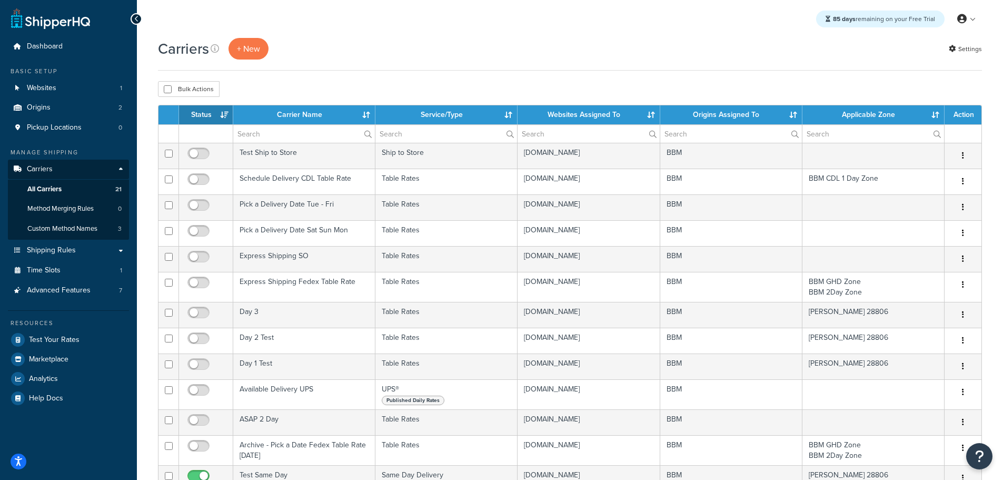
click at [203, 113] on th "Status" at bounding box center [206, 114] width 54 height 19
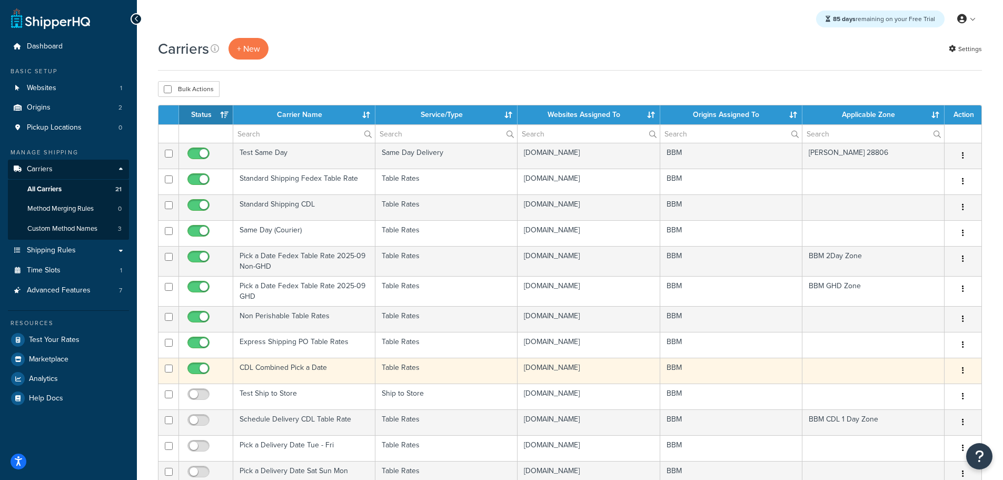
click at [289, 364] on td "CDL Combined Pick a Date" at bounding box center [304, 370] width 142 height 26
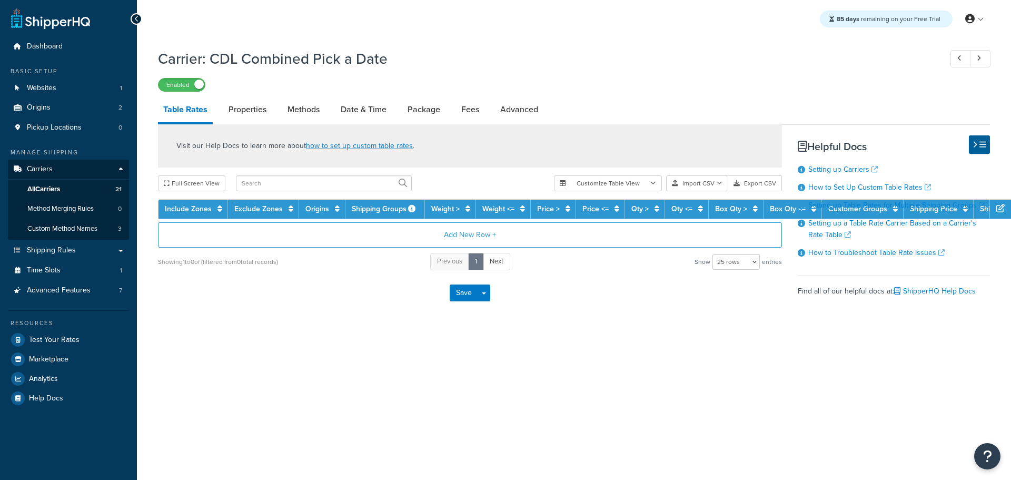
select select "25"
